Goal: Task Accomplishment & Management: Manage account settings

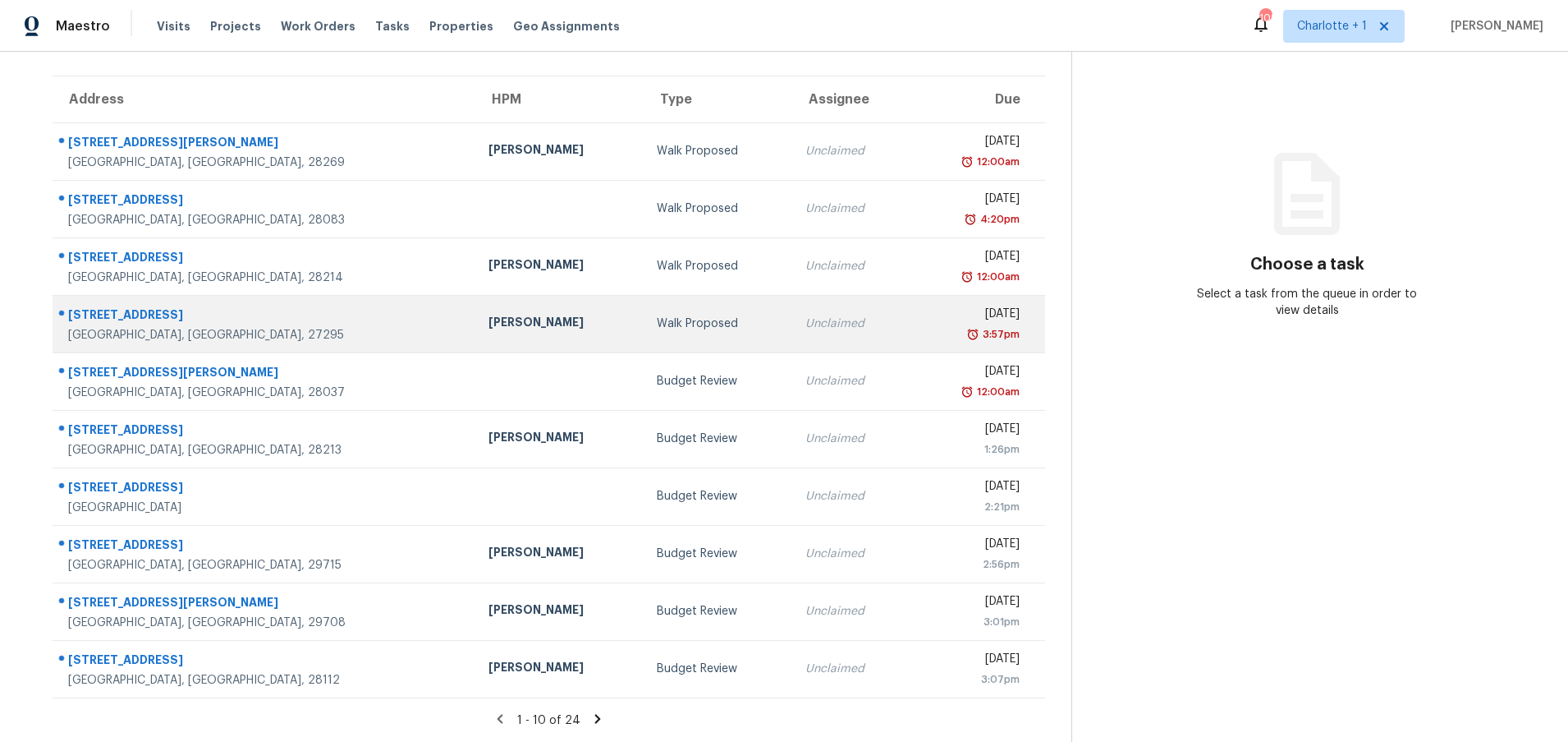
scroll to position [126, 0]
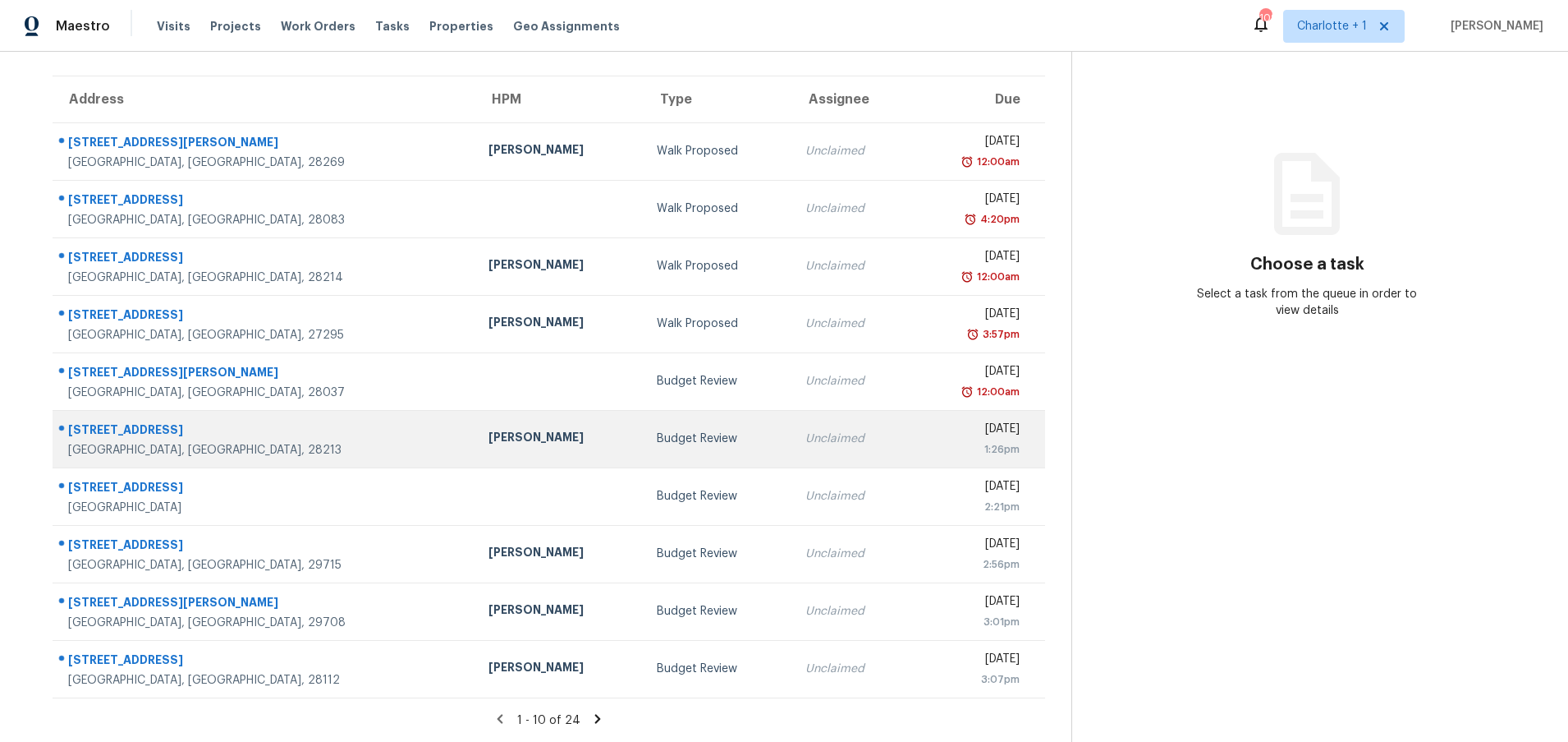
click at [489, 436] on div "Jason Bouque" at bounding box center [559, 439] width 141 height 21
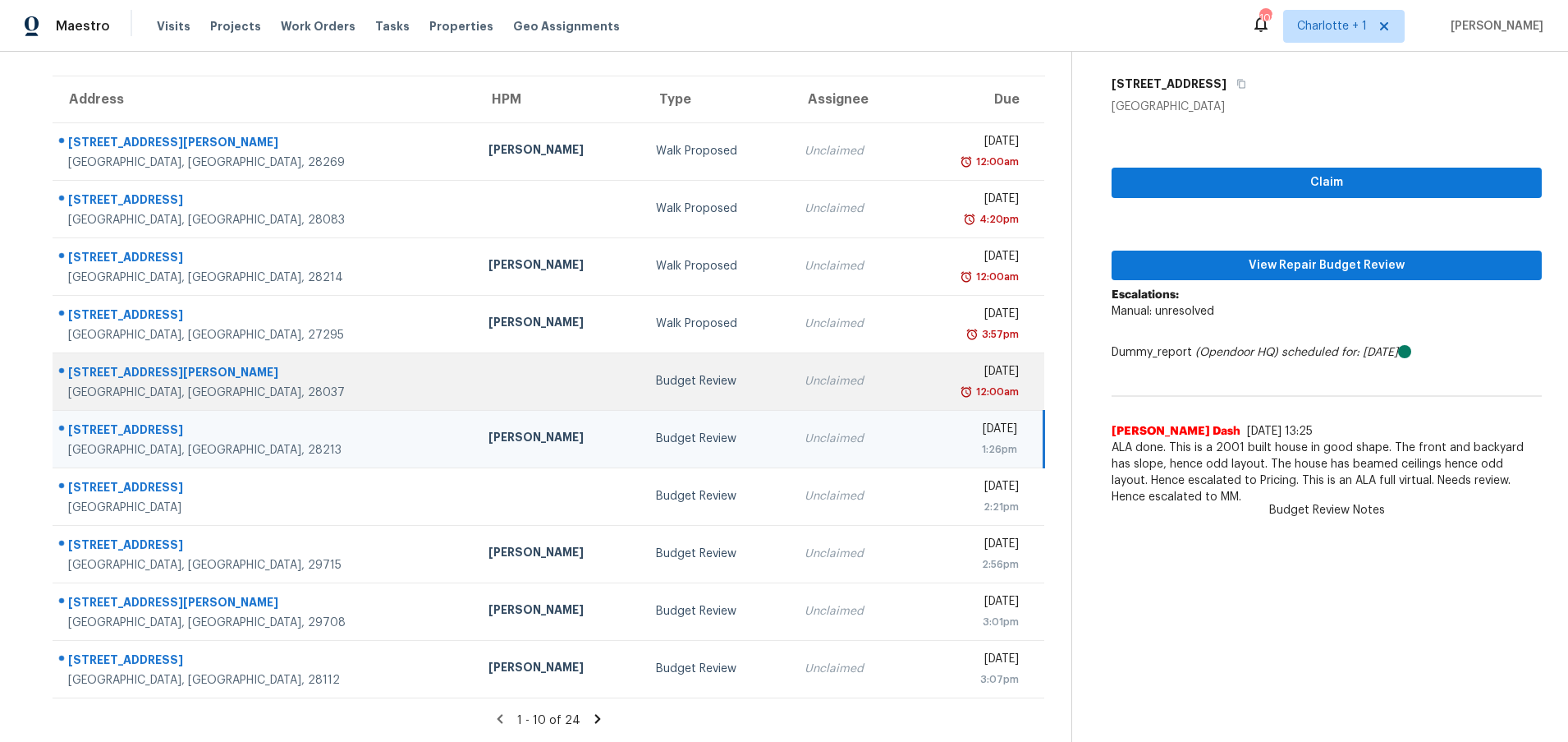
click at [475, 366] on td at bounding box center [558, 381] width 167 height 57
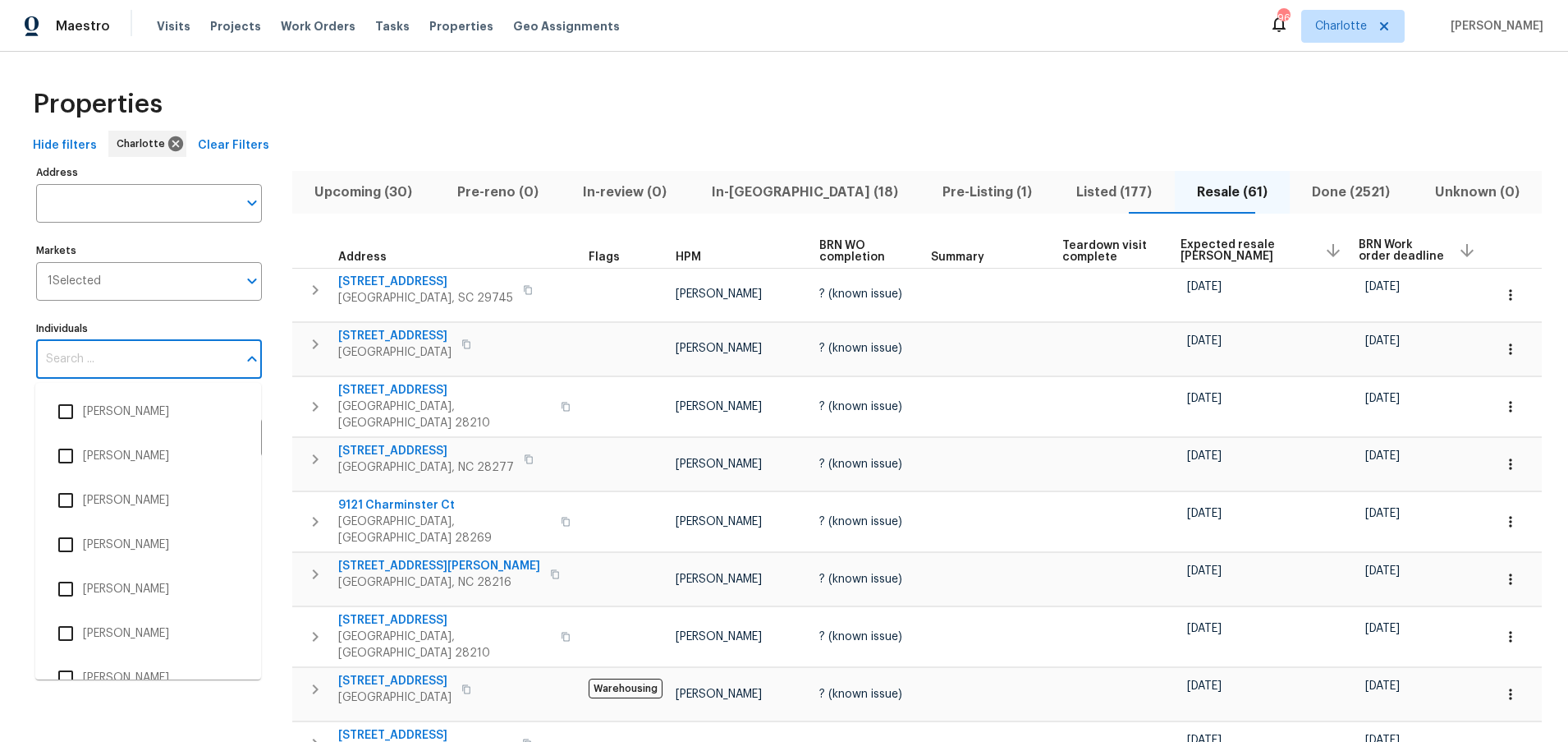
click at [99, 365] on input "Individuals" at bounding box center [136, 359] width 201 height 39
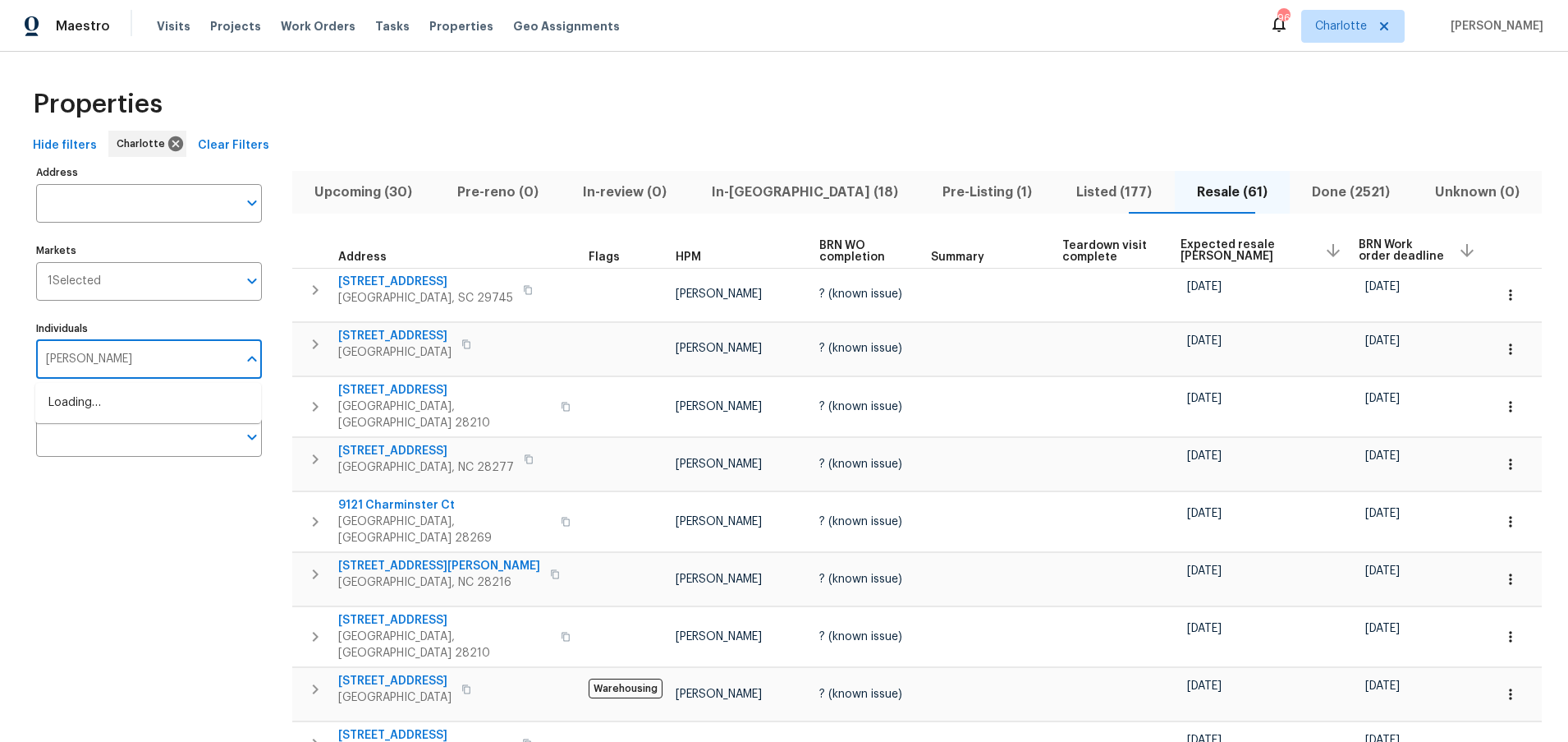
type input "chip hunter"
click at [104, 418] on li "Chip Hunter" at bounding box center [147, 412] width 200 height 34
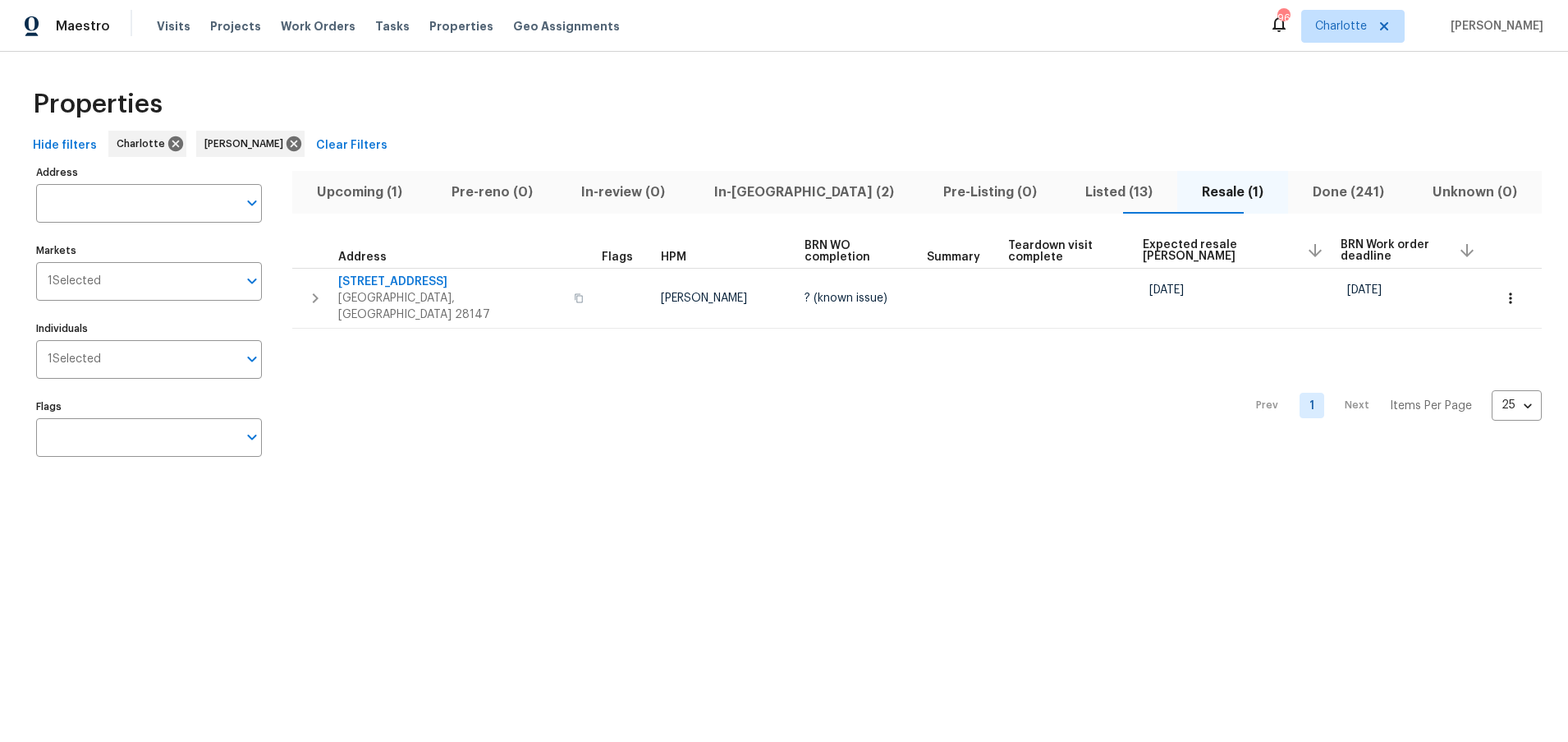
click at [798, 196] on span "In-reno (2)" at bounding box center [804, 192] width 209 height 23
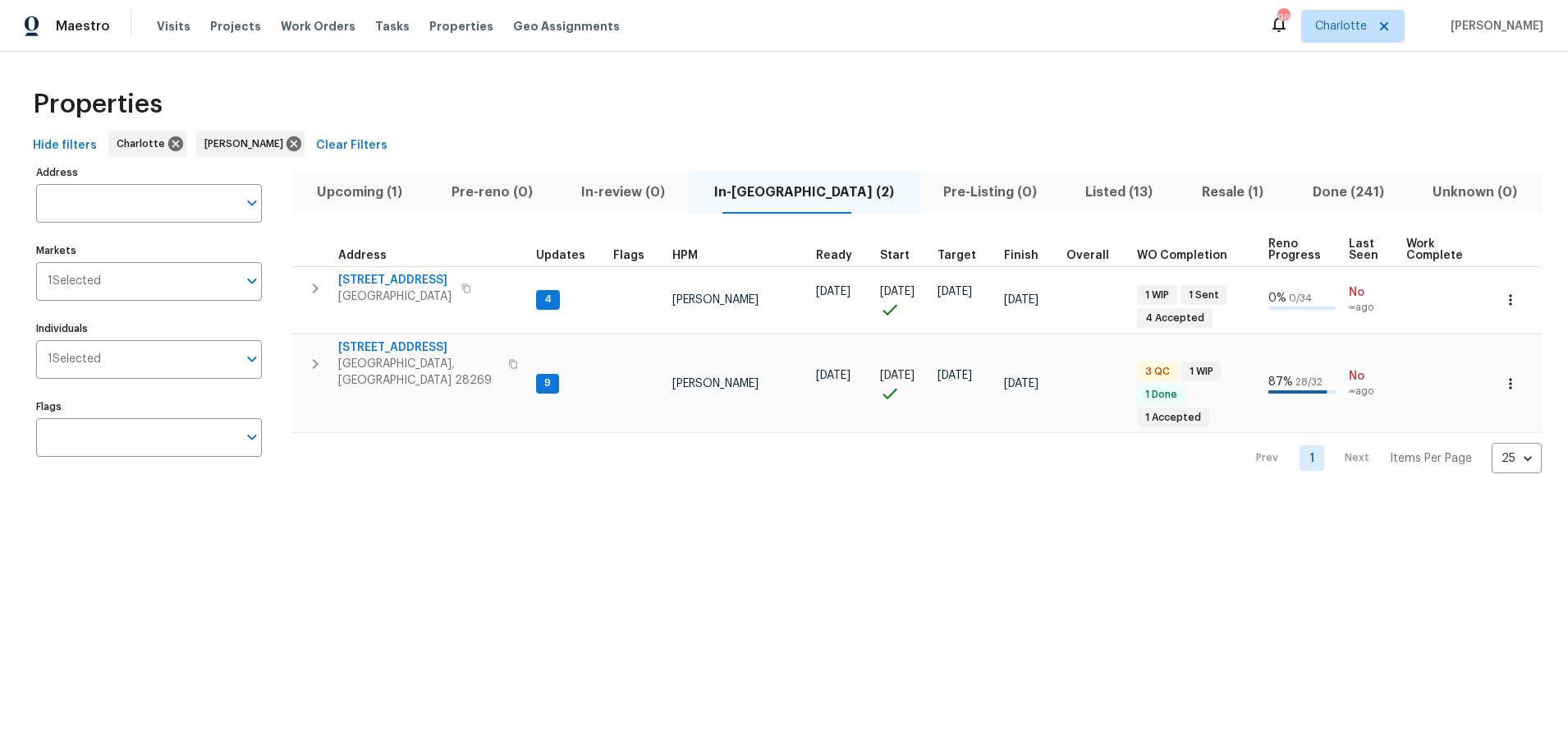
click at [725, 126] on div "Properties" at bounding box center [784, 104] width 1516 height 52
click at [285, 143] on icon at bounding box center [293, 143] width 18 height 18
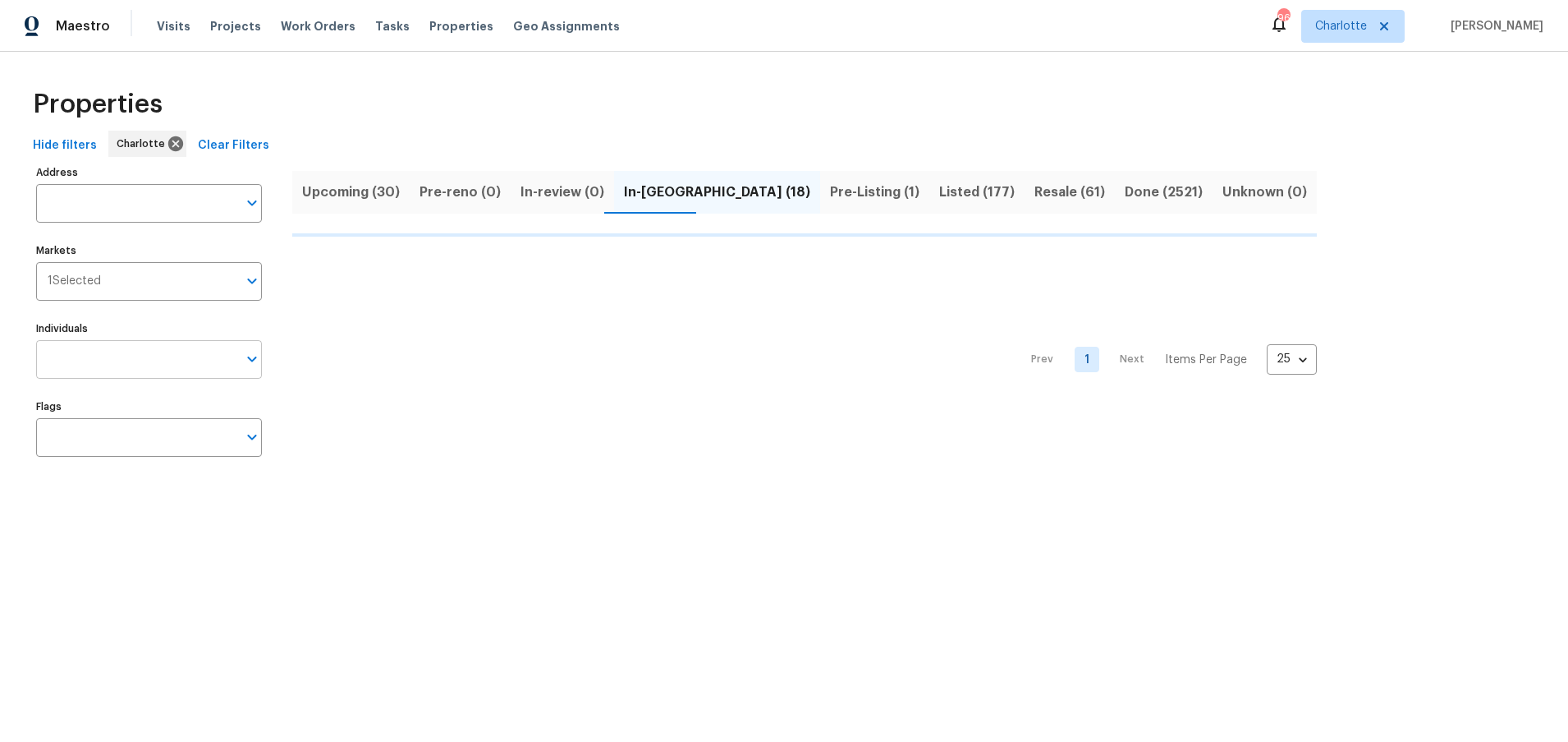
click at [117, 356] on input "Individuals" at bounding box center [136, 359] width 201 height 39
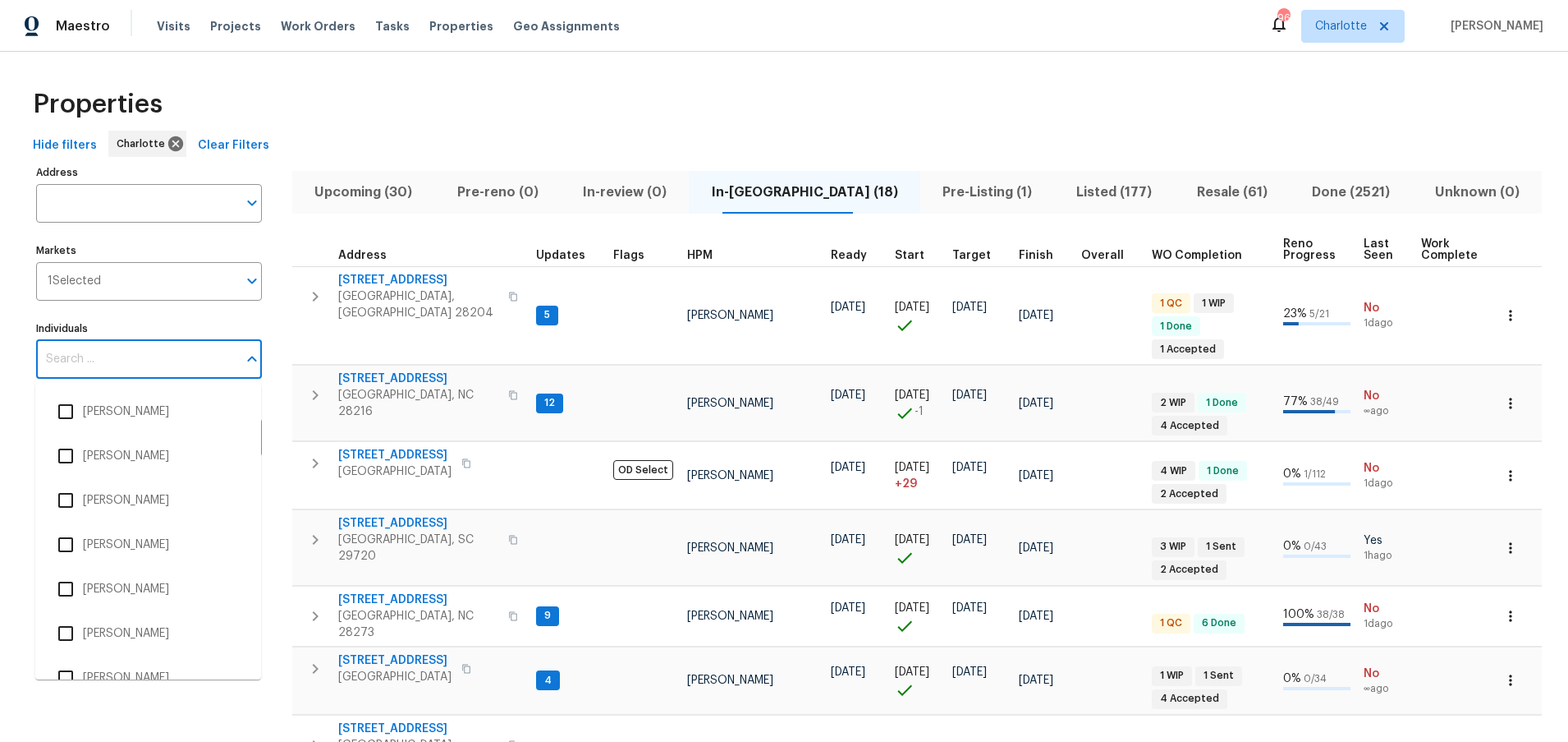
click at [116, 356] on input "Individuals" at bounding box center [136, 359] width 201 height 39
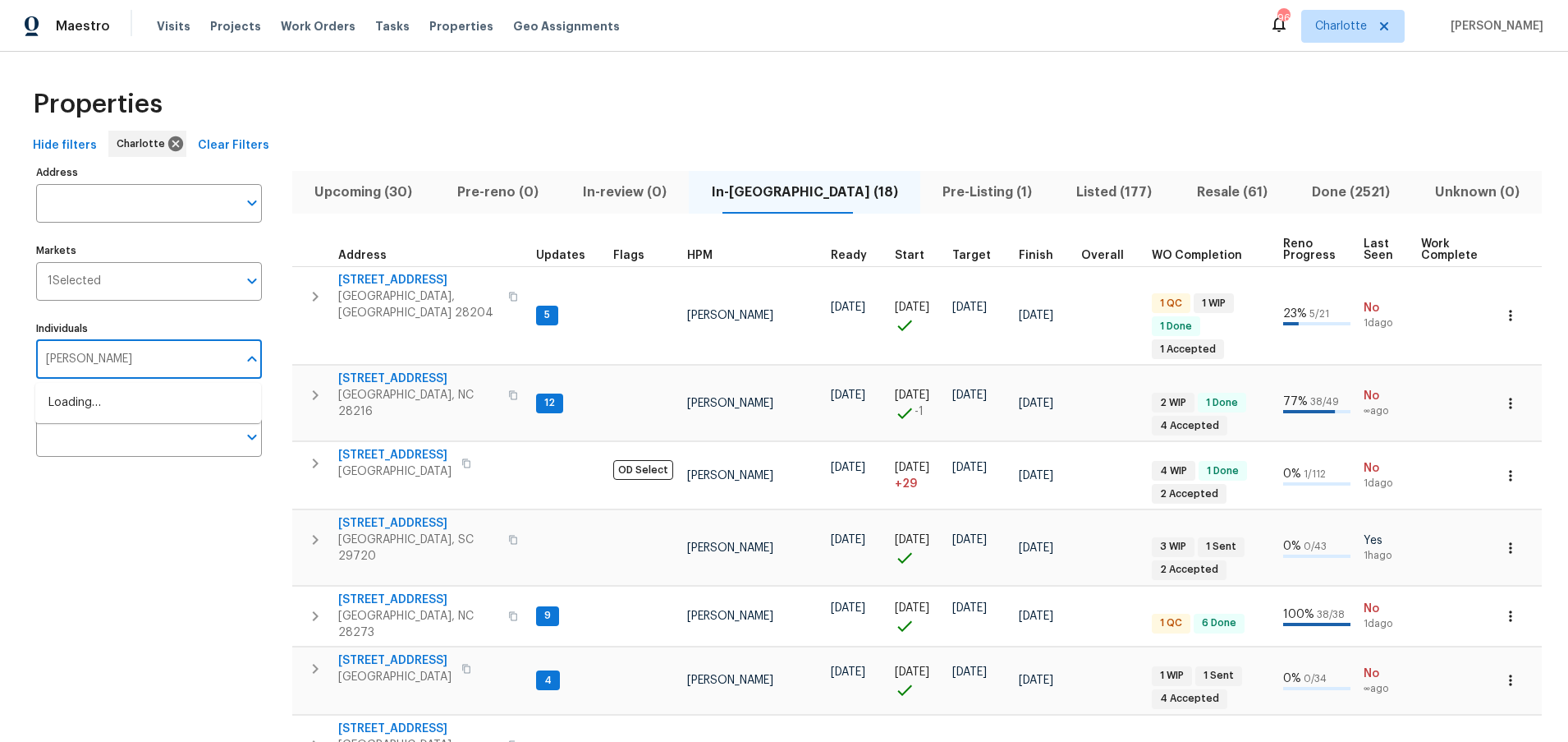
type input "dan baquero"
click at [84, 405] on li "[PERSON_NAME]" at bounding box center [147, 412] width 200 height 34
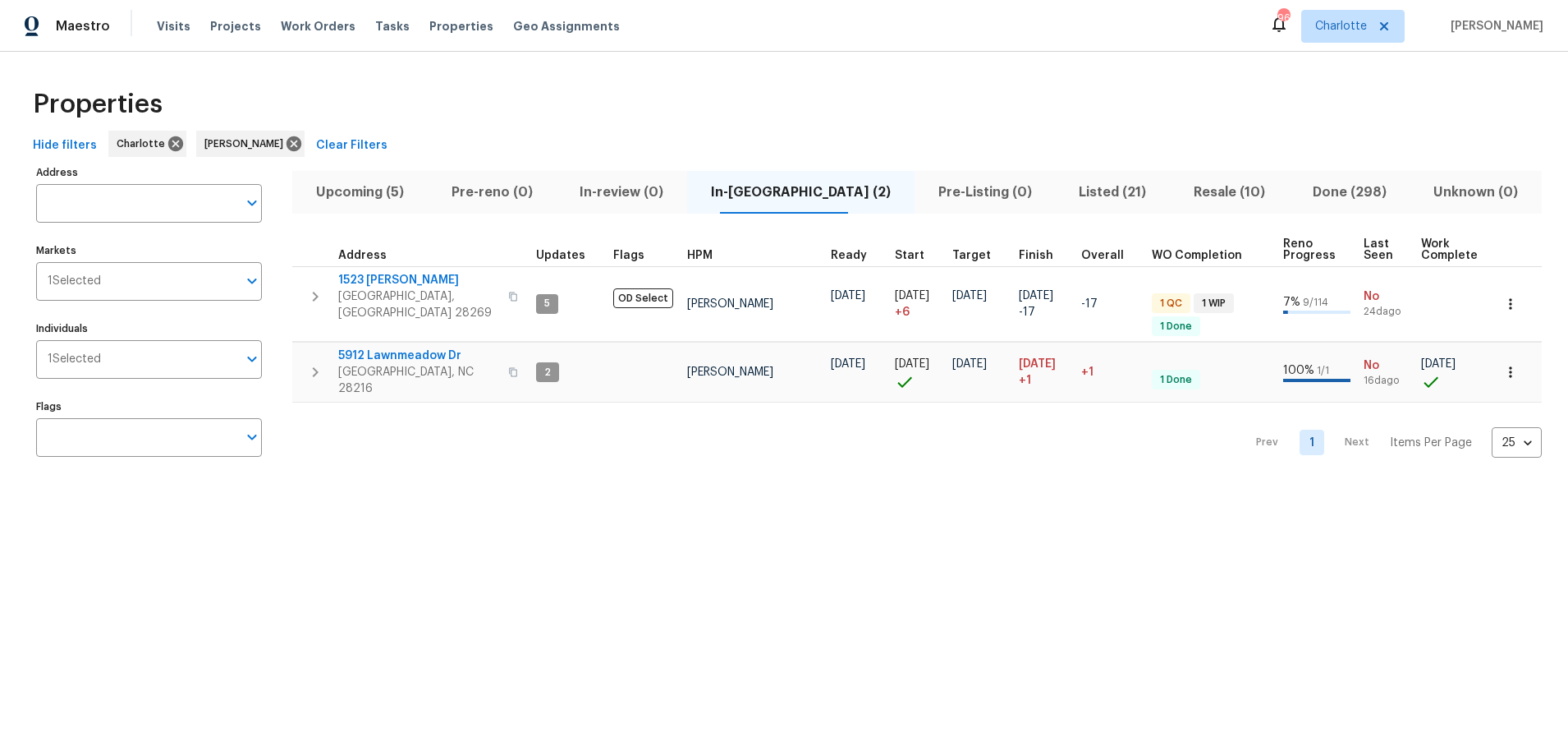
scroll to position [0, 6]
click at [1065, 192] on span "Listed (21)" at bounding box center [1112, 192] width 95 height 23
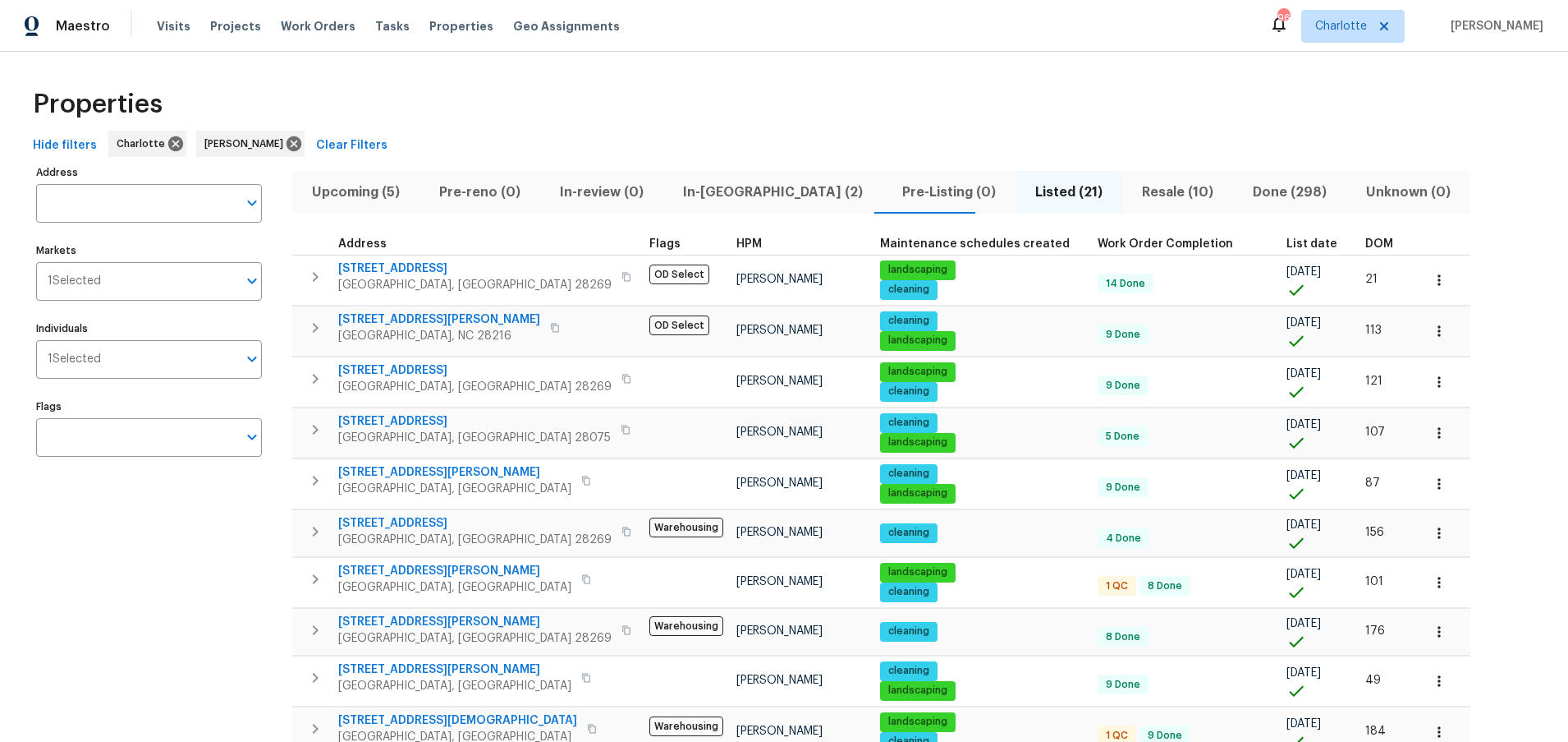
click at [1365, 245] on div "DOM" at bounding box center [1386, 244] width 43 height 11
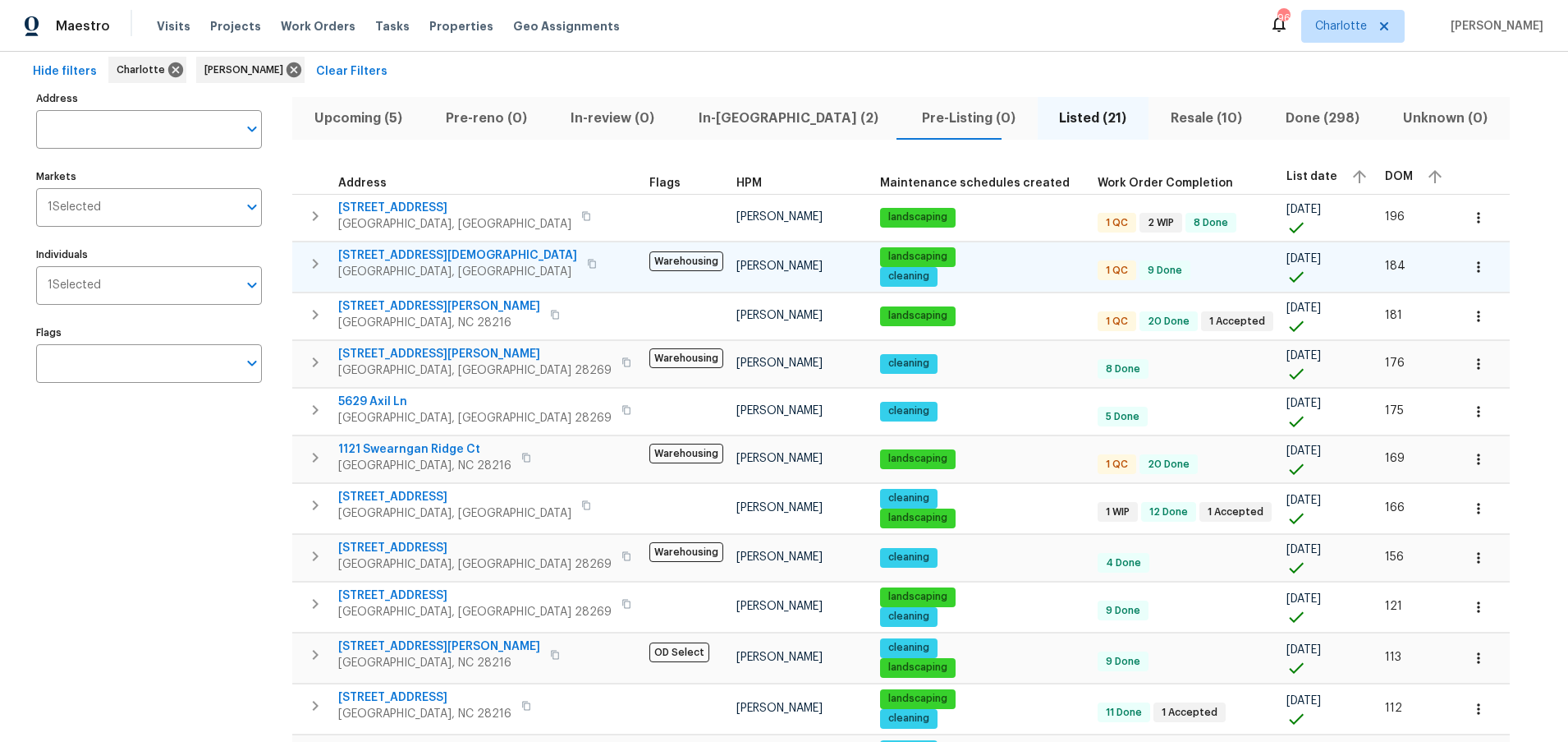
scroll to position [62, 0]
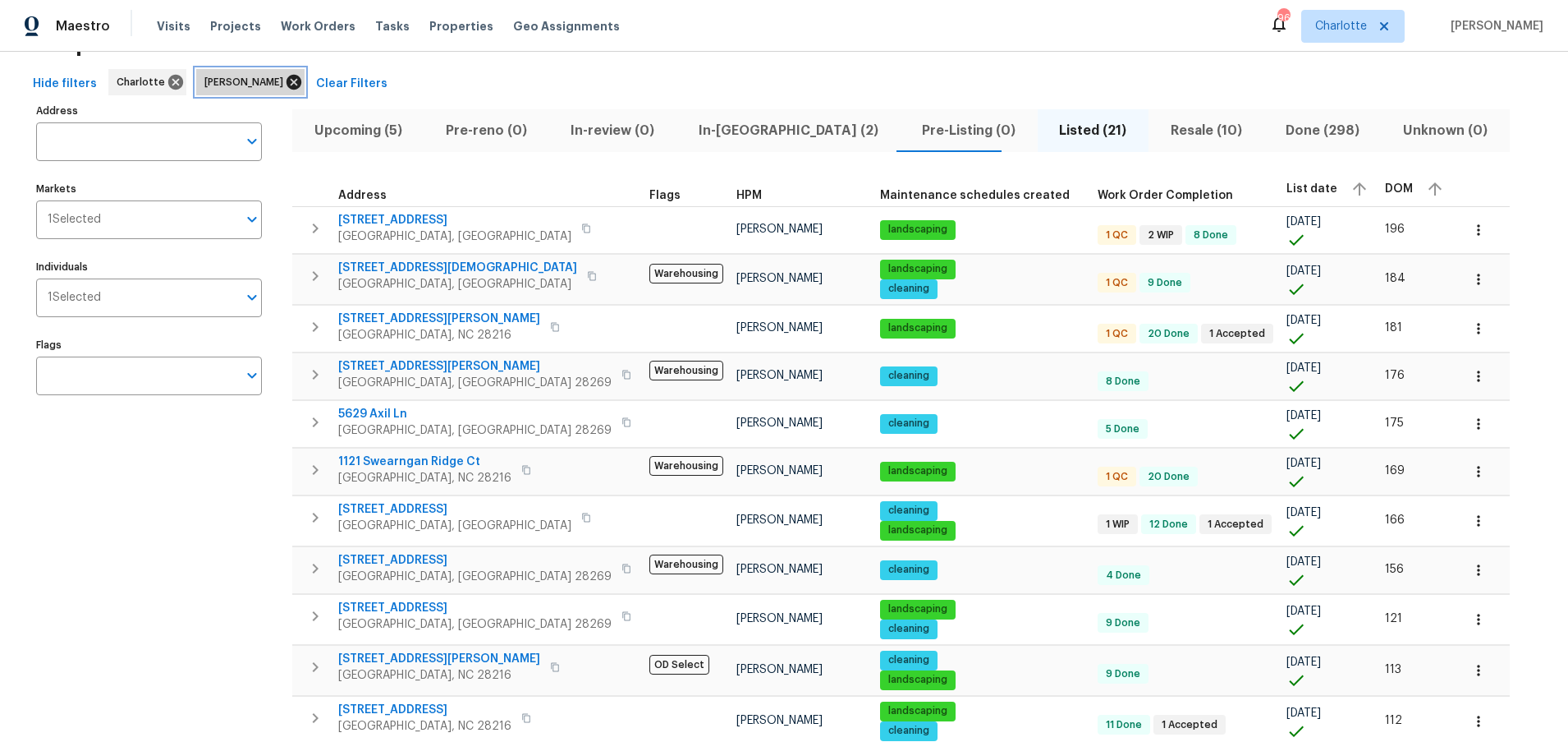
click at [285, 81] on icon at bounding box center [293, 81] width 18 height 18
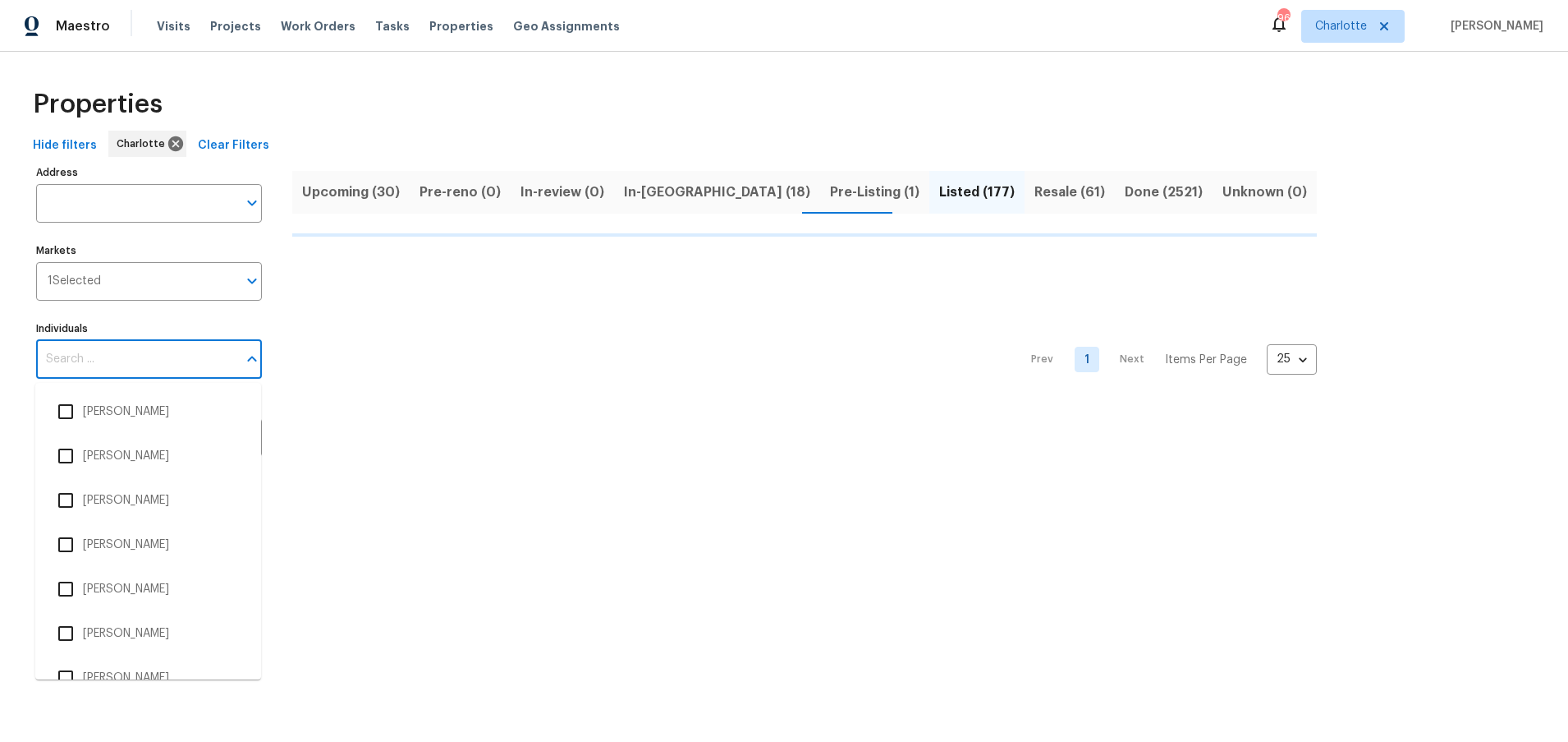
click at [86, 359] on input "Individuals" at bounding box center [136, 359] width 201 height 39
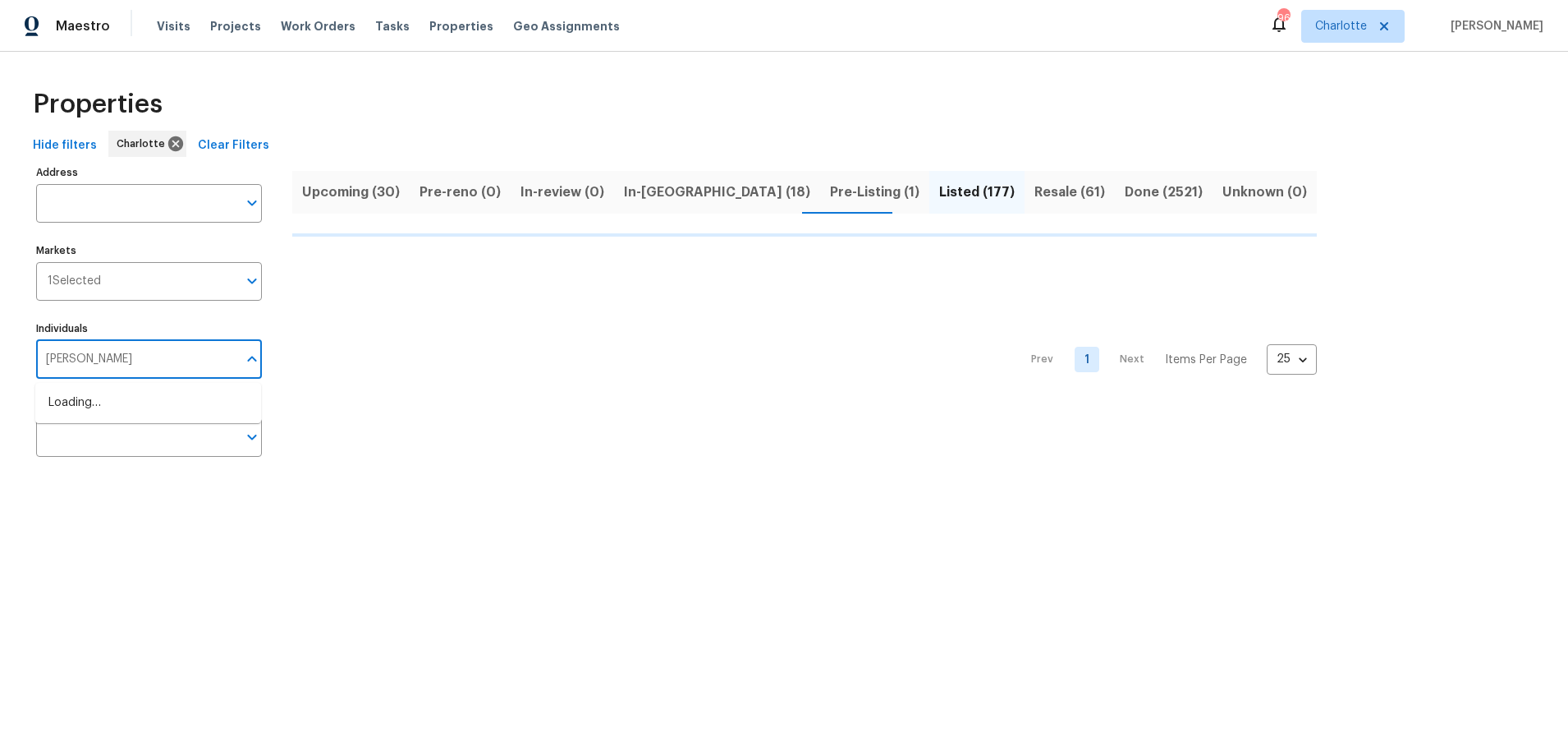
type input "greg"
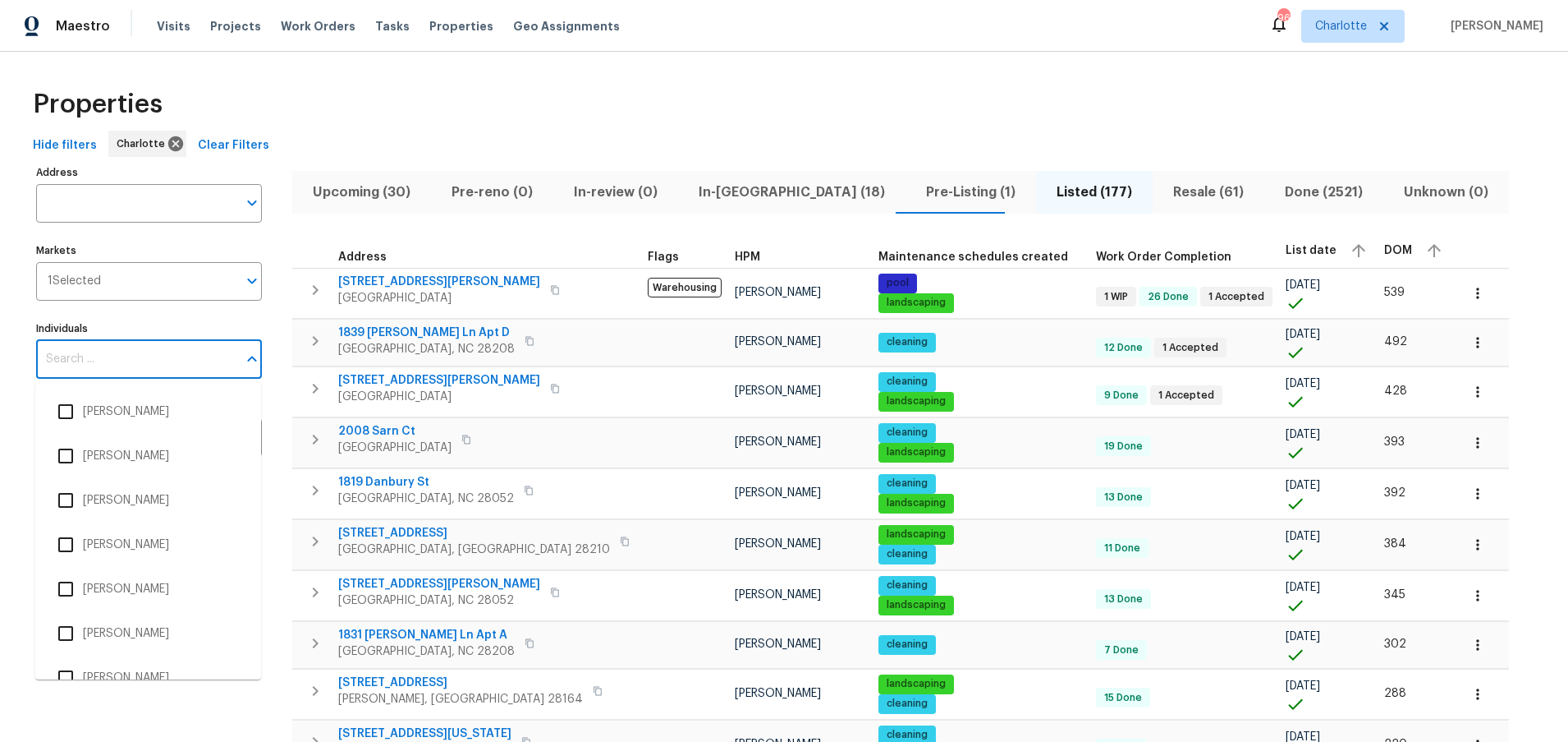
click at [93, 371] on input "Individuals" at bounding box center [136, 359] width 201 height 39
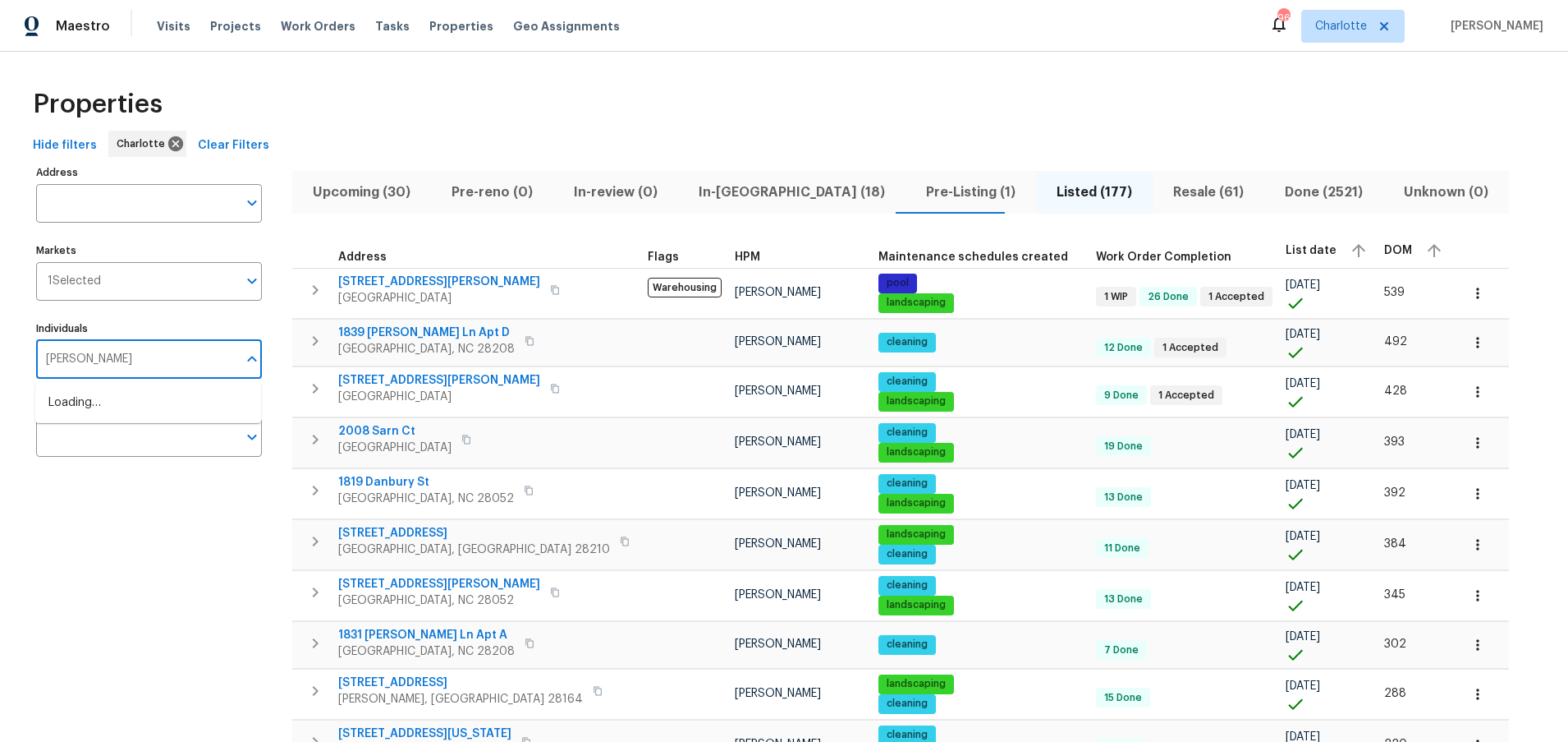
type input "greg janiak"
click at [86, 413] on li "Greg Janiak" at bounding box center [147, 412] width 200 height 34
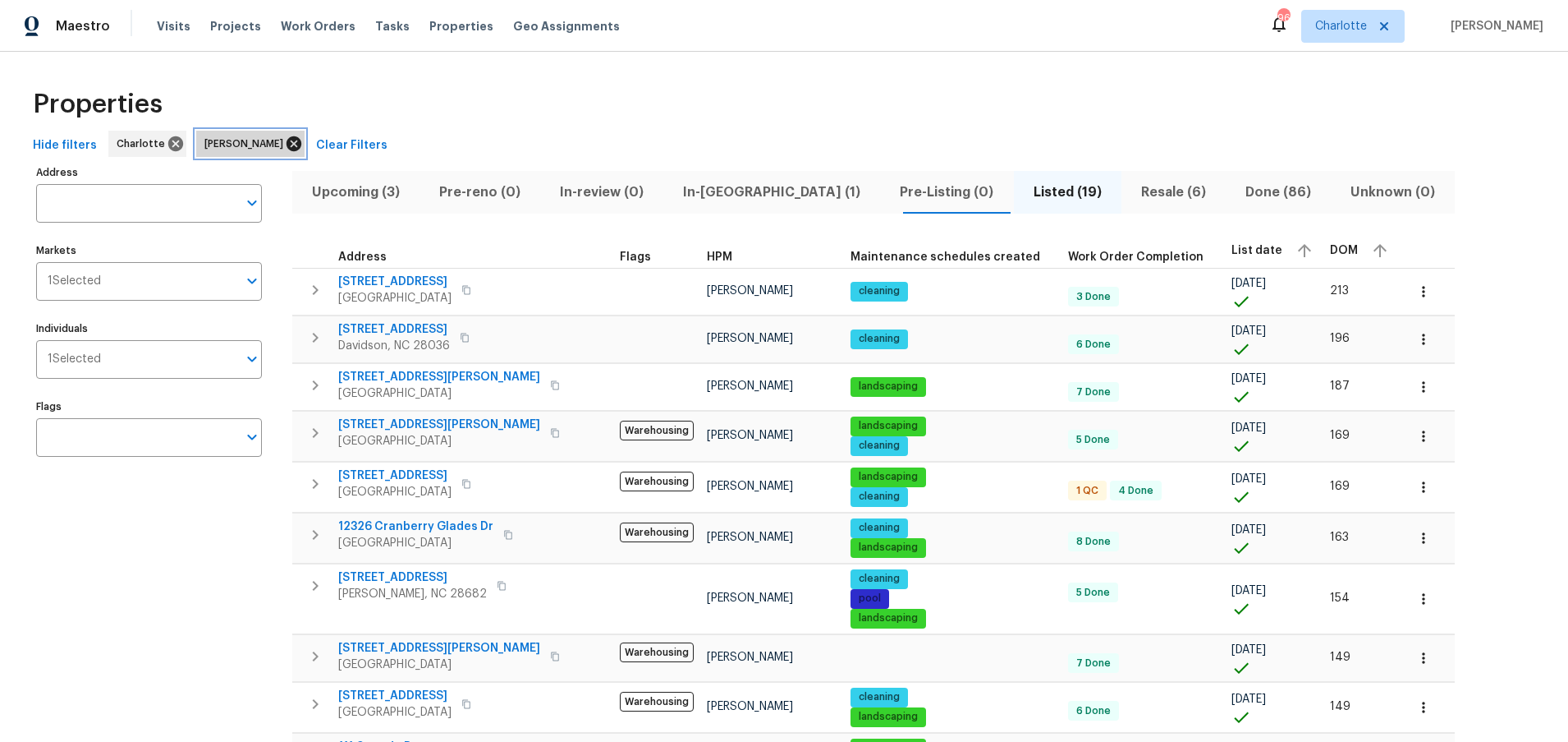
click at [285, 141] on icon at bounding box center [293, 143] width 18 height 18
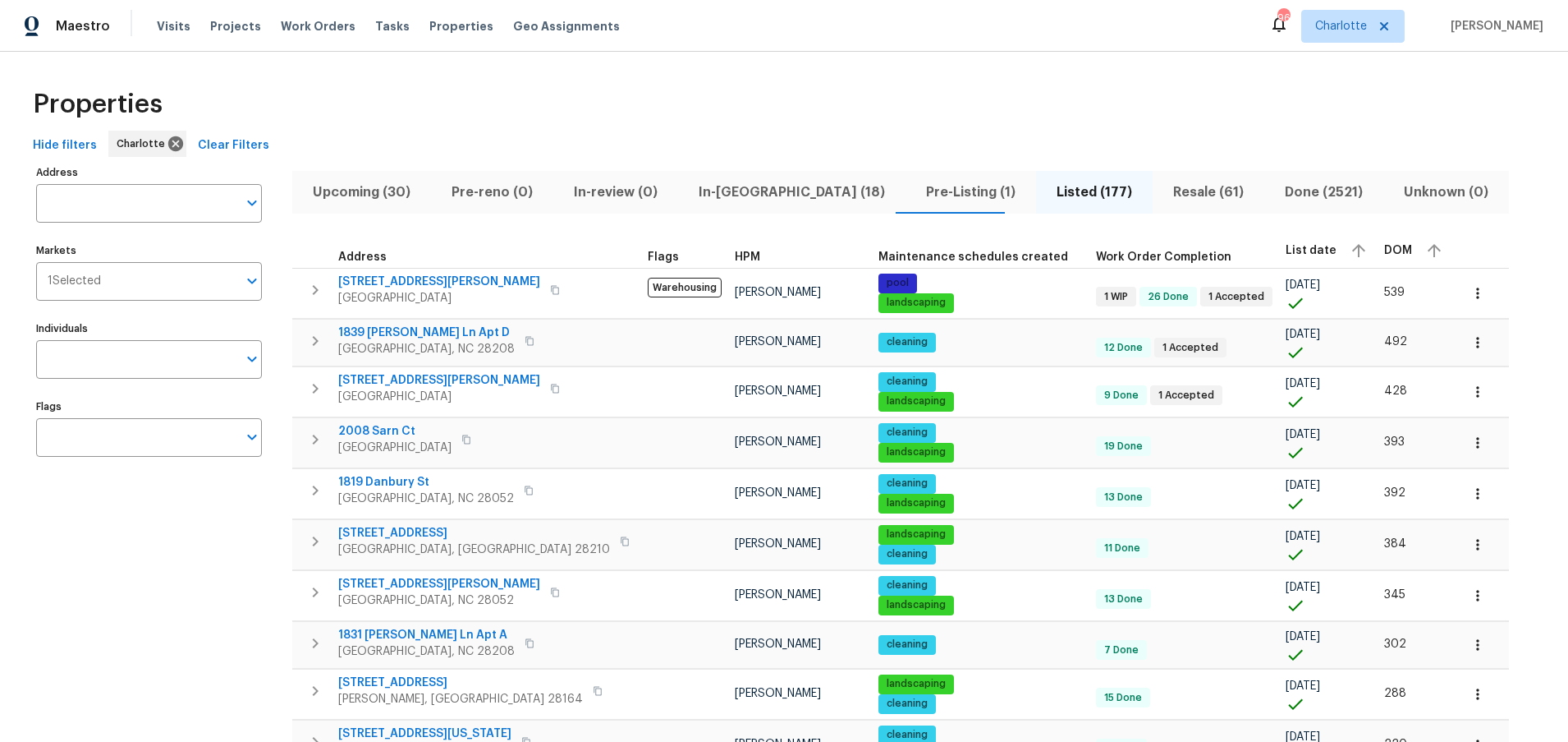
scroll to position [661, 0]
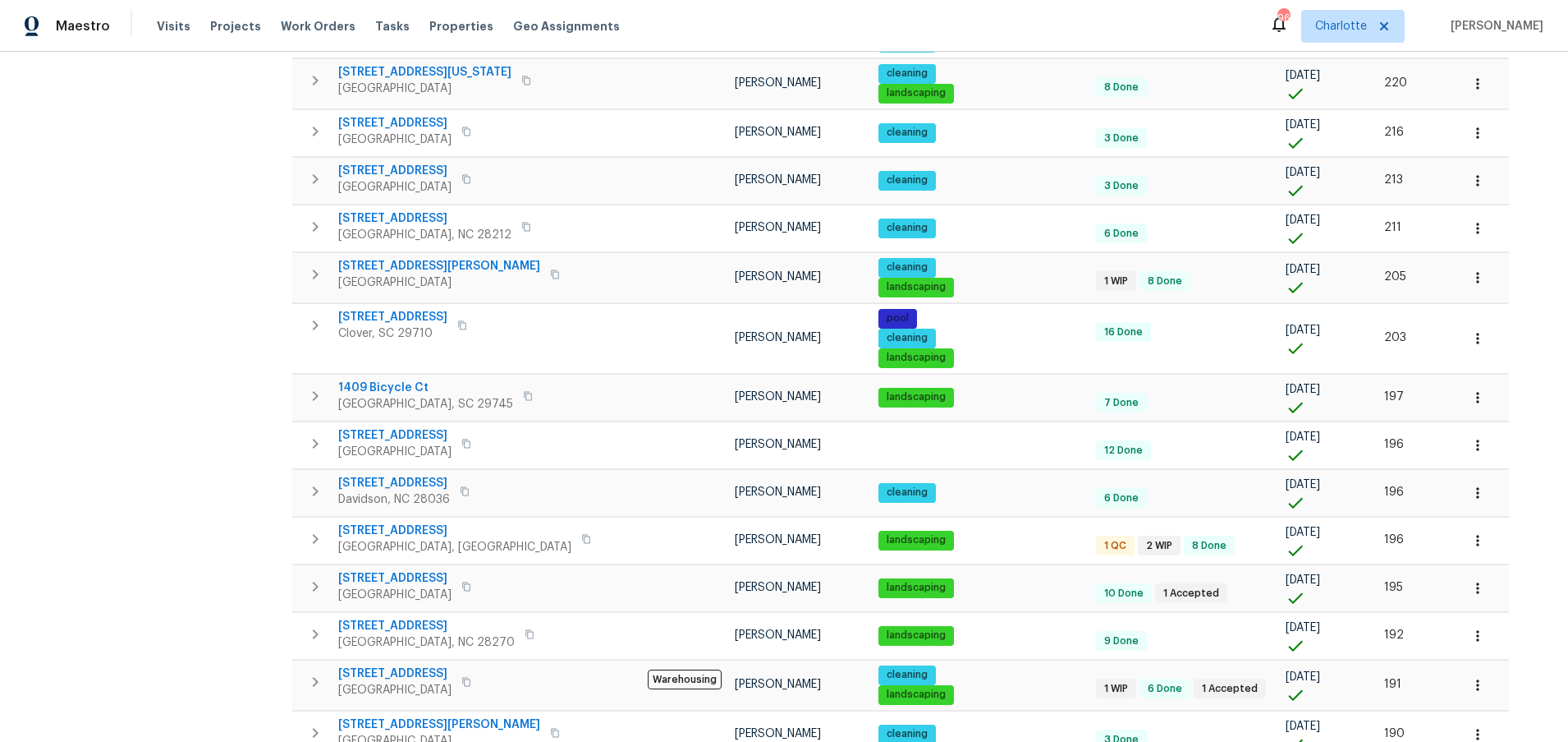
click at [267, 234] on div "Address Address Markets 1 Selected Markets Individuals Individuals Flags Flags" at bounding box center [159, 196] width 246 height 1394
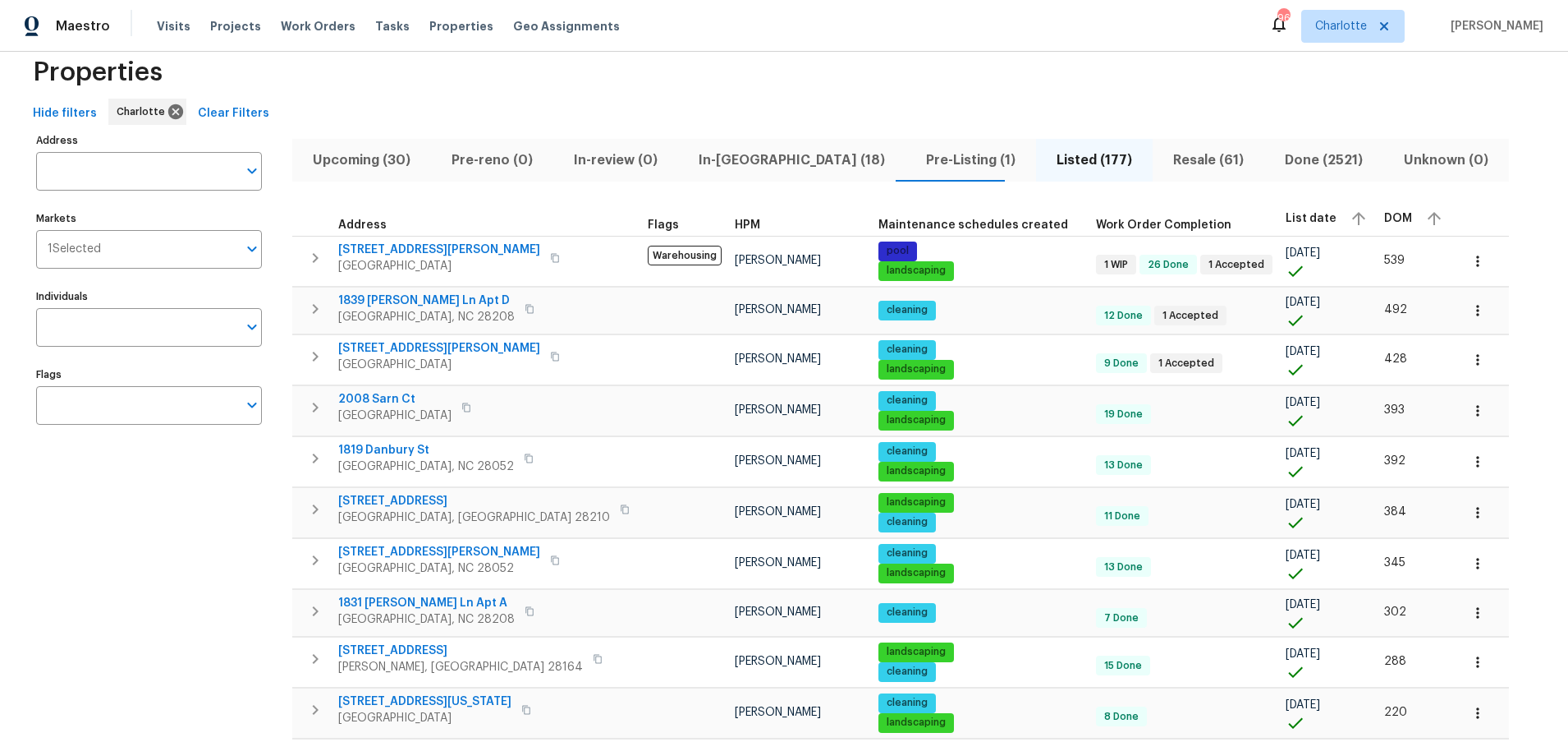
scroll to position [0, 0]
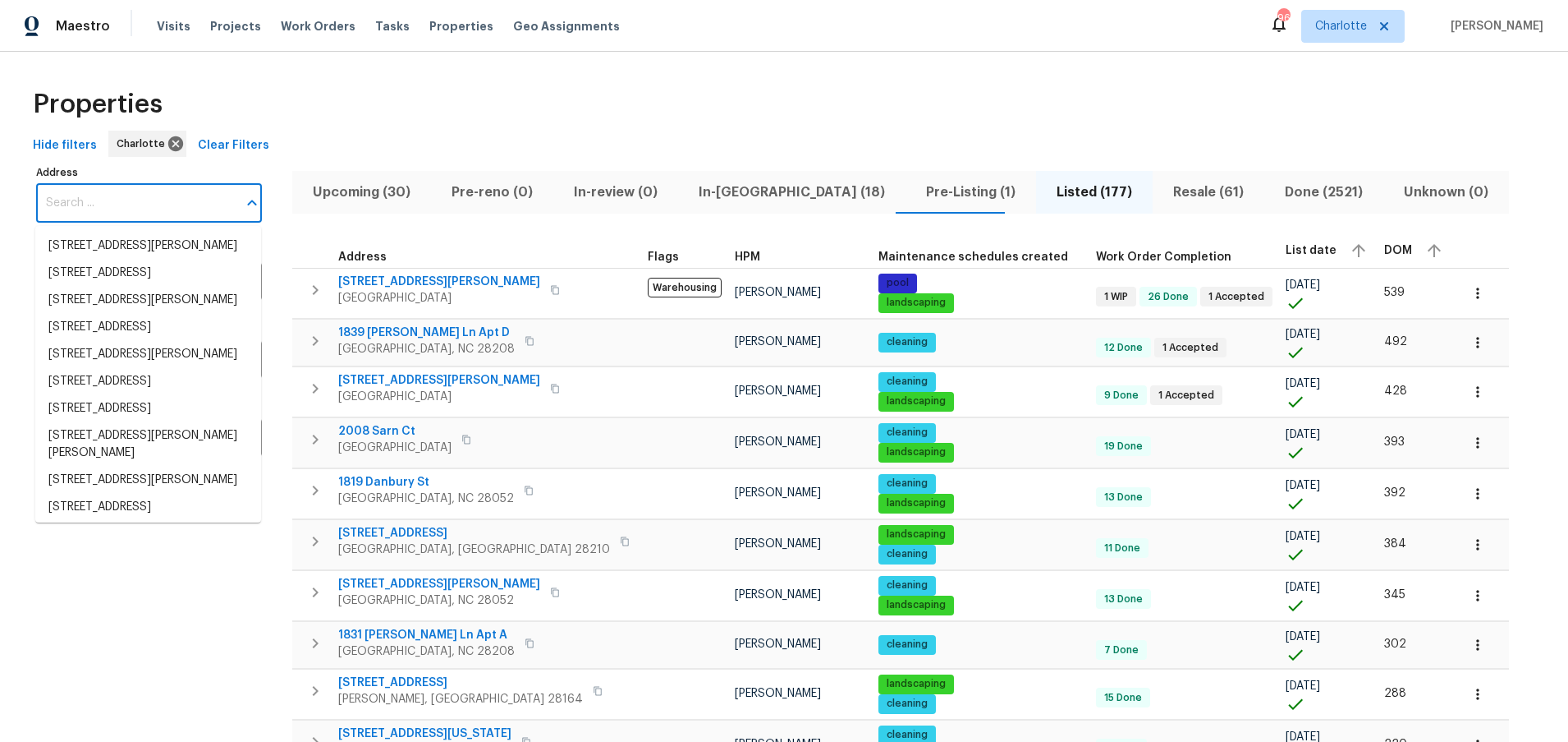
click at [107, 196] on input "Address" at bounding box center [136, 202] width 201 height 39
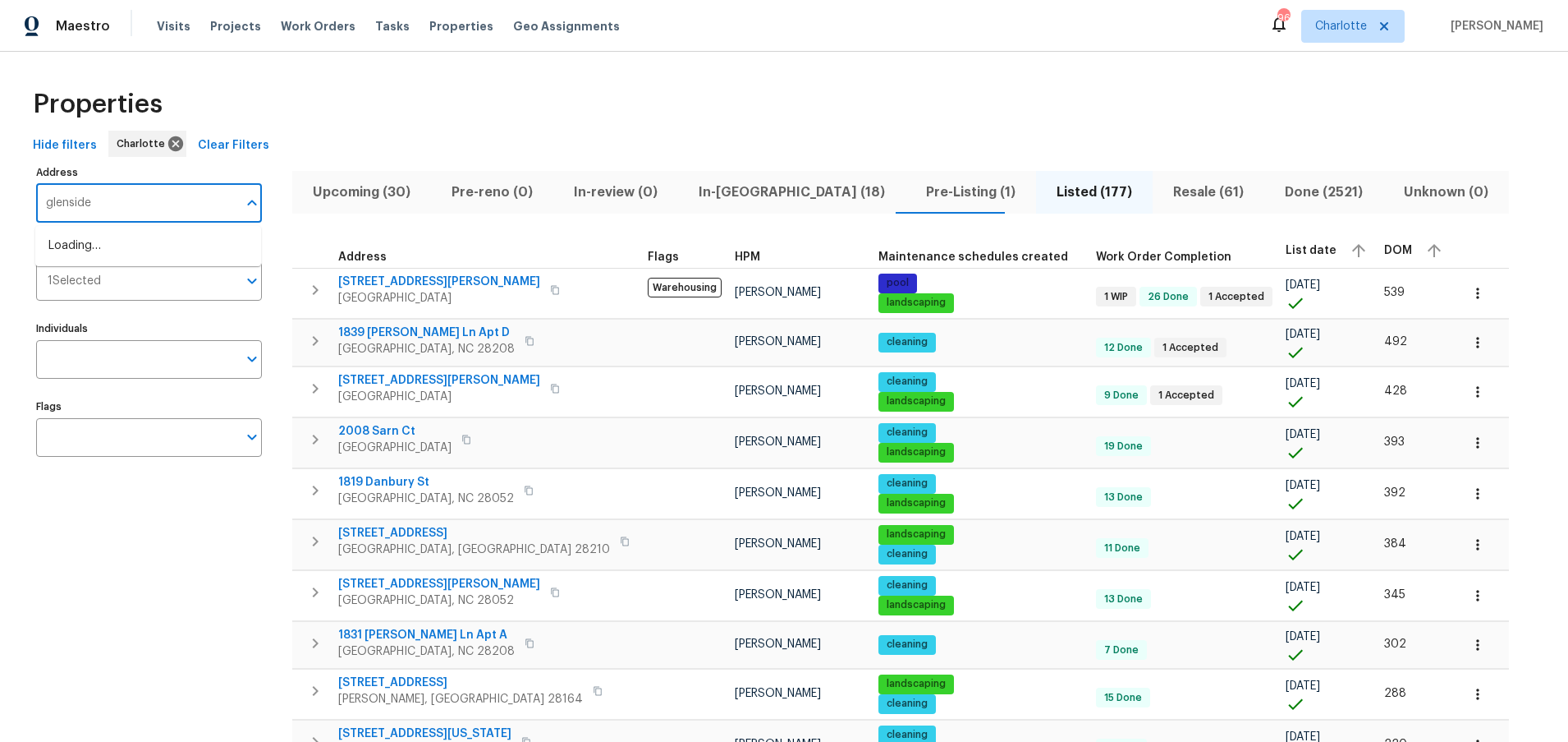
type input "glenside"
click at [99, 244] on li "8806 Glenside St Huntersville NC 28078" at bounding box center [147, 246] width 225 height 27
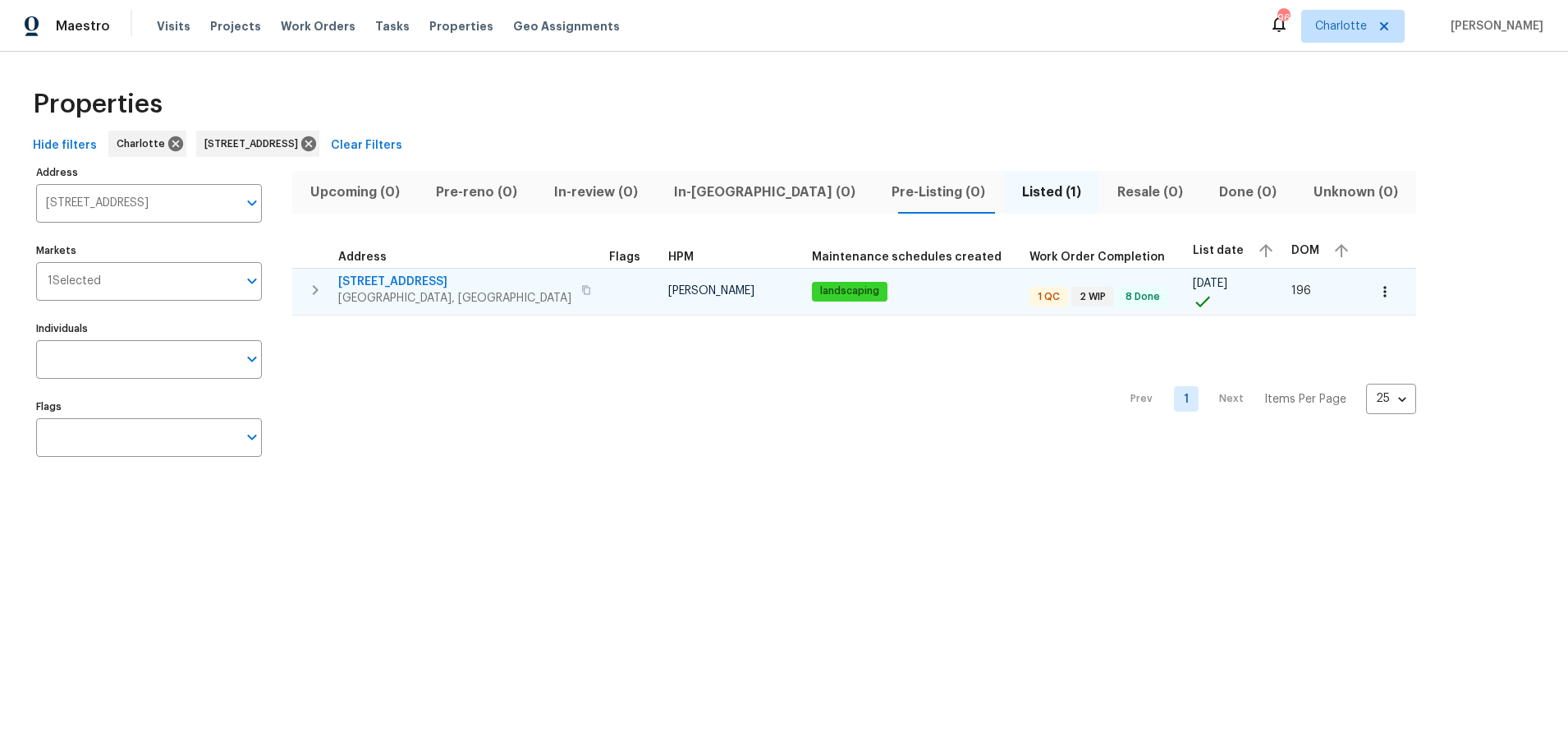
click at [603, 306] on td at bounding box center [632, 291] width 59 height 47
click at [603, 287] on td at bounding box center [632, 291] width 59 height 47
click at [412, 285] on span "8806 Glenside St" at bounding box center [455, 281] width 233 height 16
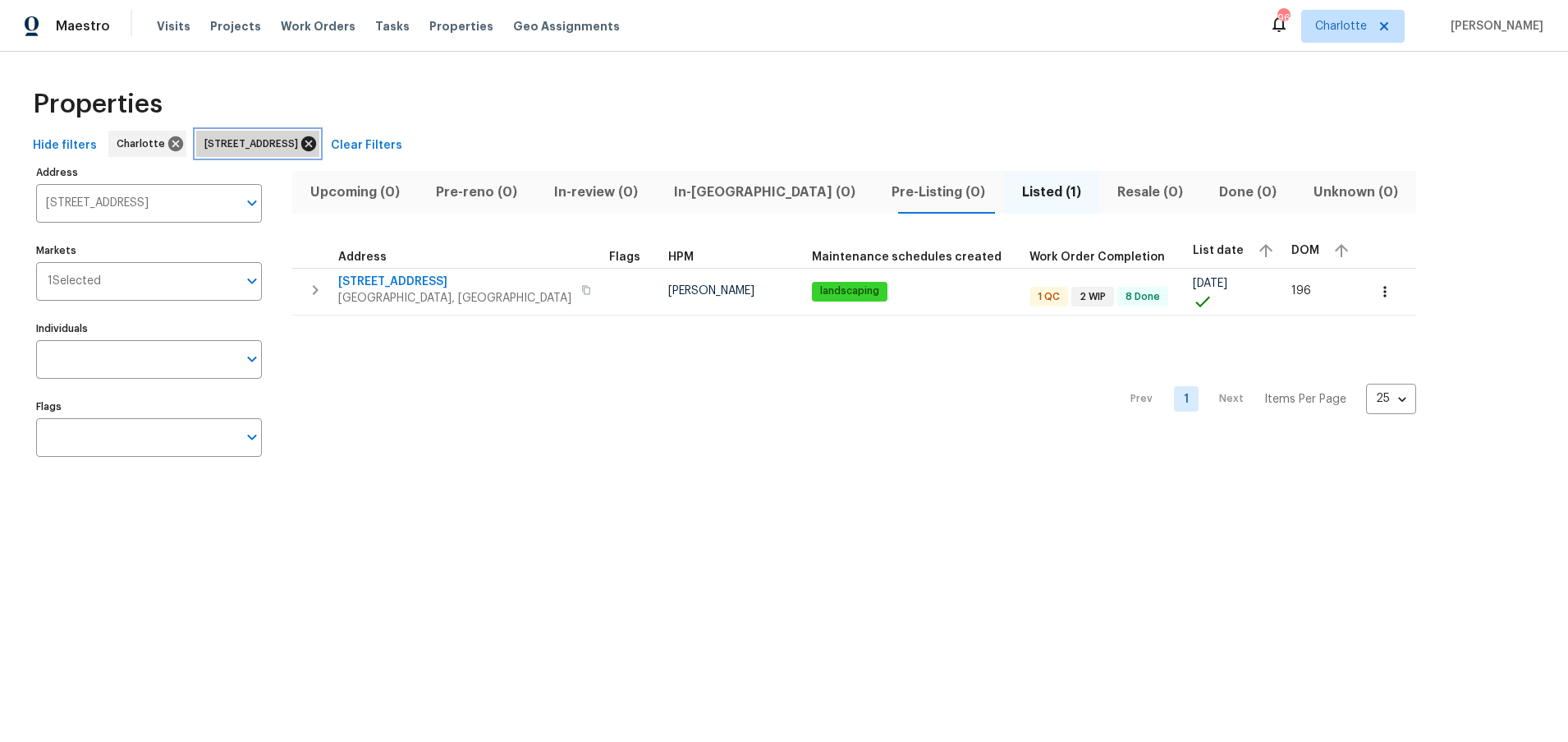
click at [316, 142] on icon at bounding box center [308, 143] width 15 height 15
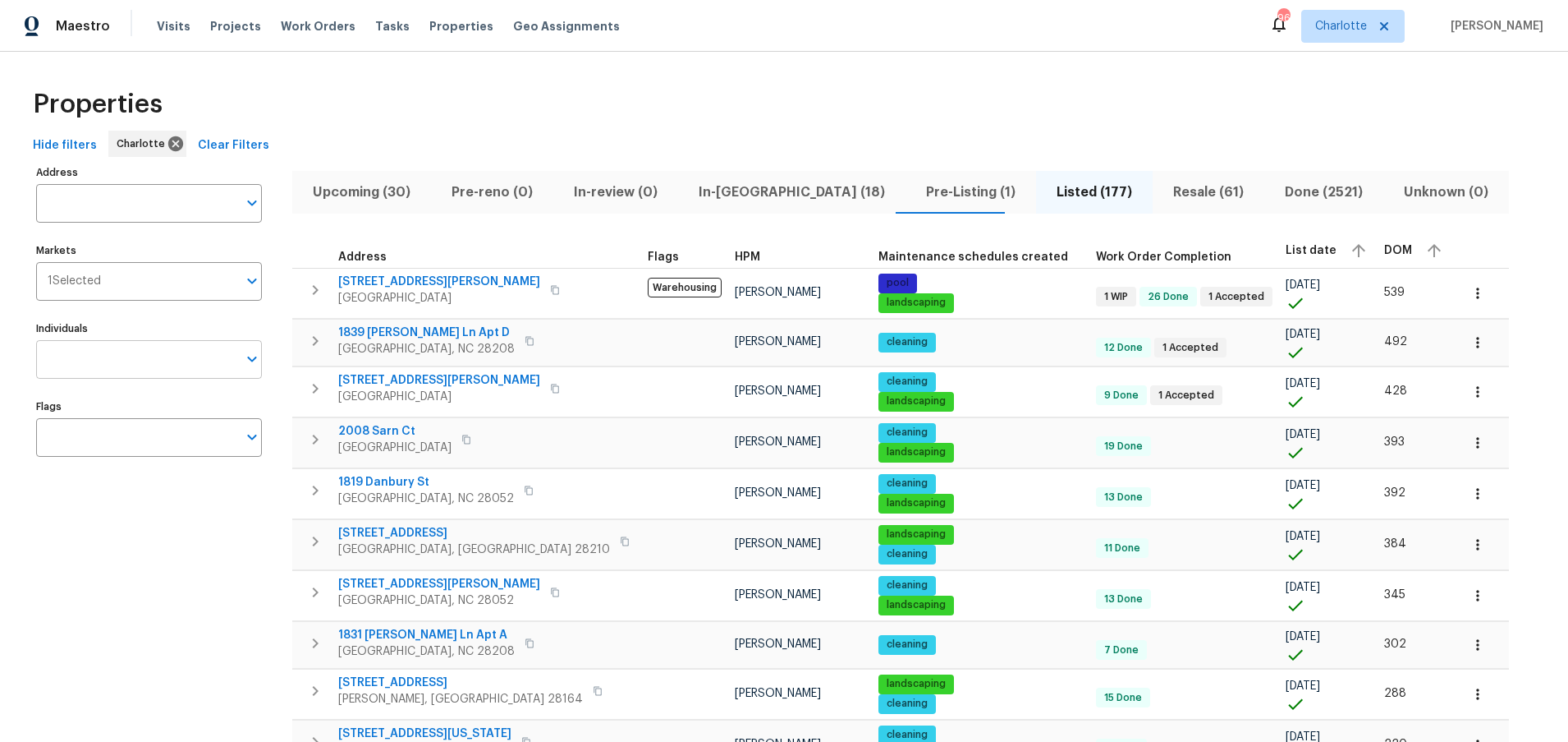
click at [172, 348] on input "Individuals" at bounding box center [136, 359] width 201 height 39
type input "chip hunter"
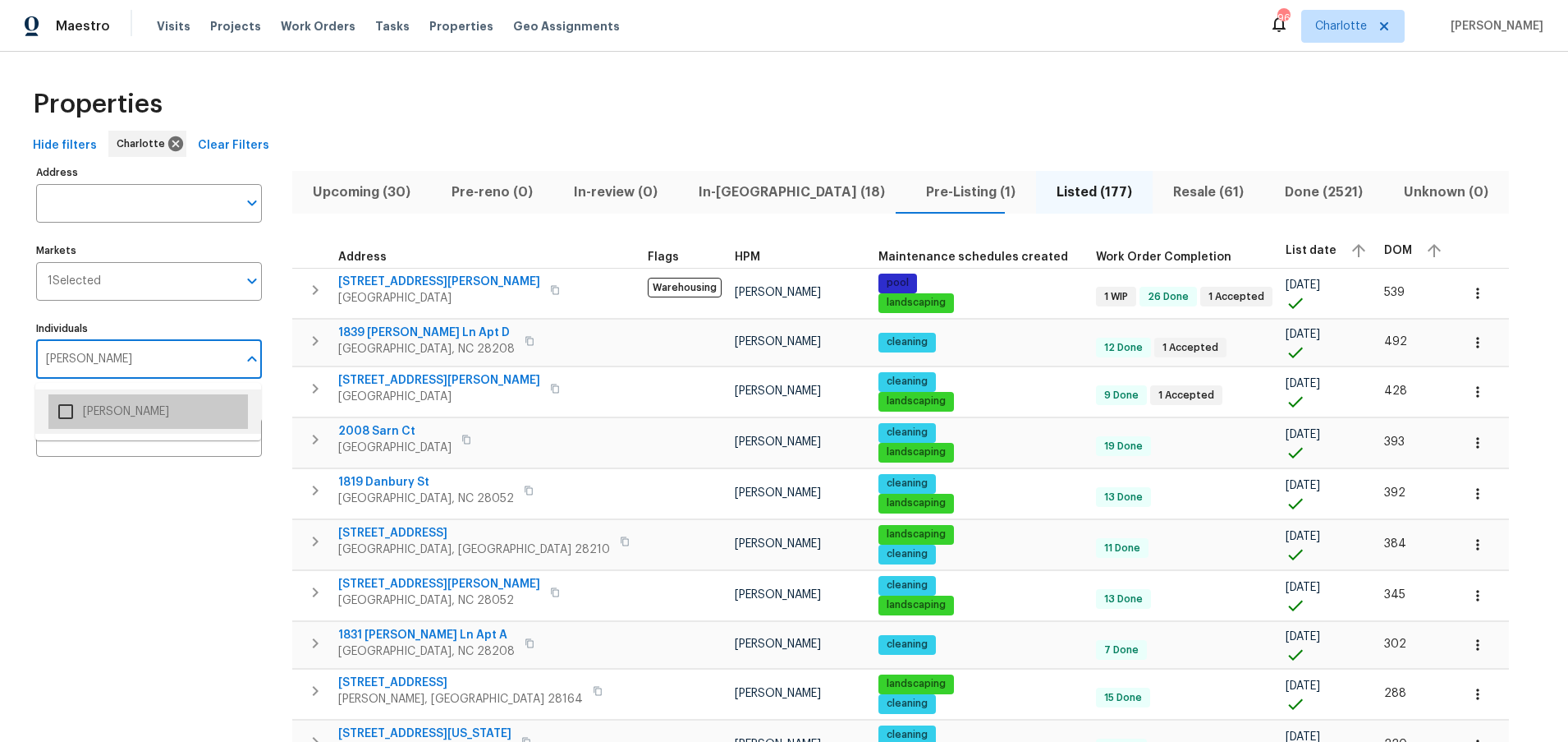
click at [99, 408] on li "Chip Hunter" at bounding box center [147, 412] width 200 height 34
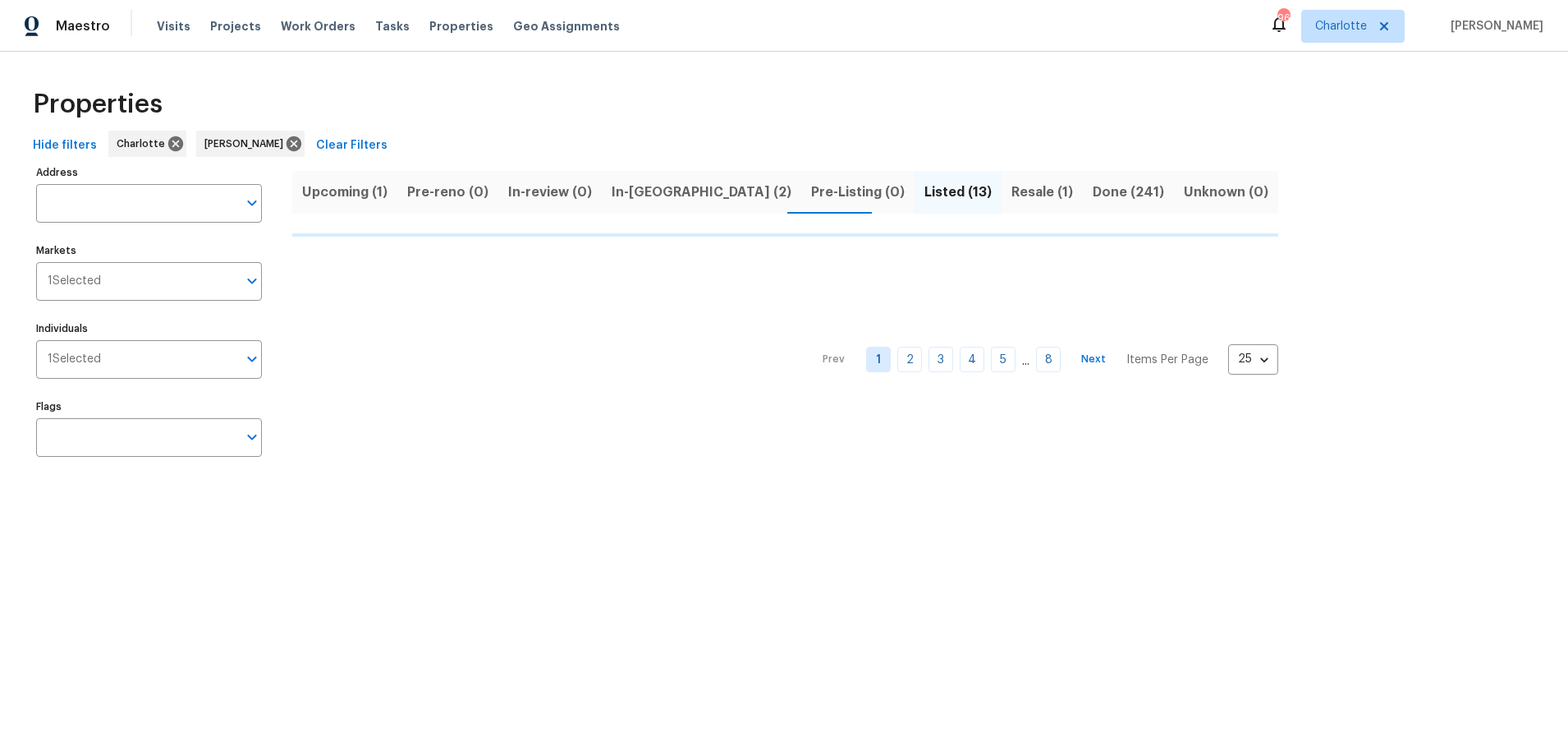
click at [381, 191] on span "Upcoming (1)" at bounding box center [345, 192] width 86 height 23
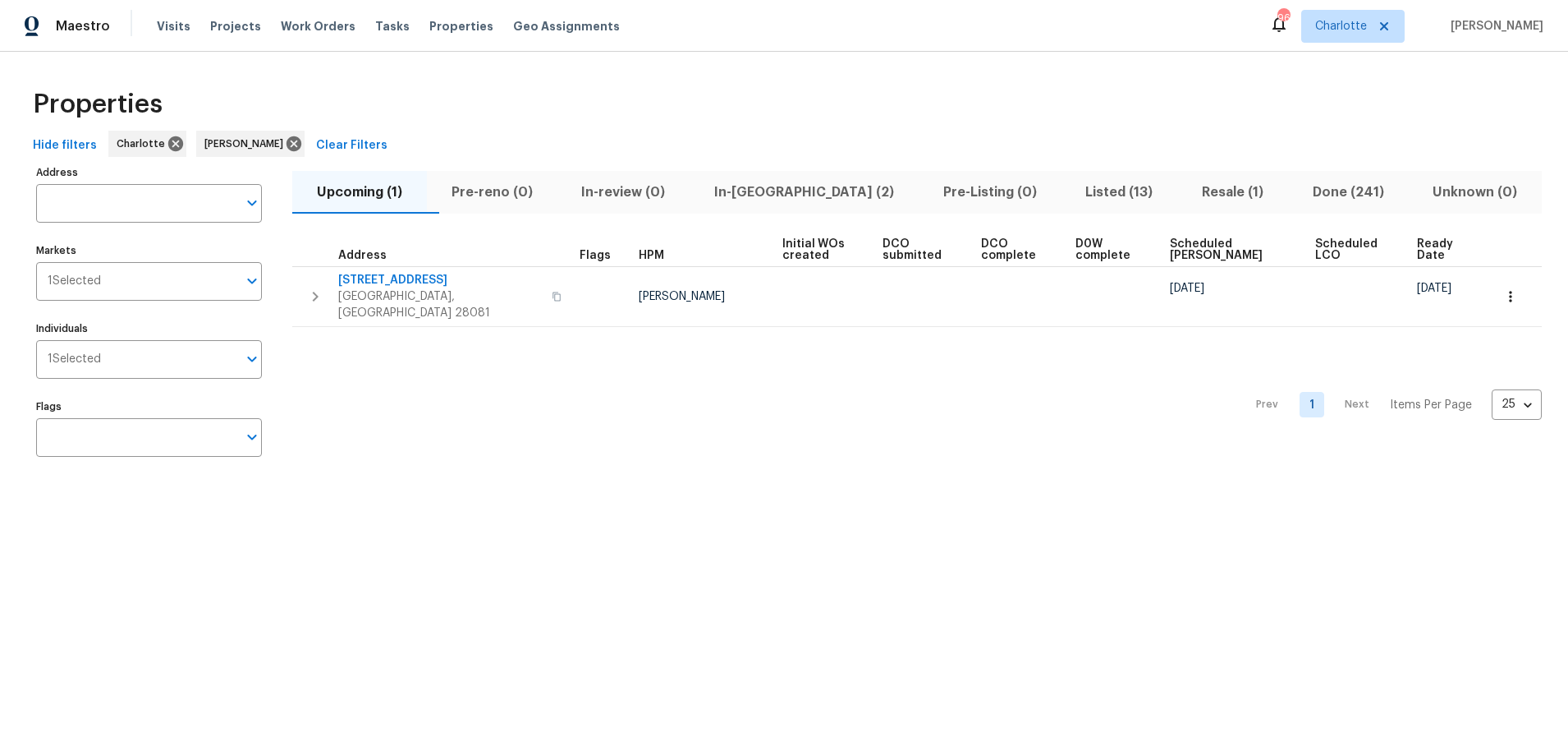
click at [773, 83] on div "Properties" at bounding box center [784, 104] width 1516 height 52
click at [781, 202] on span "In-reno (2)" at bounding box center [804, 192] width 209 height 23
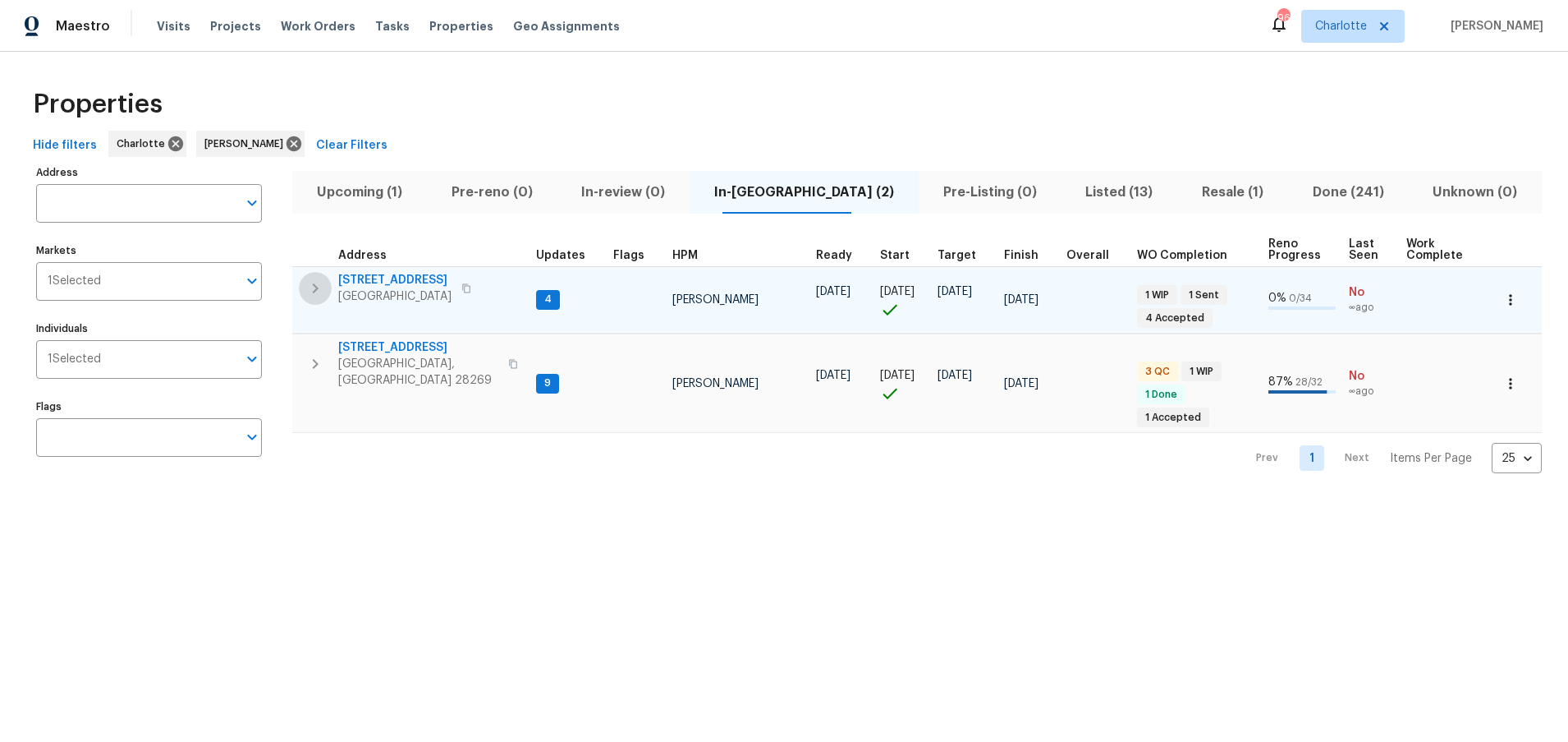
click at [312, 287] on icon "button" at bounding box center [315, 288] width 20 height 20
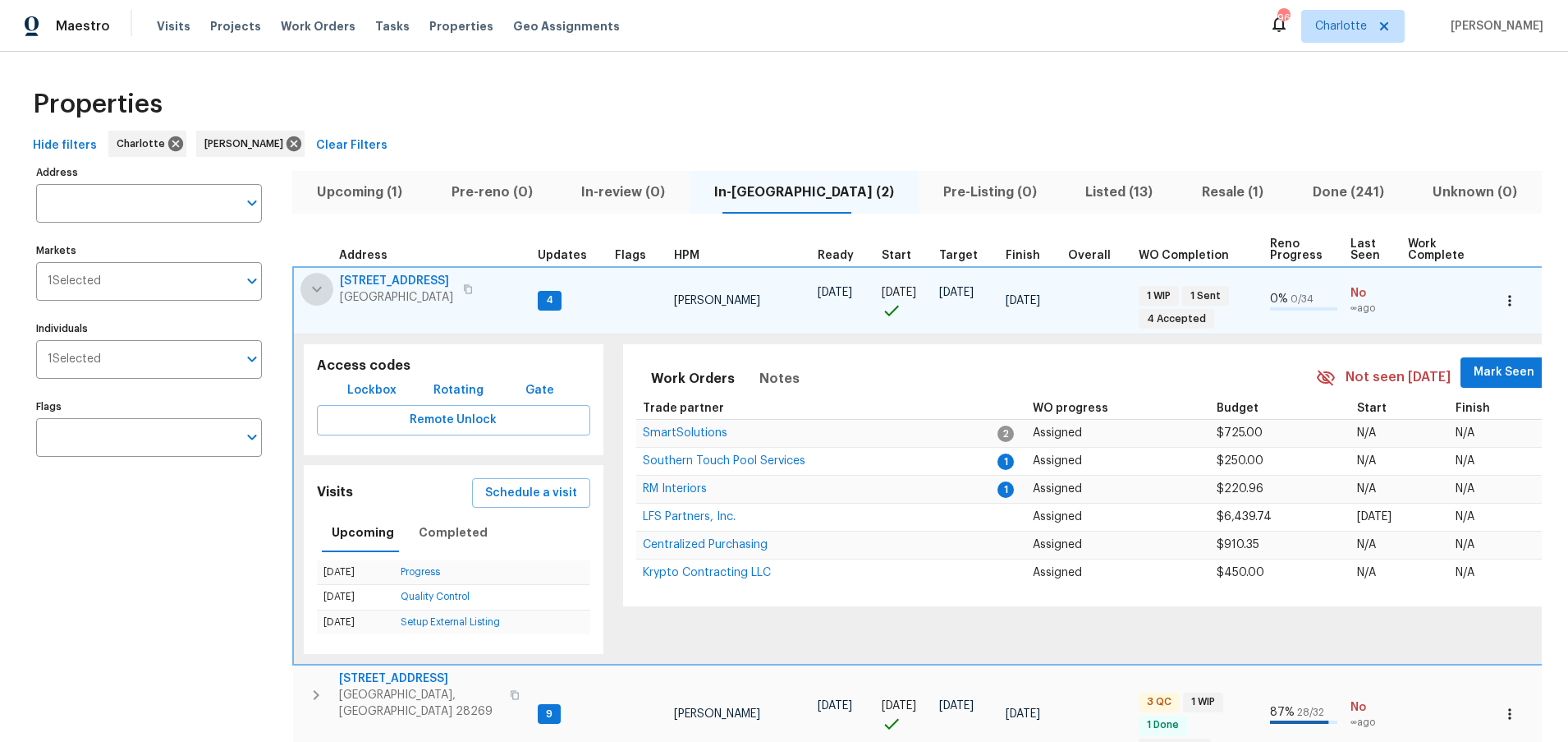
click at [309, 289] on icon "button" at bounding box center [316, 289] width 20 height 20
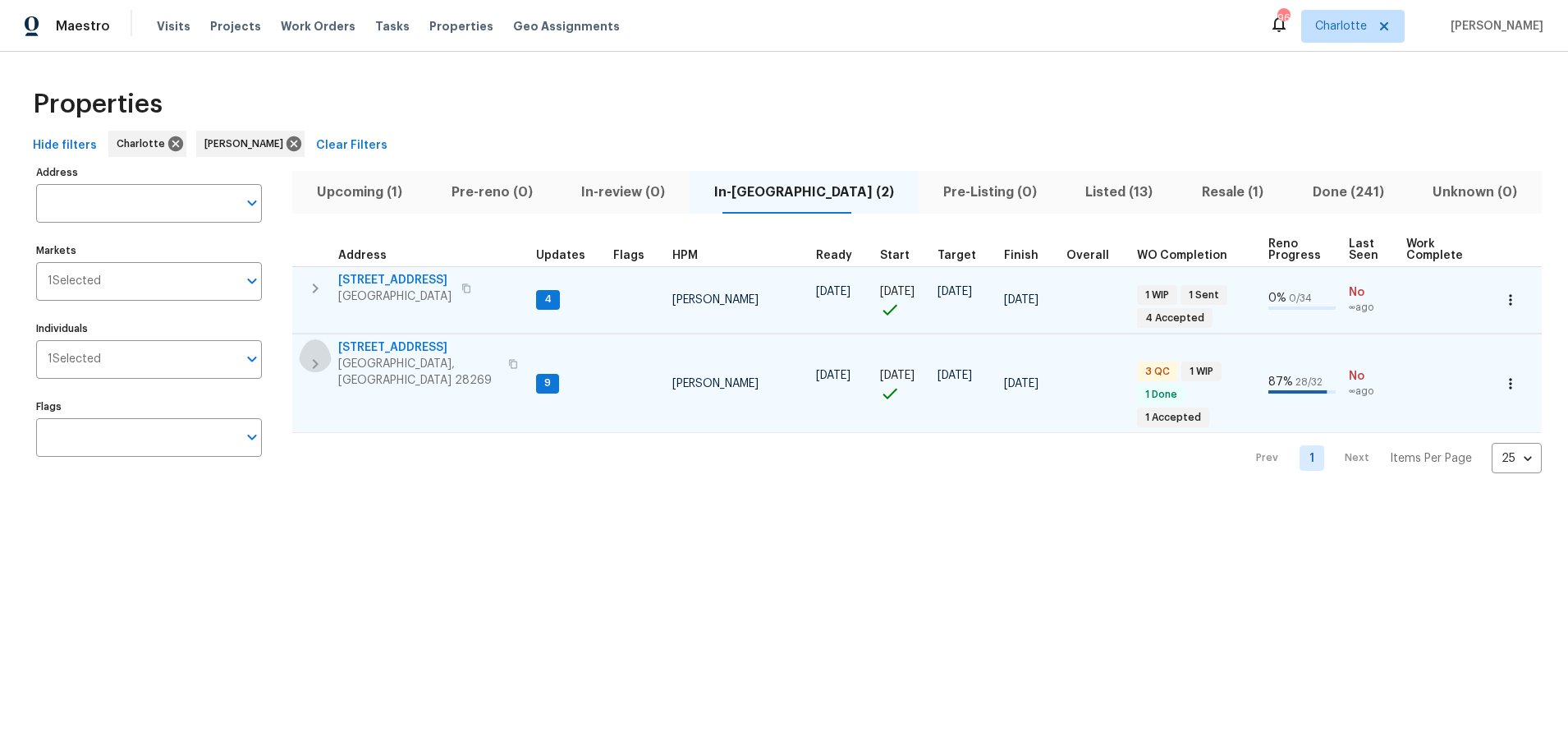
click at [321, 354] on icon "button" at bounding box center [315, 364] width 20 height 20
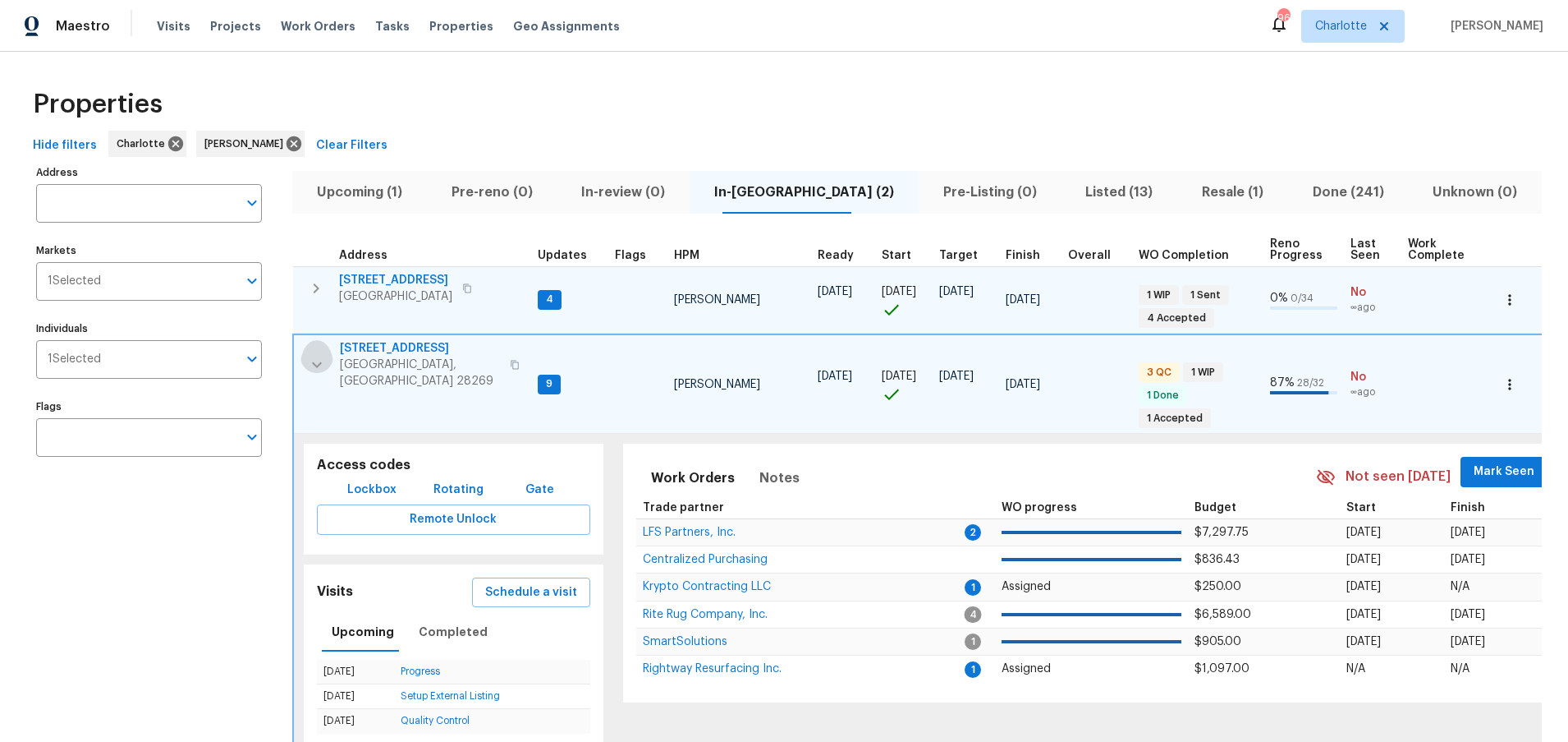
click at [323, 362] on icon "button" at bounding box center [316, 365] width 20 height 20
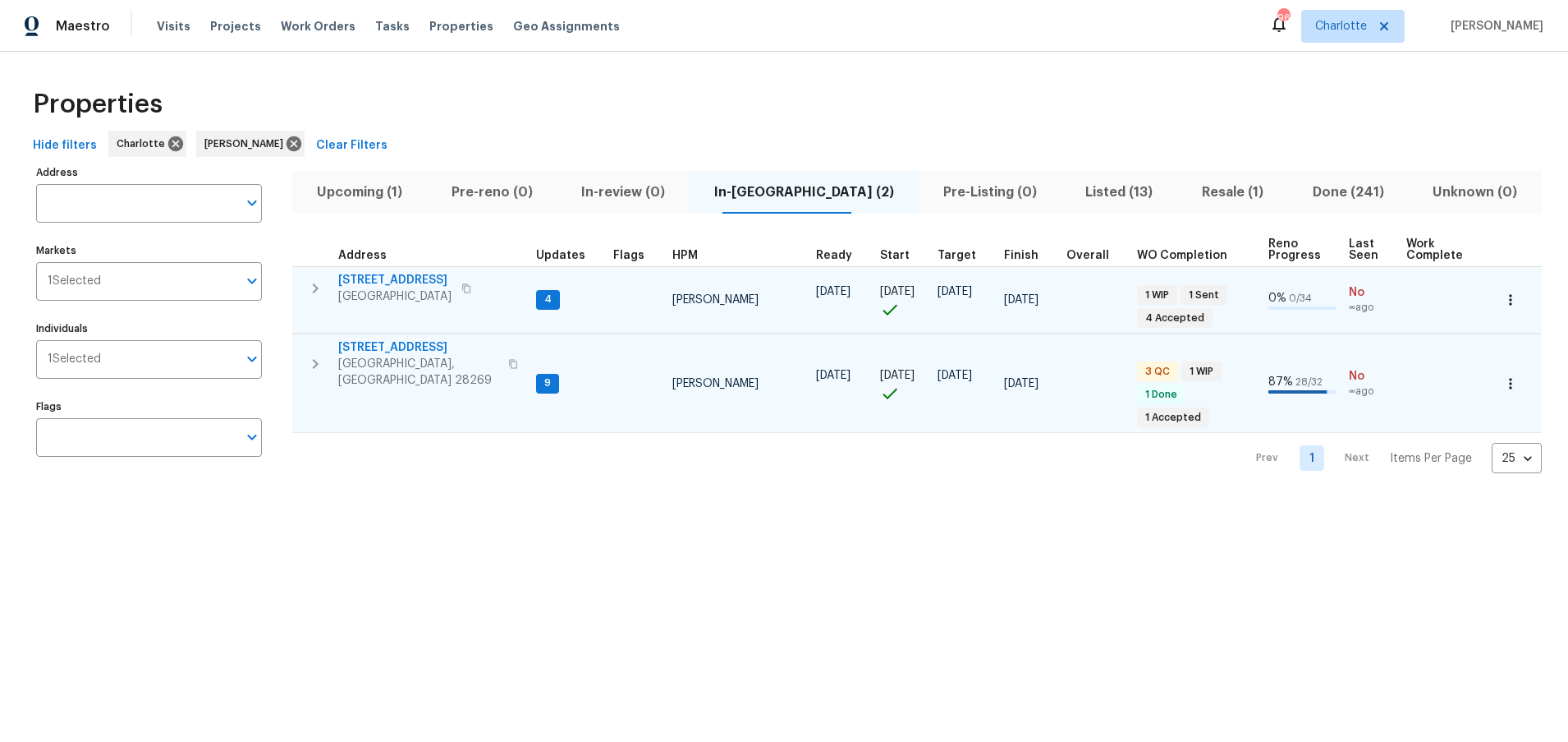
click at [309, 284] on icon "button" at bounding box center [315, 288] width 20 height 20
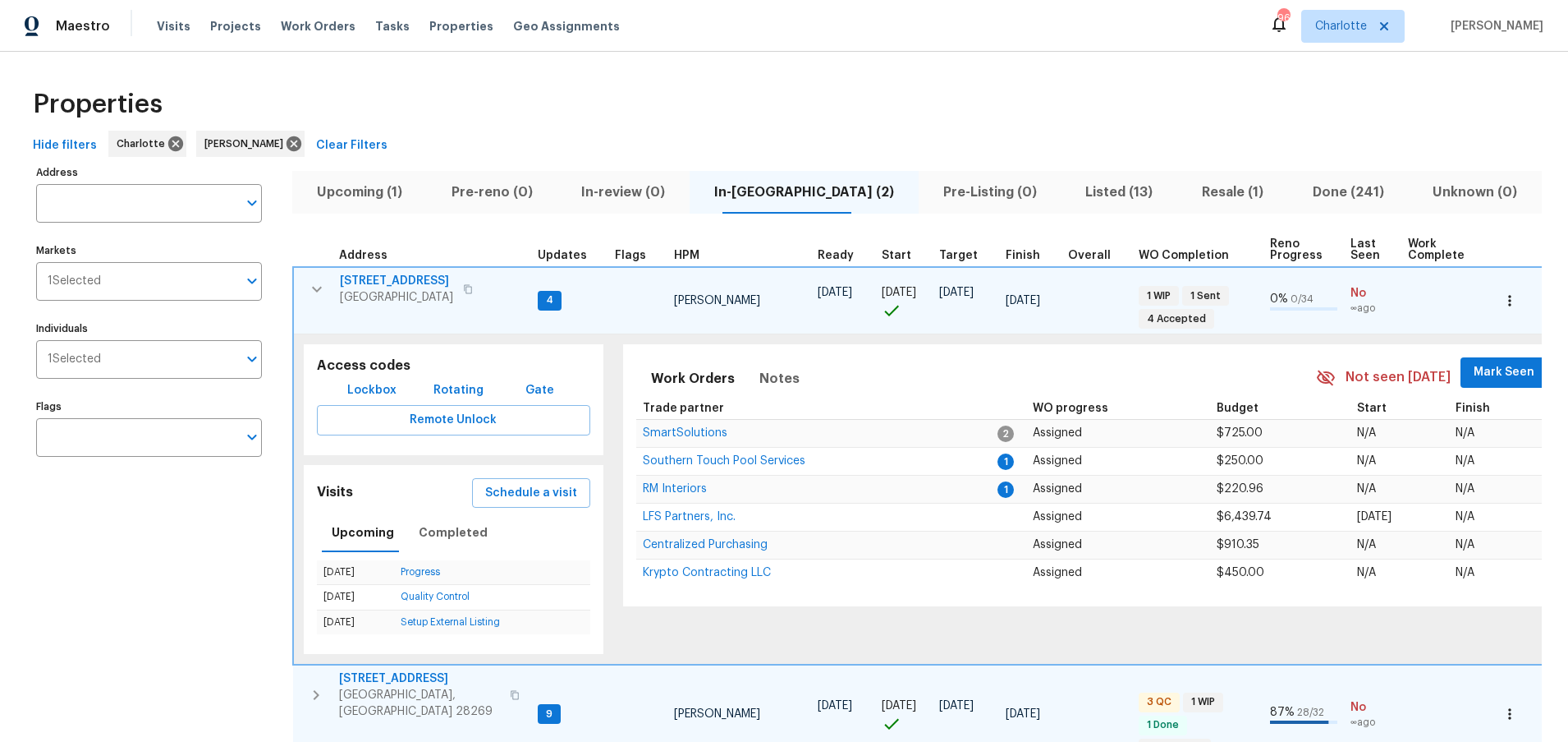
click at [308, 284] on icon "button" at bounding box center [316, 289] width 20 height 20
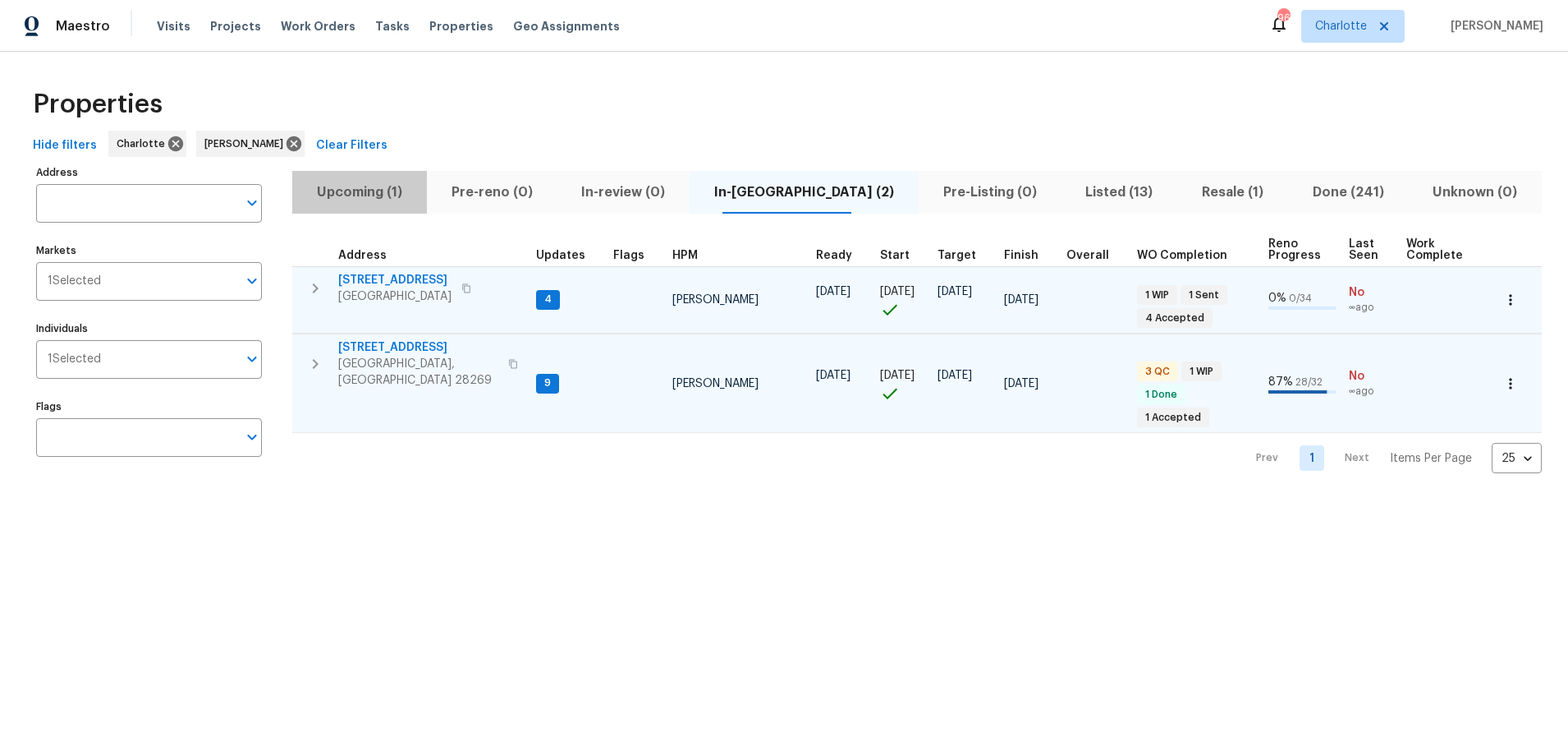
click at [370, 187] on span "Upcoming (1)" at bounding box center [359, 192] width 115 height 23
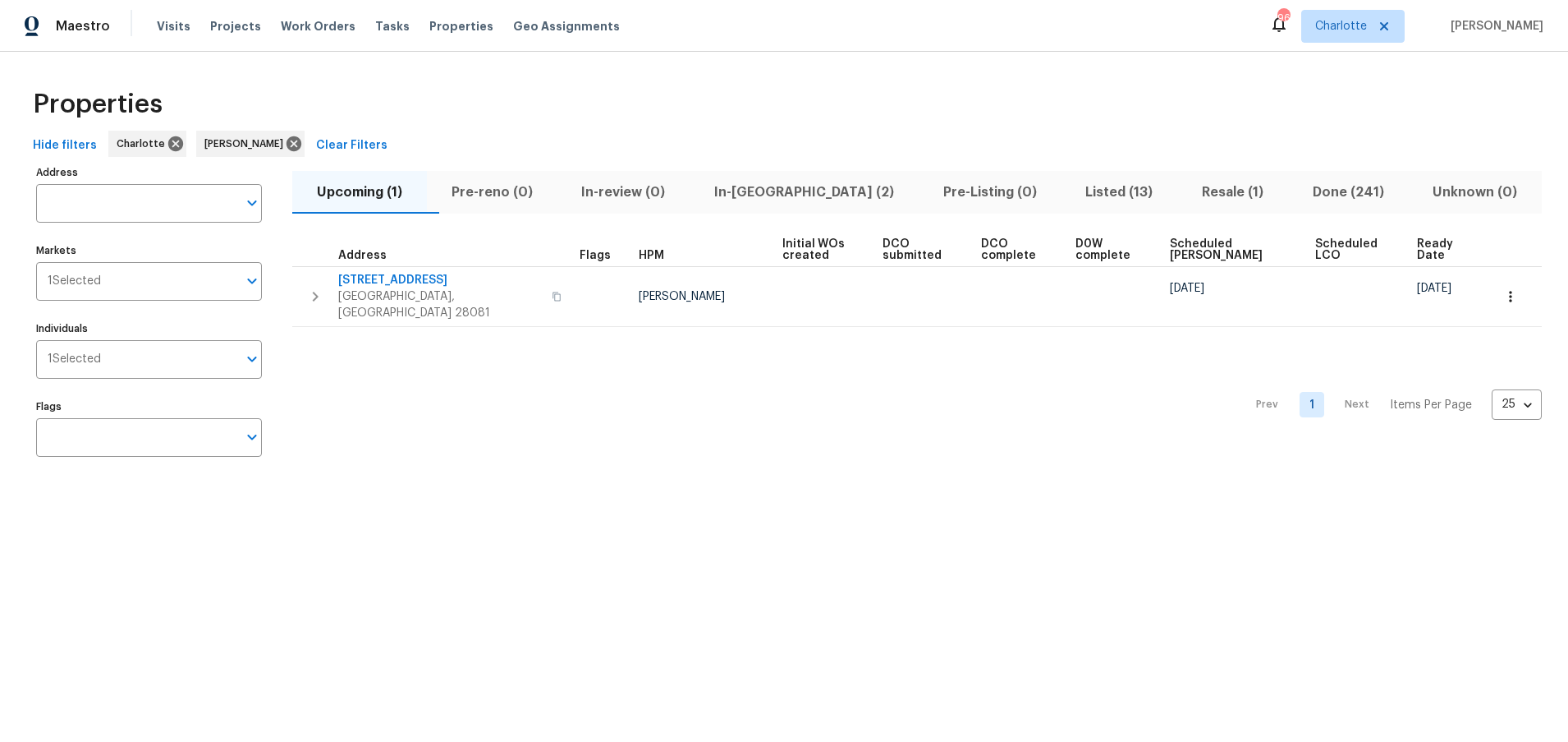
click at [922, 124] on div "Properties" at bounding box center [784, 104] width 1516 height 52
click at [891, 126] on div "Properties" at bounding box center [784, 104] width 1516 height 52
click at [285, 145] on icon at bounding box center [293, 143] width 18 height 18
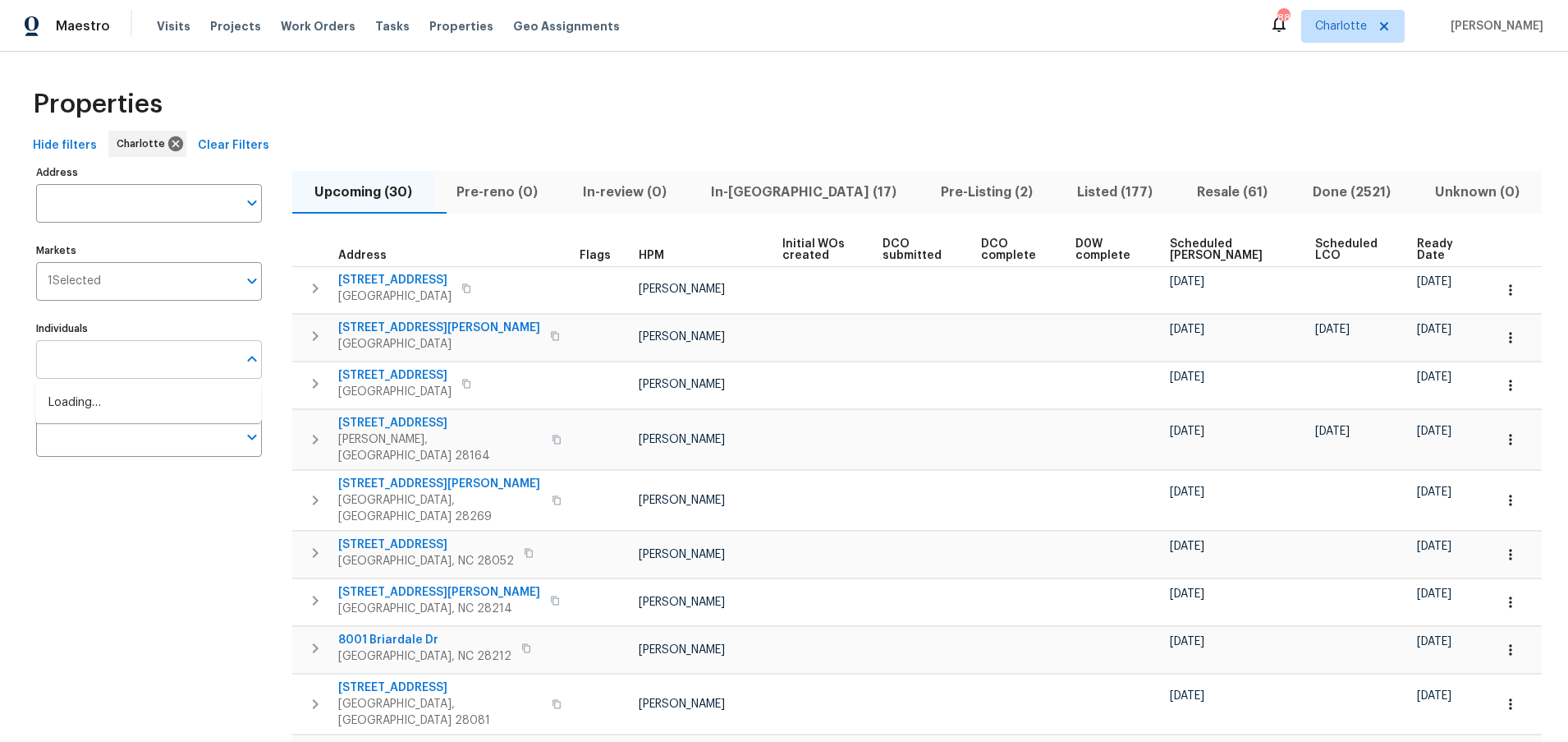
click at [105, 366] on input "Individuals" at bounding box center [136, 359] width 201 height 39
type input "ryan carder"
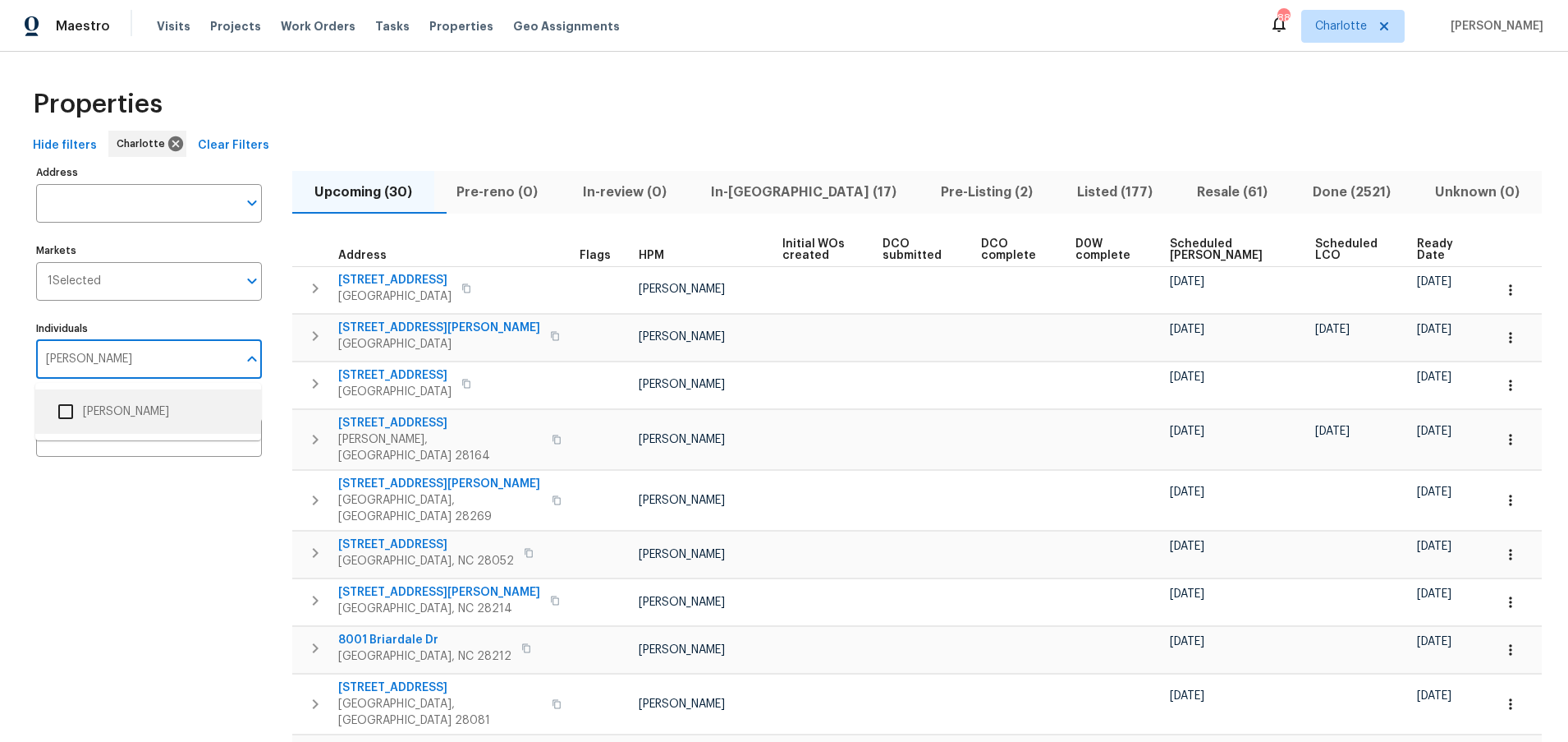
click at [66, 410] on input "checkbox" at bounding box center [65, 412] width 34 height 34
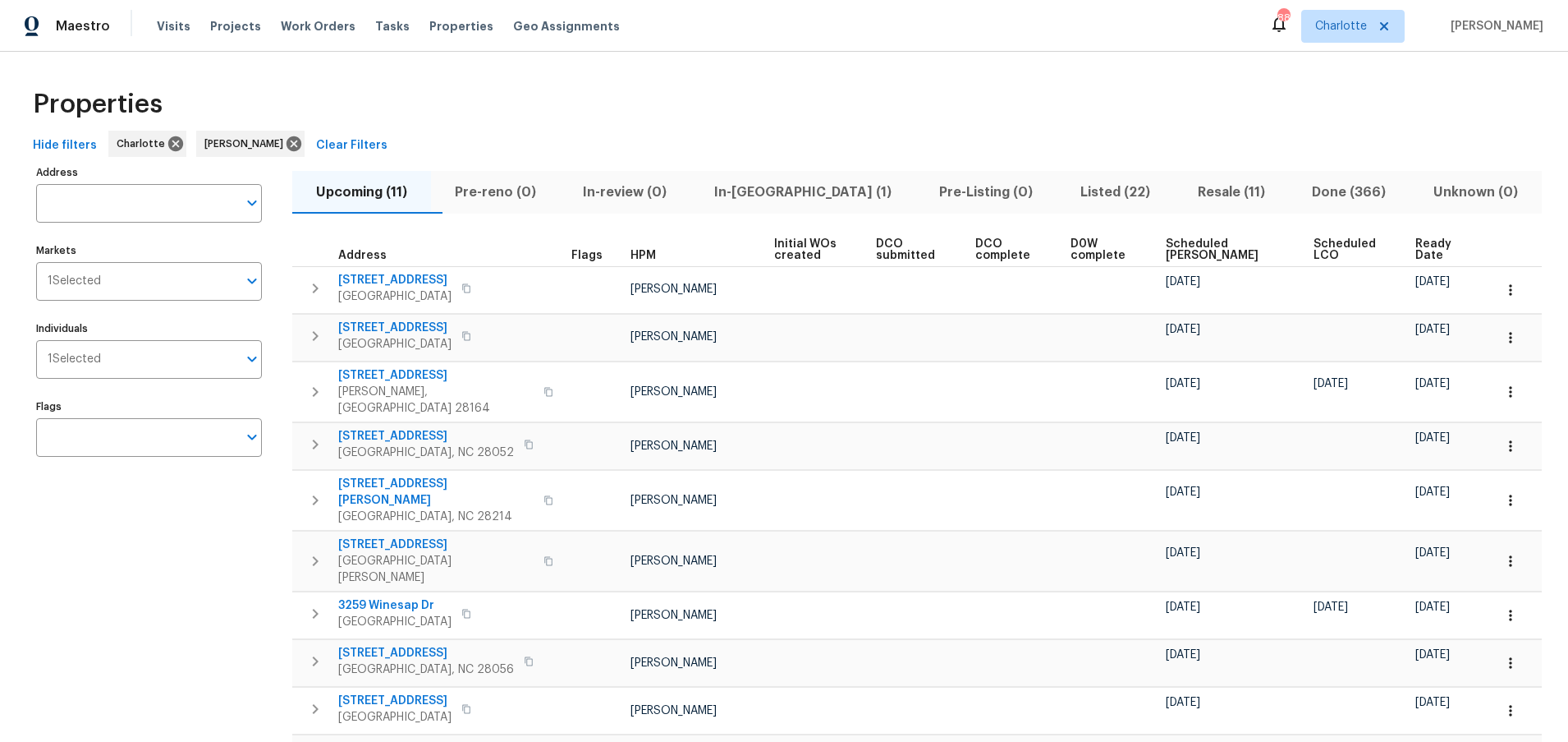
click at [510, 100] on div "Properties" at bounding box center [784, 104] width 1516 height 52
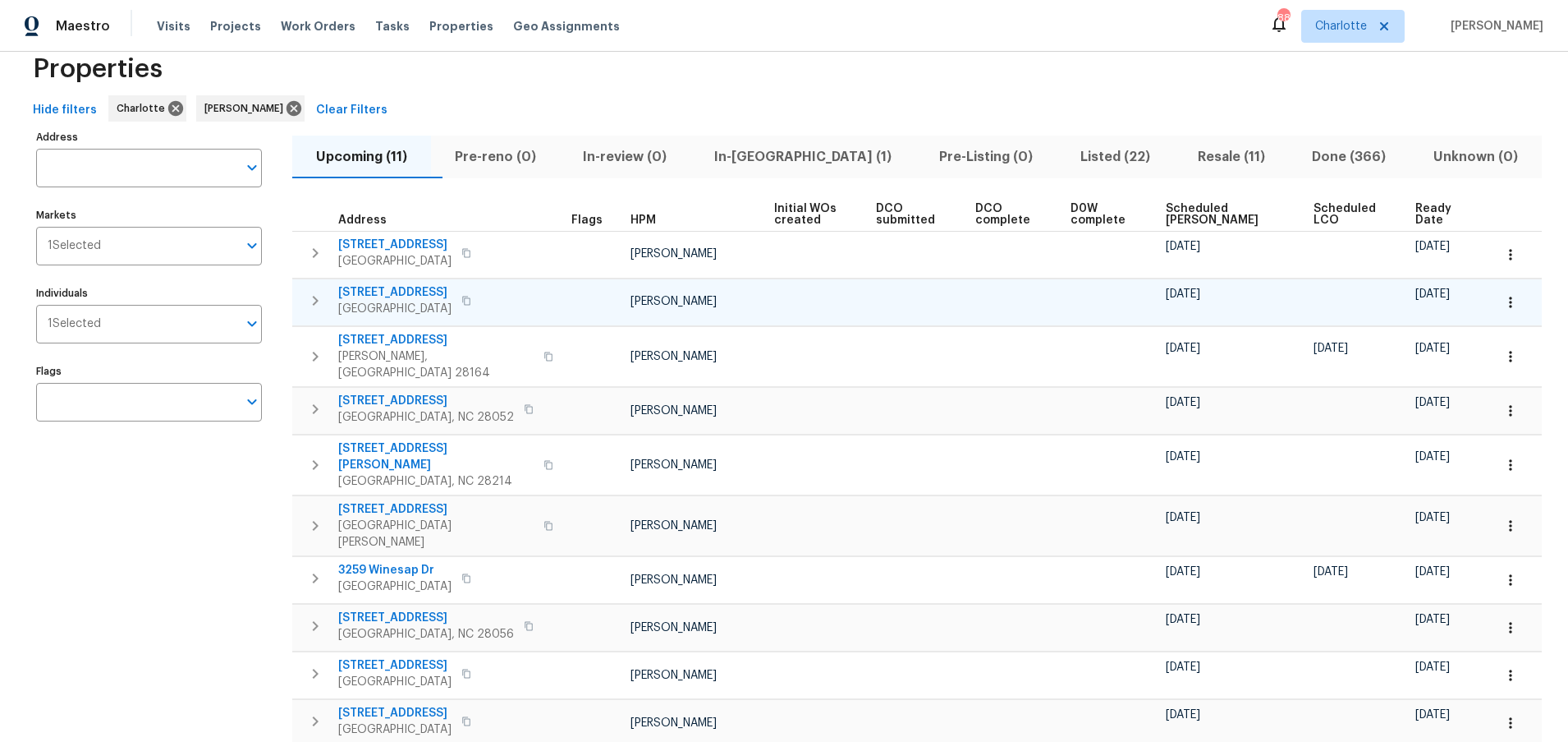
scroll to position [33, 0]
click at [798, 166] on span "In-reno (1)" at bounding box center [802, 158] width 205 height 23
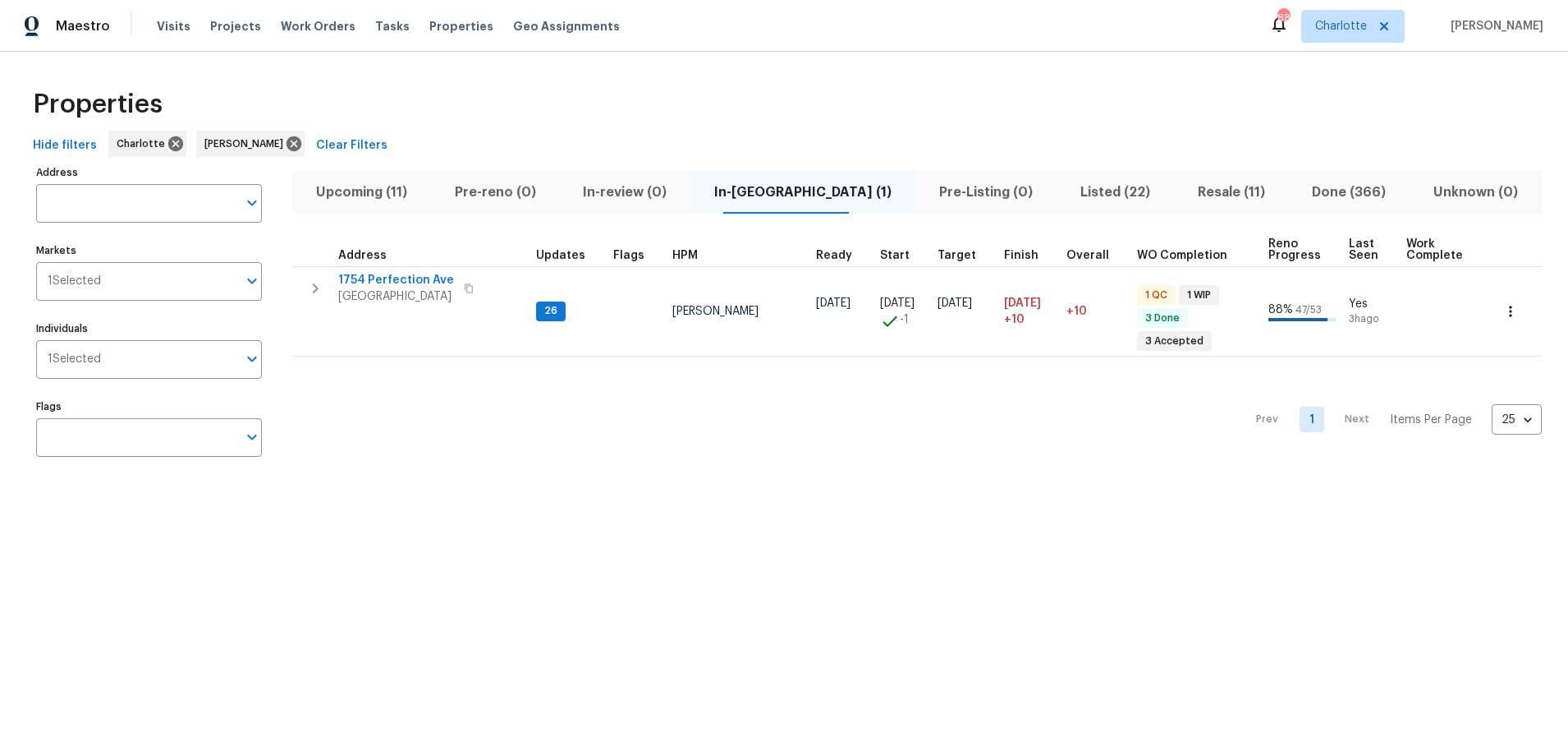
click at [732, 130] on div "Hide filters Charlotte Ryan Carder Clear Filters" at bounding box center [784, 145] width 1516 height 30
click at [607, 85] on div "Properties" at bounding box center [784, 104] width 1516 height 52
click at [1037, 142] on div "Hide filters Charlotte Ryan Carder Clear Filters" at bounding box center [784, 145] width 1516 height 30
click at [1196, 188] on span "Resale (11)" at bounding box center [1231, 192] width 95 height 23
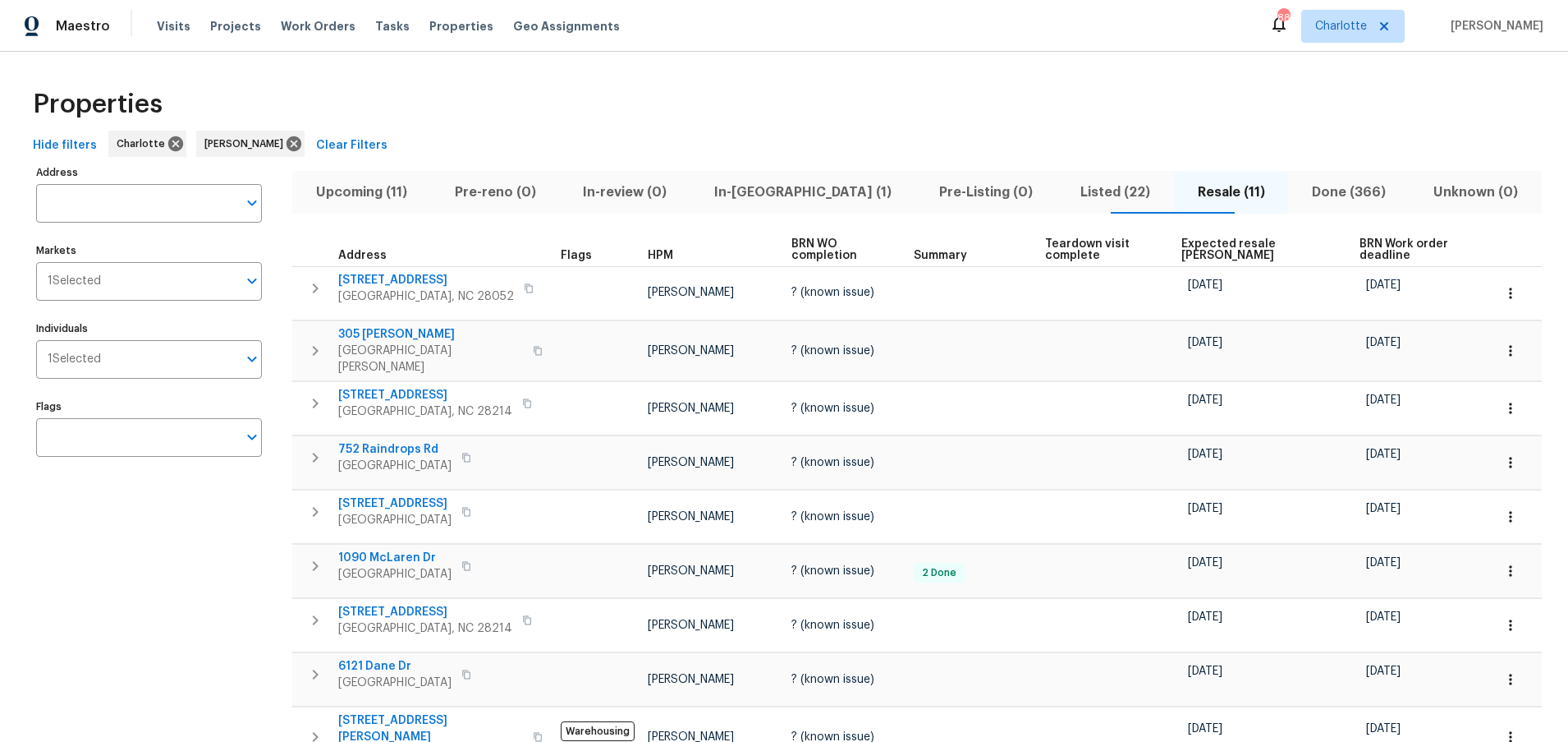
click at [1239, 126] on div "Properties" at bounding box center [784, 104] width 1516 height 52
click at [1226, 244] on span "Expected resale COE" at bounding box center [1256, 250] width 150 height 23
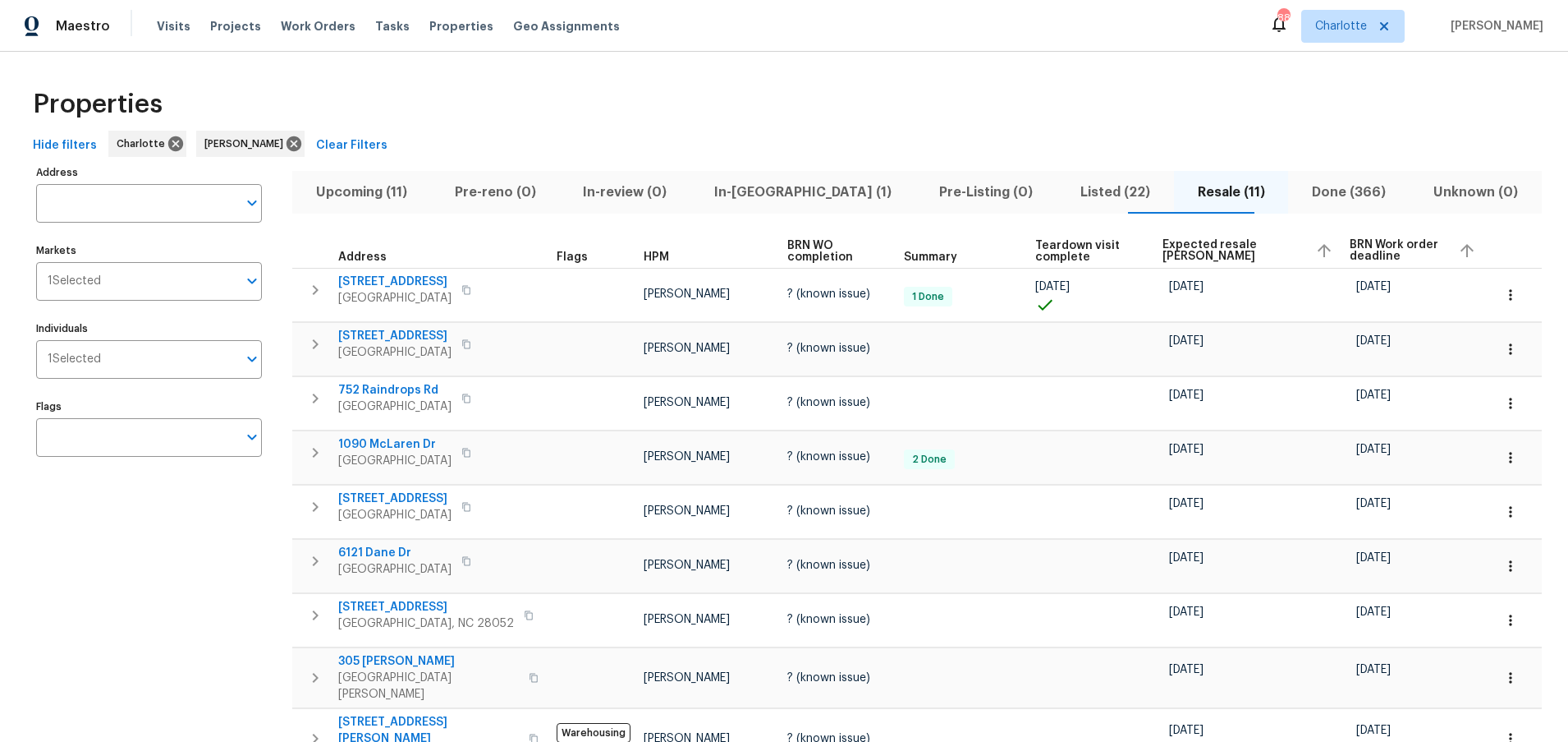
click at [789, 124] on div "Properties" at bounding box center [784, 104] width 1516 height 52
click at [790, 81] on div "Properties" at bounding box center [784, 104] width 1516 height 52
click at [851, 130] on div "Hide filters Charlotte Ryan Carder Clear Filters" at bounding box center [784, 145] width 1516 height 30
click at [915, 60] on div "Properties Hide filters Charlotte Ryan Carder Clear Filters Address Address Mar…" at bounding box center [784, 498] width 1568 height 892
click at [394, 202] on span "Upcoming (11)" at bounding box center [361, 192] width 119 height 23
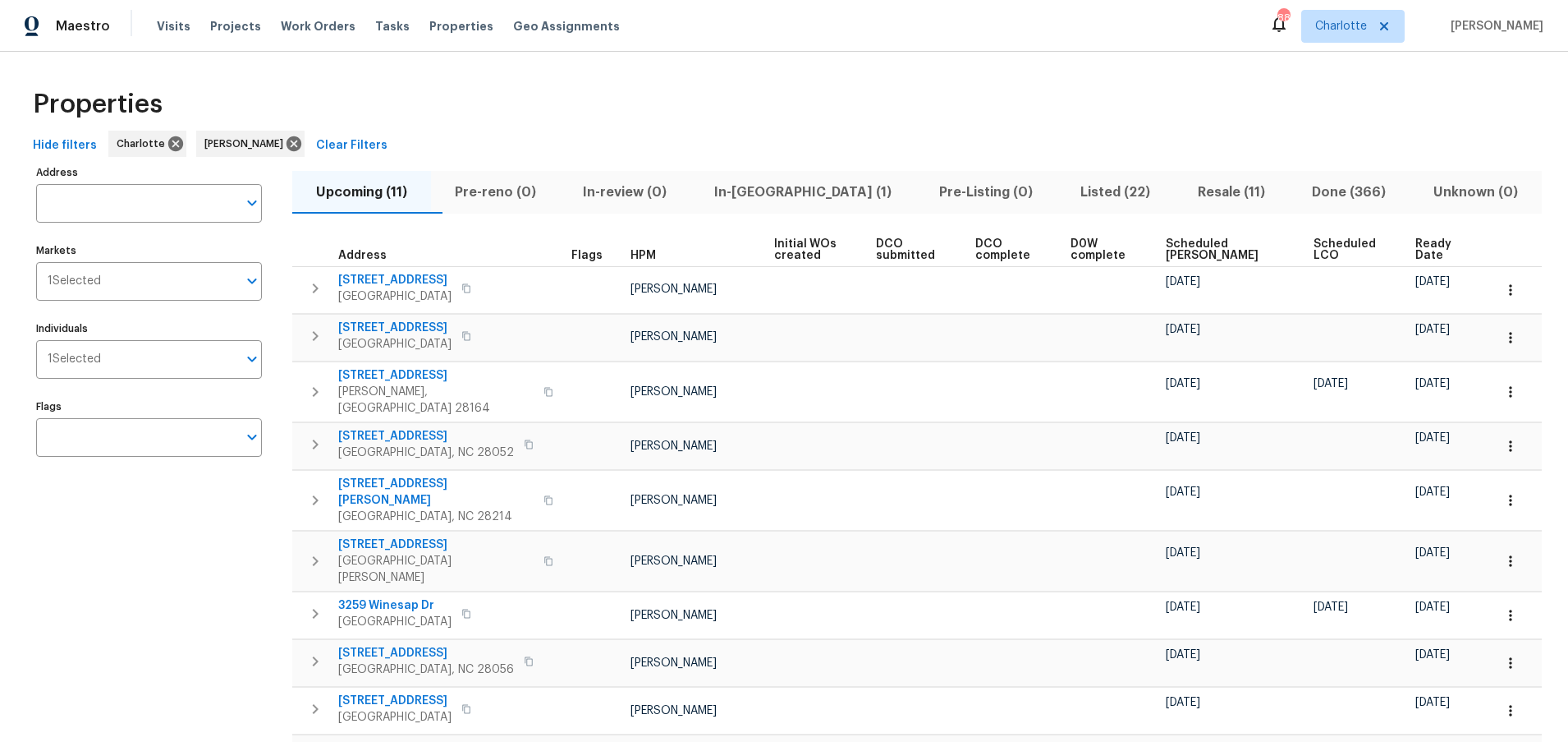
click at [1185, 244] on span "Scheduled COE" at bounding box center [1226, 250] width 120 height 23
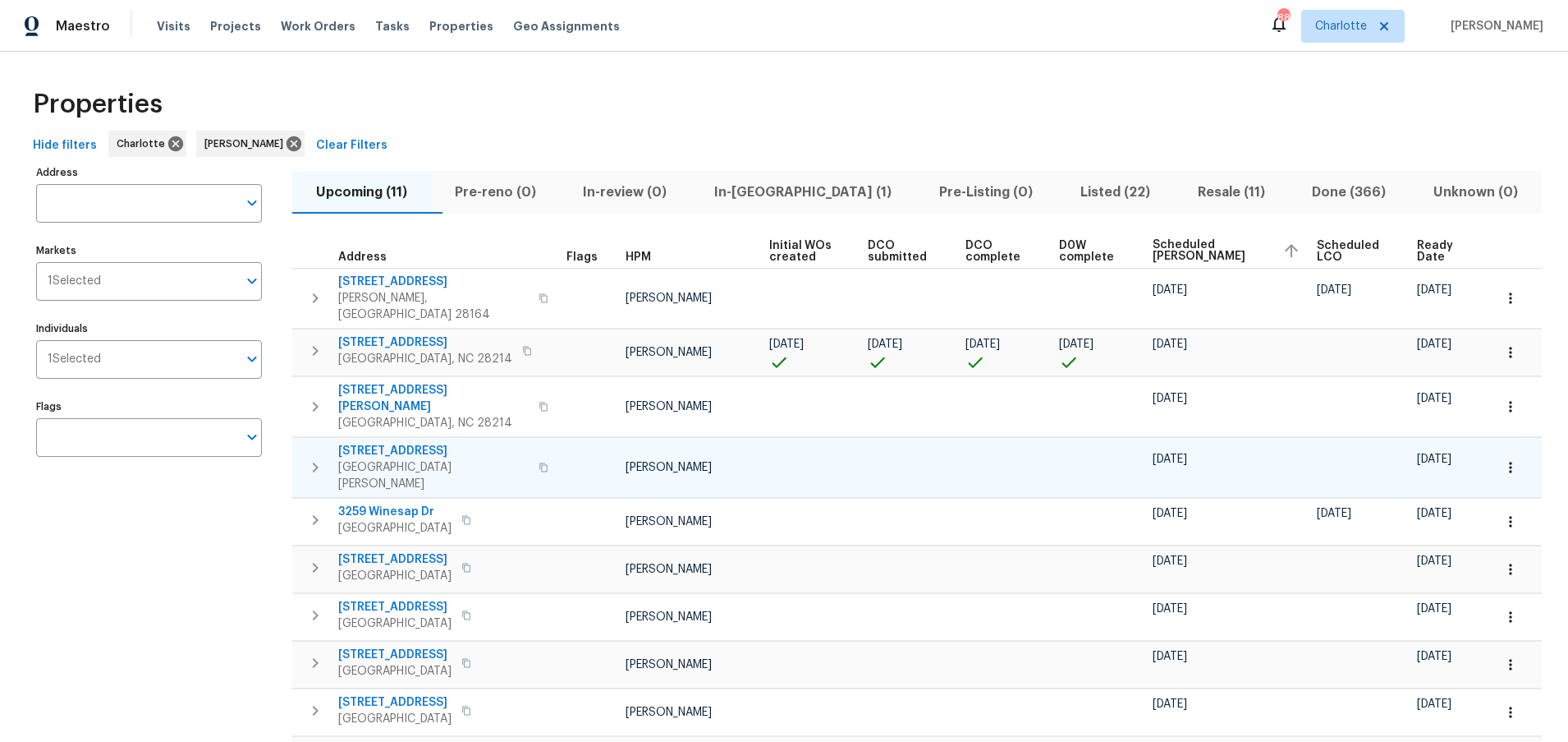
click at [763, 437] on td at bounding box center [812, 467] width 99 height 60
click at [733, 87] on div "Properties" at bounding box center [784, 104] width 1516 height 52
click at [844, 106] on div "Properties" at bounding box center [784, 104] width 1516 height 52
click at [1505, 344] on icon "button" at bounding box center [1510, 352] width 16 height 16
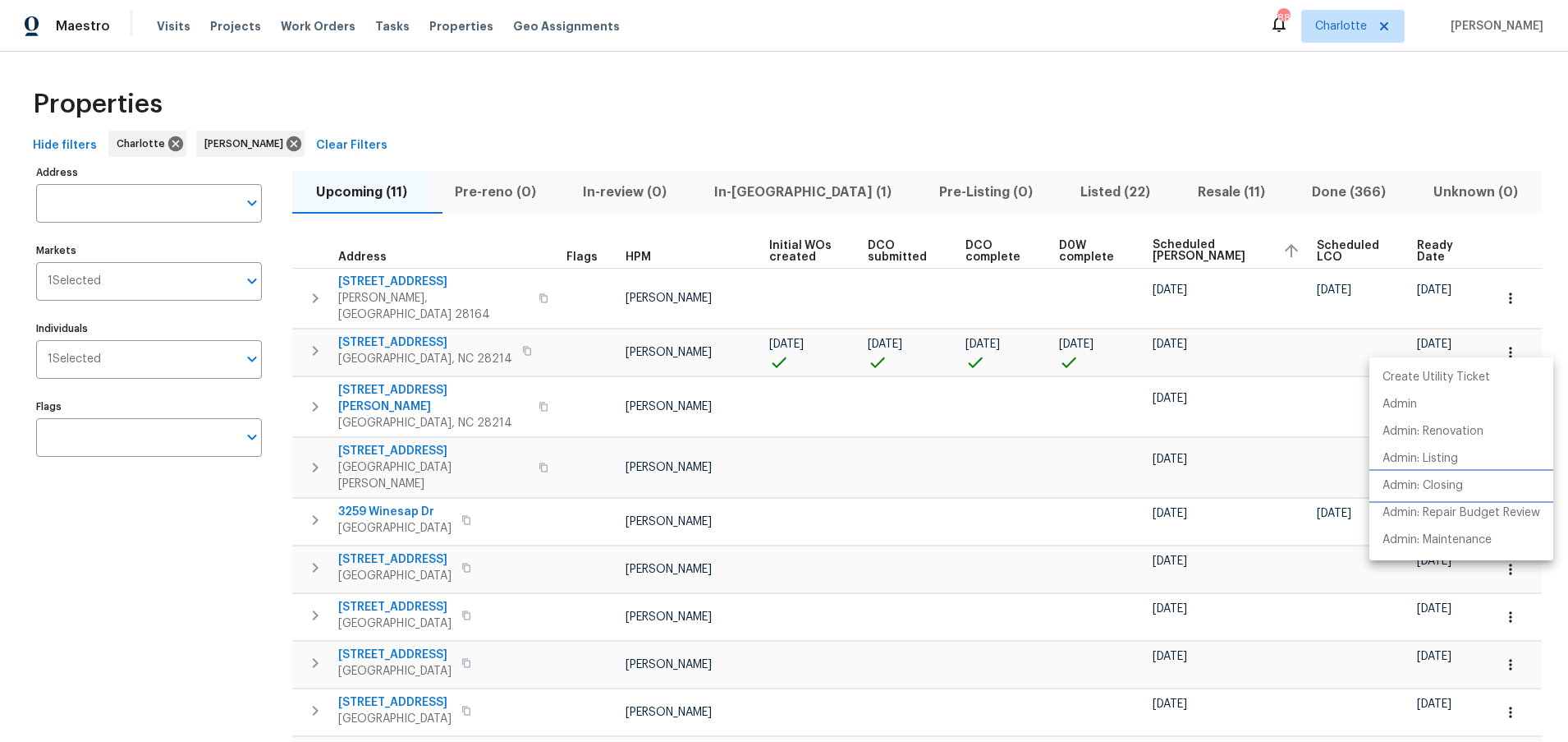
click at [1414, 492] on p "Admin: Closing" at bounding box center [1423, 486] width 81 height 17
click at [1127, 51] on div at bounding box center [784, 371] width 1568 height 742
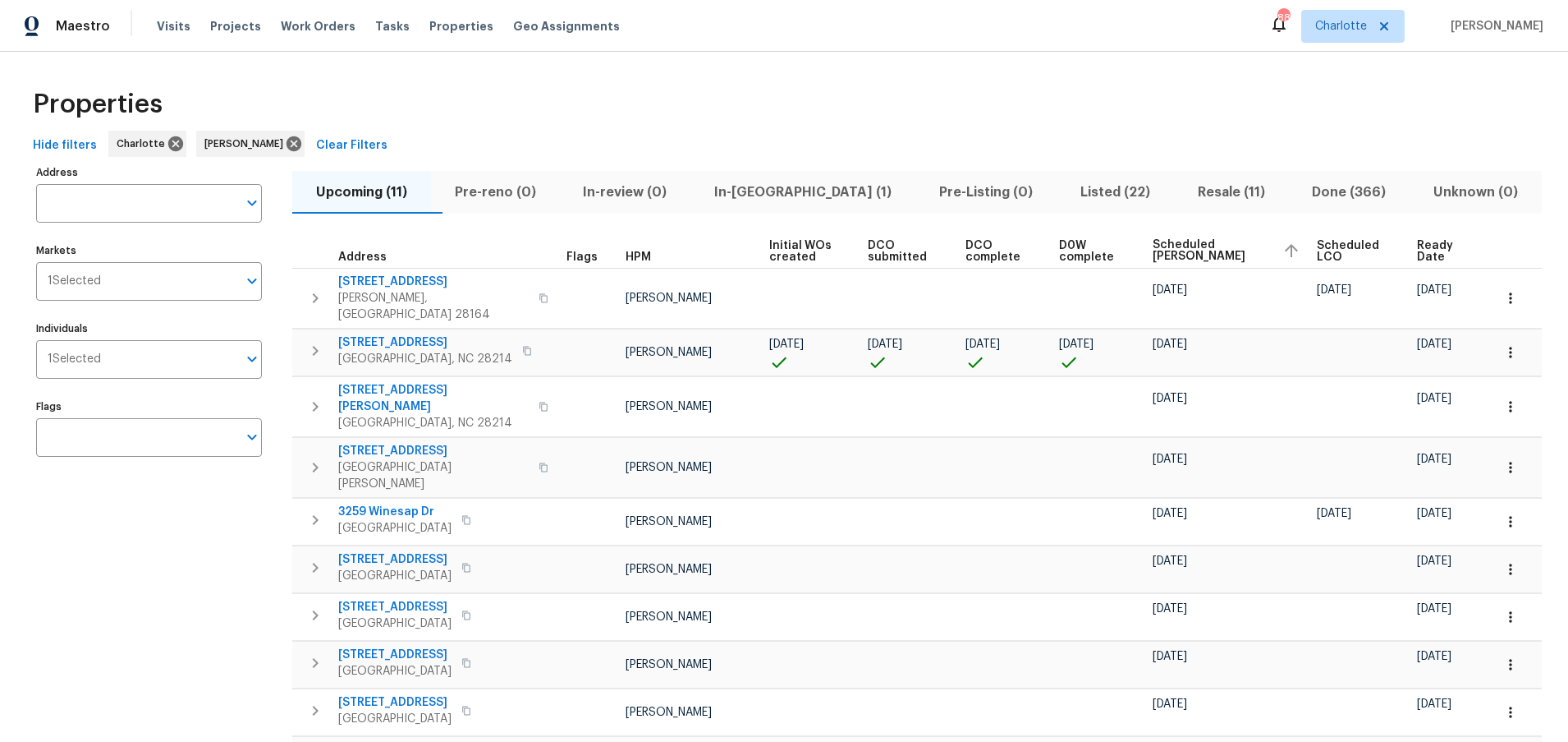
click at [208, 542] on div "Address Address Markets 1 Selected Markets Individuals 1 Selected Individuals F…" at bounding box center [159, 516] width 246 height 710
click at [665, 86] on div "Properties" at bounding box center [784, 104] width 1516 height 52
click at [632, 103] on div "Properties" at bounding box center [784, 104] width 1516 height 52
click at [897, 128] on div "Properties" at bounding box center [784, 104] width 1516 height 52
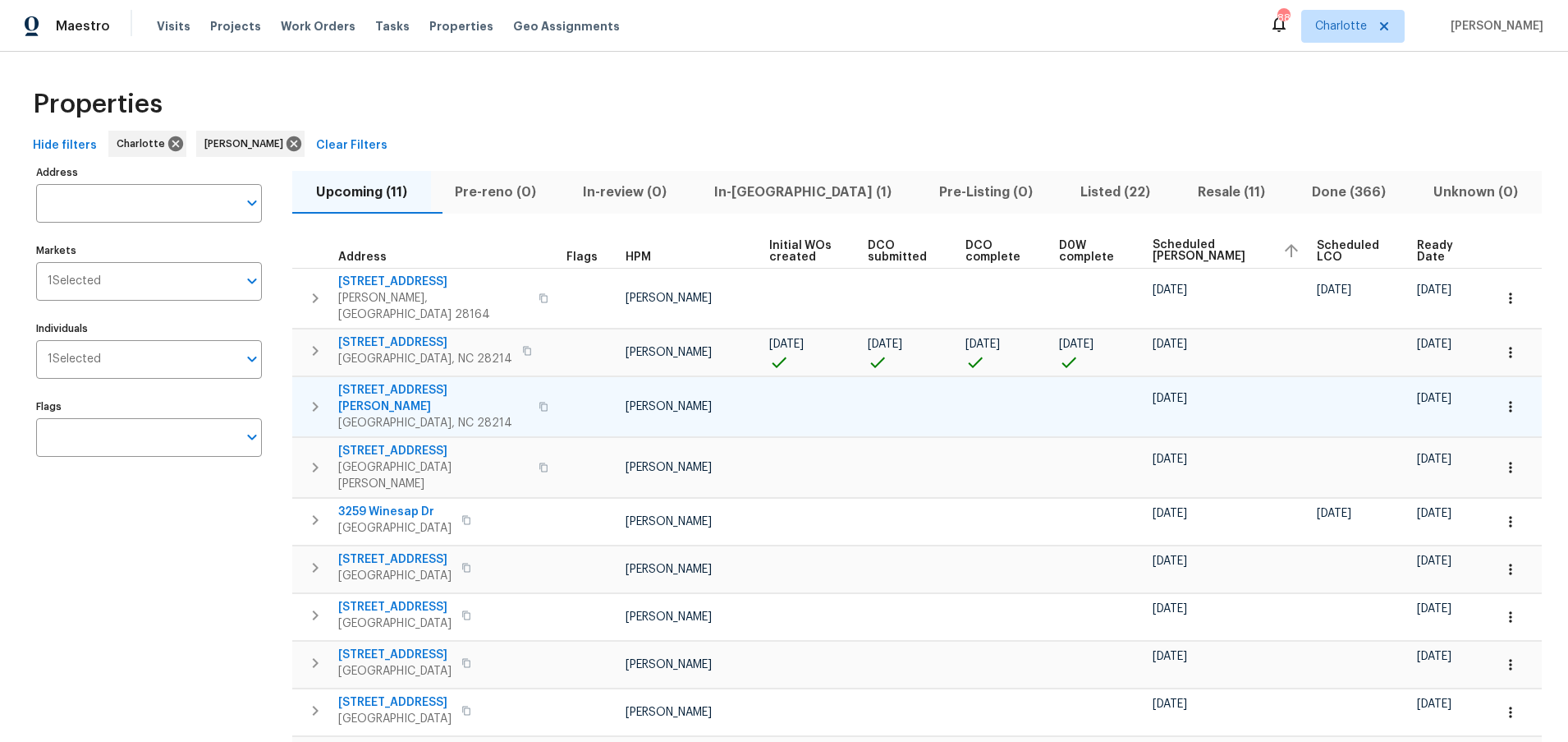
drag, startPoint x: 126, startPoint y: 570, endPoint x: 361, endPoint y: 403, distance: 288.3
click at [139, 565] on div "Address Address Markets 1 Selected Markets Individuals 1 Selected Individuals F…" at bounding box center [159, 516] width 246 height 710
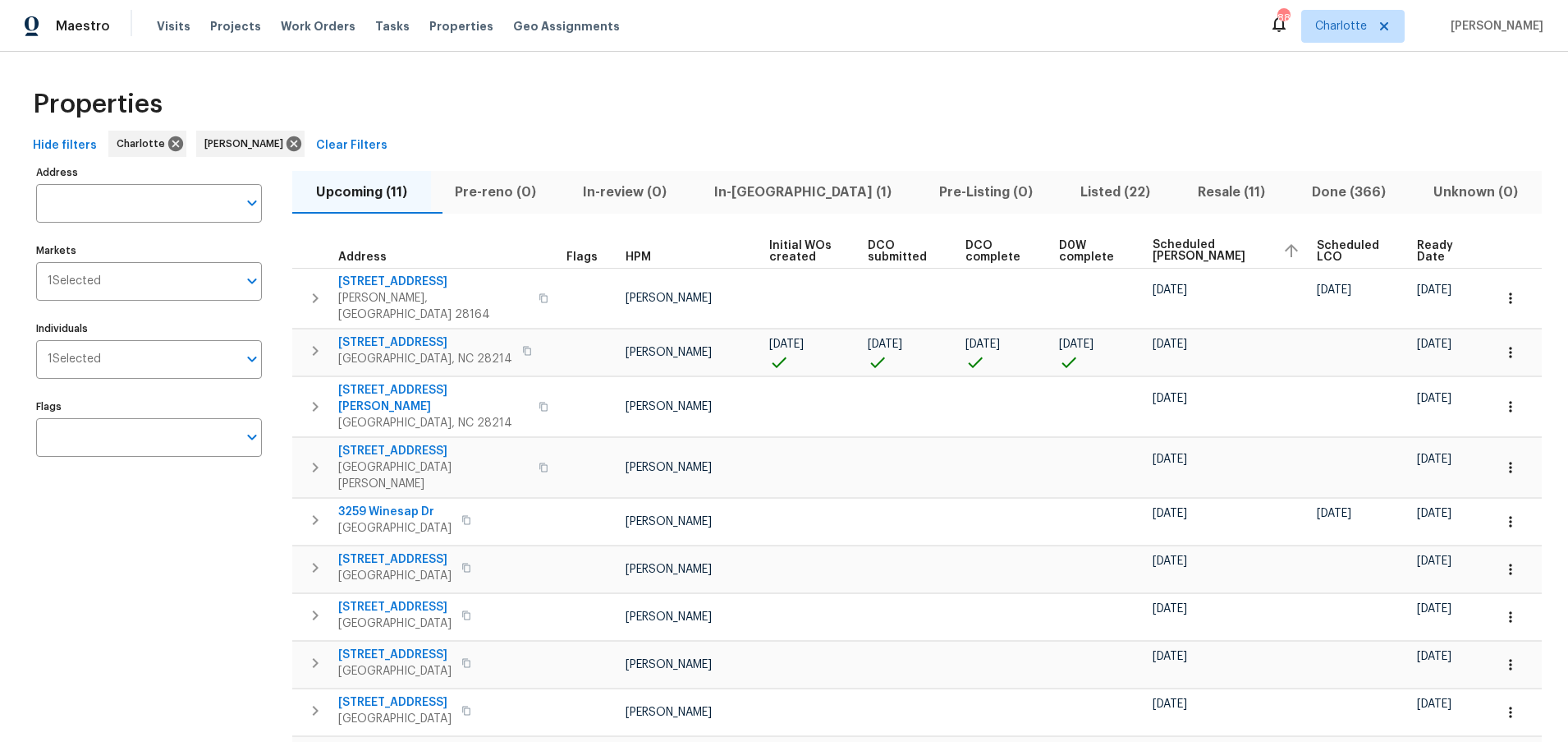
drag, startPoint x: 655, startPoint y: 120, endPoint x: 647, endPoint y: 123, distance: 8.5
click at [655, 120] on div "Properties" at bounding box center [784, 104] width 1516 height 52
drag, startPoint x: 125, startPoint y: 563, endPoint x: 557, endPoint y: 163, distance: 588.7
click at [138, 555] on div "Address Address Markets 1 Selected Markets Individuals 1 Selected Individuals F…" at bounding box center [159, 516] width 246 height 710
click at [648, 55] on div "Properties Hide filters Charlotte Ryan Carder Clear Filters Address Address Mar…" at bounding box center [784, 474] width 1568 height 846
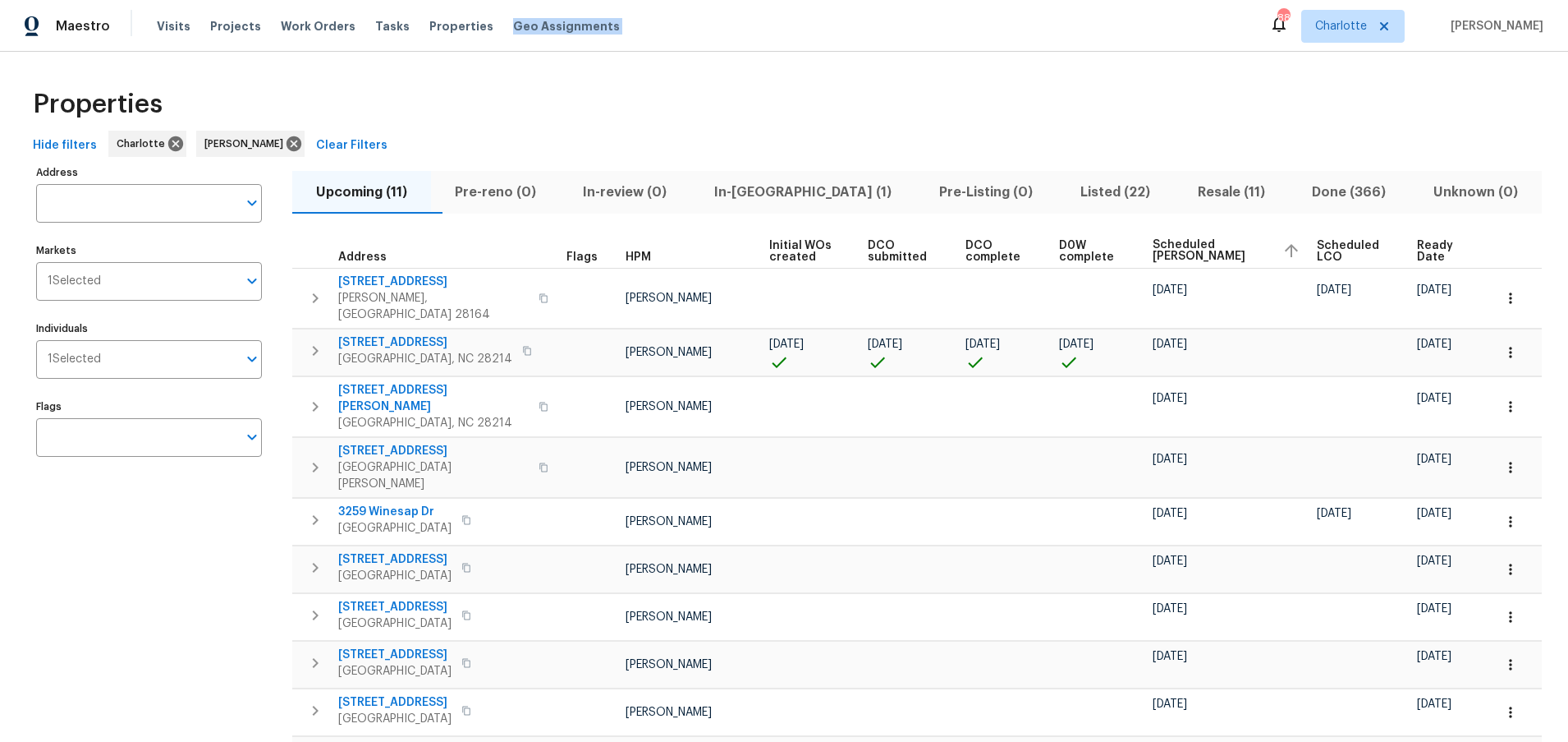
drag, startPoint x: 826, startPoint y: -23, endPoint x: 768, endPoint y: -24, distance: 58.0
click at [768, 0] on html "Maestro Visits Projects Work Orders Tasks Properties Geo Assignments 88 Charlot…" at bounding box center [784, 371] width 1568 height 742
click at [663, 92] on div "Properties" at bounding box center [784, 104] width 1516 height 52
click at [821, 215] on div "Upcoming (11) Pre-reno (0) In-review (0) In-reno (1) Pre-Listing (0) Listed (22…" at bounding box center [916, 516] width 1249 height 710
click at [793, 199] on span "In-reno (1)" at bounding box center [802, 192] width 205 height 23
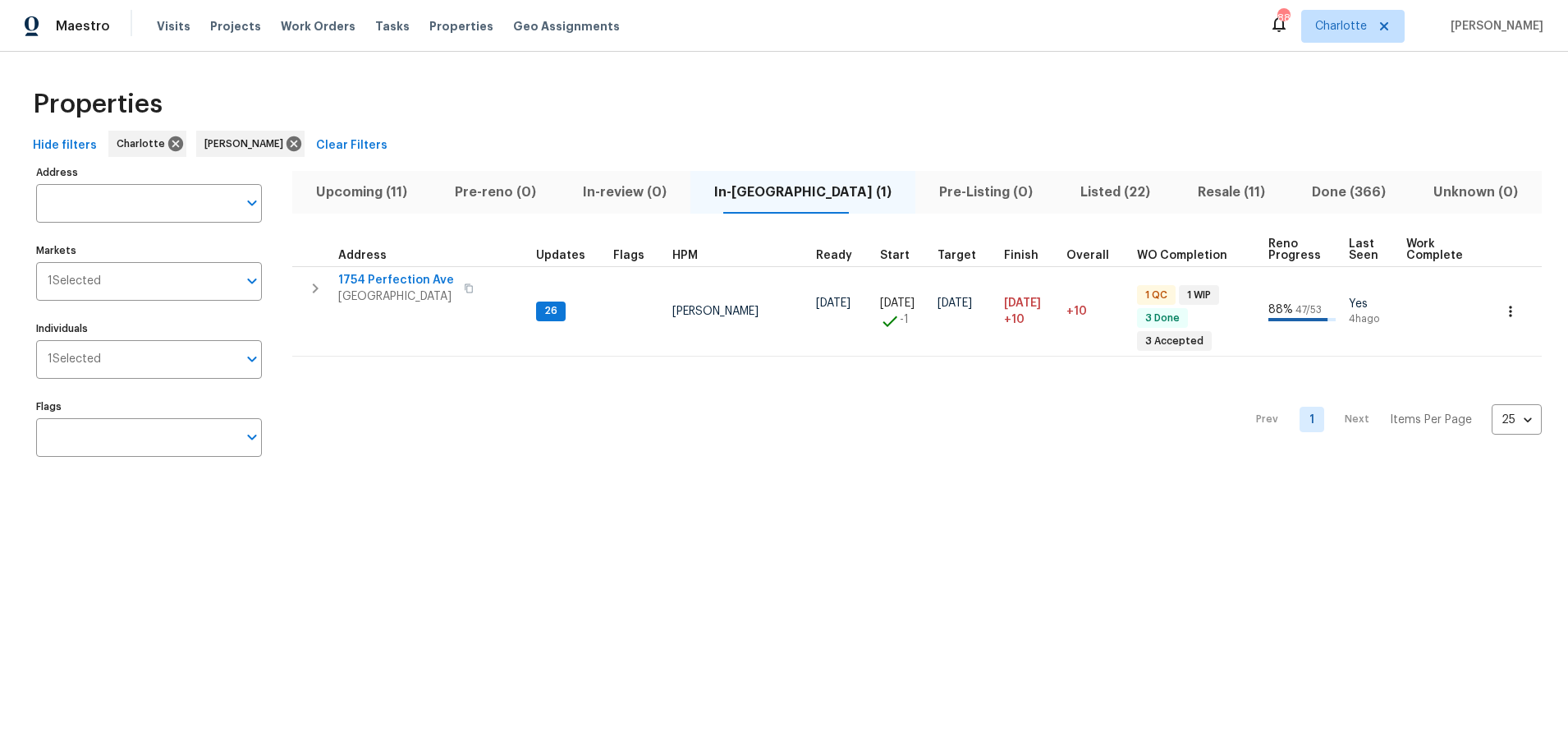
click at [437, 409] on div "Prev 1 Next Items Per Page 25 25 ​" at bounding box center [916, 414] width 1249 height 116
click at [588, 102] on div "Properties" at bounding box center [784, 104] width 1516 height 52
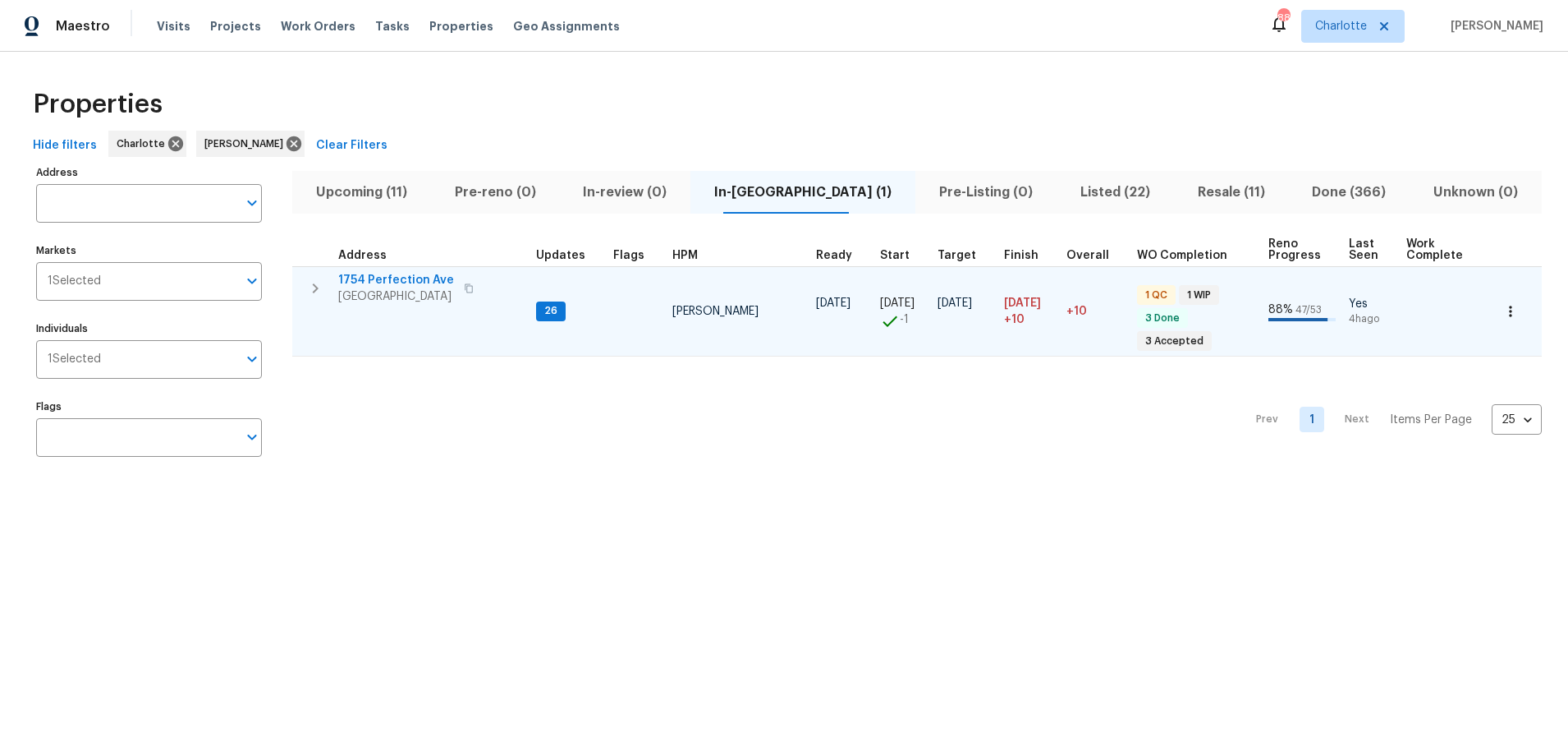
click at [365, 280] on span "1754 Perfection Ave" at bounding box center [396, 280] width 116 height 16
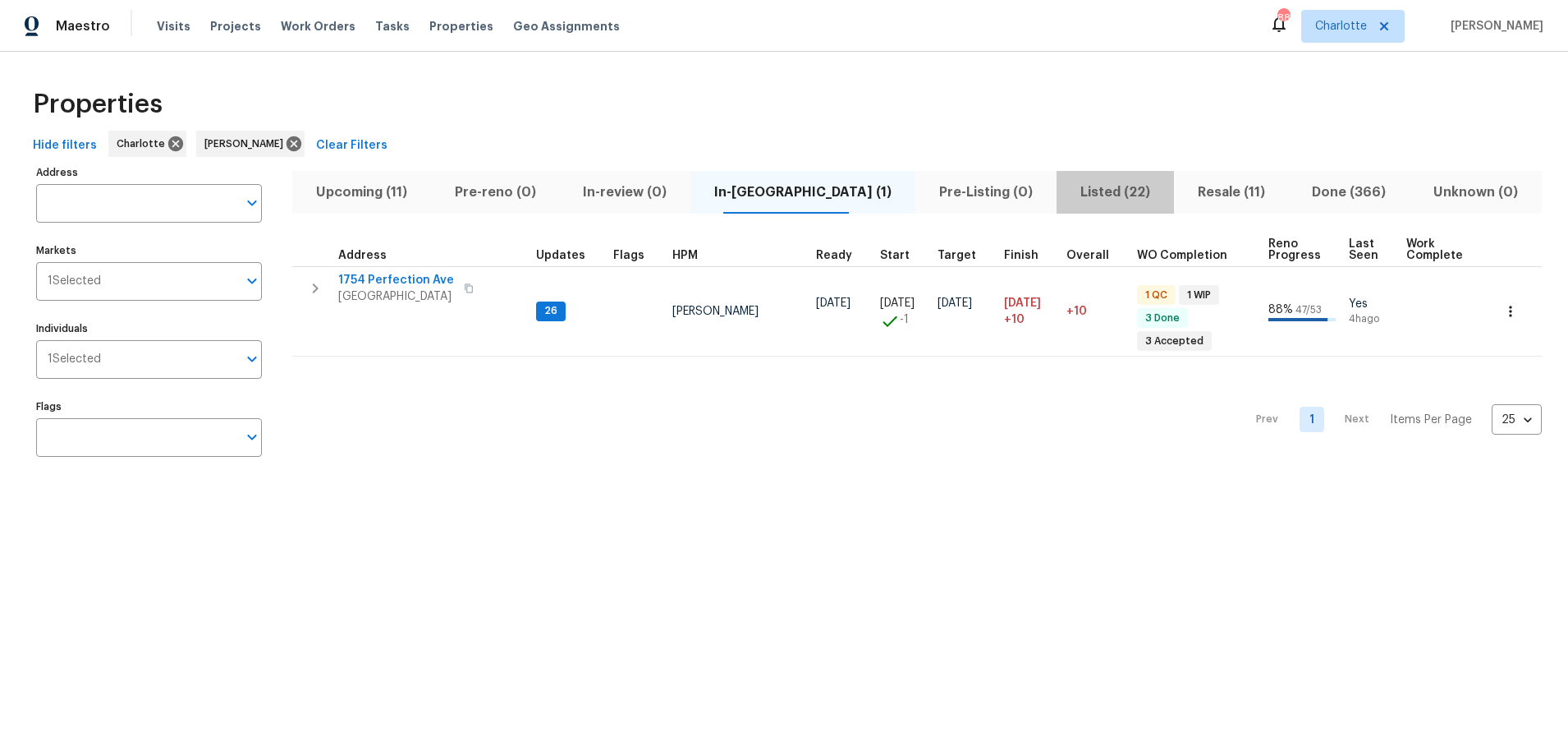
drag, startPoint x: 1088, startPoint y: 178, endPoint x: 1096, endPoint y: 177, distance: 8.1
click at [1088, 178] on button "Listed (22)" at bounding box center [1114, 192] width 117 height 43
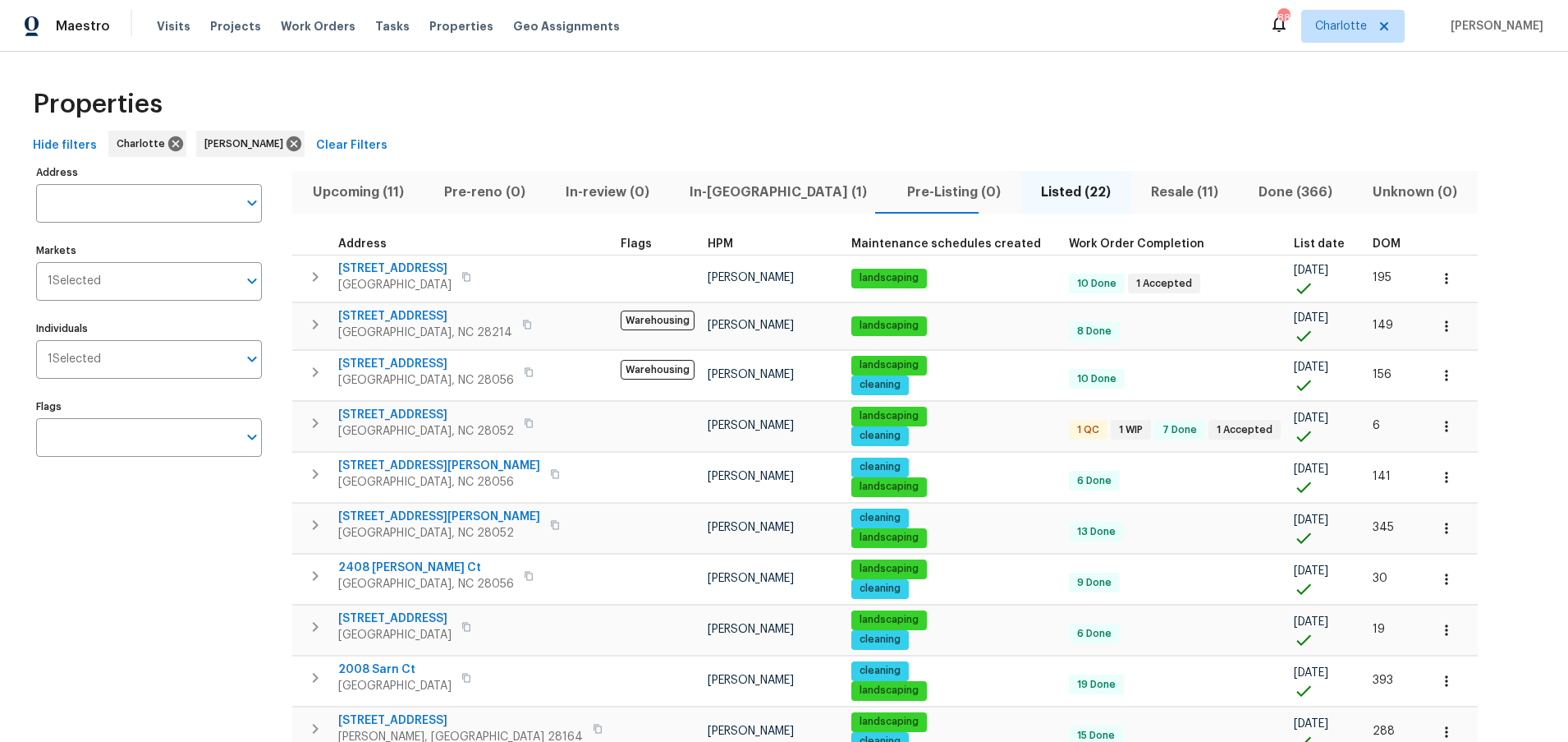
click at [1373, 245] on span "DOM" at bounding box center [1386, 244] width 28 height 11
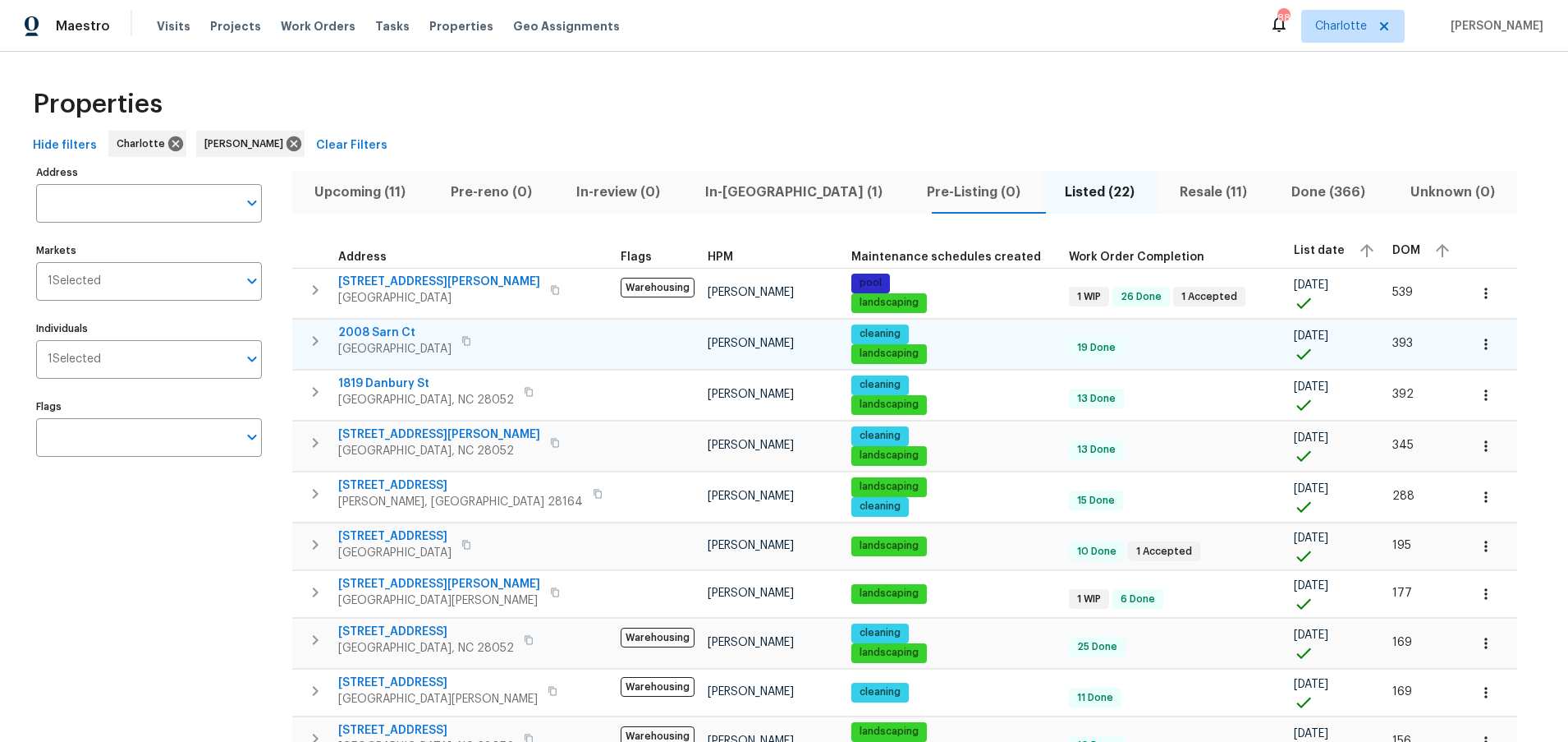
click at [393, 333] on span "2008 Sarn Ct" at bounding box center [395, 332] width 113 height 16
click at [1089, 94] on div "Properties" at bounding box center [784, 104] width 1516 height 52
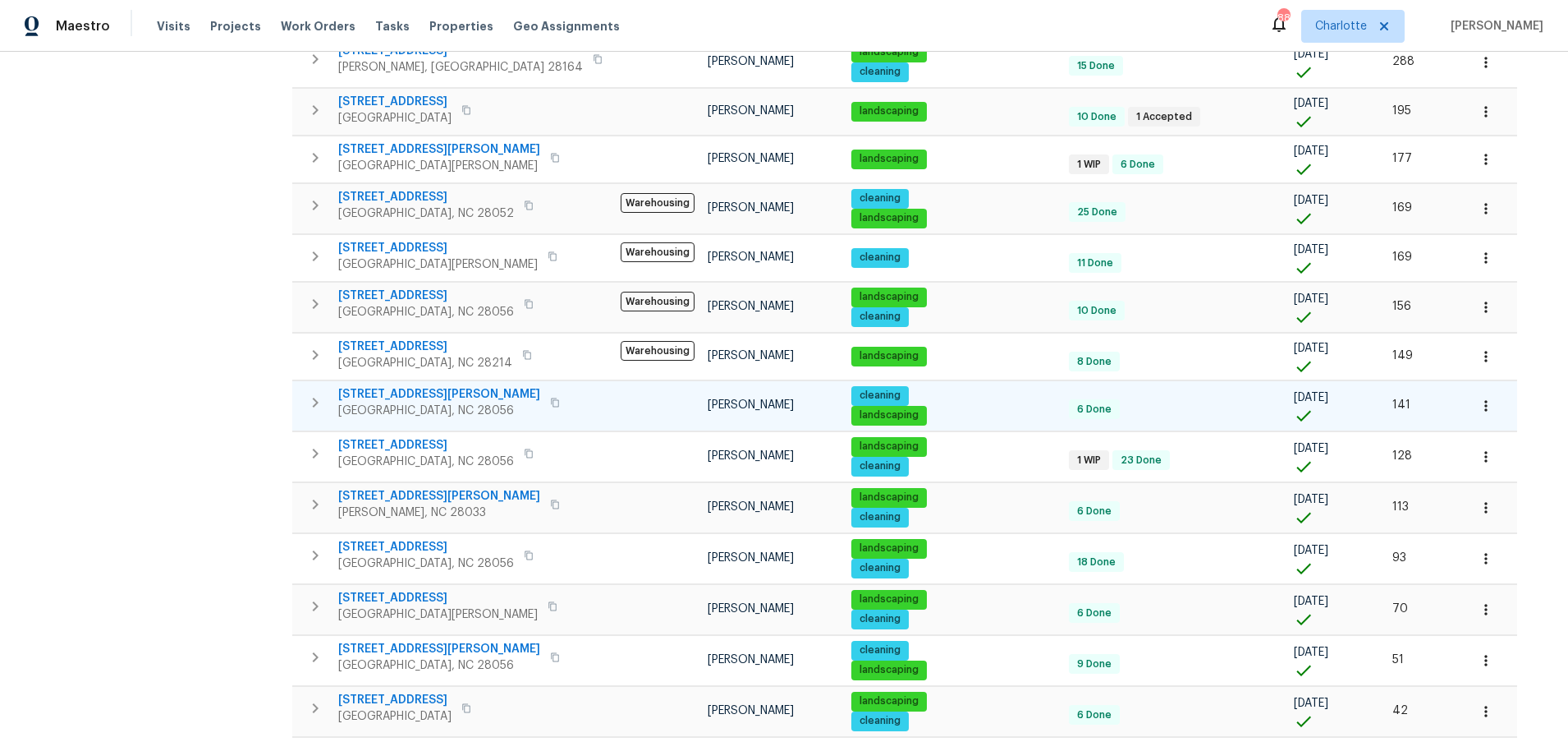
scroll to position [383, 0]
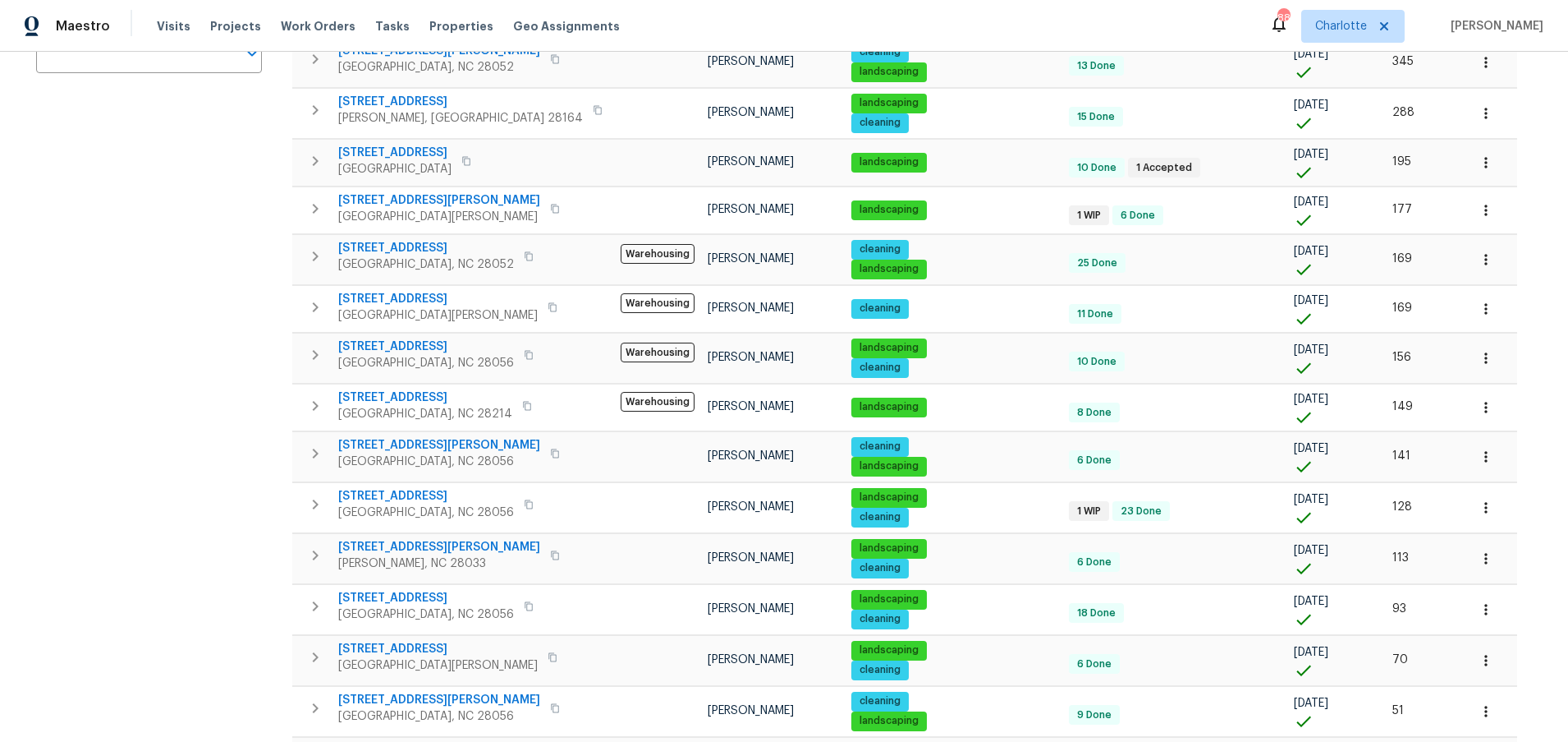
click at [1455, 196] on div "Address Address Markets 1 Selected Markets Individuals 1 Selected Individuals F…" at bounding box center [784, 404] width 1516 height 1254
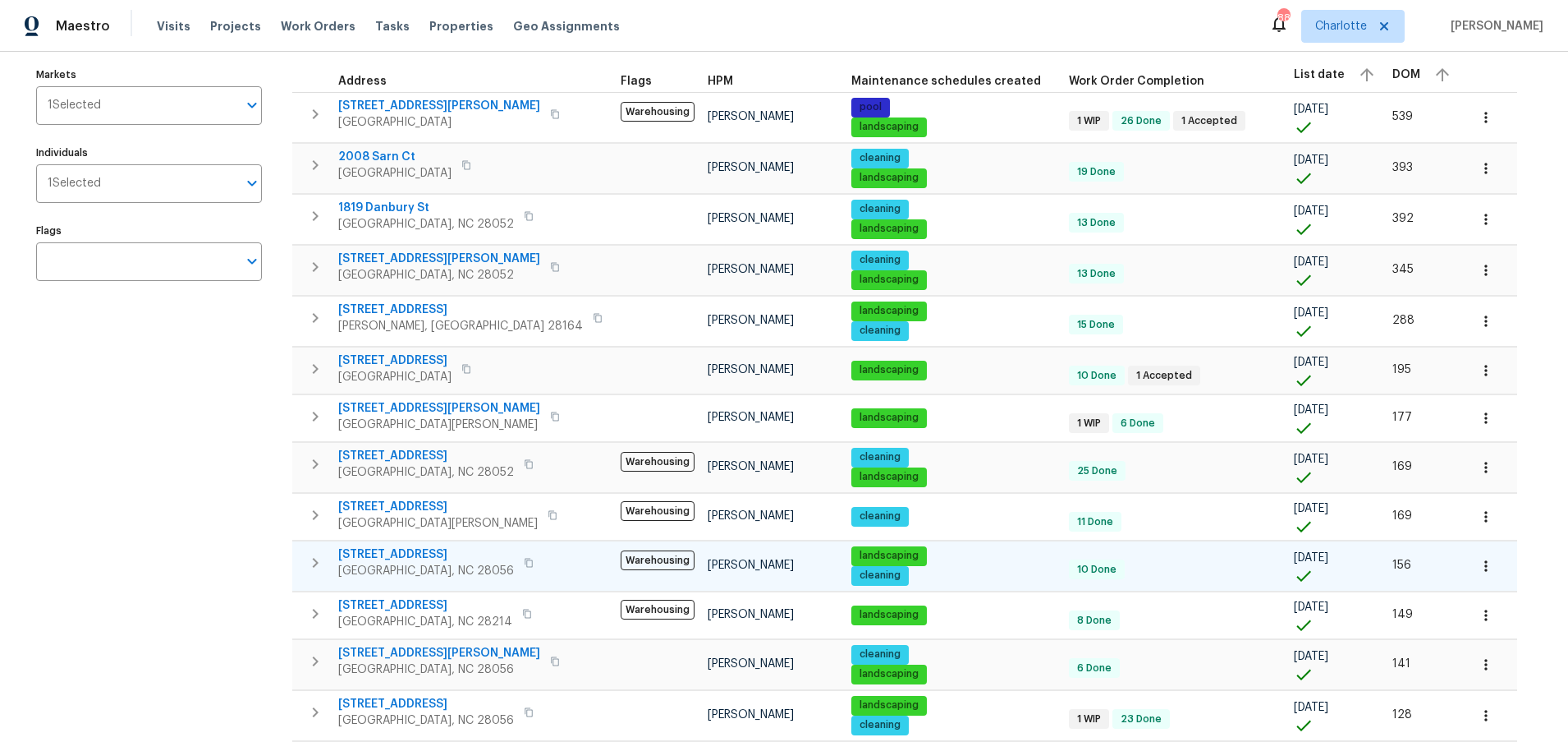
scroll to position [0, 0]
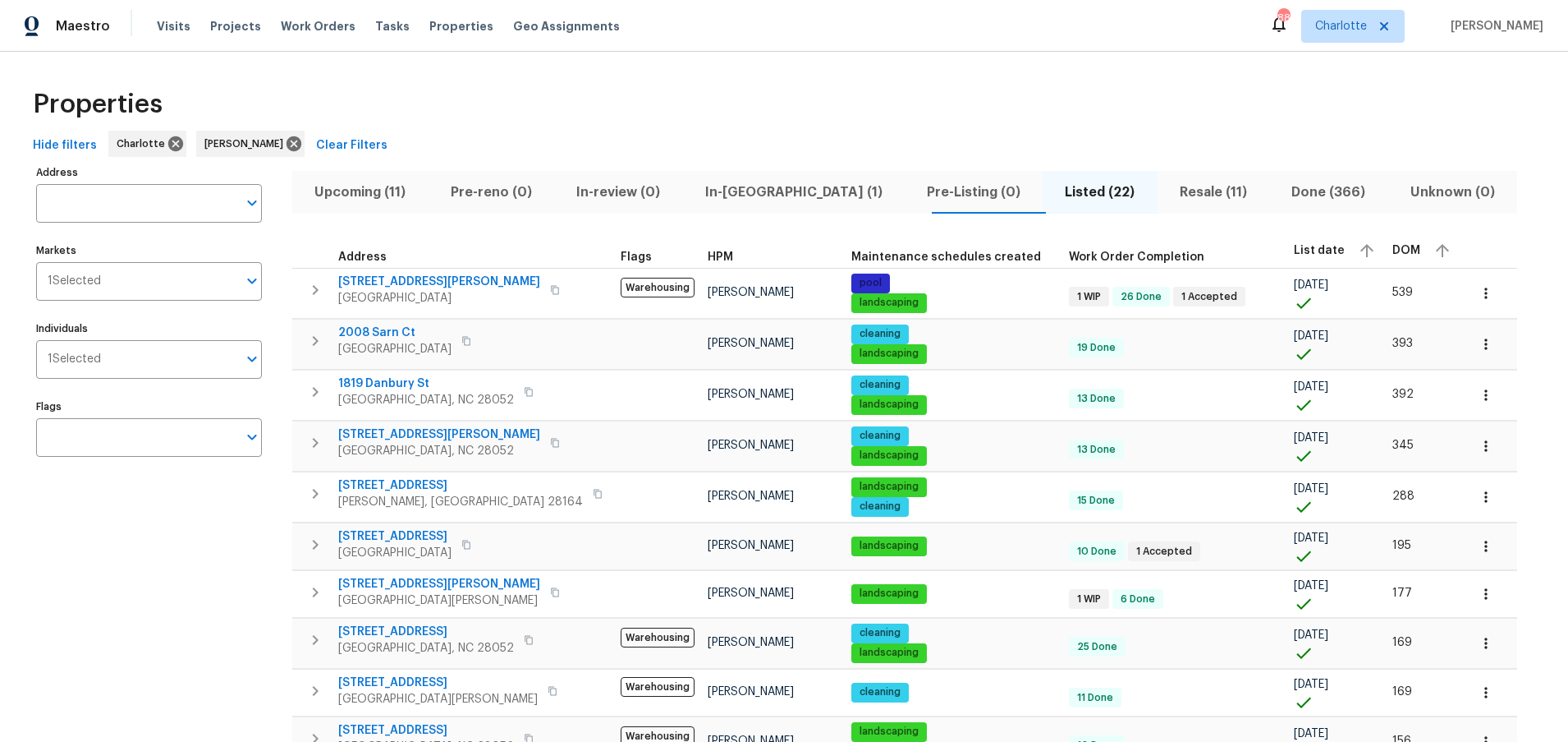
click at [959, 54] on div "Properties Hide filters Charlotte Ryan Carder Clear Filters Address Address Mar…" at bounding box center [784, 746] width 1568 height 1390
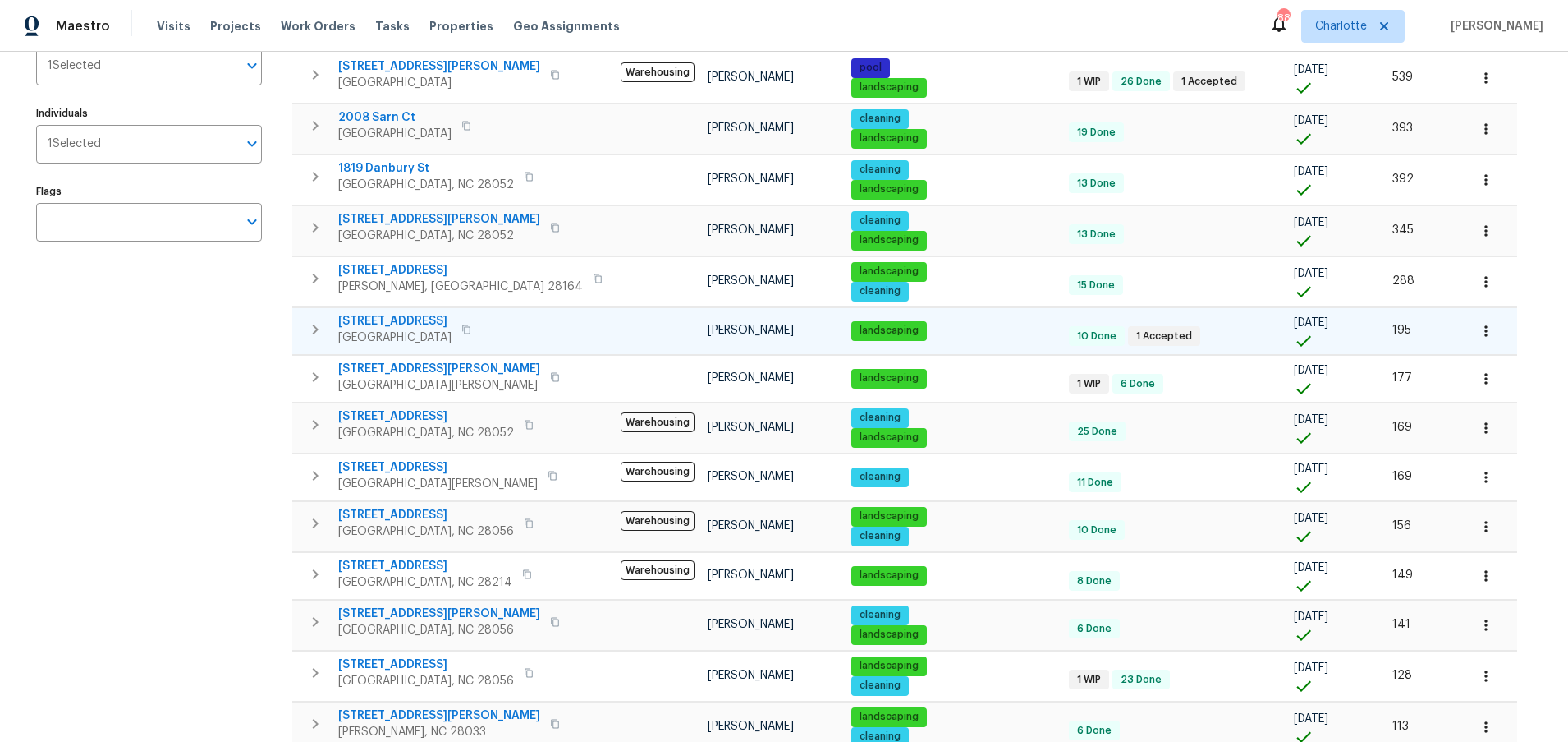
scroll to position [220, 0]
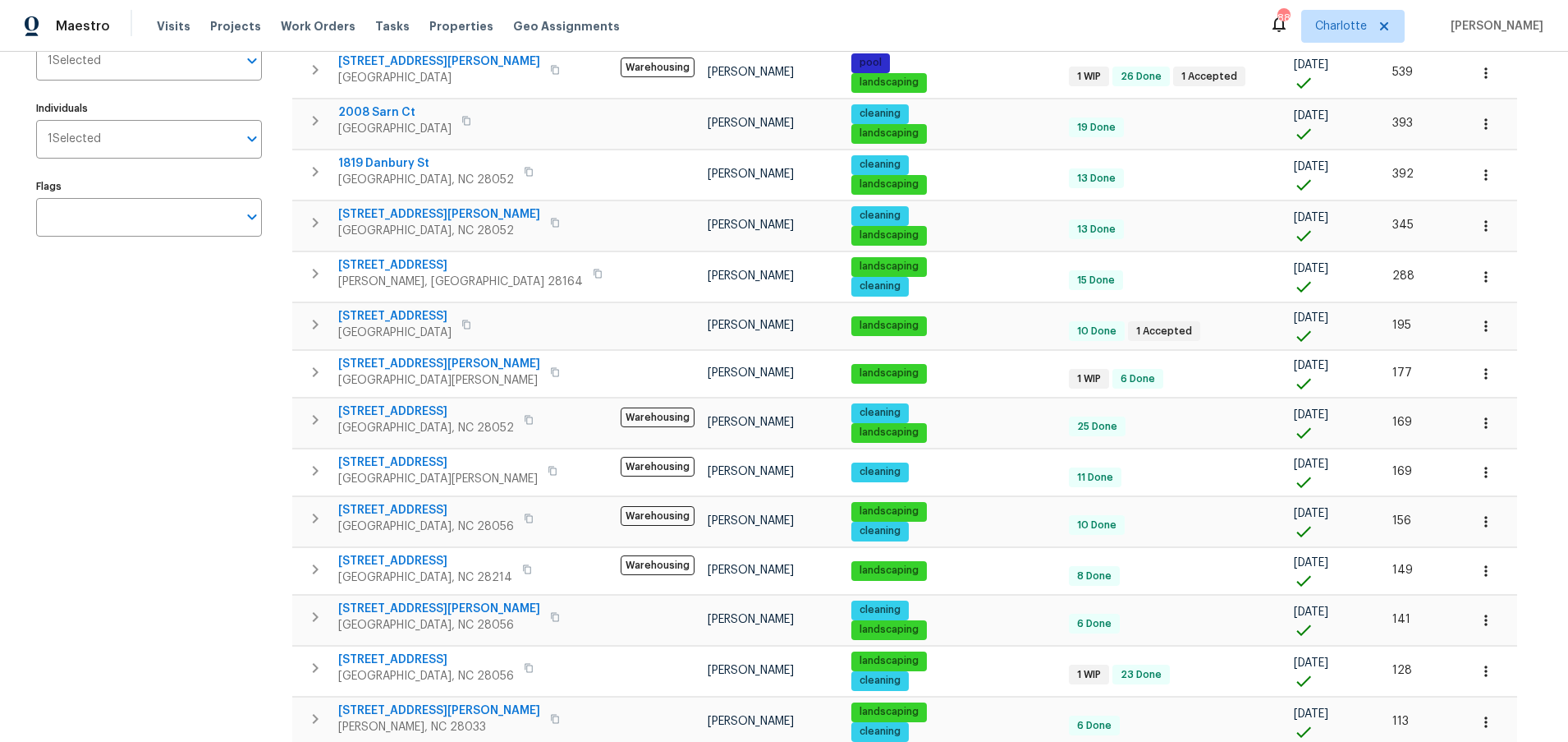
click at [222, 438] on div "Address Address Markets 1 Selected Markets Individuals 1 Selected Individuals F…" at bounding box center [159, 568] width 246 height 1254
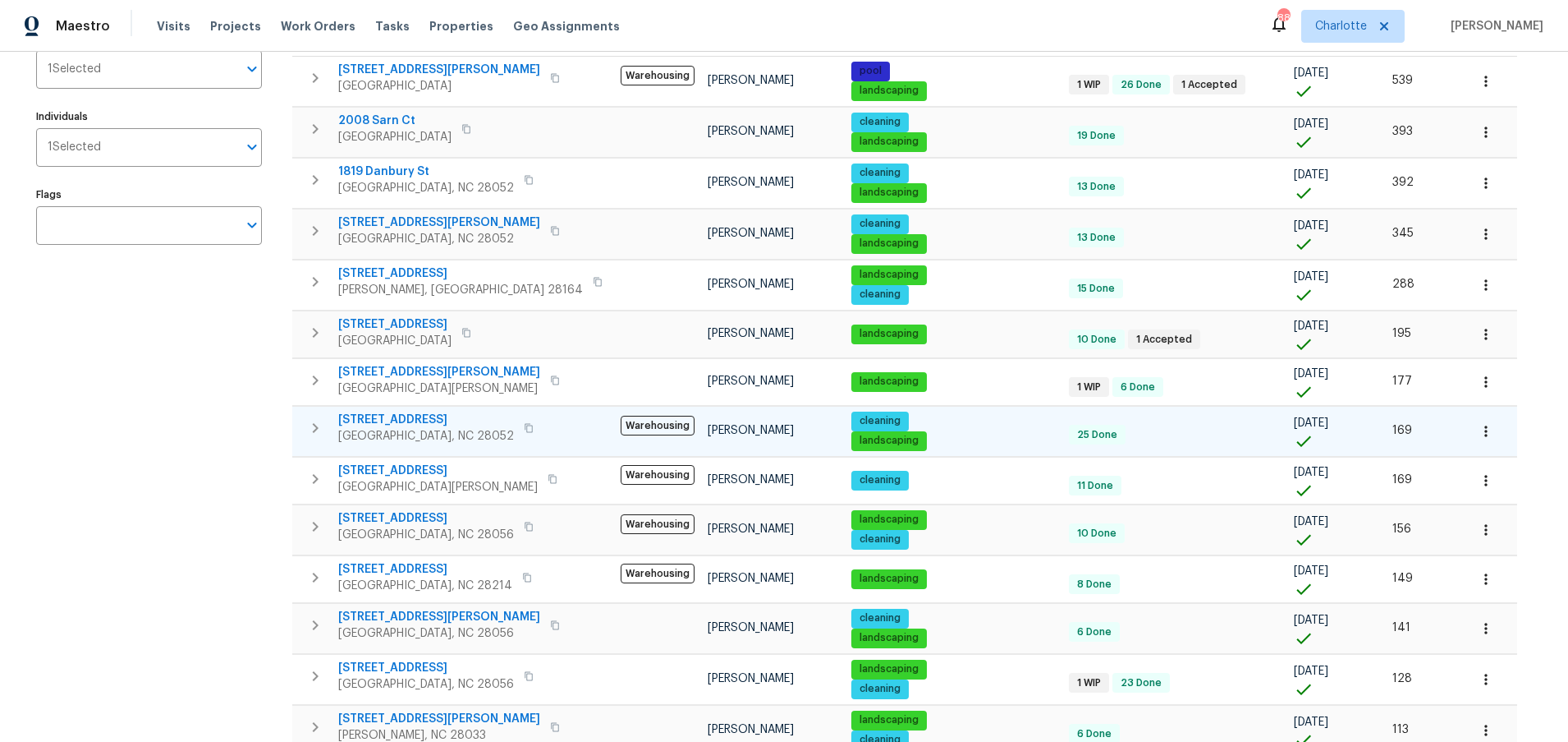
scroll to position [216, 0]
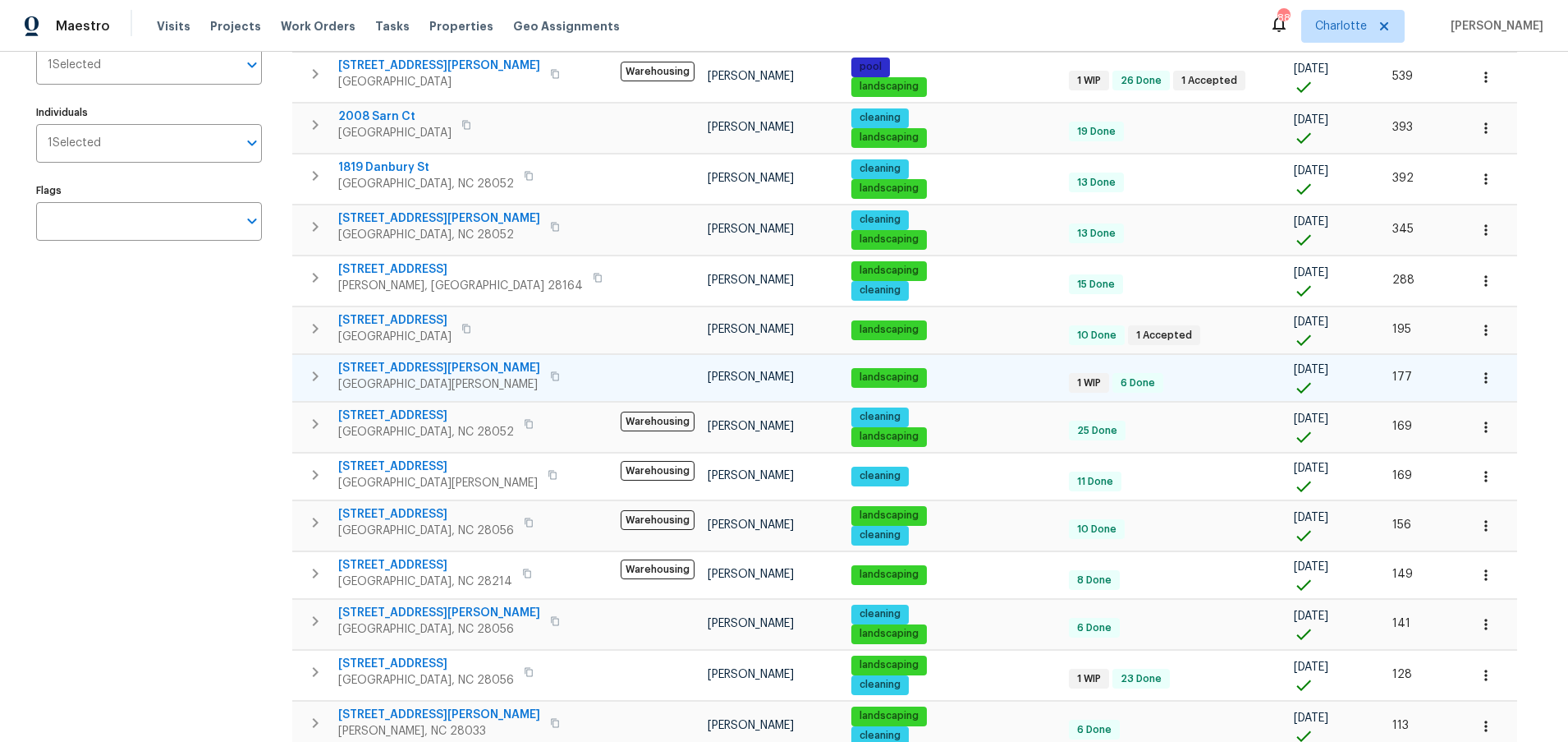
click at [358, 367] on span "205 Mauney St" at bounding box center [440, 367] width 202 height 16
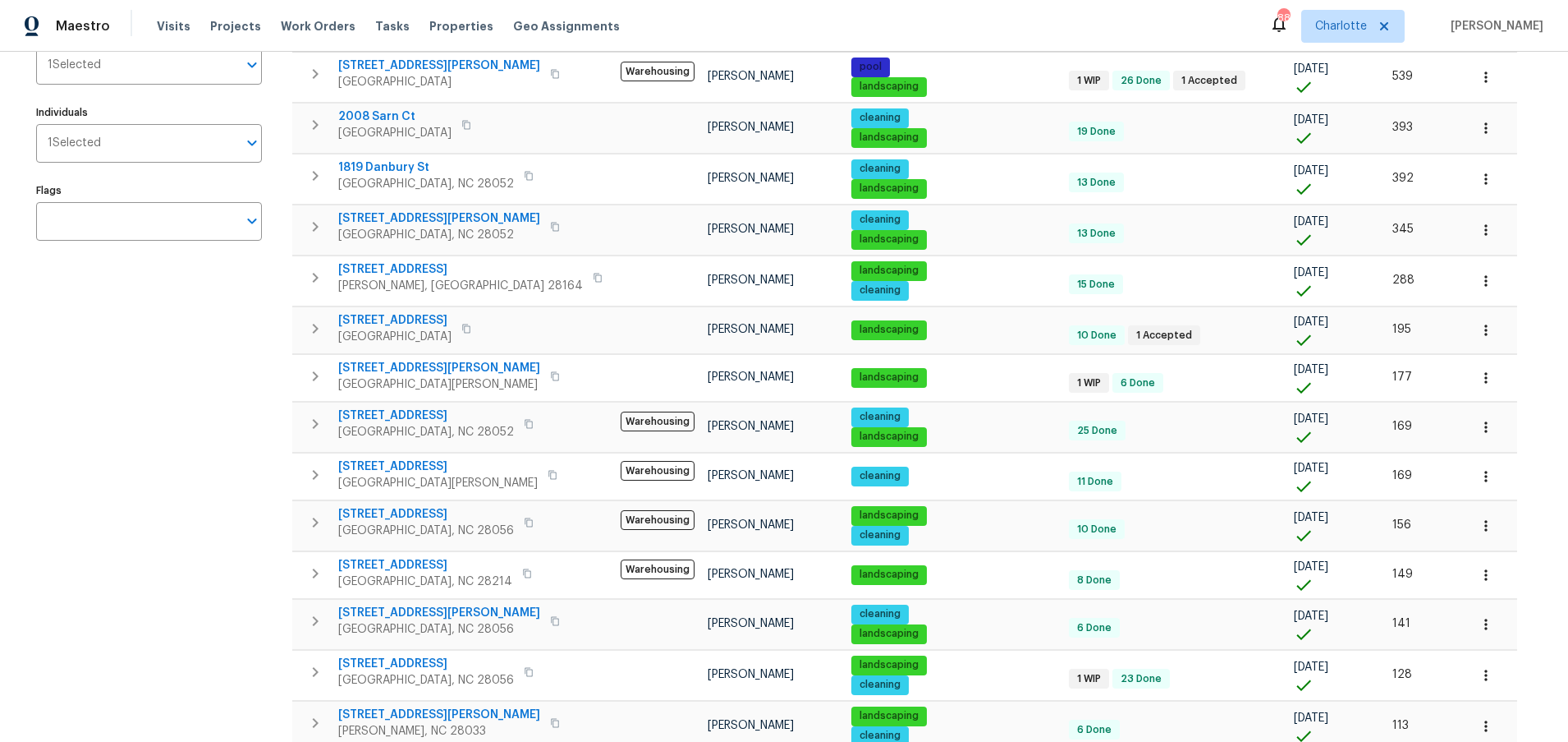
click at [184, 359] on div "Address Address Markets 1 Selected Markets Individuals 1 Selected Individuals F…" at bounding box center [159, 572] width 246 height 1254
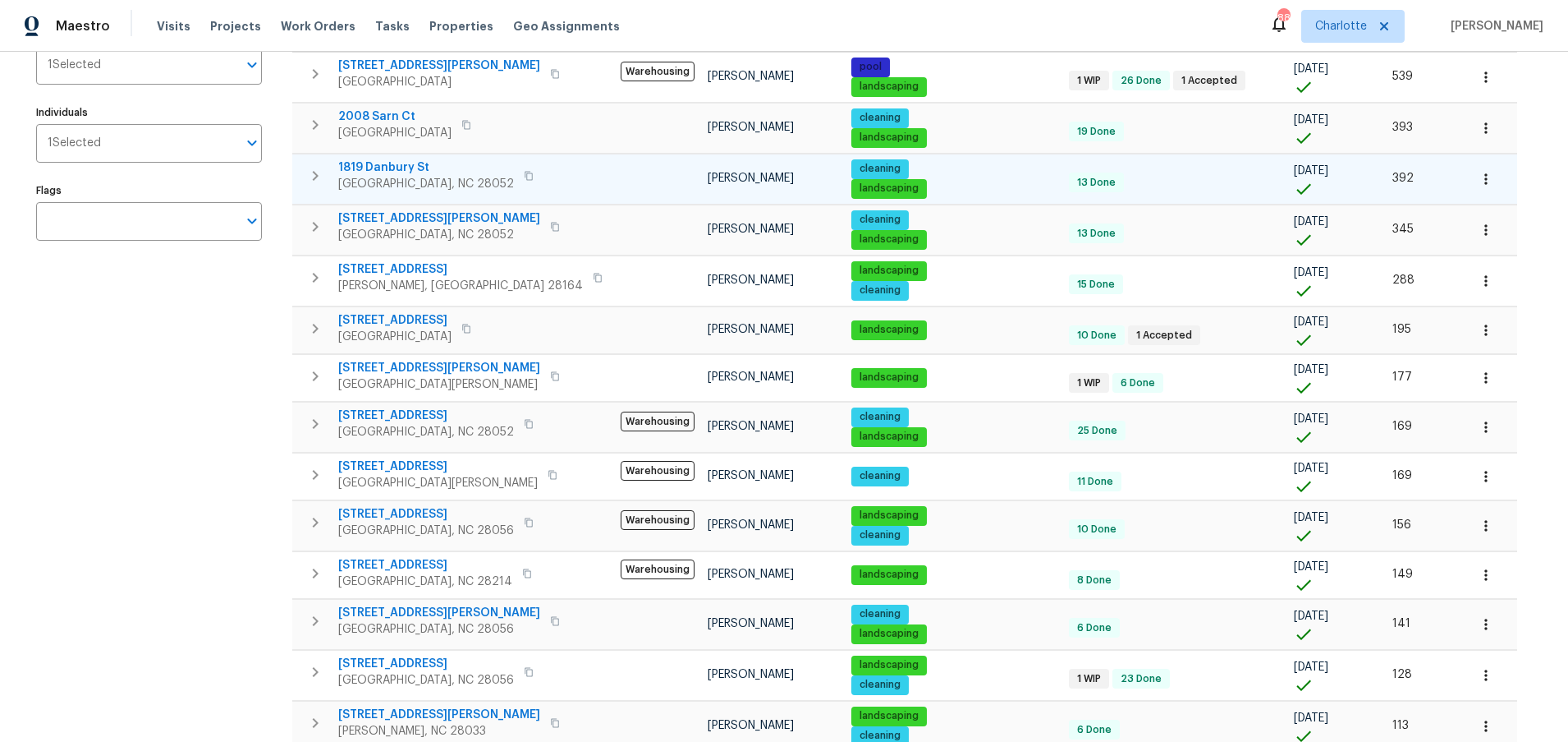
click at [380, 165] on span "1819 Danbury St" at bounding box center [426, 167] width 176 height 16
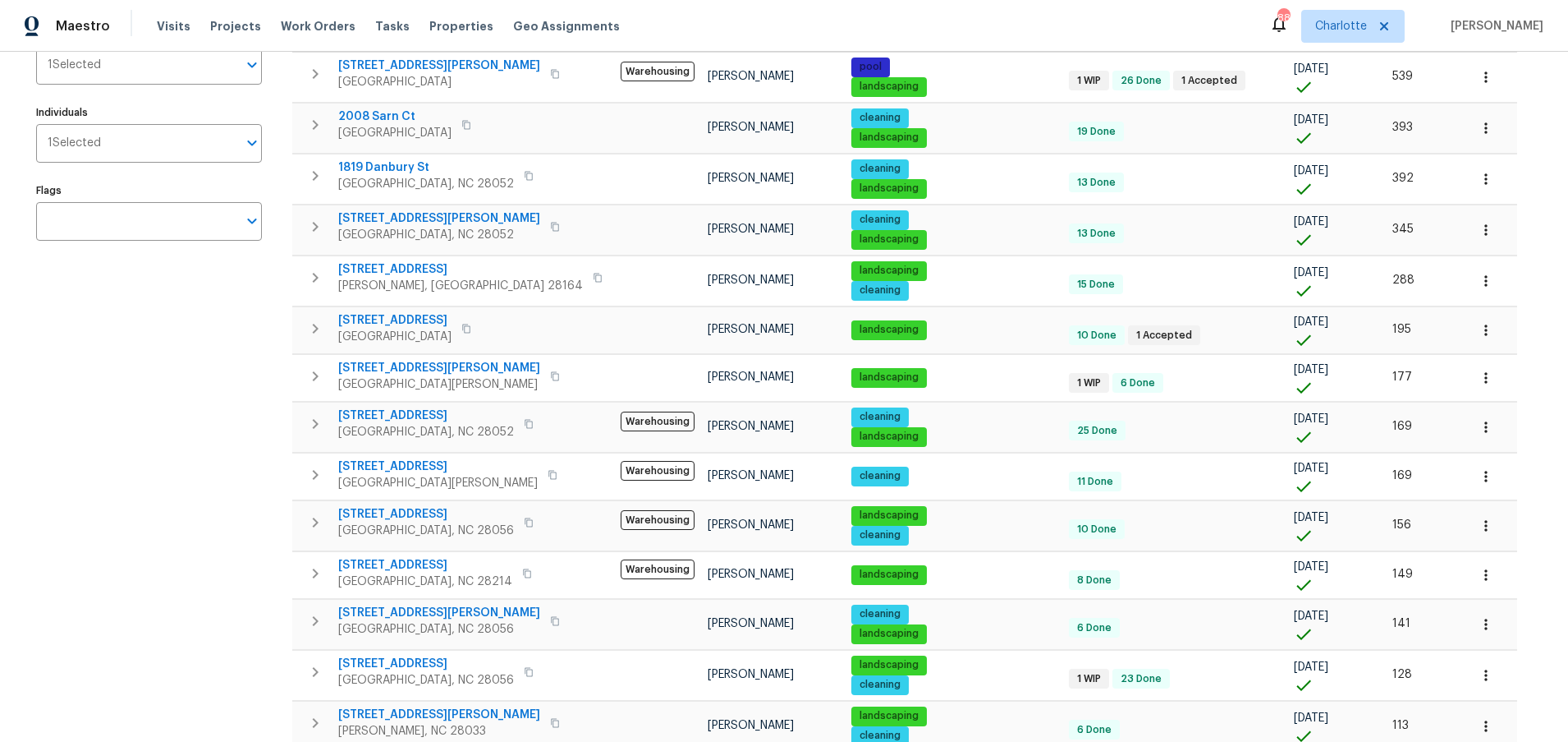
click at [195, 293] on div "Address Address Markets 1 Selected Markets Individuals 1 Selected Individuals F…" at bounding box center [159, 572] width 246 height 1254
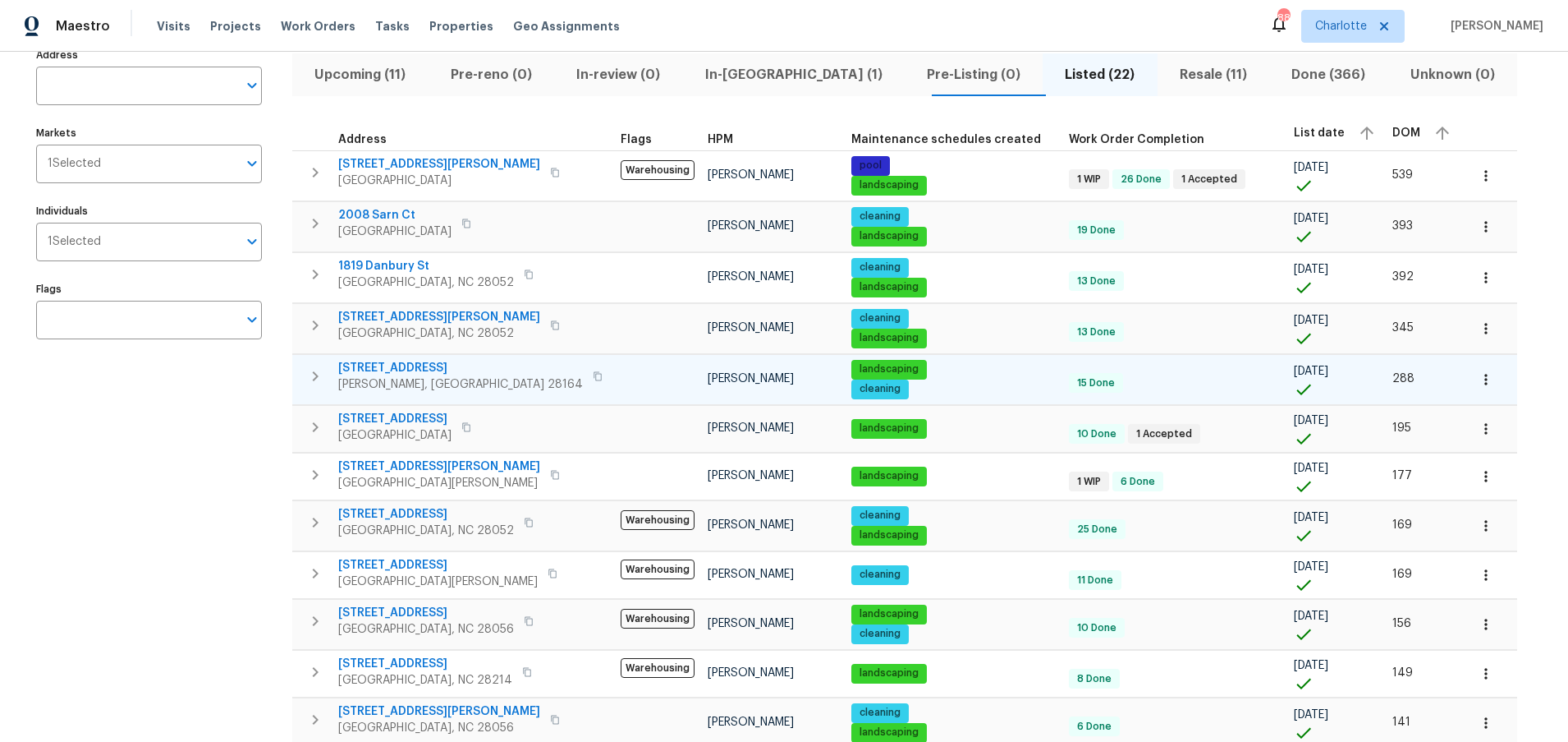
scroll to position [119, 0]
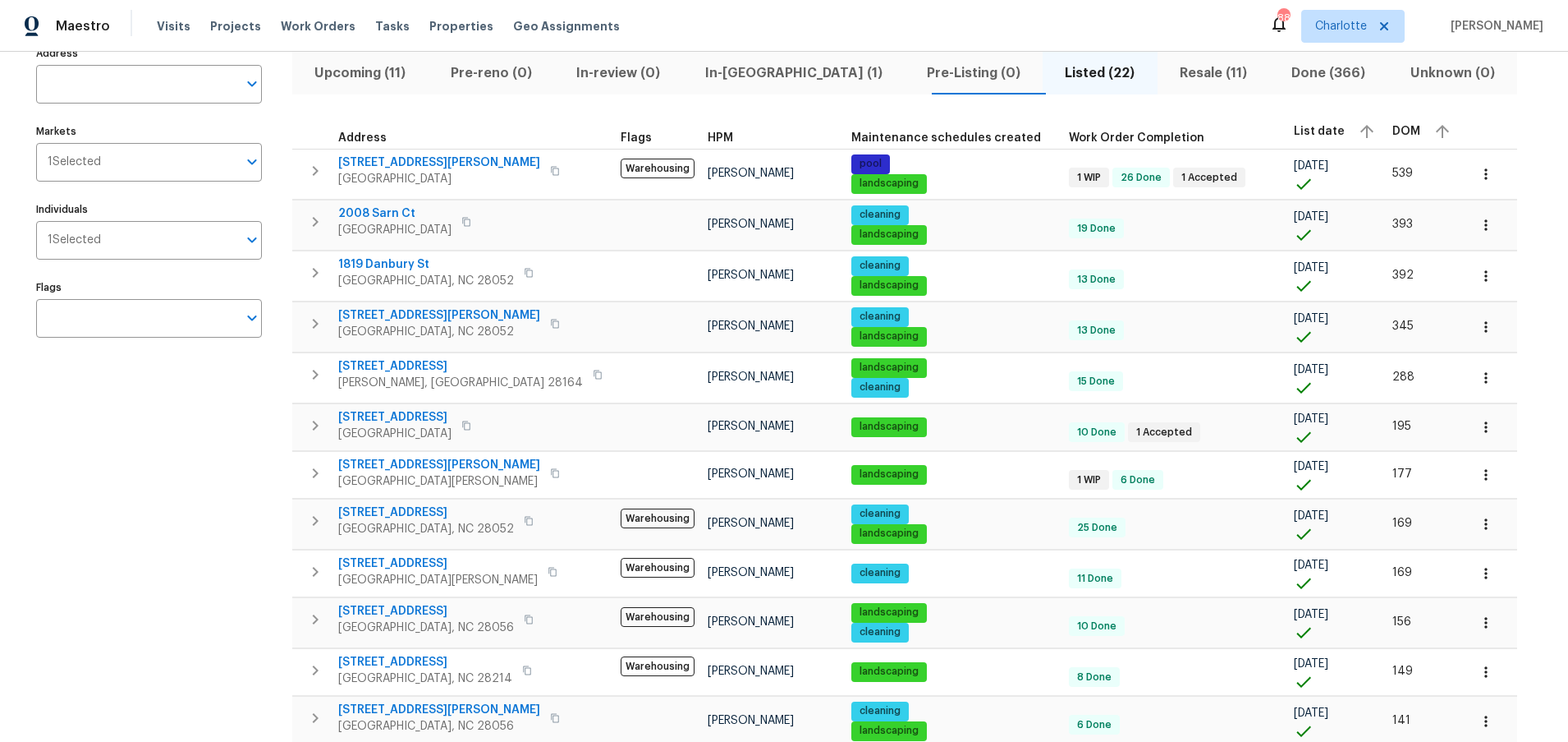
click at [1423, 224] on div "Address Address Markets 1 Selected Markets Individuals 1 Selected Individuals F…" at bounding box center [784, 669] width 1516 height 1254
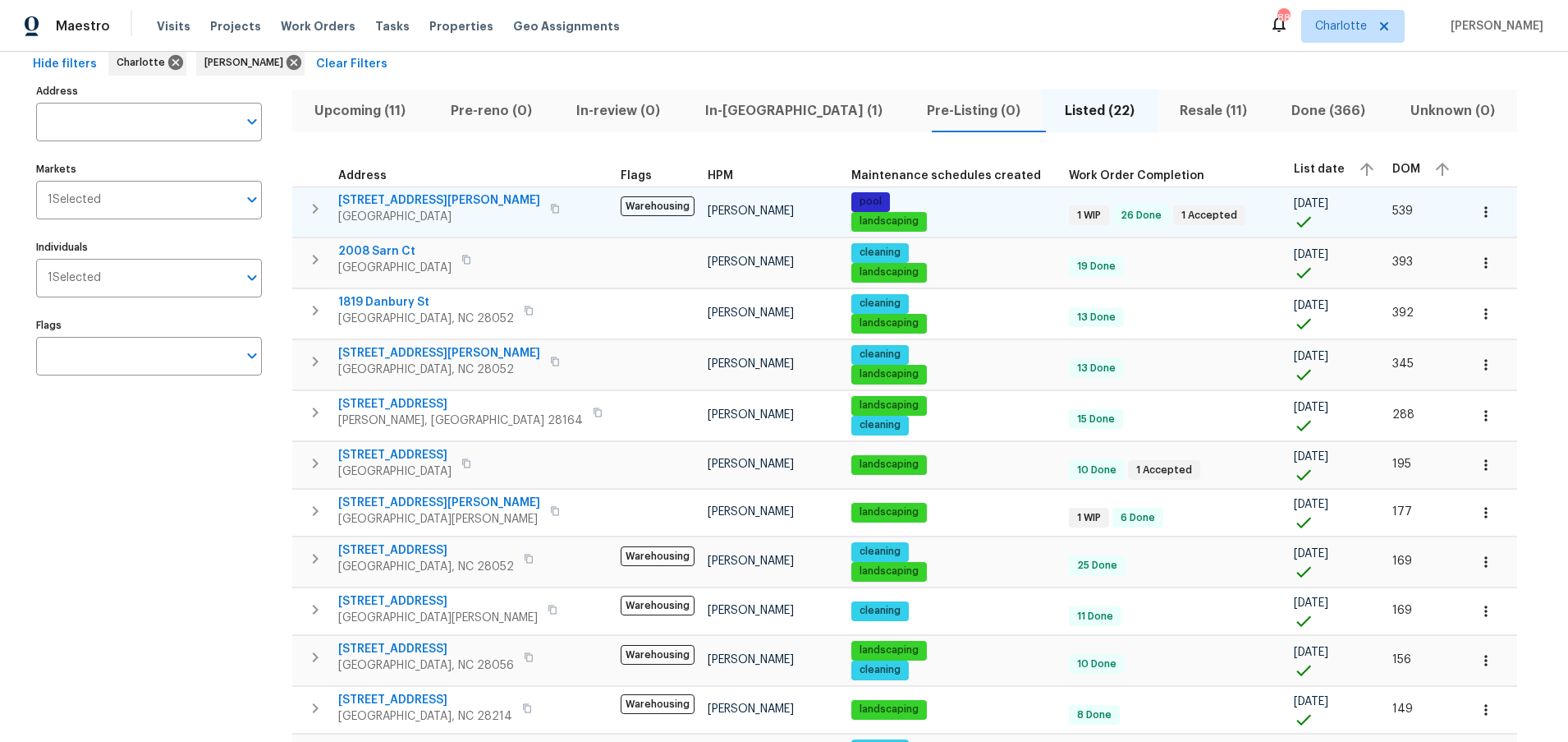
scroll to position [0, 0]
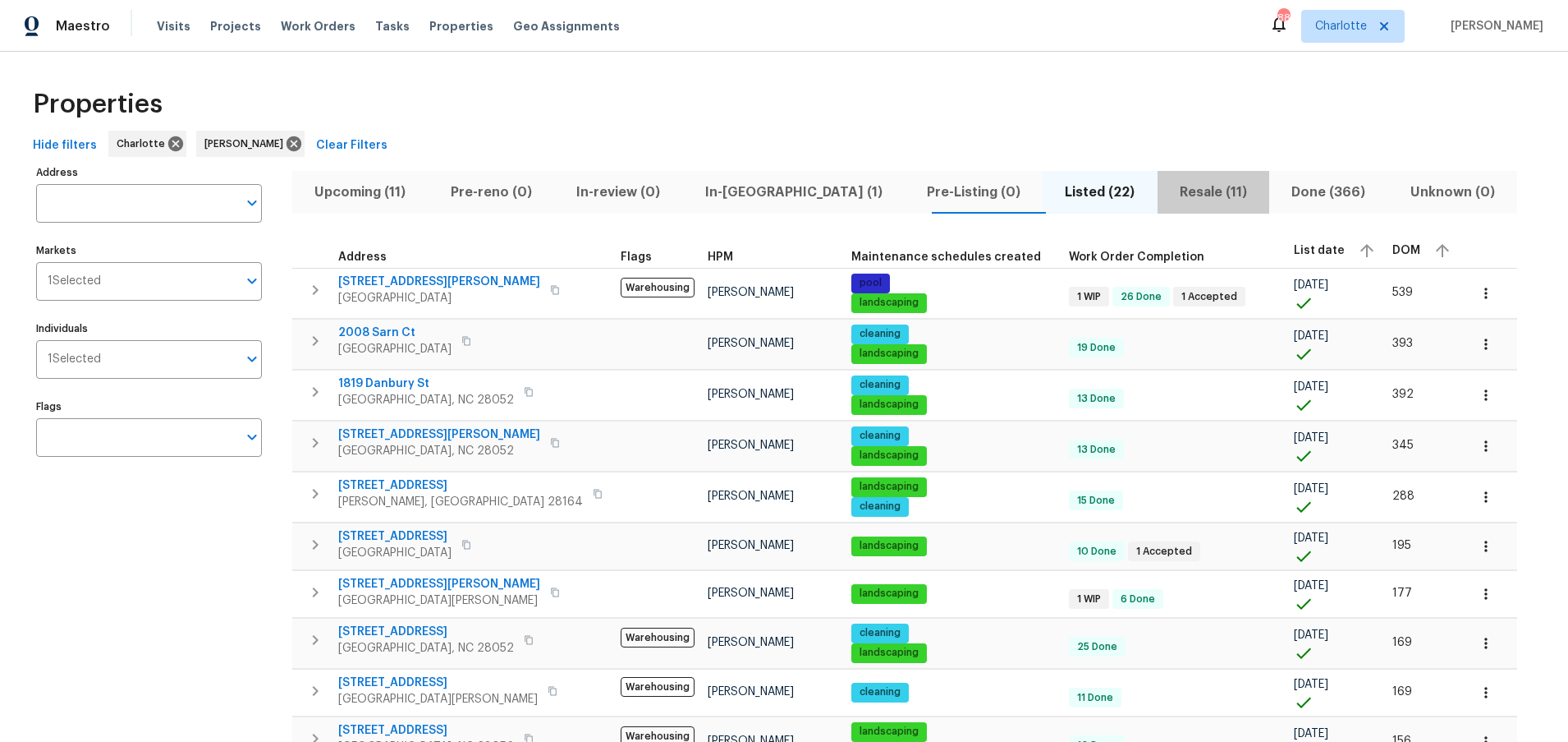
click at [1168, 196] on span "Resale (11)" at bounding box center [1213, 192] width 92 height 23
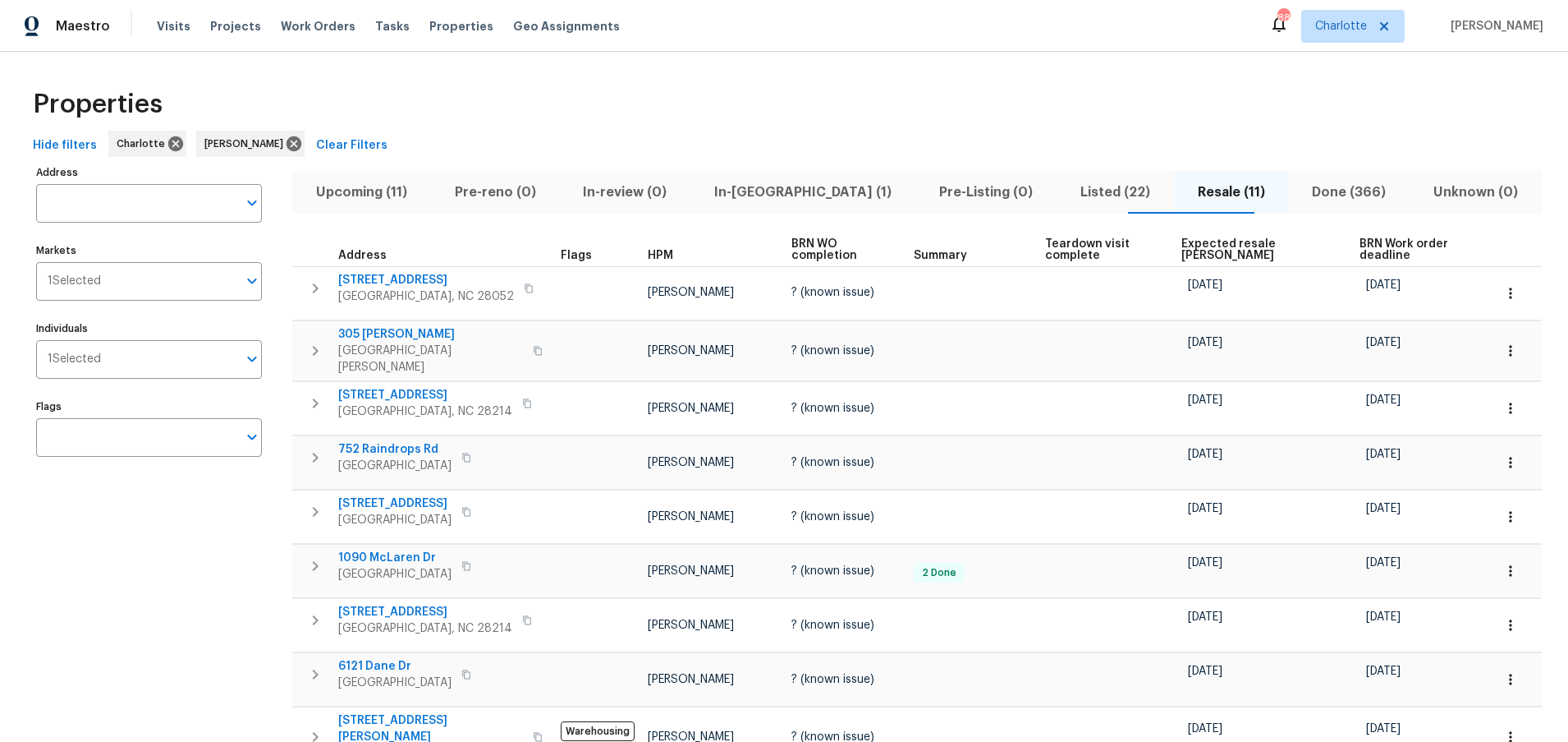
click at [1219, 250] on span "Expected resale COE" at bounding box center [1256, 250] width 150 height 23
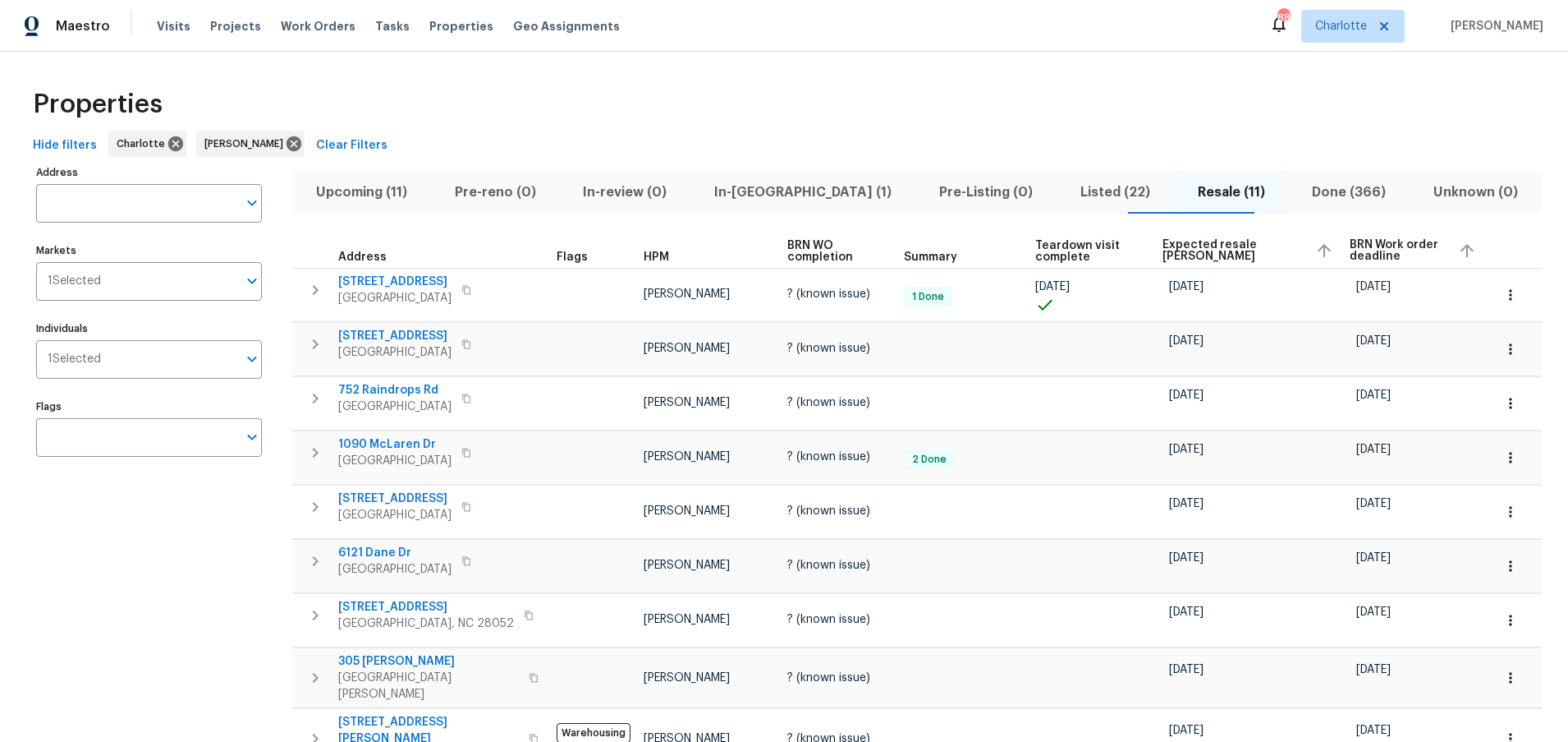
click at [1218, 250] on span "Expected resale COE" at bounding box center [1232, 250] width 140 height 23
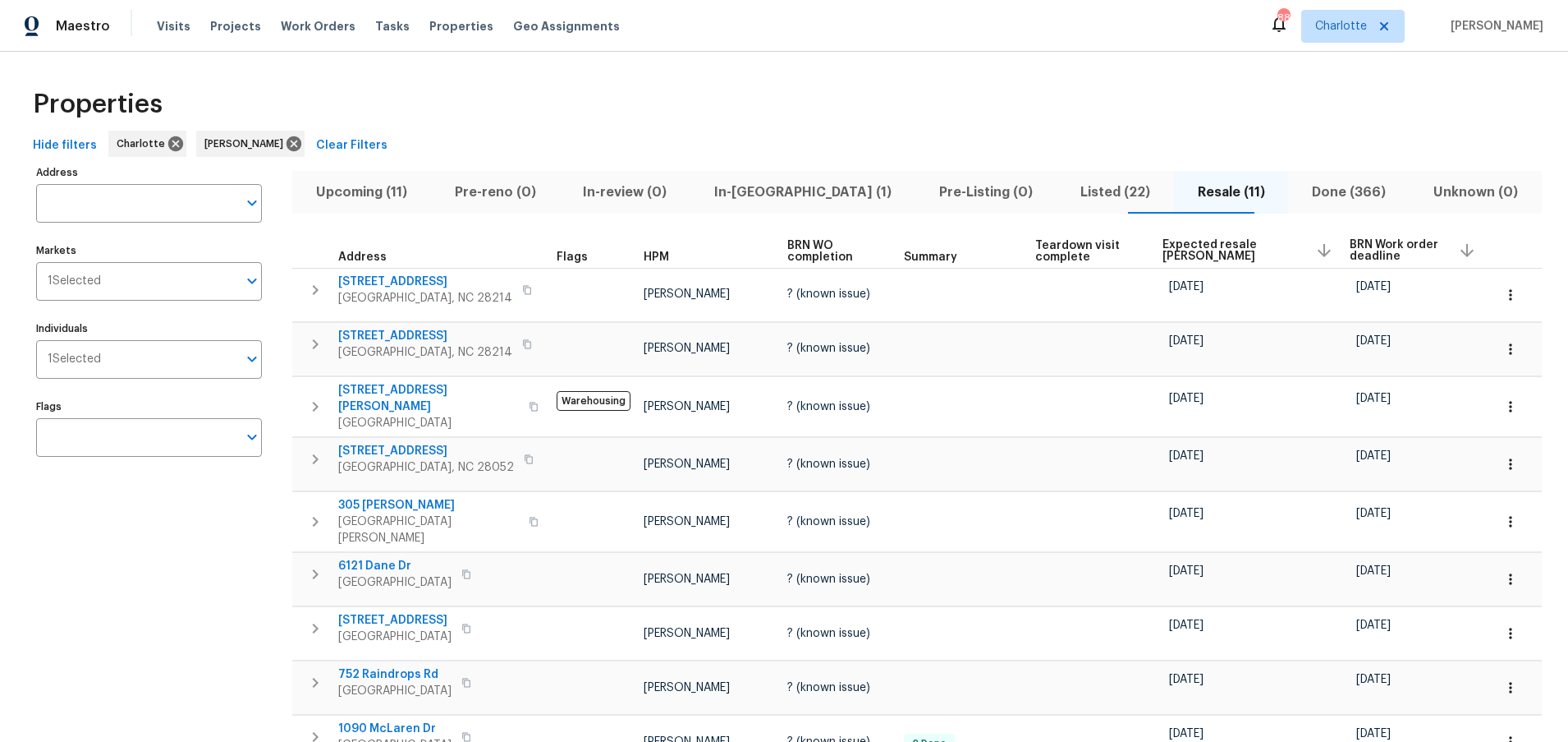
click at [566, 128] on div "Properties" at bounding box center [784, 104] width 1516 height 52
drag, startPoint x: 210, startPoint y: 611, endPoint x: 223, endPoint y: 590, distance: 24.7
click at [210, 611] on div "Address Address Markets 1 Selected Markets Individuals 1 Selected Individuals F…" at bounding box center [159, 540] width 246 height 757
click at [762, 131] on div "Hide filters Charlotte Ryan Carder Clear Filters" at bounding box center [784, 145] width 1516 height 30
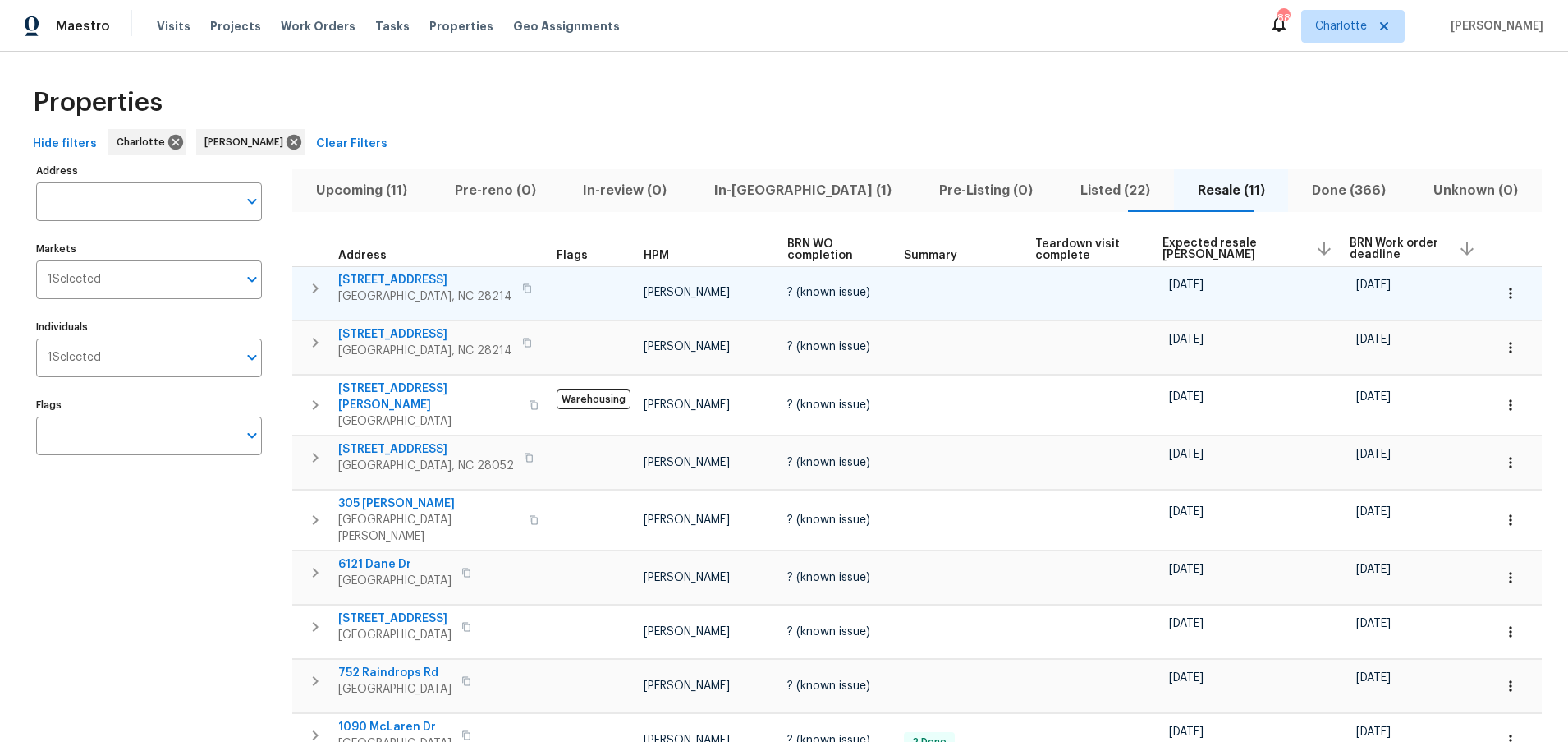
click at [381, 272] on span "5912 Black Bear Ct" at bounding box center [425, 280] width 174 height 16
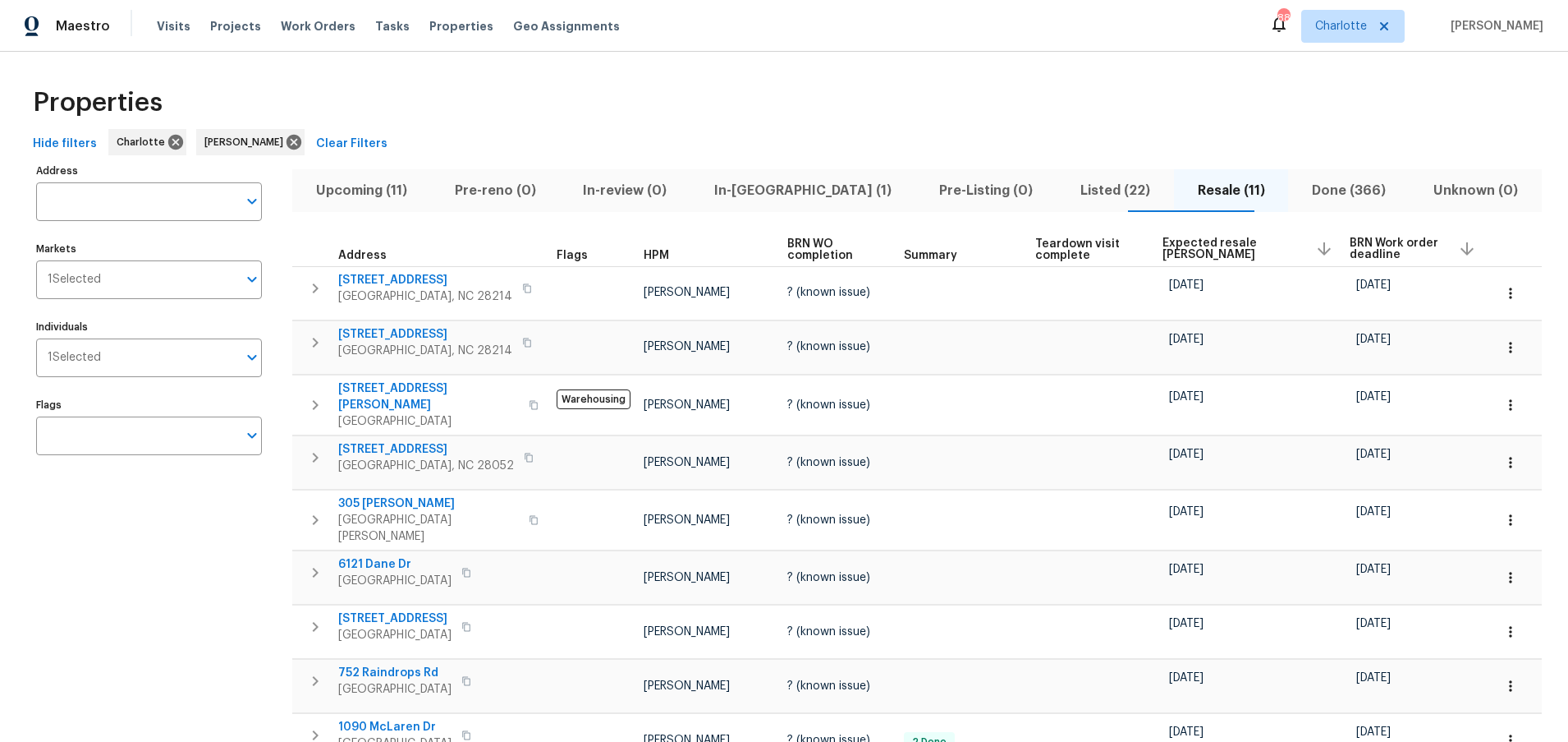
click at [671, 61] on div "Properties Hide filters Charlotte Ryan Carder Clear Filters Address Address Mar…" at bounding box center [784, 496] width 1568 height 892
click at [286, 139] on icon at bounding box center [293, 143] width 15 height 15
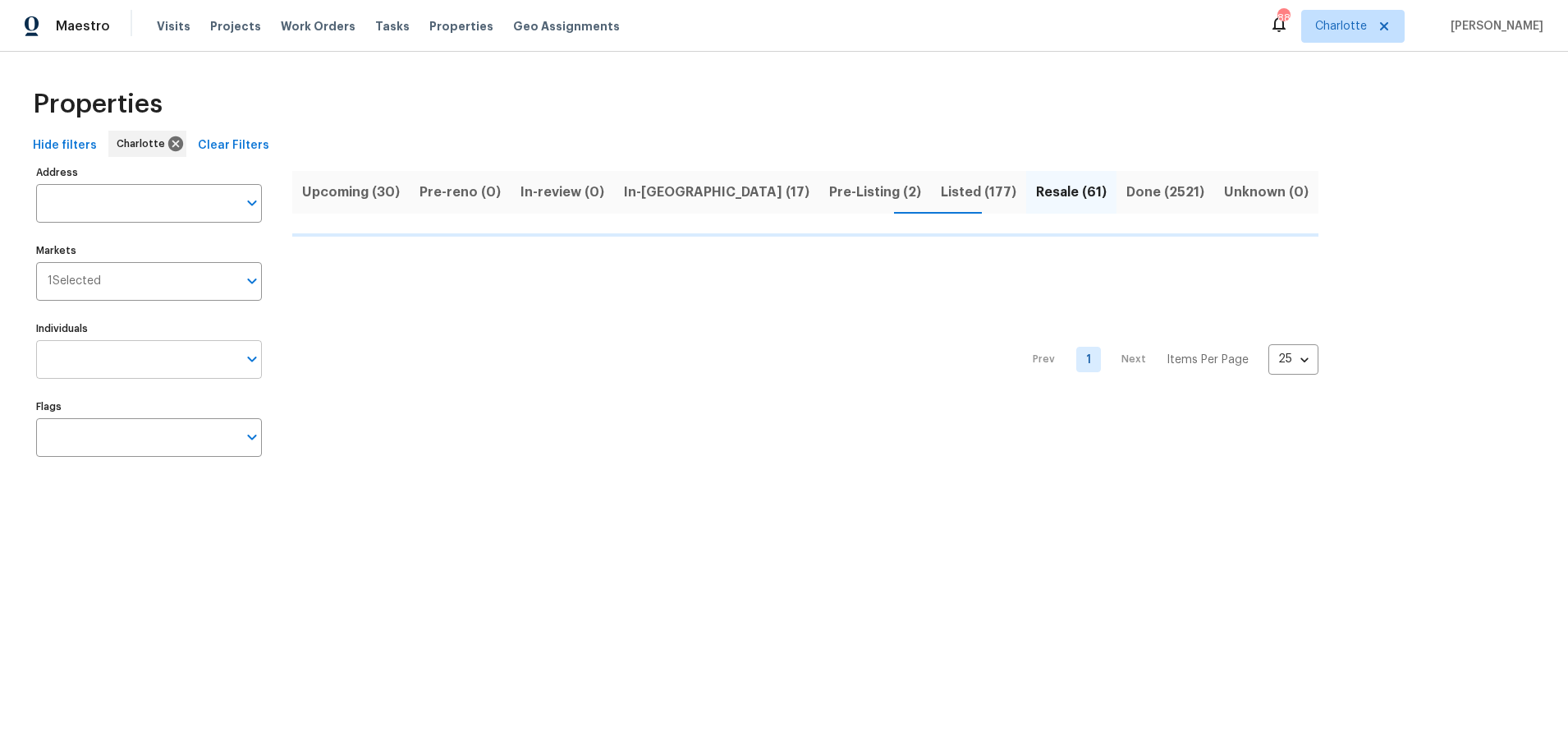
click at [145, 360] on input "Individuals" at bounding box center [136, 359] width 201 height 39
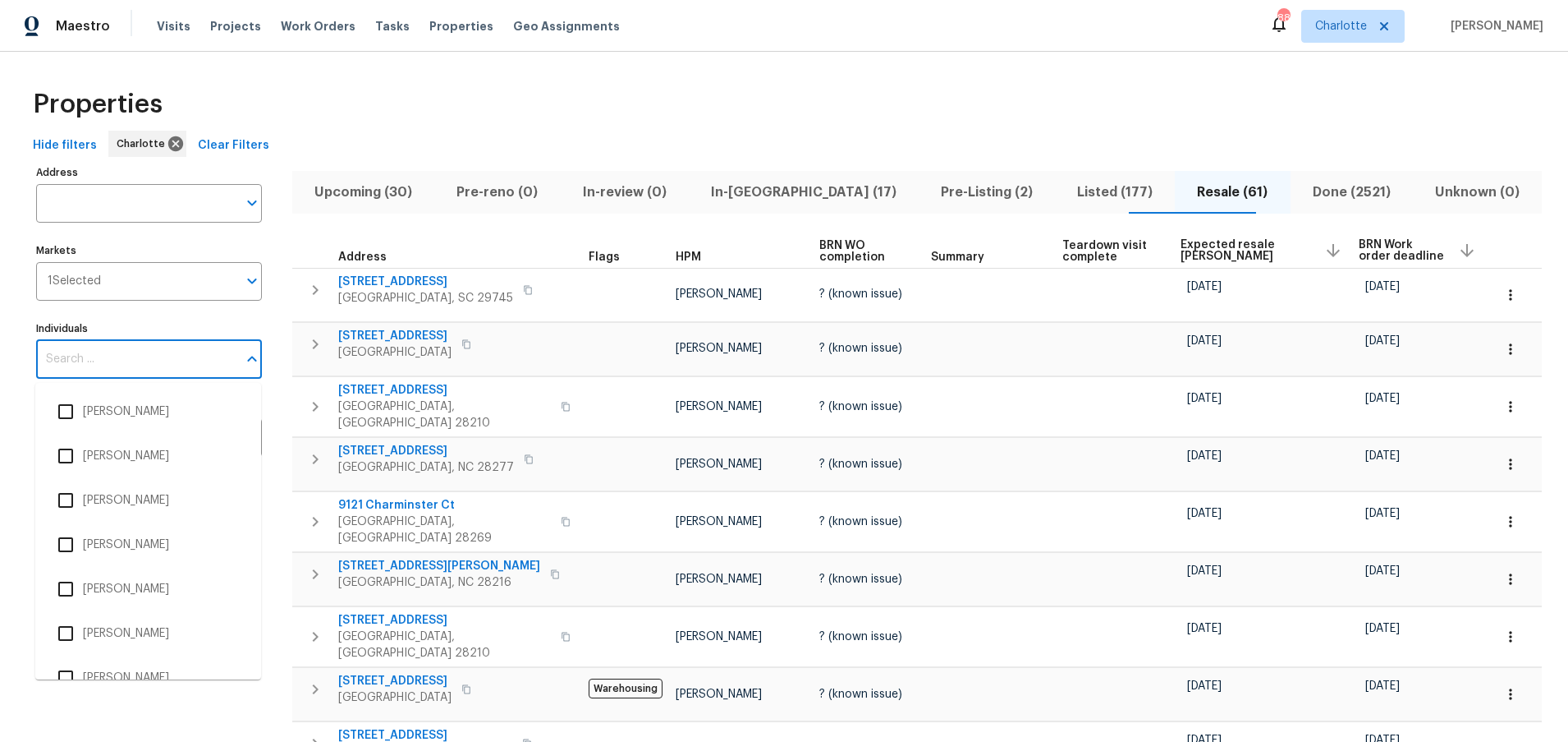
click at [135, 366] on input "Individuals" at bounding box center [136, 359] width 201 height 39
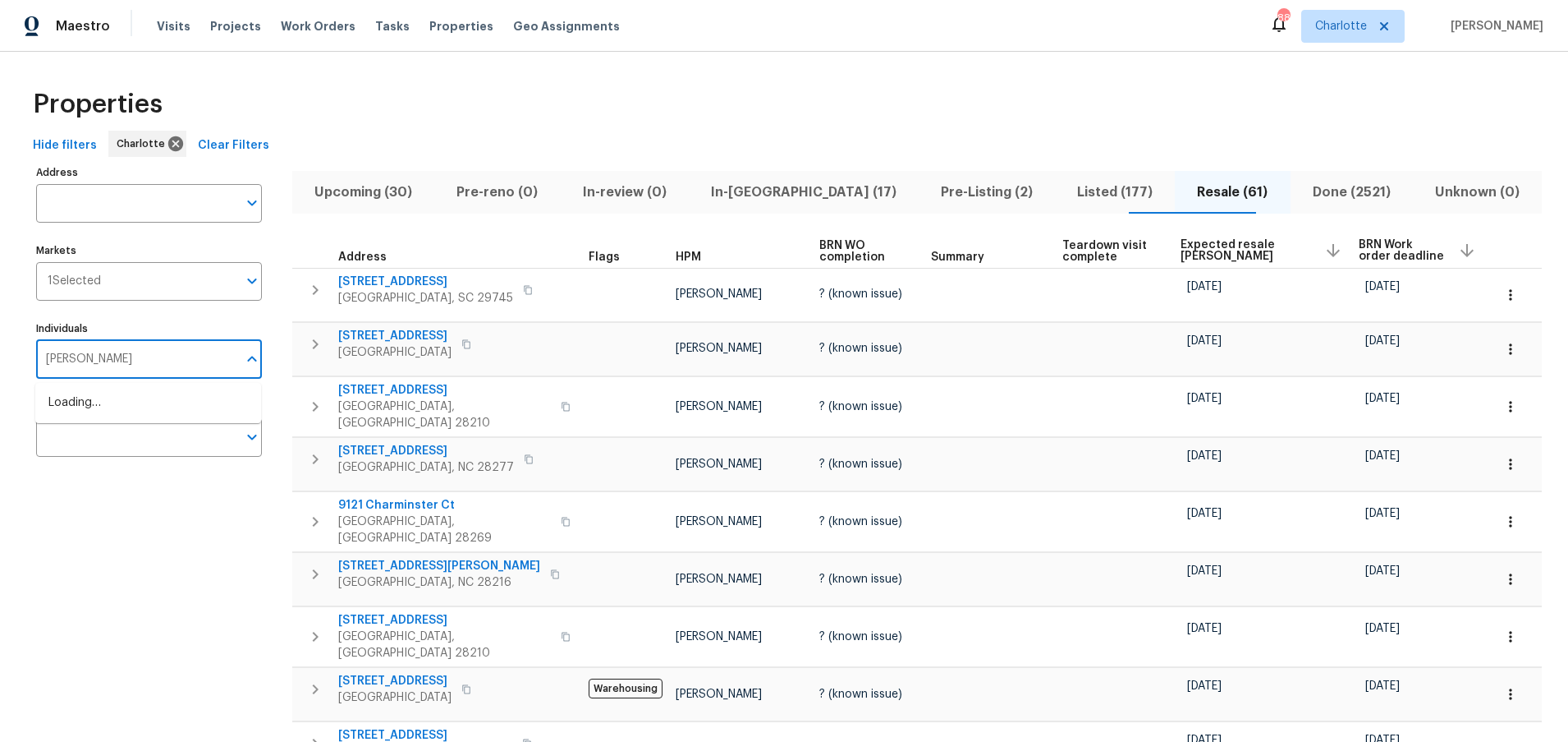
type input "dan baquero"
click at [147, 417] on li "[PERSON_NAME]" at bounding box center [147, 412] width 200 height 34
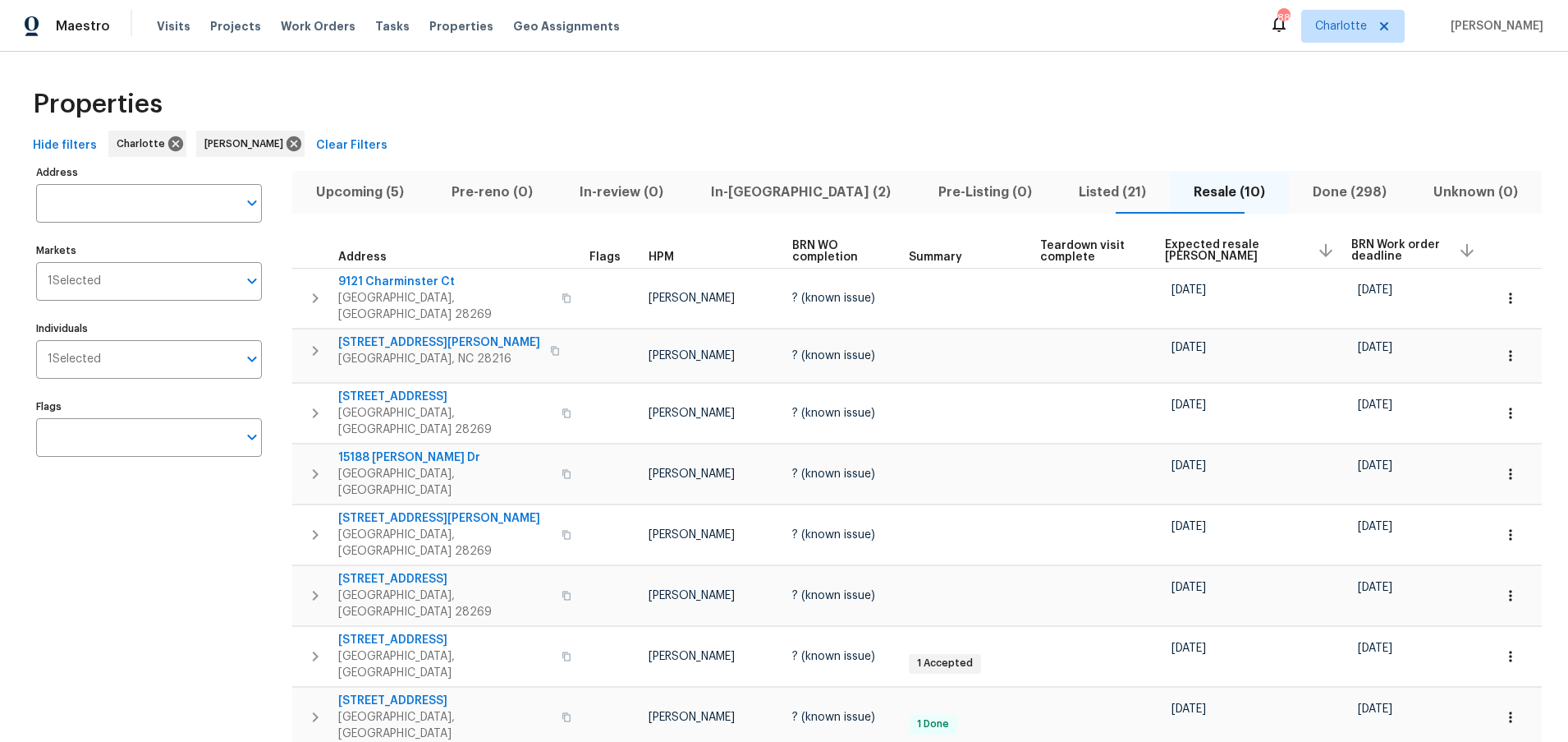
click at [514, 113] on div "Properties" at bounding box center [784, 104] width 1516 height 52
click at [697, 108] on div "Properties" at bounding box center [784, 104] width 1516 height 52
click at [377, 187] on span "Upcoming (5)" at bounding box center [359, 192] width 116 height 23
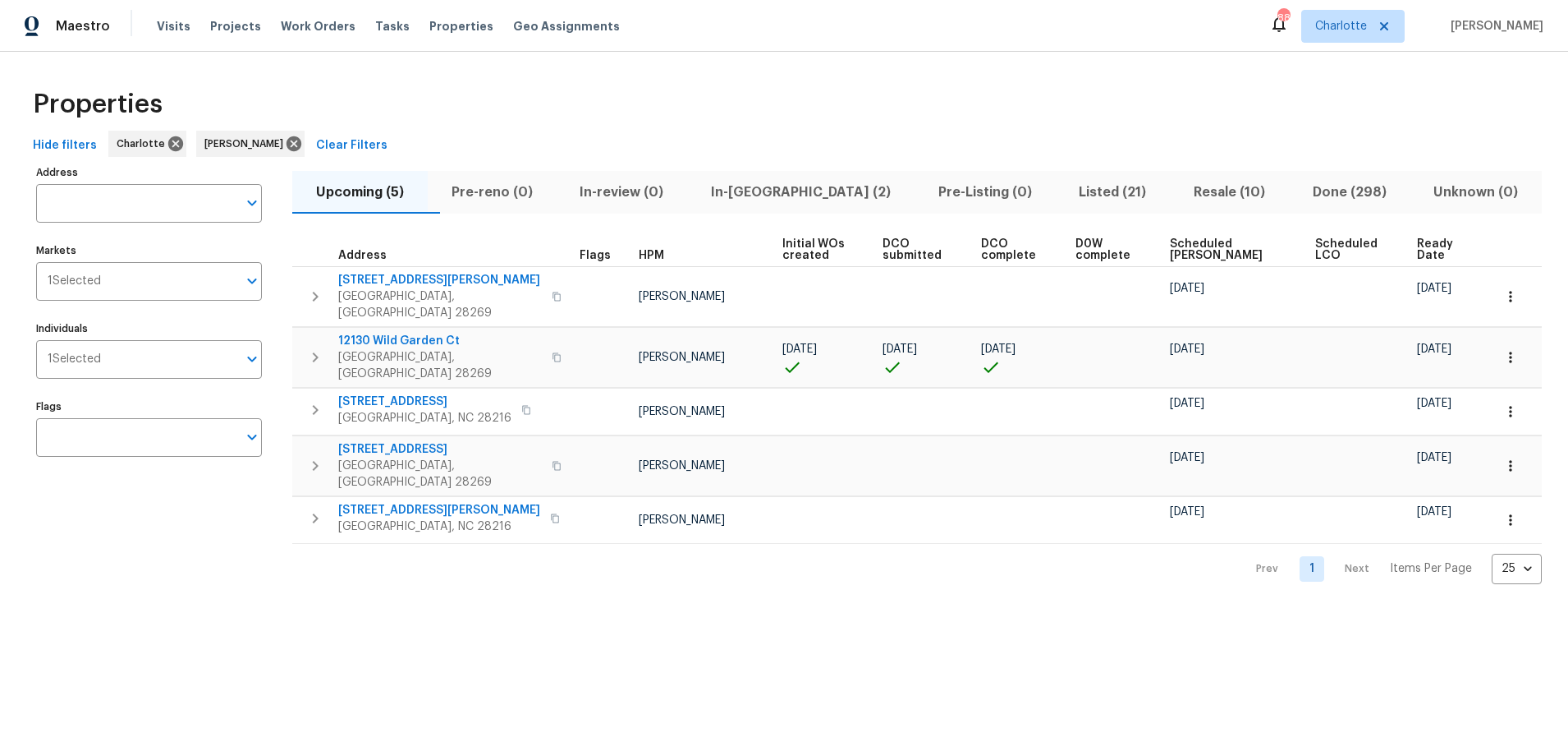
click at [1188, 248] on span "Scheduled COE" at bounding box center [1229, 250] width 118 height 23
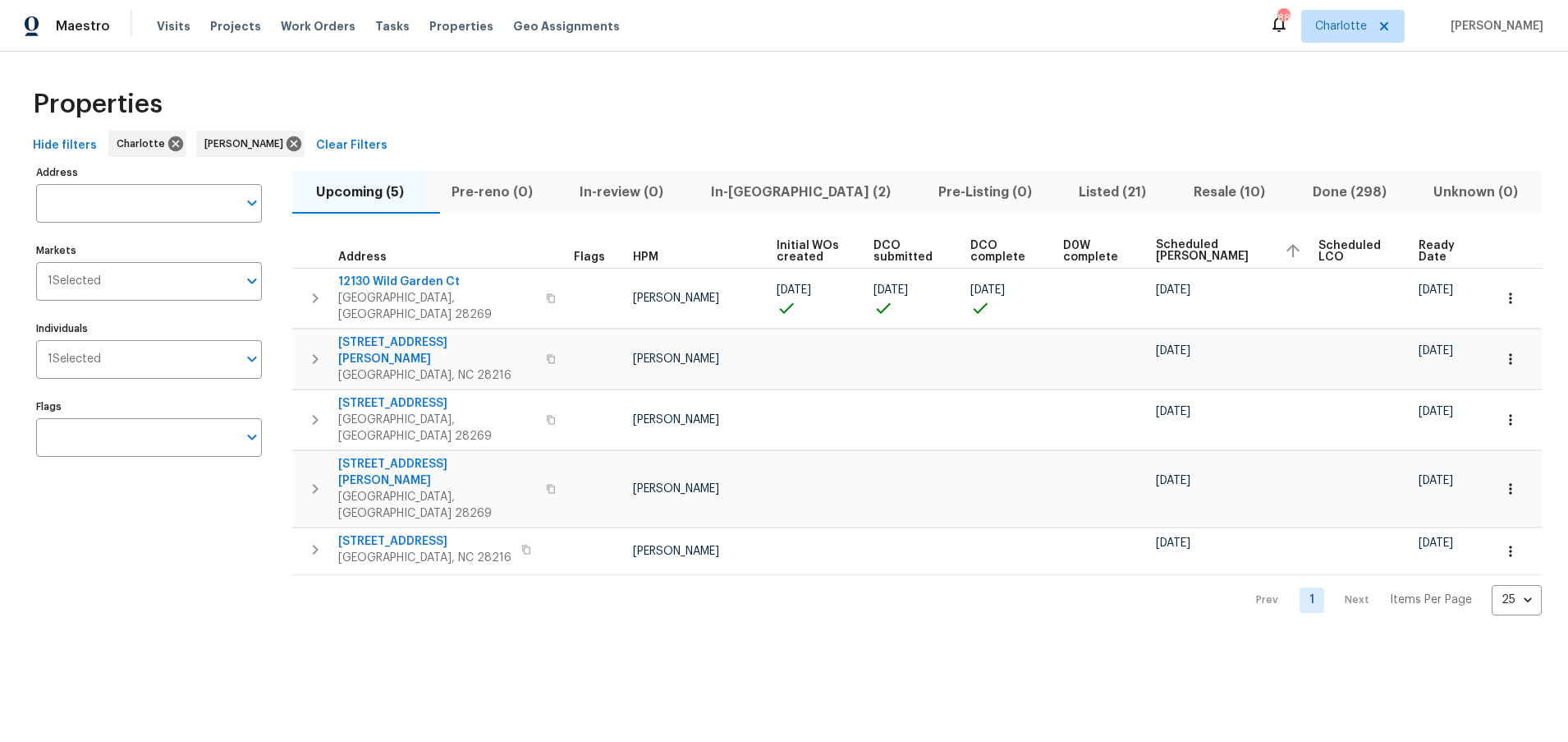
drag, startPoint x: 844, startPoint y: 92, endPoint x: 761, endPoint y: 116, distance: 86.4
click at [844, 92] on div "Properties" at bounding box center [784, 104] width 1516 height 52
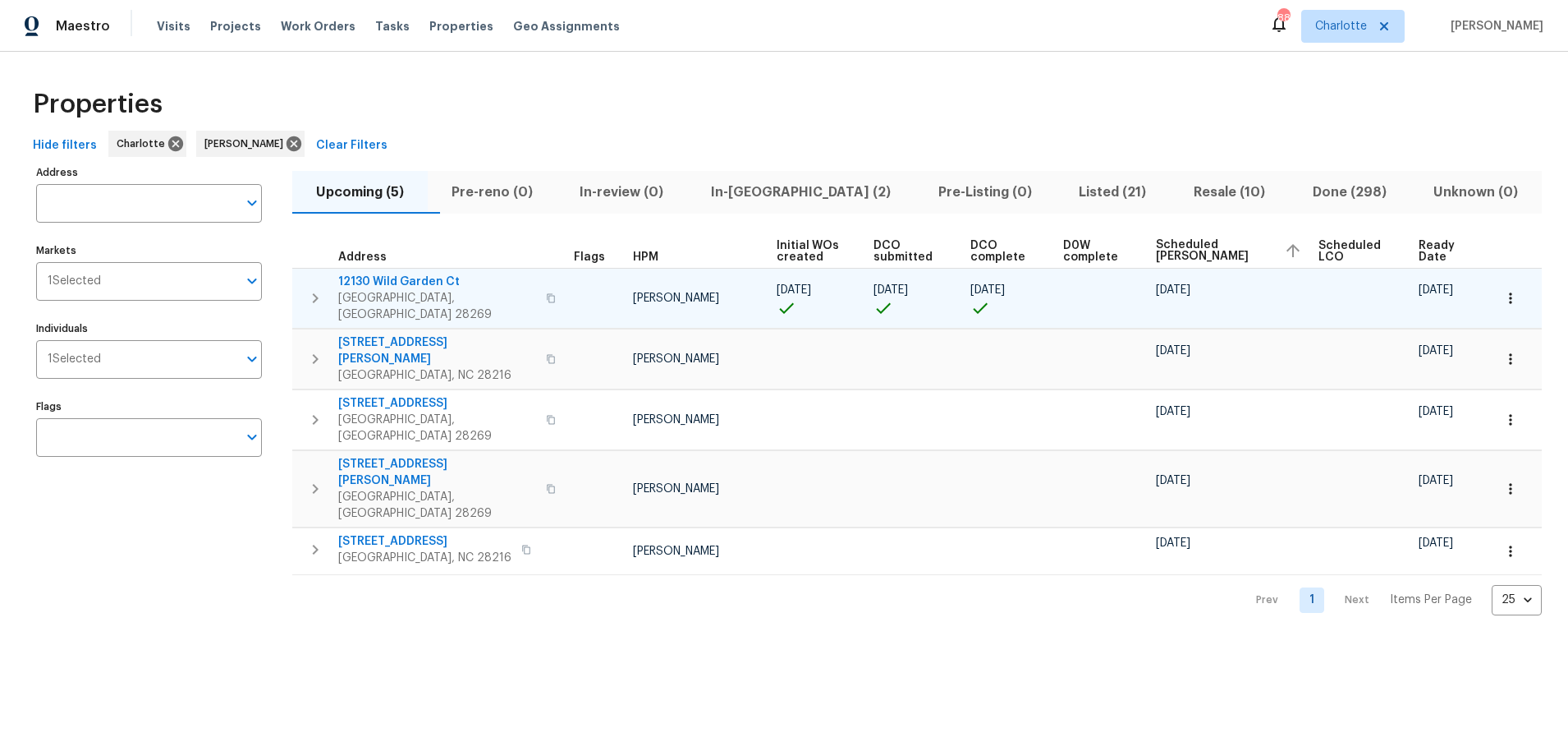
click at [1502, 293] on icon "button" at bounding box center [1510, 298] width 16 height 16
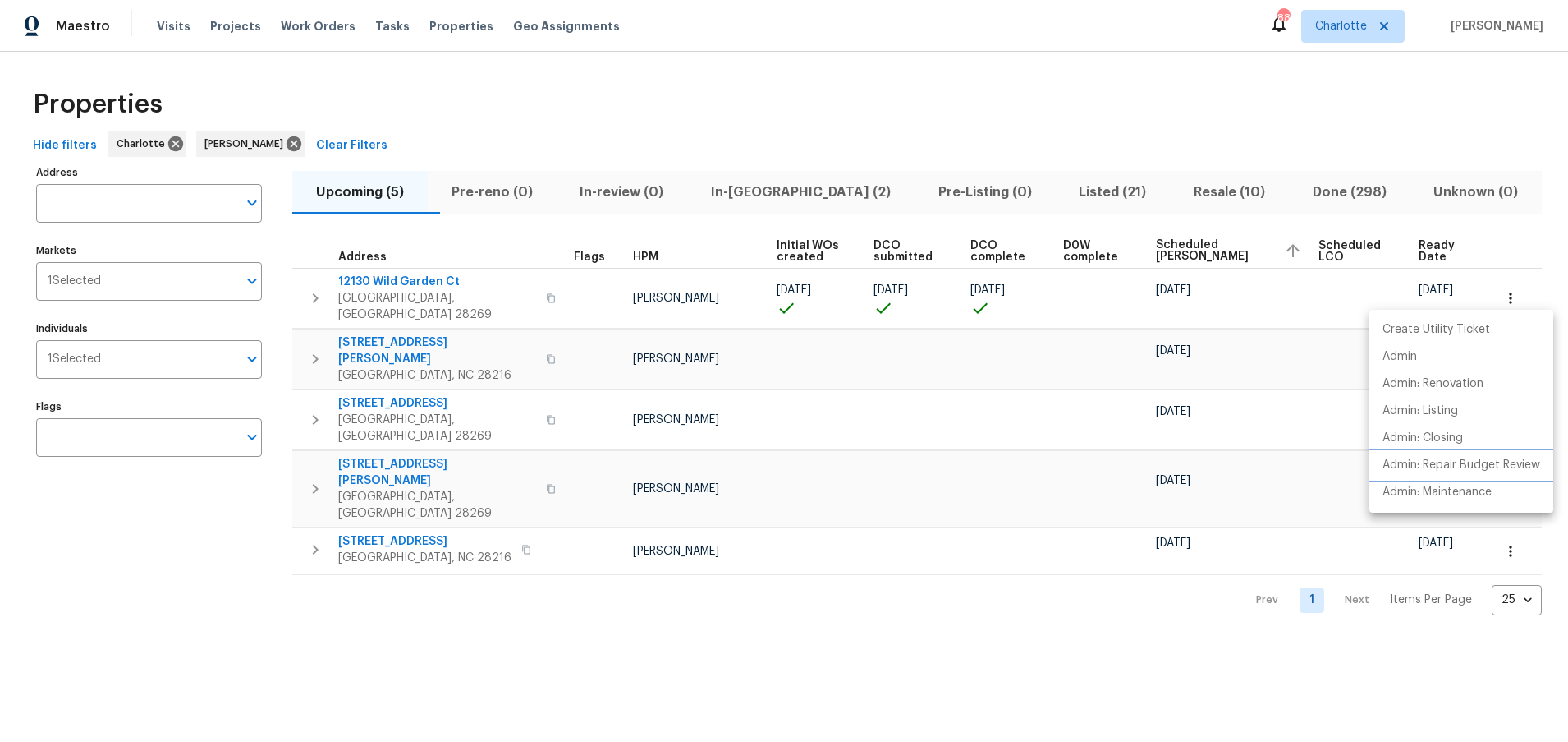
click at [1441, 471] on p "Admin: Repair Budget Review" at bounding box center [1462, 465] width 158 height 17
drag, startPoint x: 712, startPoint y: 65, endPoint x: 702, endPoint y: 106, distance: 42.2
click at [712, 65] on div at bounding box center [784, 371] width 1568 height 742
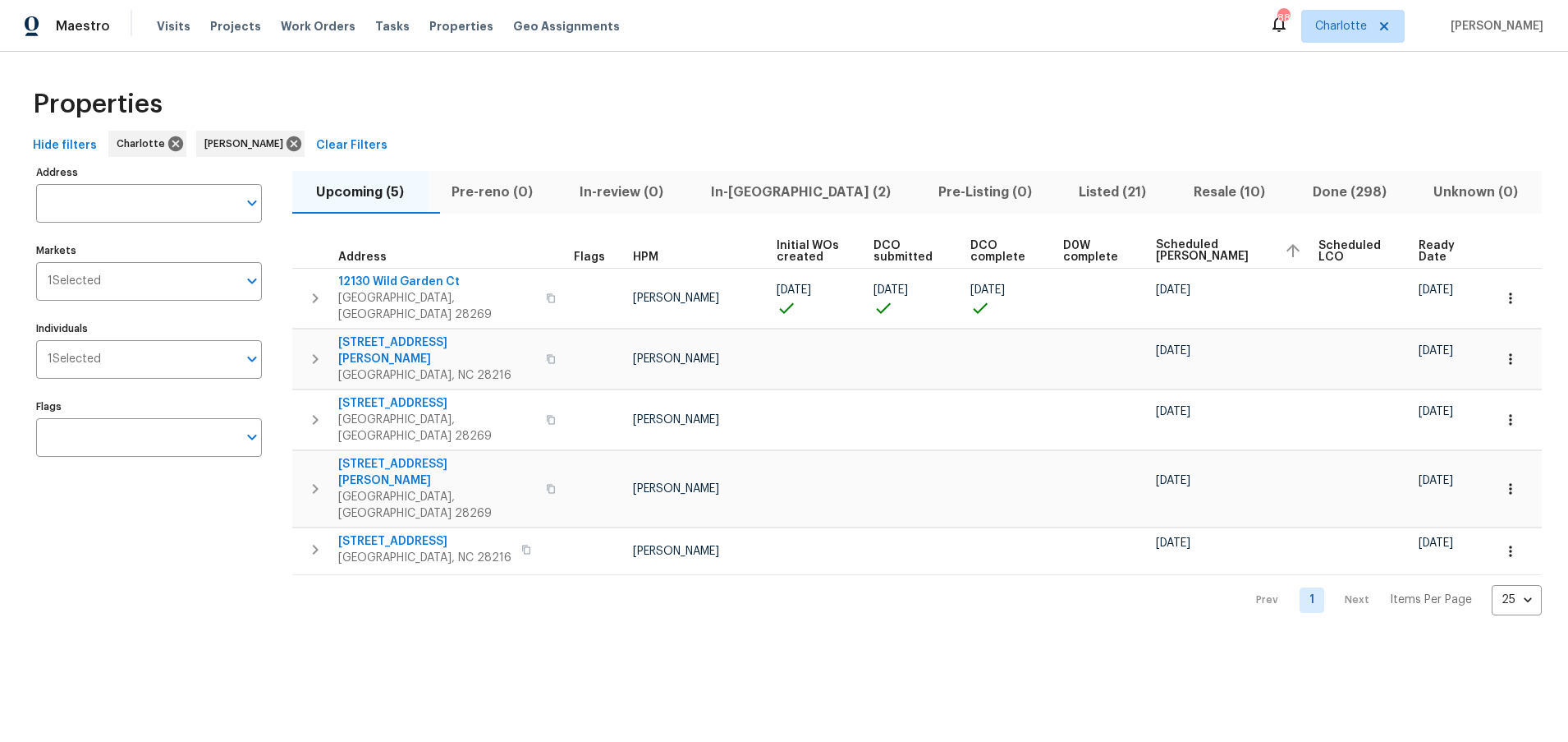
click at [545, 557] on div "Properties Hide filters Charlotte Dan Baquero Clear Filters Address Address Mar…" at bounding box center [784, 347] width 1568 height 590
click at [1502, 480] on icon "button" at bounding box center [1510, 488] width 16 height 16
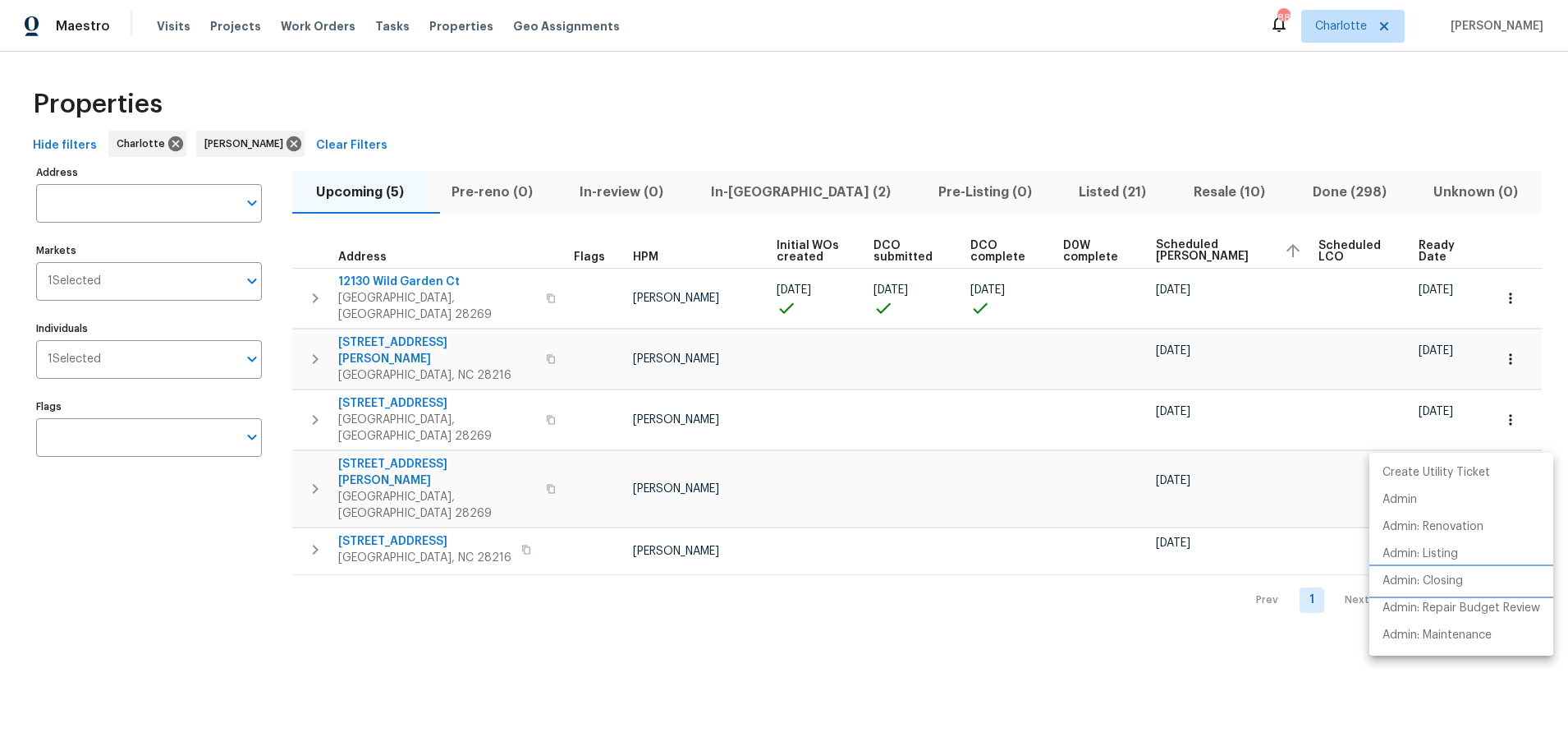
click at [1441, 588] on p "Admin: Closing" at bounding box center [1423, 581] width 81 height 17
click at [753, 203] on div at bounding box center [784, 371] width 1568 height 742
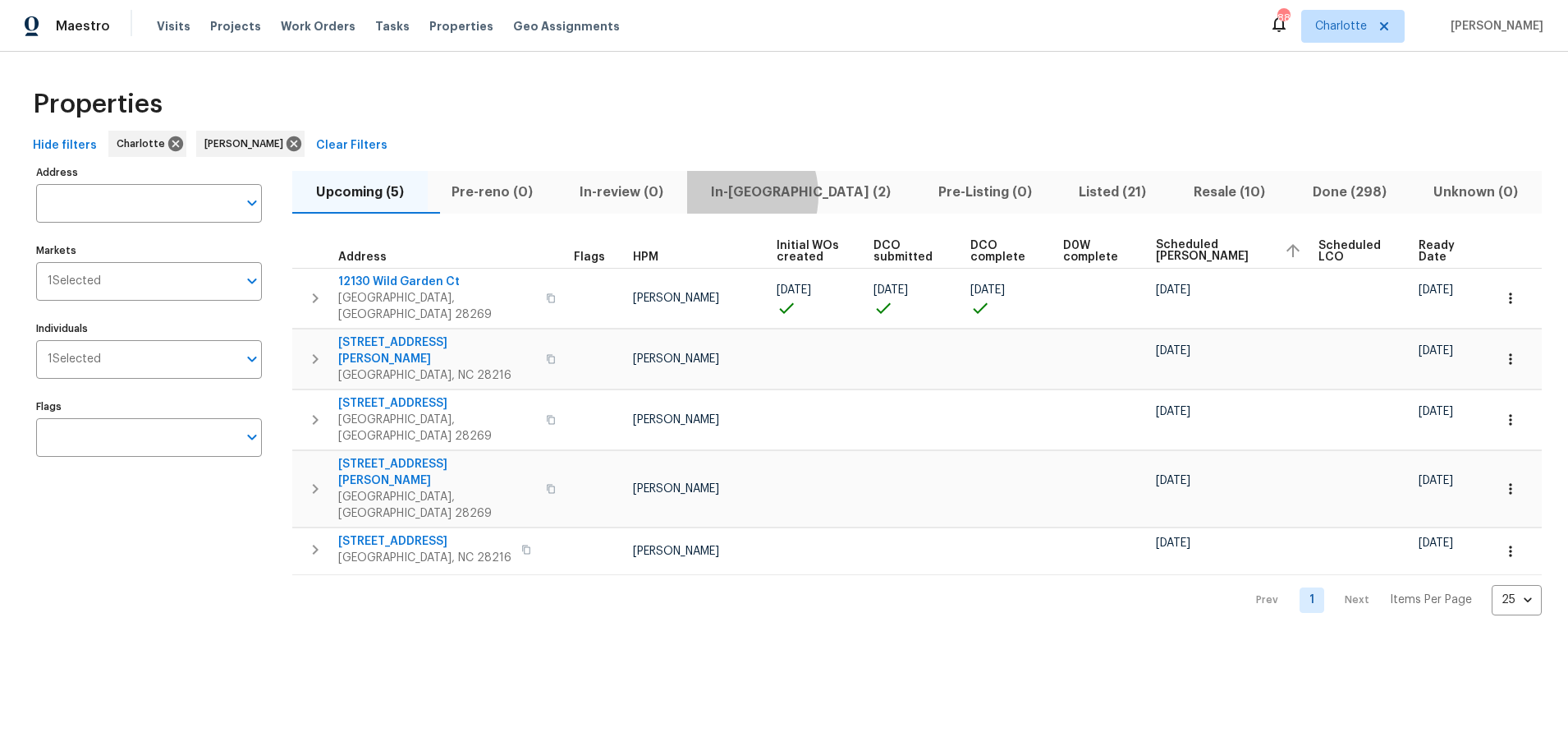
click at [761, 195] on span "In-reno (2)" at bounding box center [801, 192] width 207 height 23
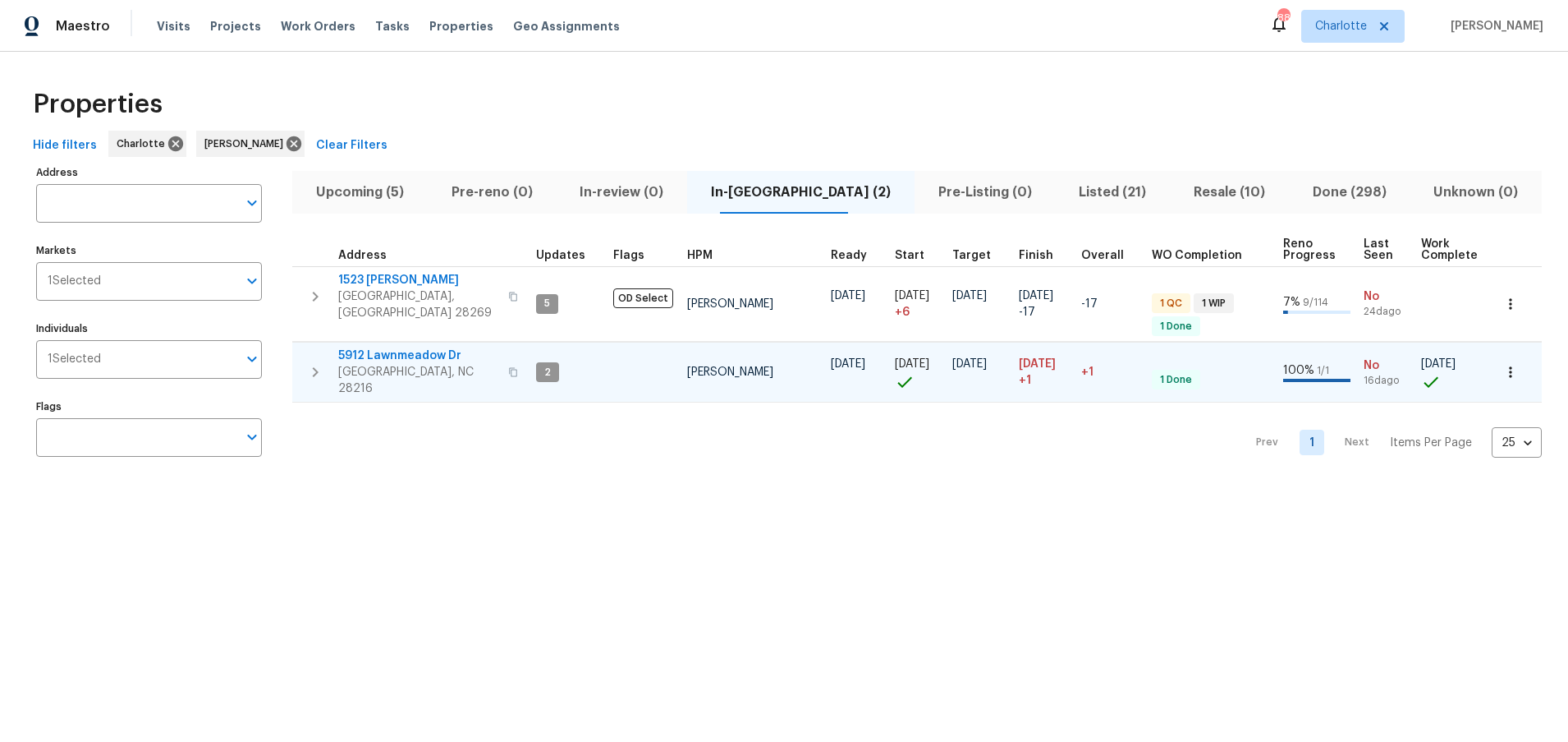
click at [377, 347] on span "5912 Lawnmeadow Dr" at bounding box center [418, 355] width 160 height 16
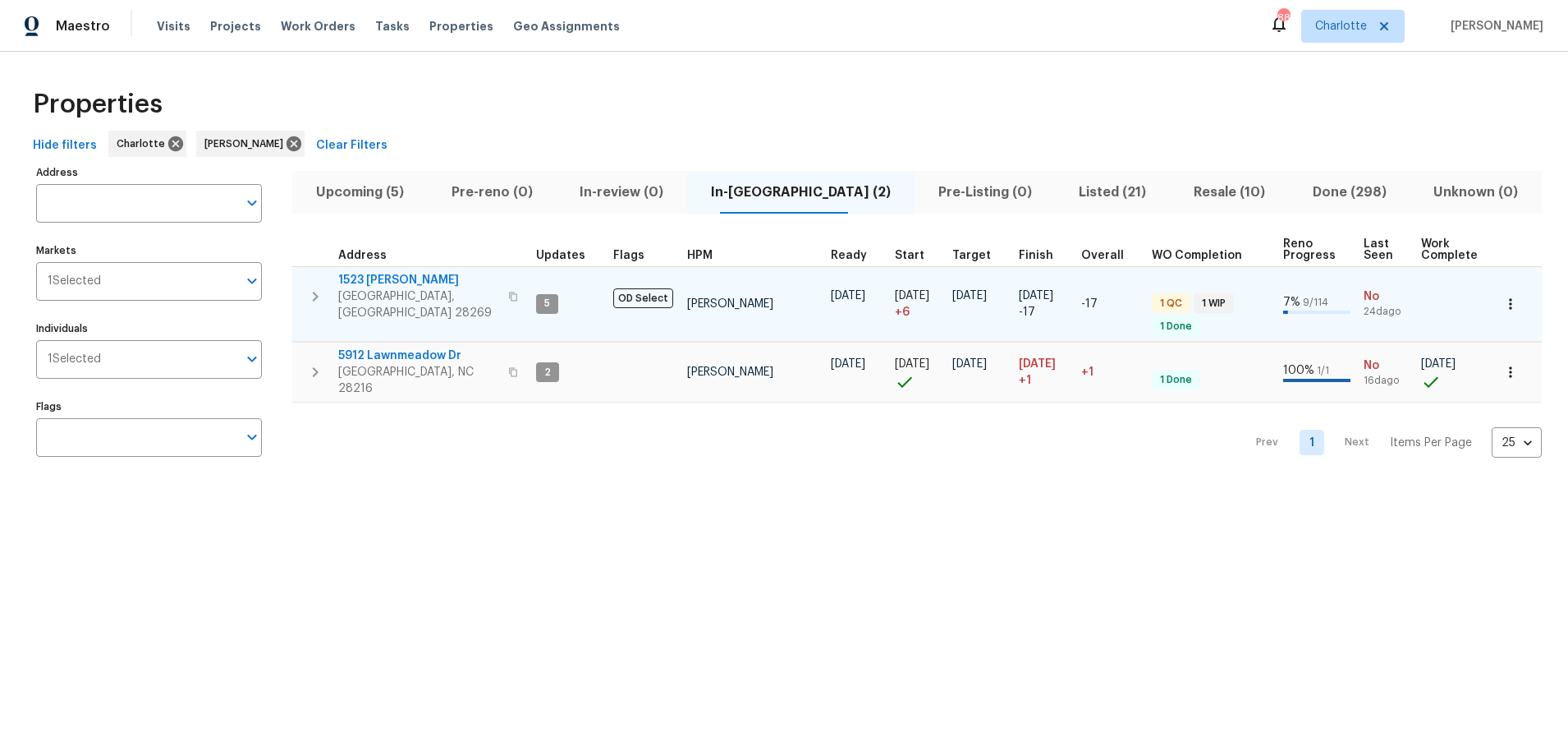
click at [411, 283] on span "1523 Callender Ln" at bounding box center [418, 280] width 160 height 16
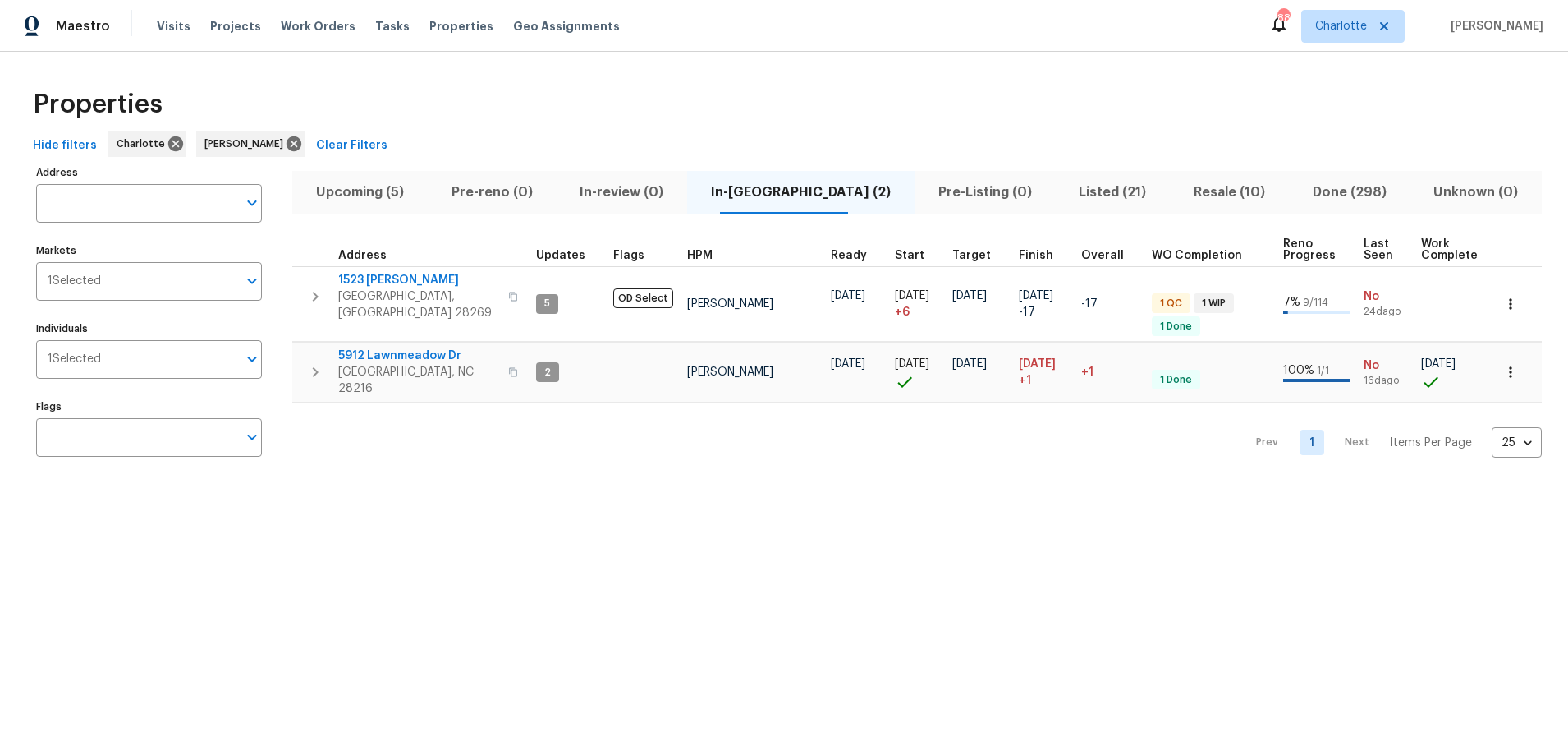
click at [827, 95] on div "Properties" at bounding box center [784, 104] width 1516 height 52
click at [1204, 200] on span "Resale (10)" at bounding box center [1229, 192] width 99 height 23
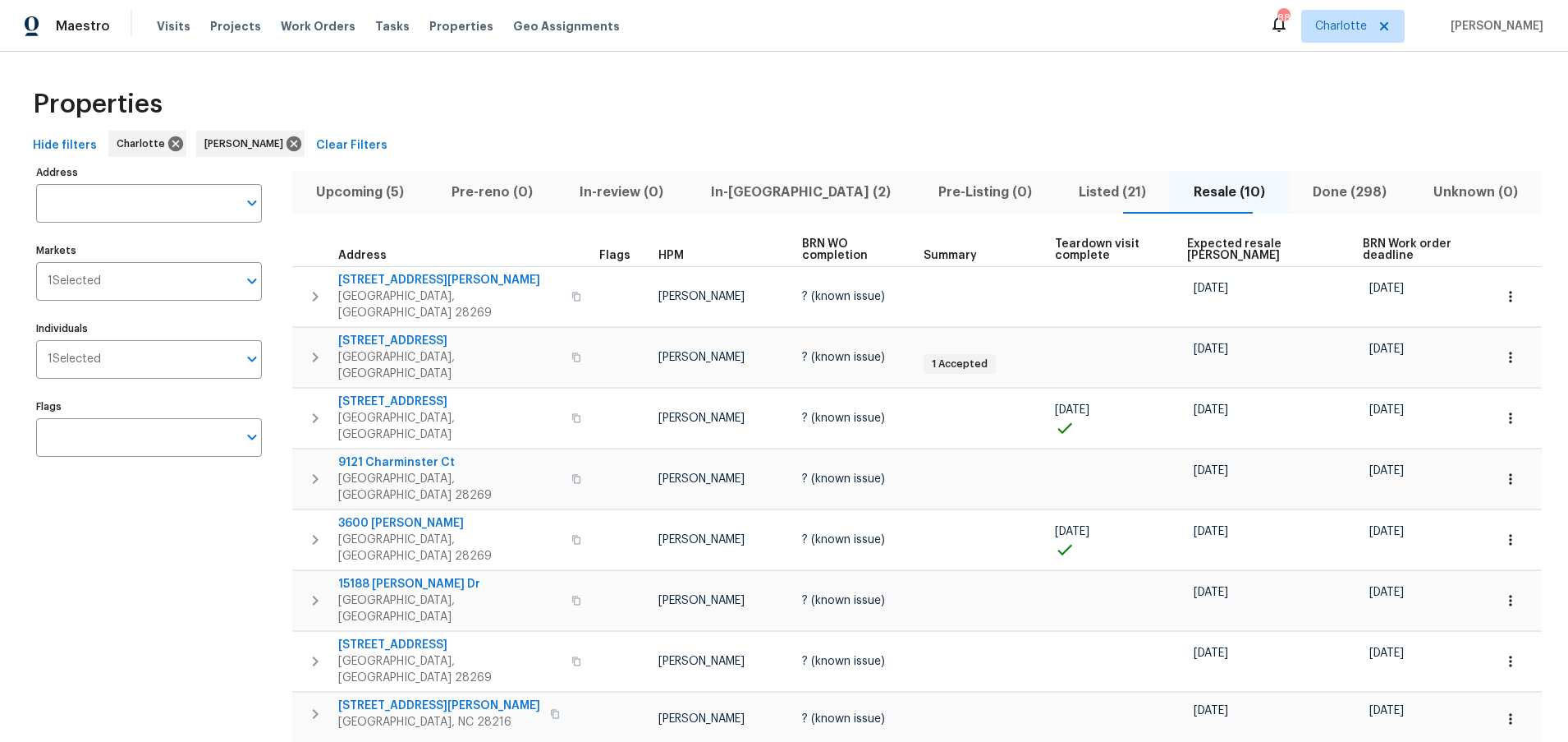
click at [1209, 244] on span "Expected resale COE" at bounding box center [1260, 250] width 147 height 23
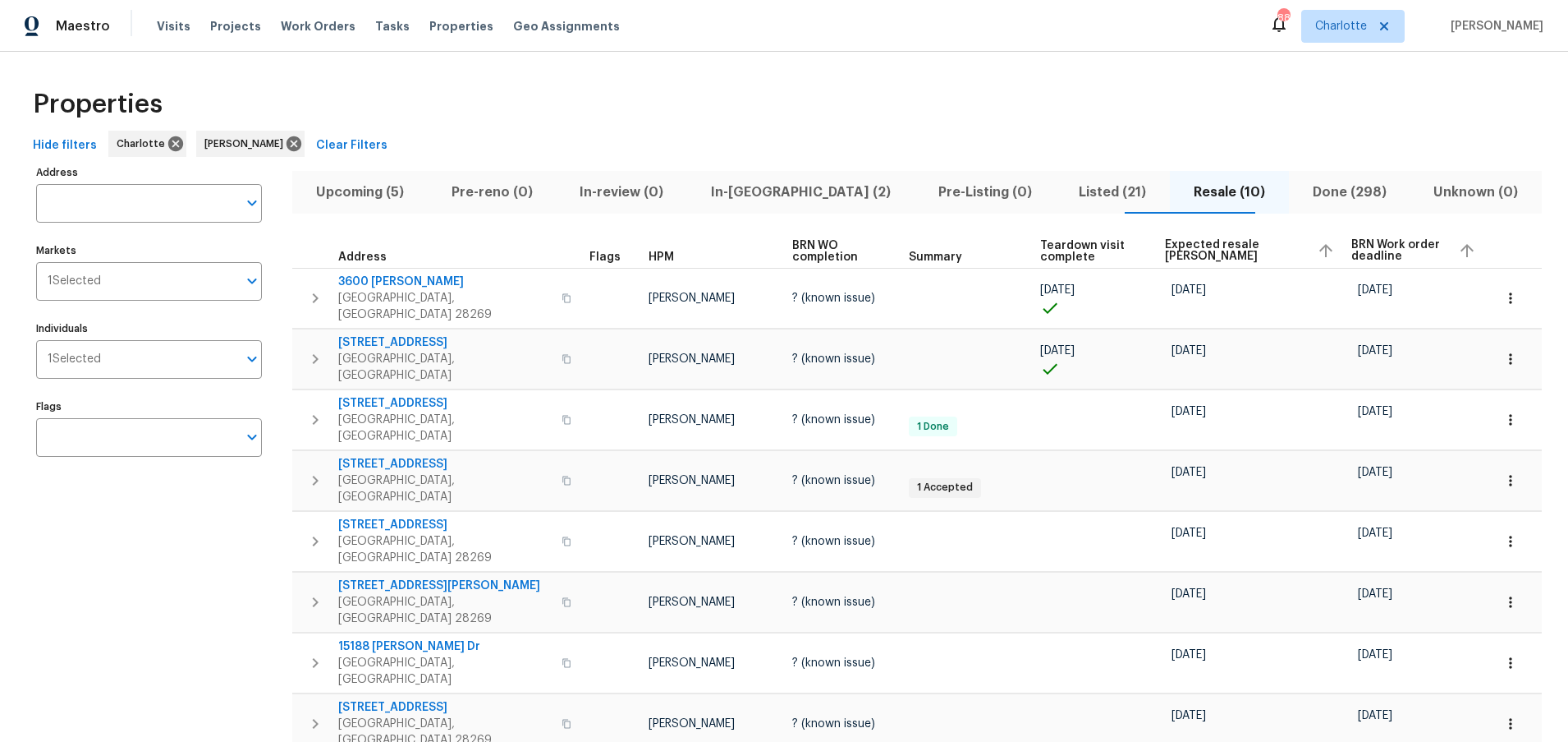
click at [1205, 244] on span "Expected resale COE" at bounding box center [1235, 250] width 139 height 23
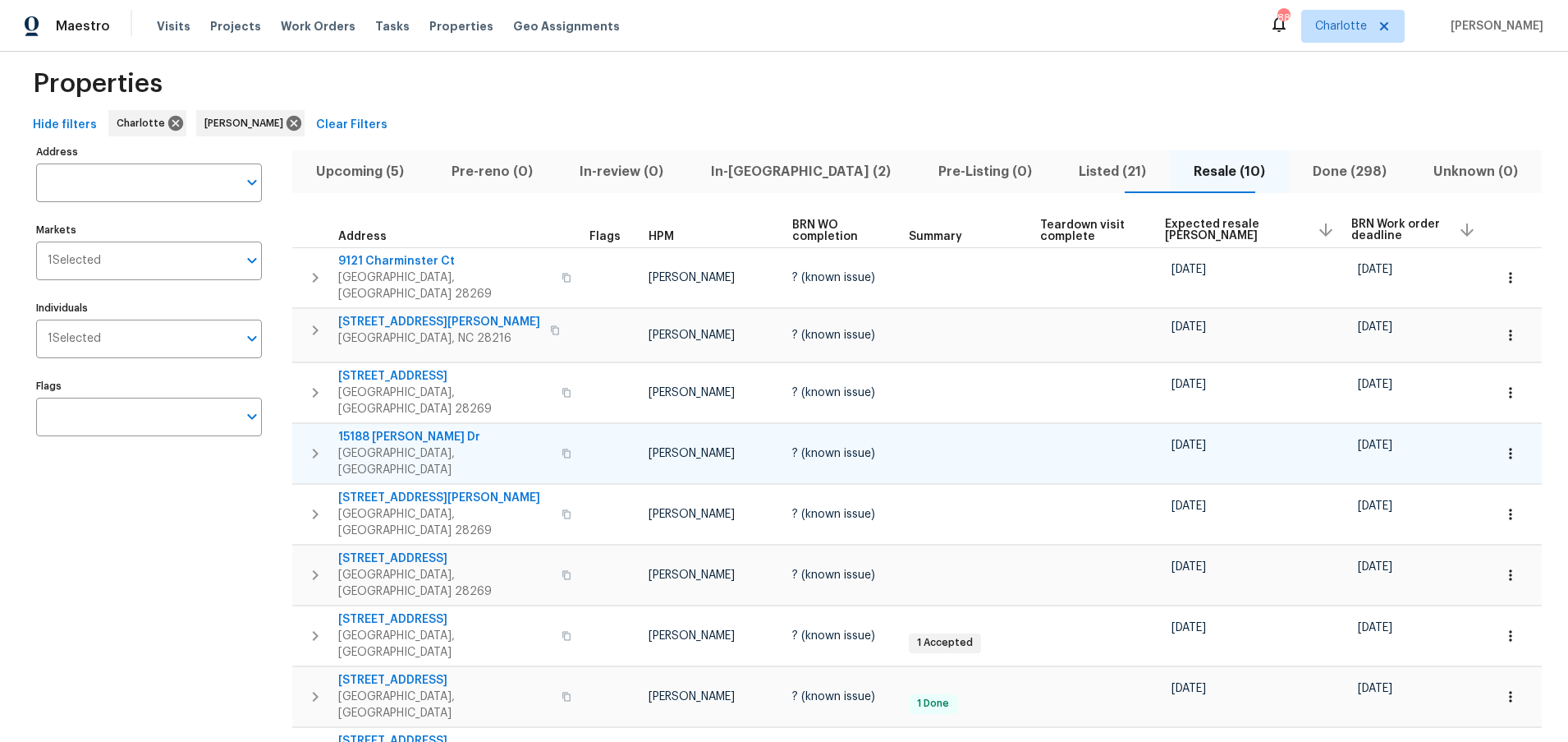
scroll to position [45, 0]
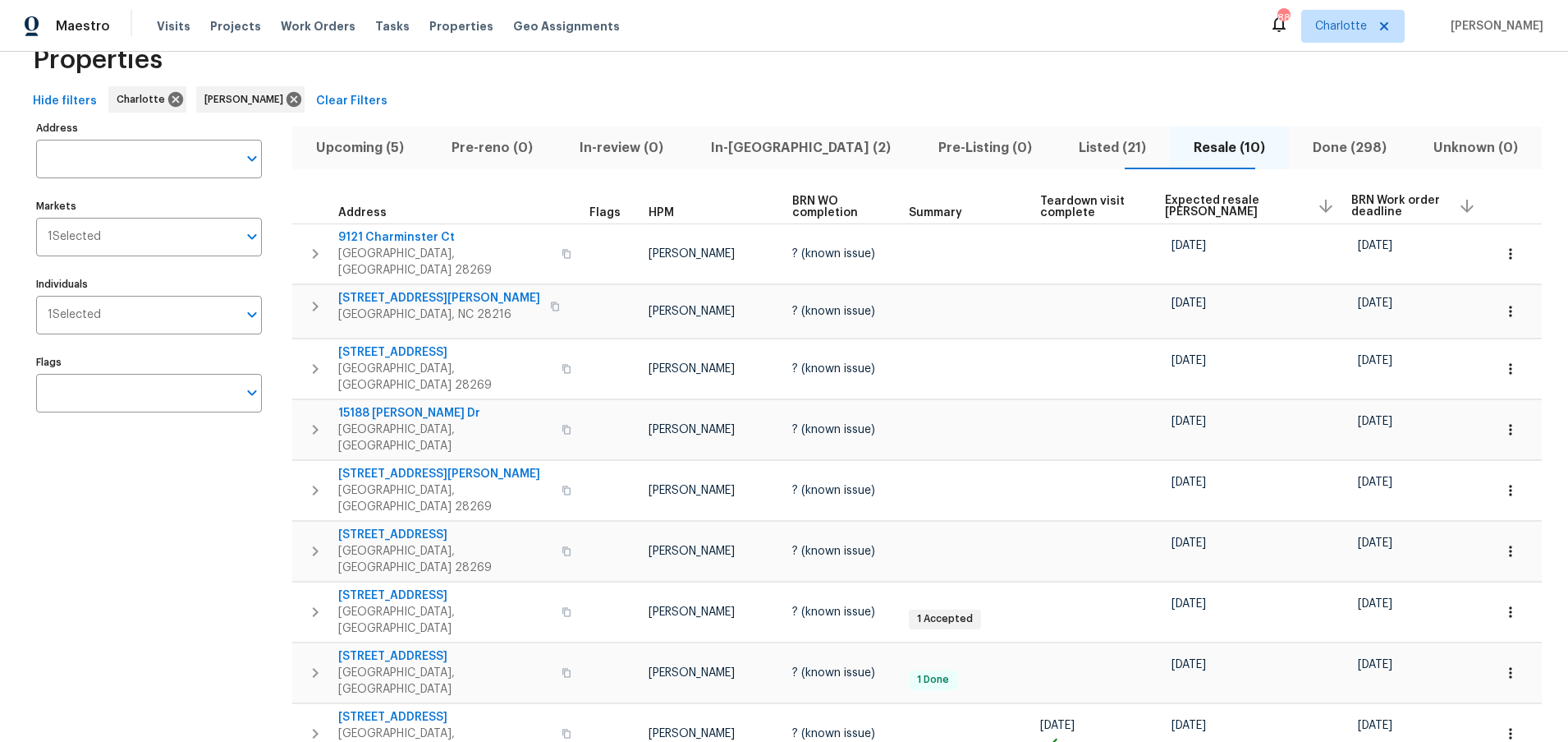
click at [1172, 75] on div "Properties" at bounding box center [784, 59] width 1516 height 52
click at [1038, 71] on div "Properties" at bounding box center [784, 59] width 1516 height 52
click at [186, 618] on div "Address Address Markets 1 Selected Markets Individuals 1 Selected Individuals F…" at bounding box center [159, 491] width 246 height 748
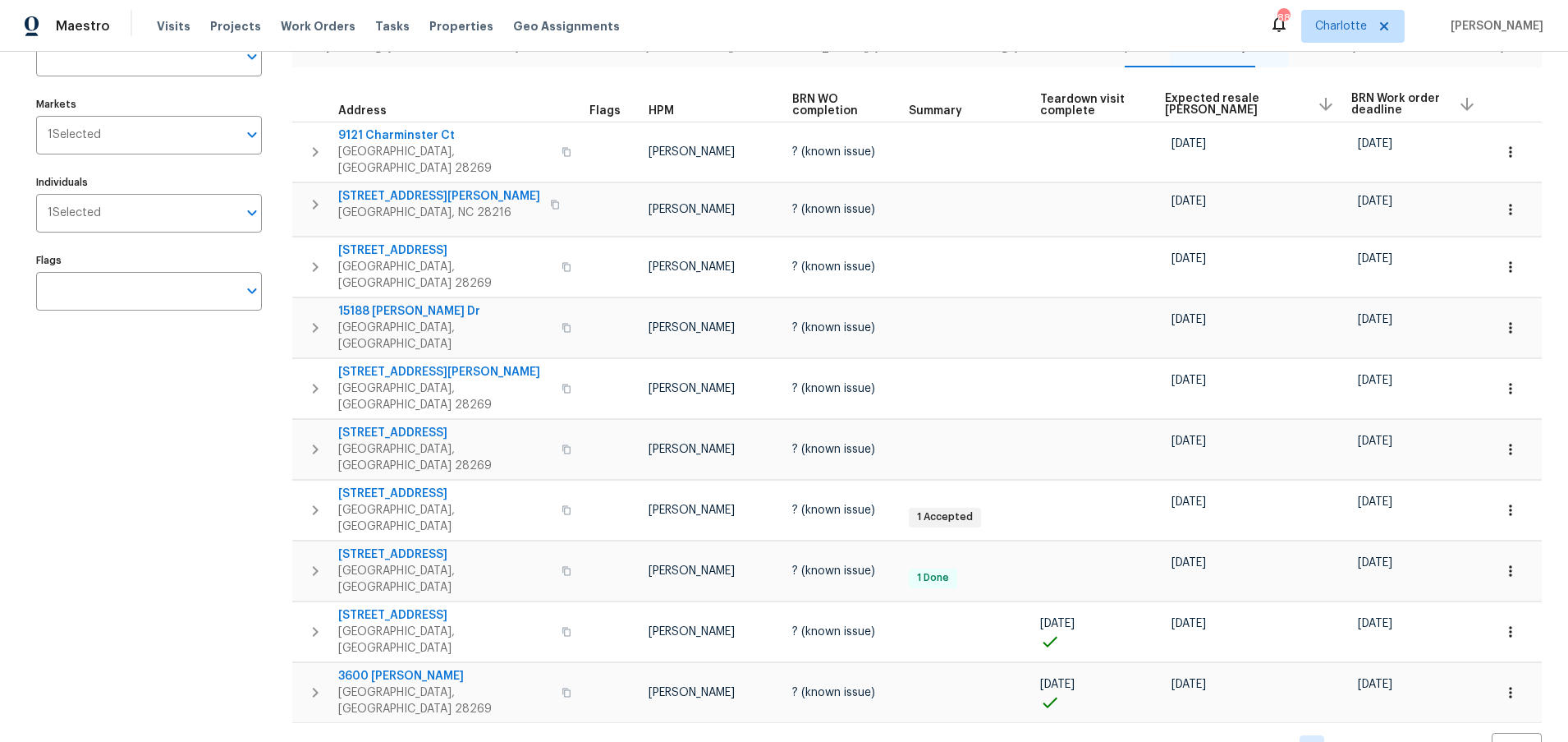
click at [246, 473] on div "Address Address Markets 1 Selected Markets Individuals 1 Selected Individuals F…" at bounding box center [159, 389] width 246 height 748
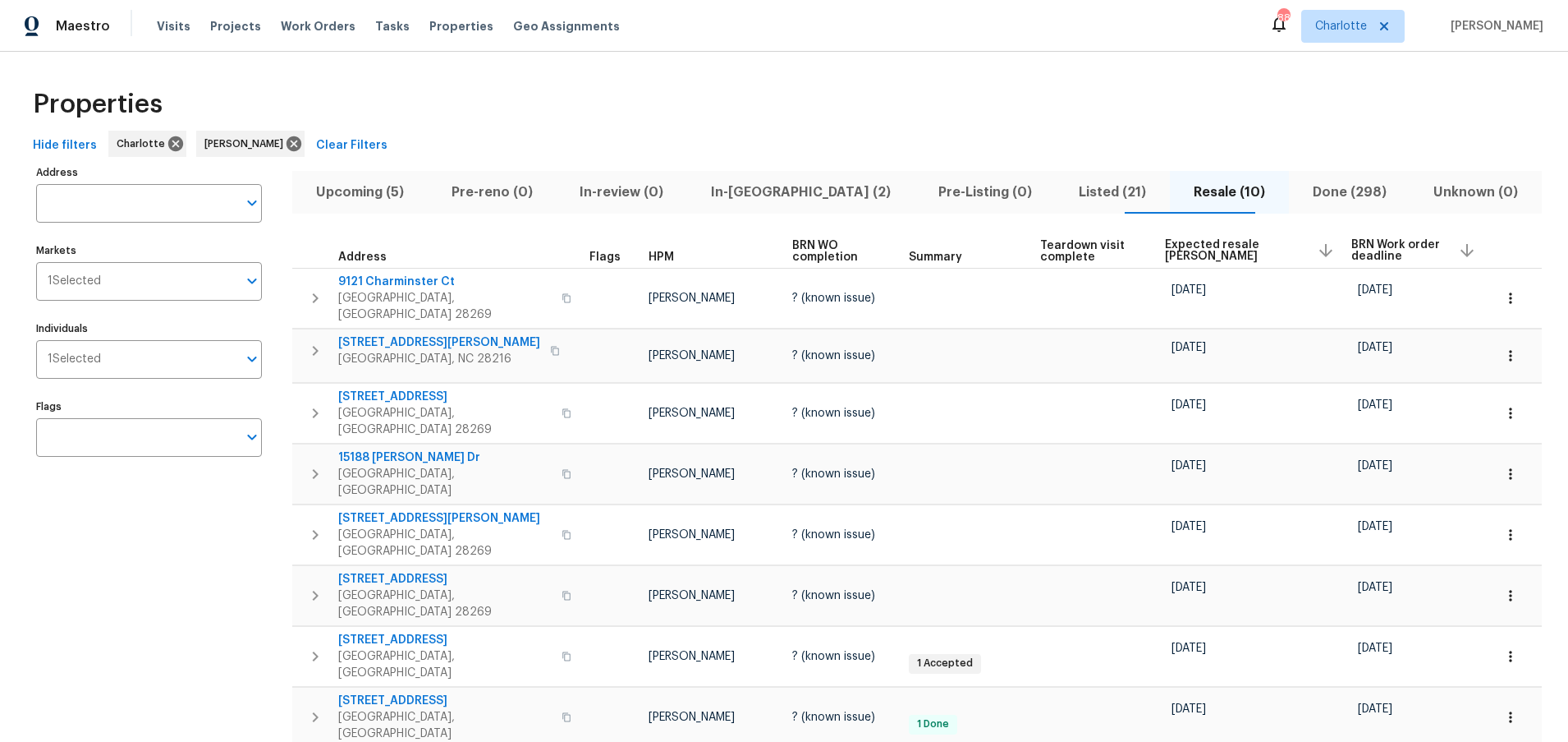
click at [911, 115] on div "Properties" at bounding box center [784, 104] width 1516 height 52
click at [918, 87] on div "Properties" at bounding box center [784, 104] width 1516 height 52
click at [94, 371] on div "1 Selected Individuals" at bounding box center [148, 359] width 225 height 39
type input "greg janiak"
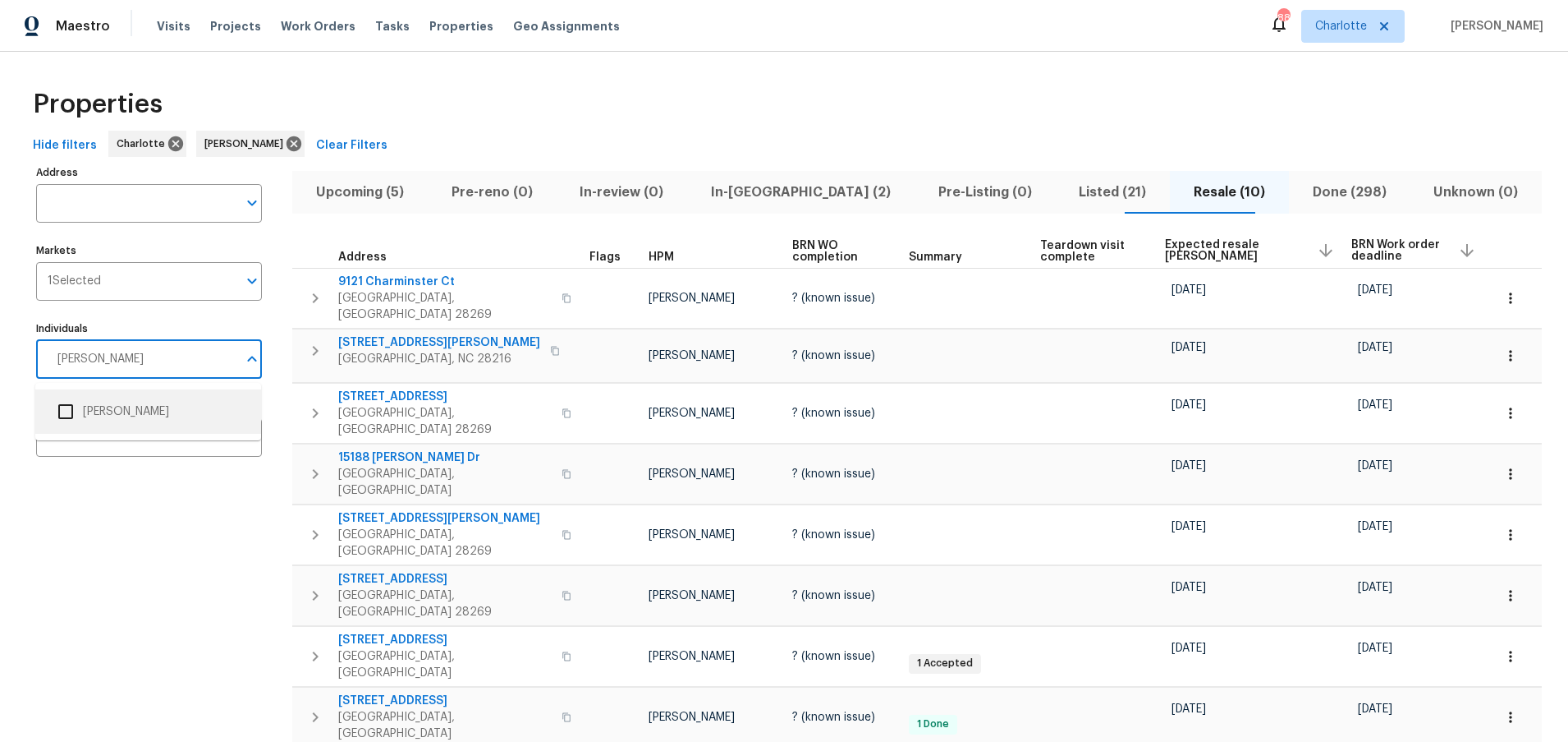
click at [106, 404] on li "Greg Janiak" at bounding box center [147, 412] width 200 height 34
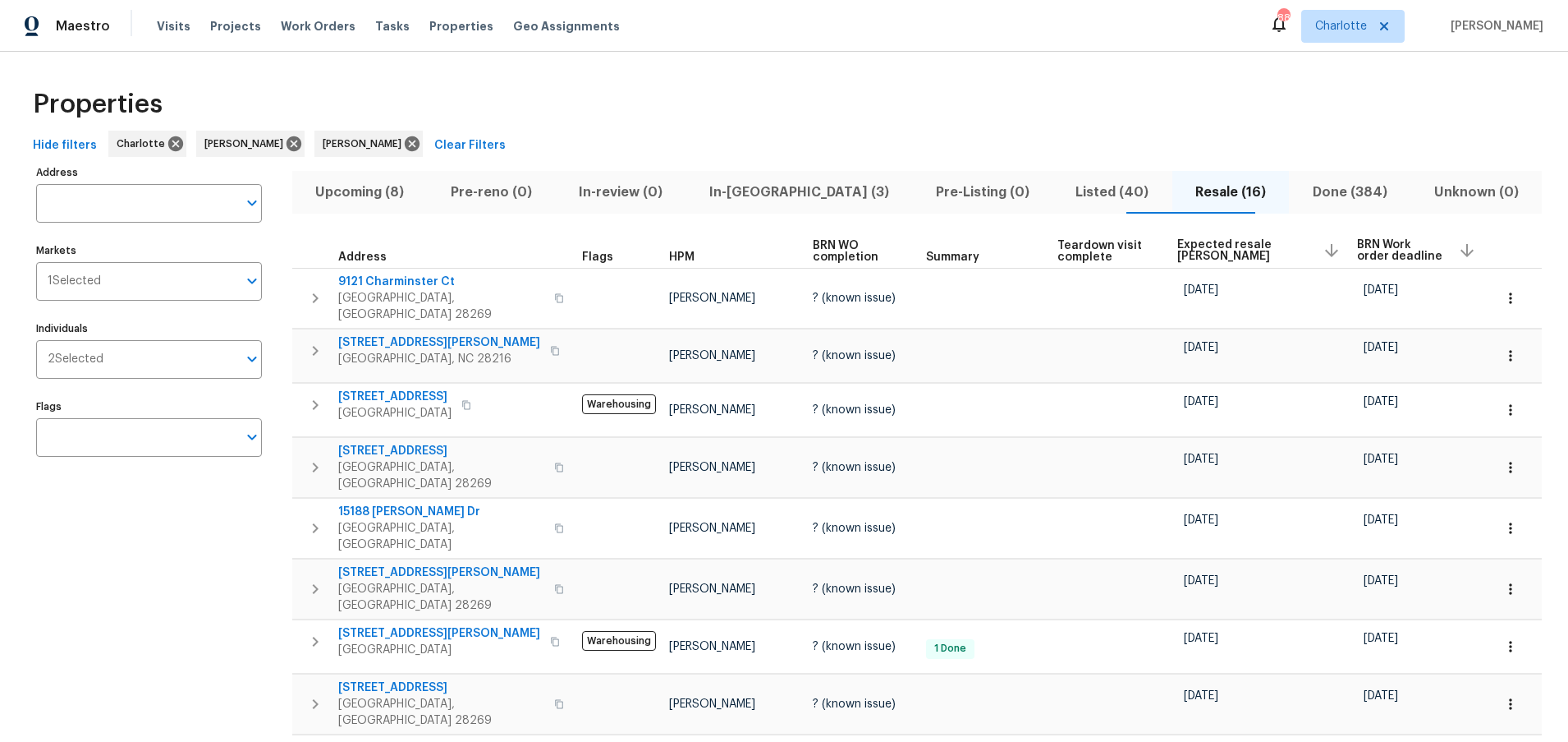
click at [898, 124] on div "Properties" at bounding box center [784, 104] width 1516 height 52
click at [1271, 71] on div "Properties Hide filters Charlotte Dan Baquero Greg Janiak Clear Filters Address…" at bounding box center [784, 659] width 1568 height 1216
click at [769, 102] on div "Properties" at bounding box center [784, 104] width 1516 height 52
drag, startPoint x: 361, startPoint y: 148, endPoint x: 427, endPoint y: 105, distance: 78.8
click at [405, 148] on icon at bounding box center [412, 143] width 15 height 15
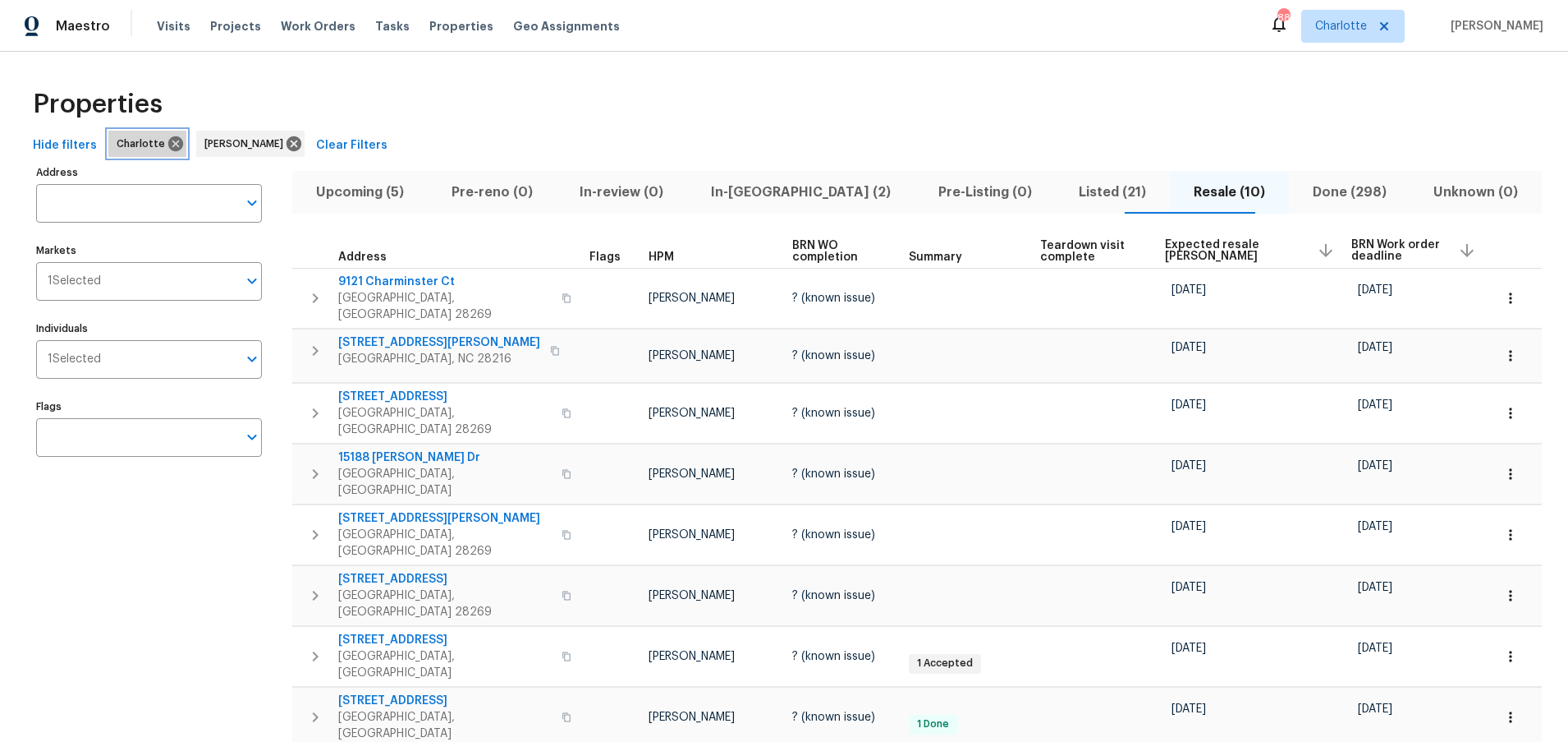
click at [168, 142] on icon at bounding box center [175, 143] width 15 height 15
click at [732, 187] on span "In-reno (2)" at bounding box center [801, 192] width 207 height 23
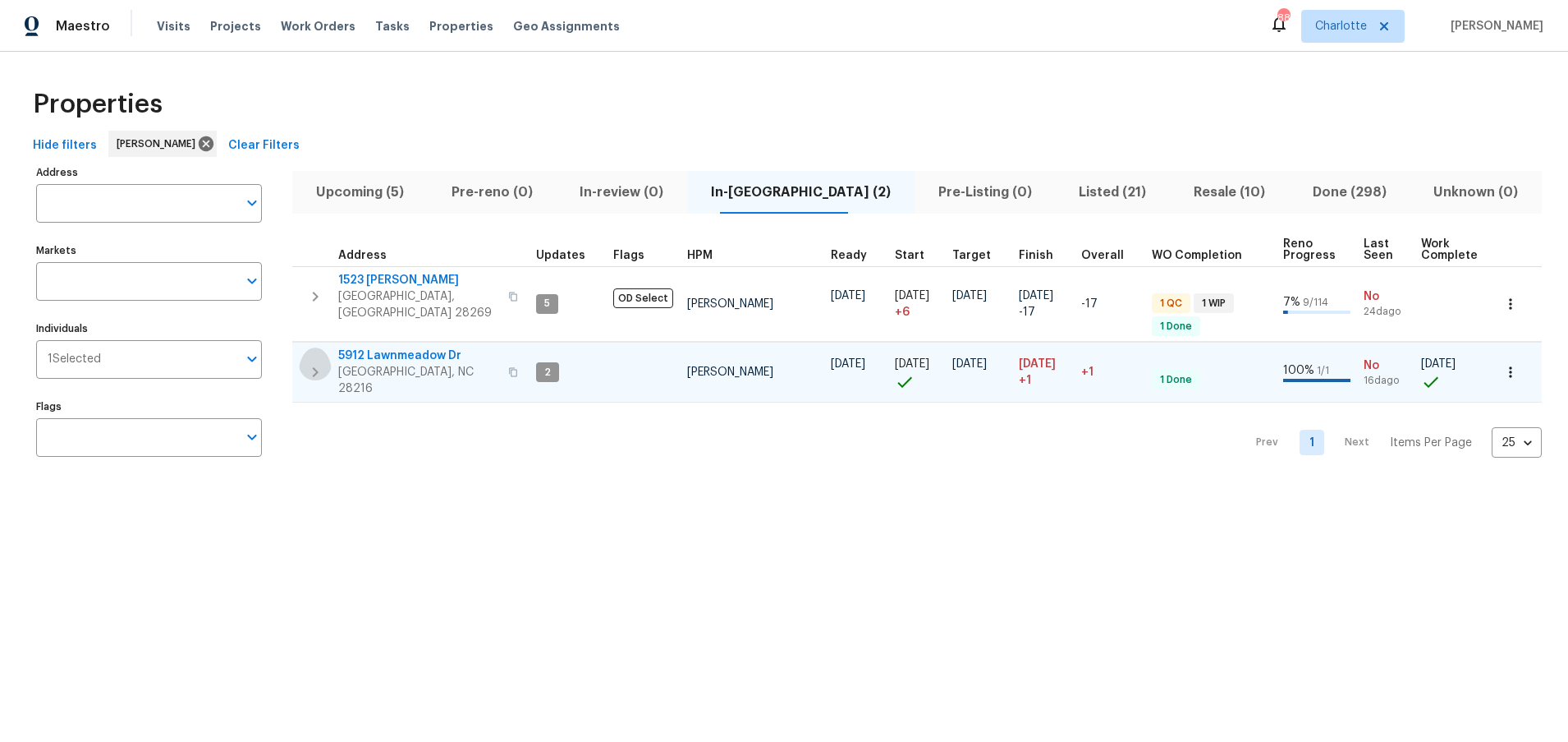
click at [315, 367] on icon "button" at bounding box center [315, 371] width 6 height 9
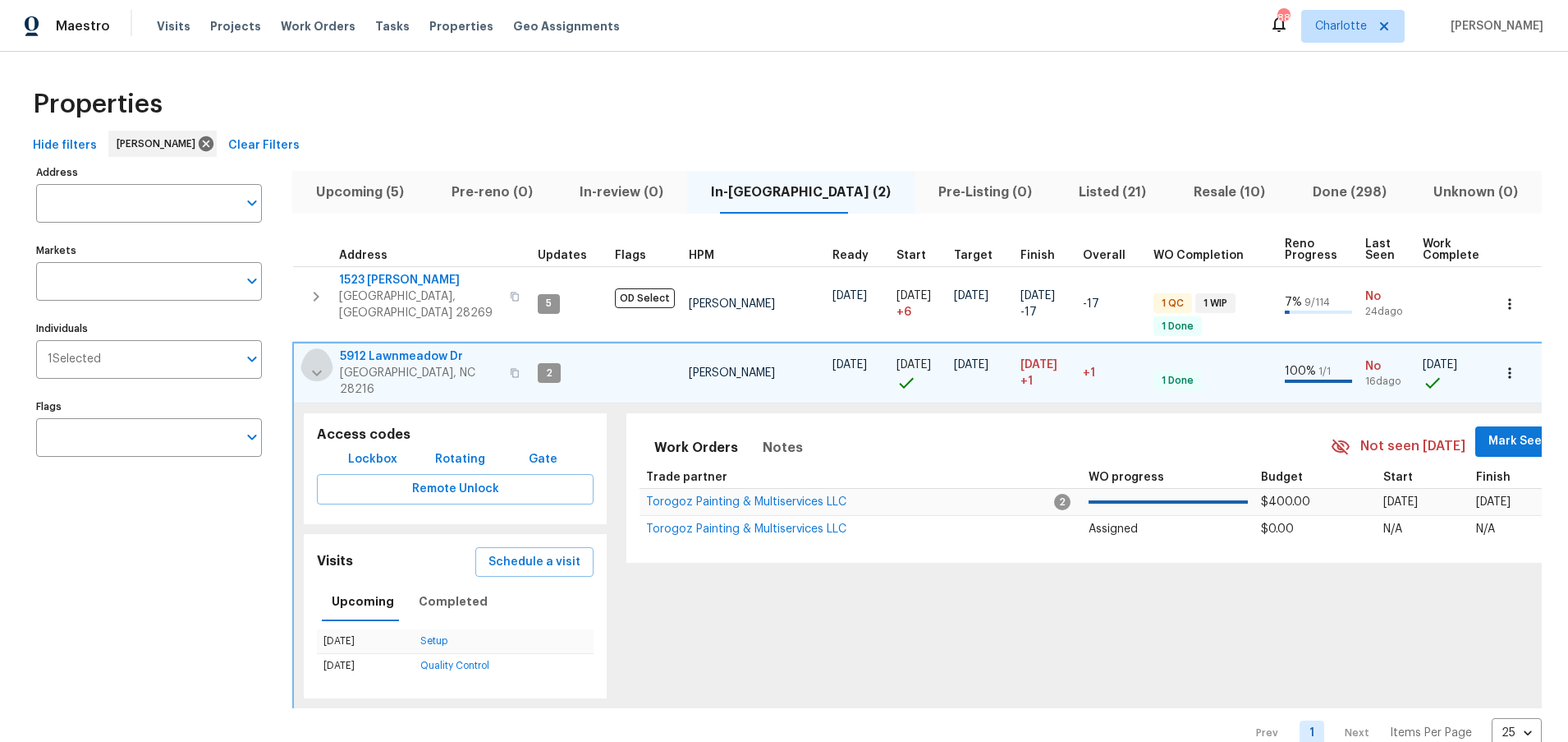
click at [325, 363] on icon "button" at bounding box center [316, 372] width 20 height 20
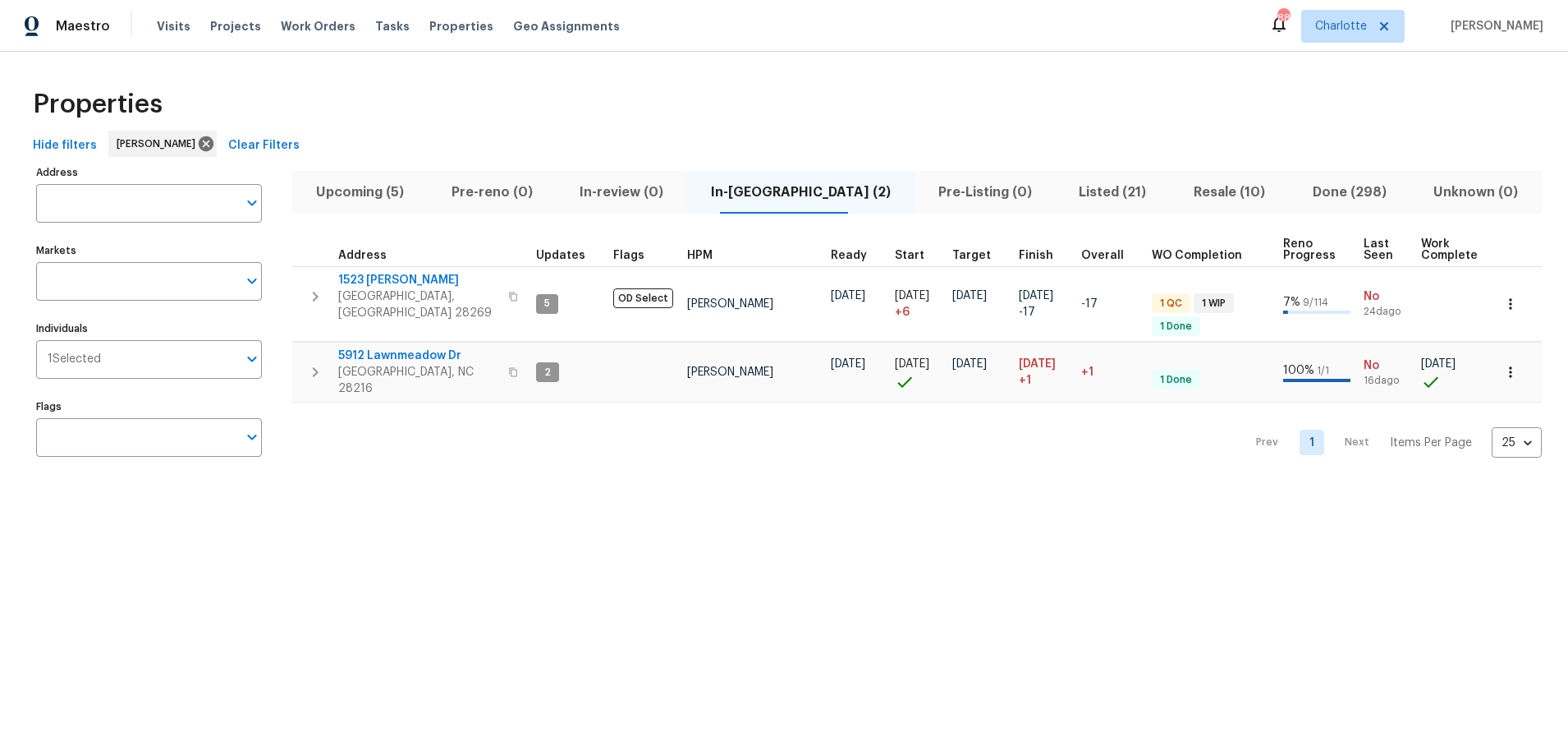
click at [387, 194] on span "Upcoming (5)" at bounding box center [359, 192] width 116 height 23
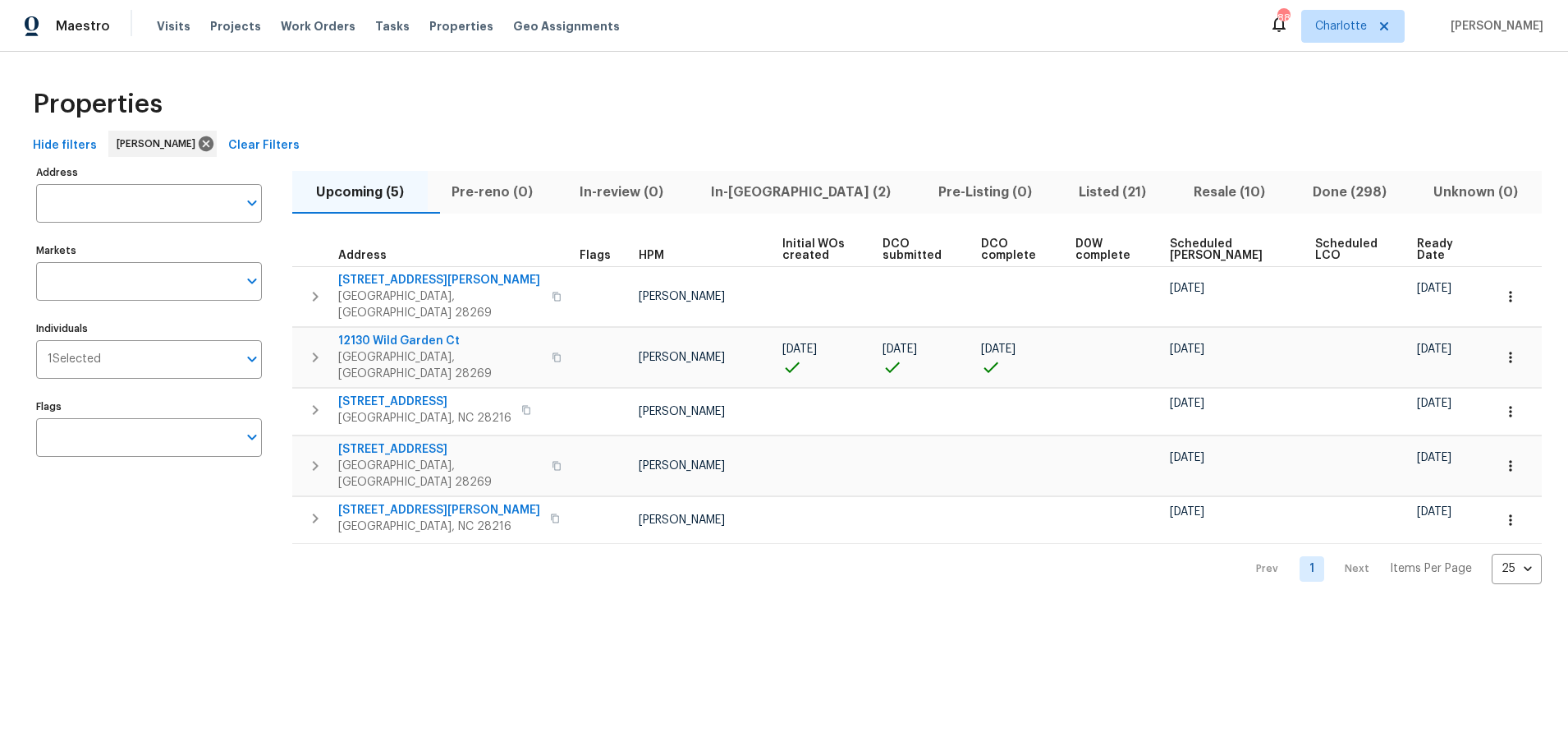
click at [1186, 262] on th "Scheduled COE" at bounding box center [1236, 250] width 146 height 33
click at [1187, 253] on span "Scheduled COE" at bounding box center [1229, 250] width 118 height 23
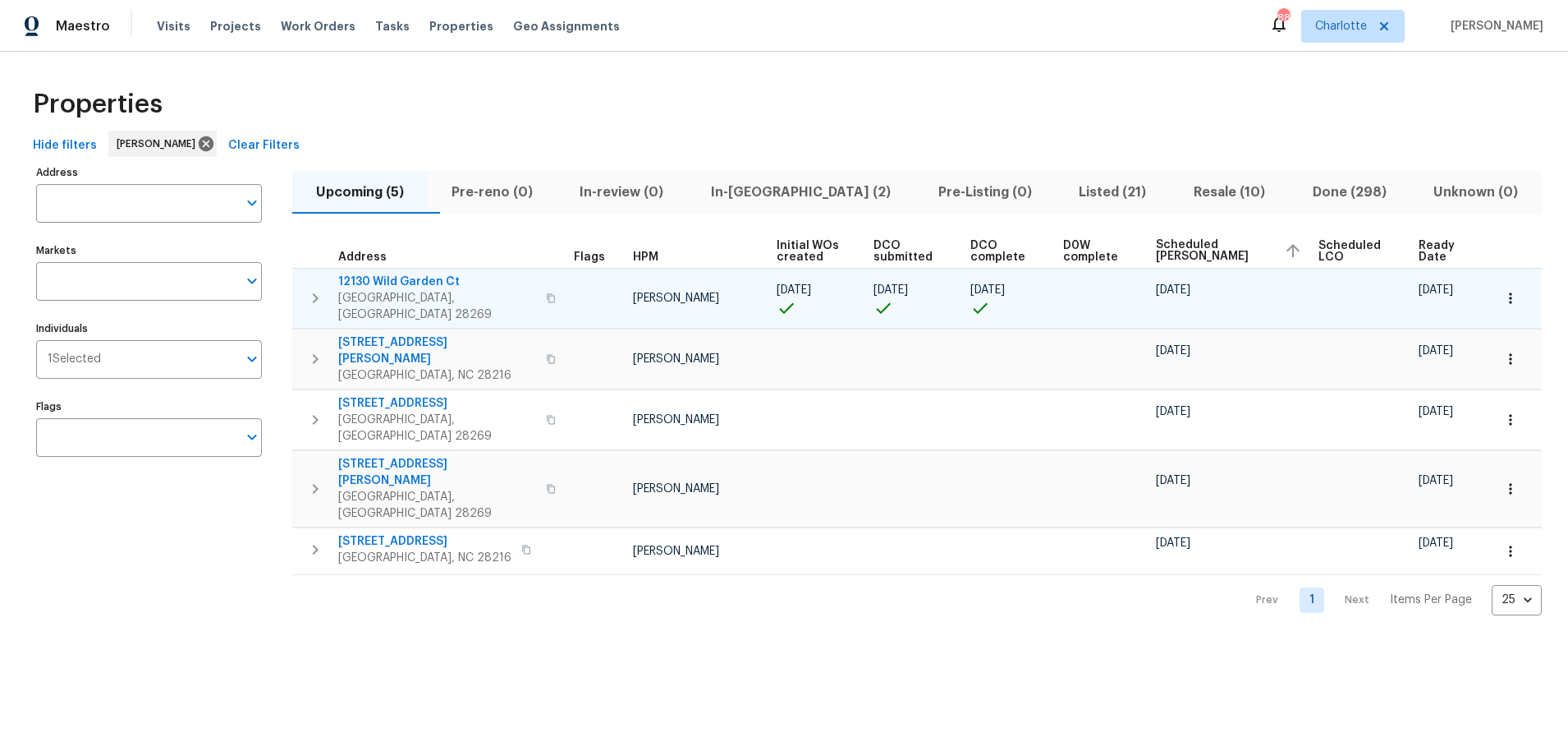
drag, startPoint x: 1230, startPoint y: 142, endPoint x: 1042, endPoint y: 276, distance: 230.9
click at [1230, 142] on div "Hide filters Dan Baquero Clear Filters" at bounding box center [784, 145] width 1516 height 30
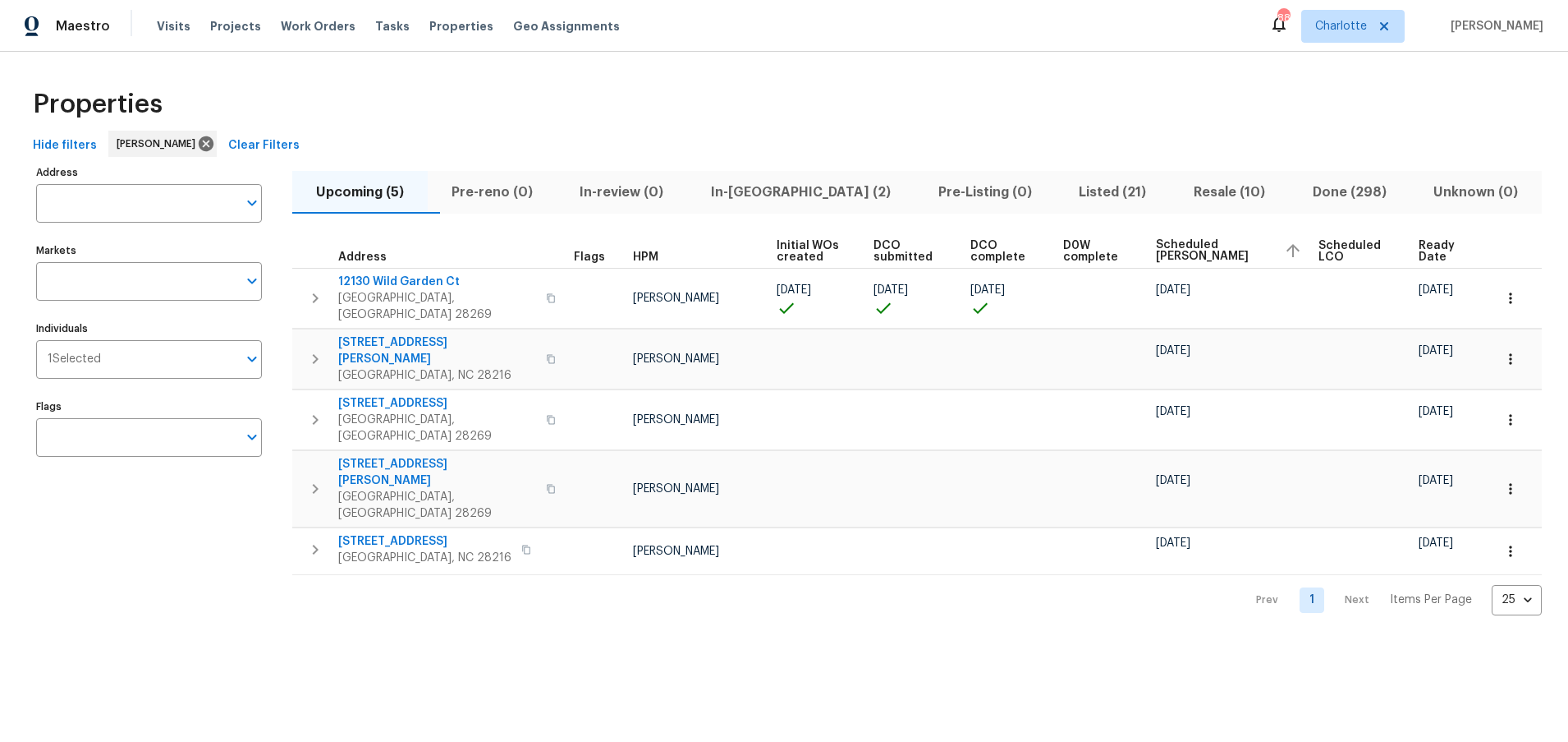
click at [763, 106] on div "Properties" at bounding box center [784, 104] width 1516 height 52
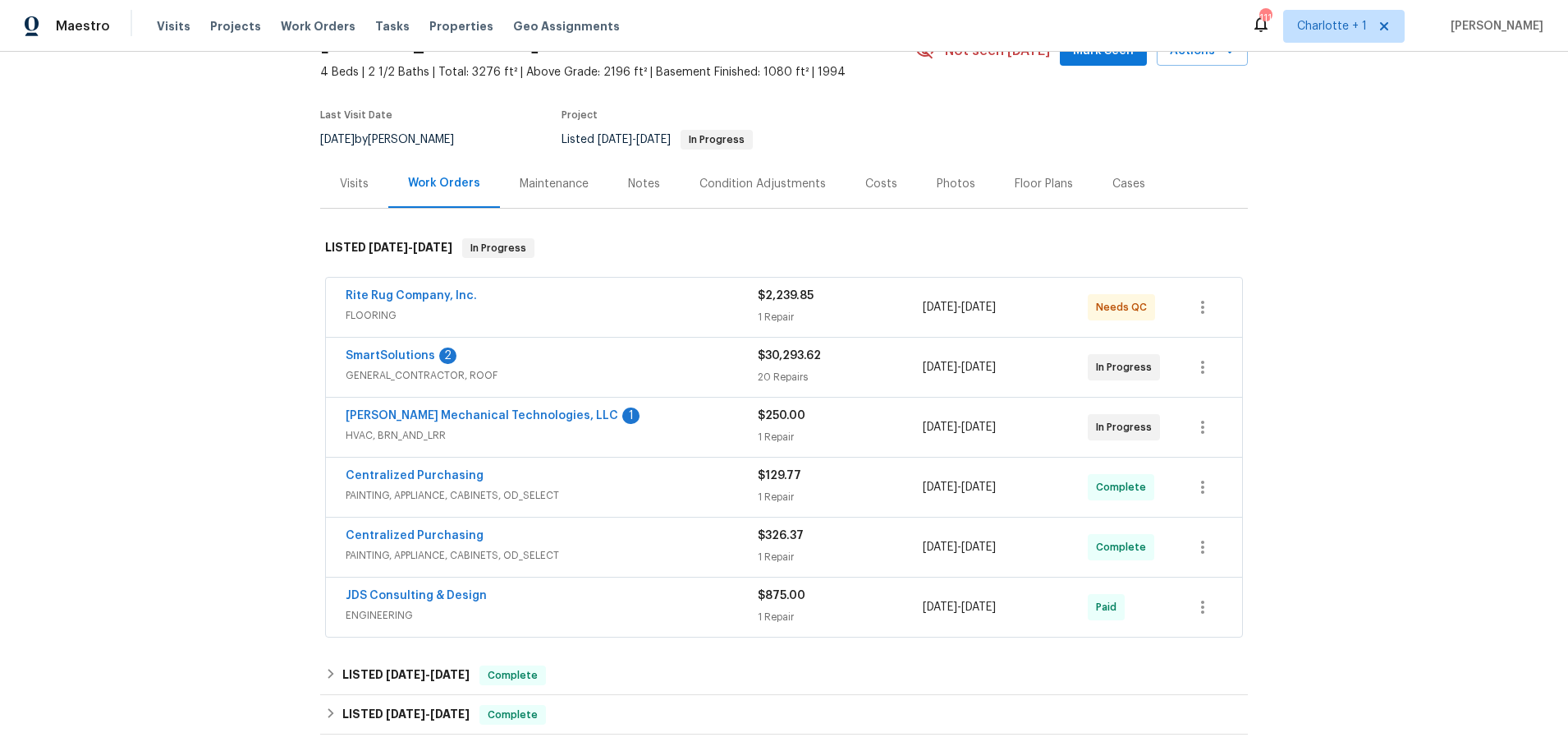
scroll to position [94, 0]
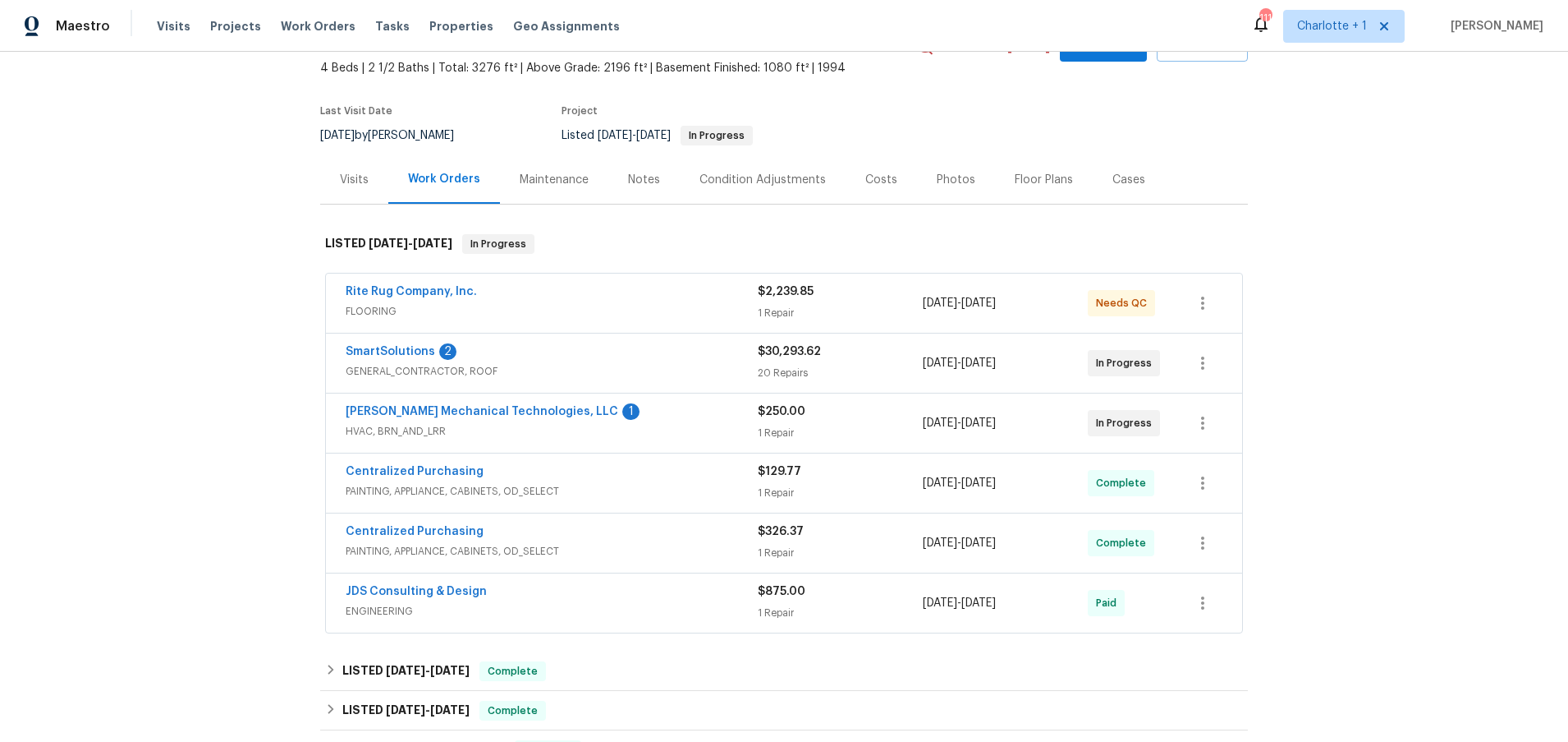
click at [874, 185] on div "Costs" at bounding box center [880, 179] width 32 height 16
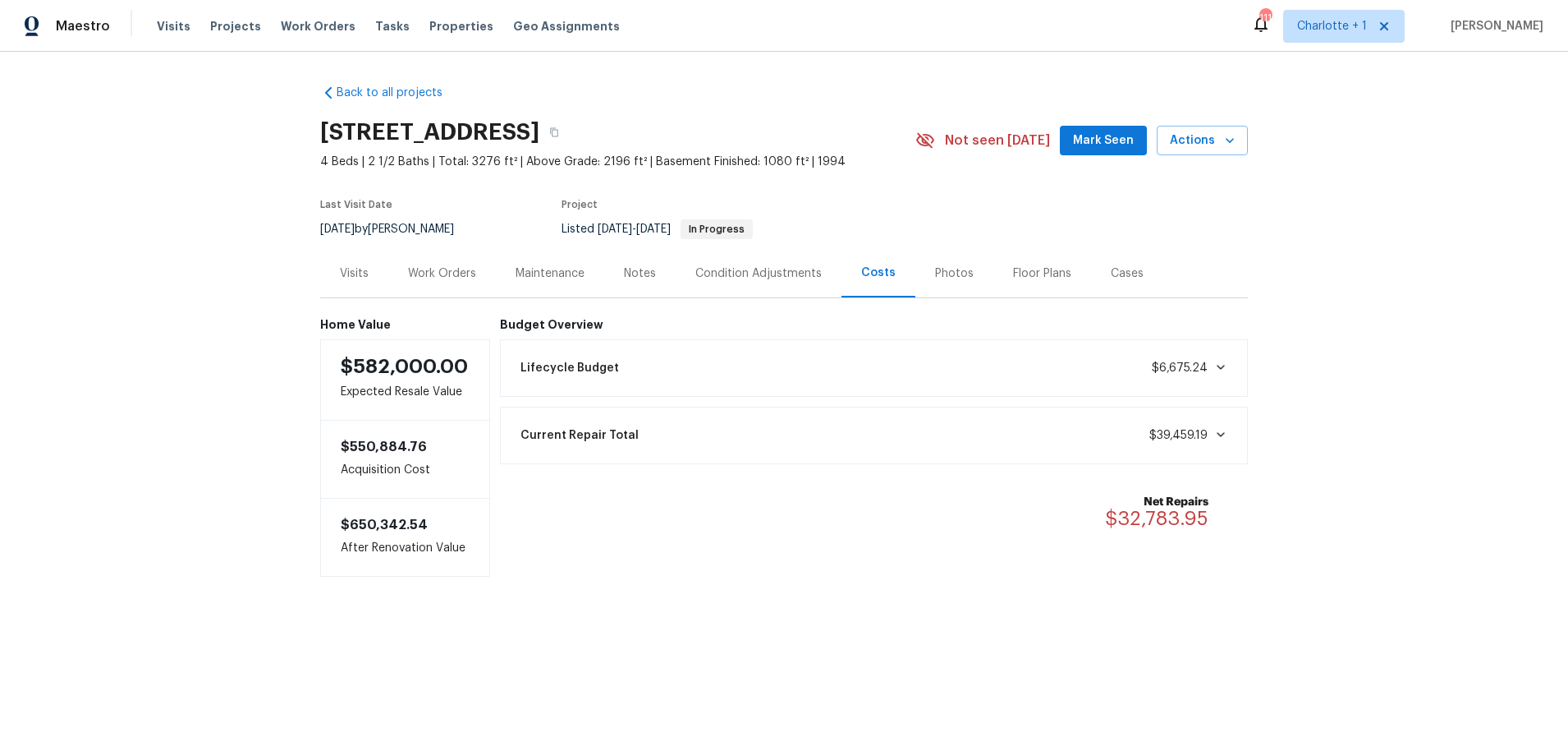
click at [201, 287] on div "Back to all projects 8806 Glenside St, Huntersville, NC 28078 4 Beds | 2 1/2 Ba…" at bounding box center [784, 363] width 1568 height 624
click at [466, 272] on div "Work Orders" at bounding box center [442, 273] width 68 height 16
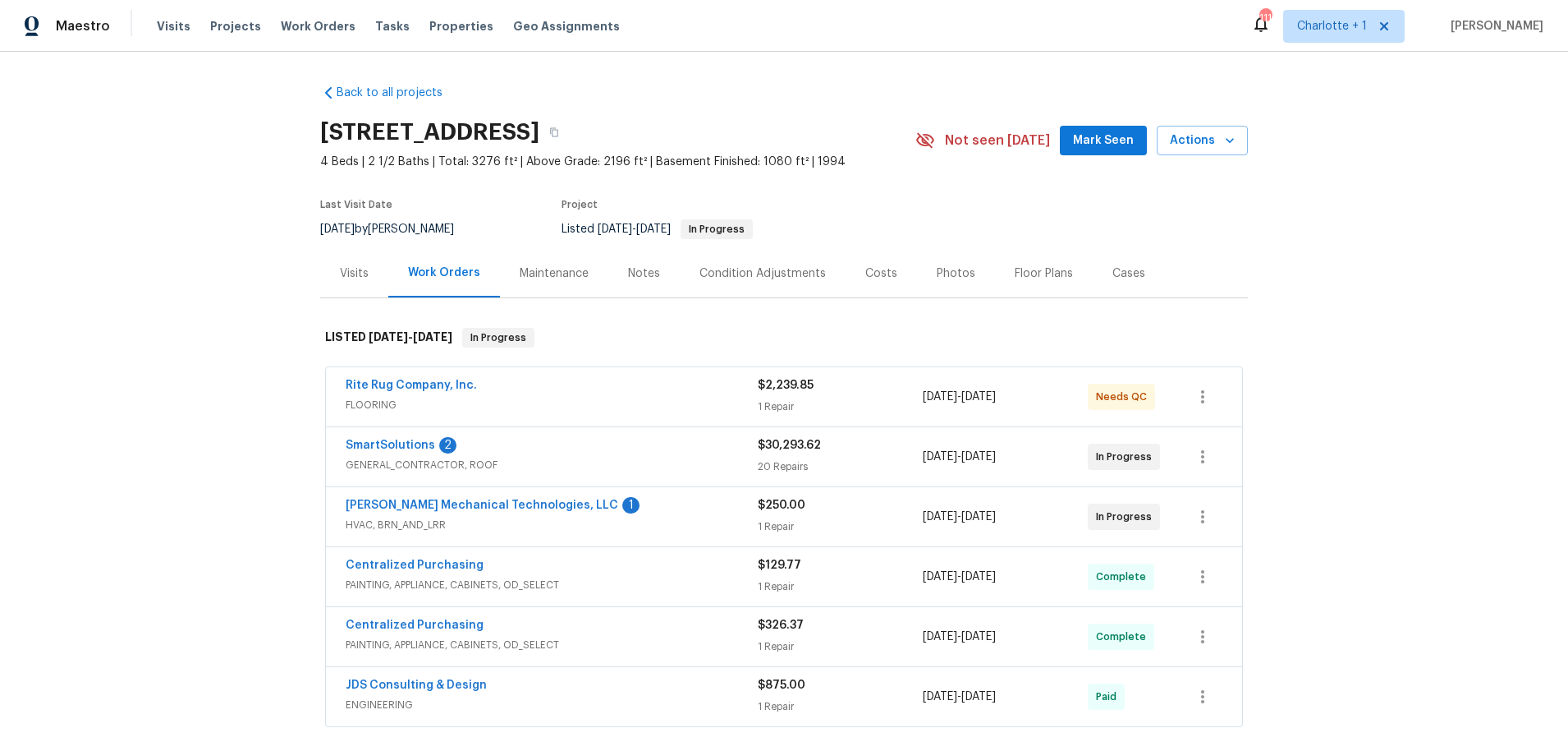
click at [553, 464] on span "GENERAL_CONTRACTOR, ROOF" at bounding box center [551, 464] width 412 height 16
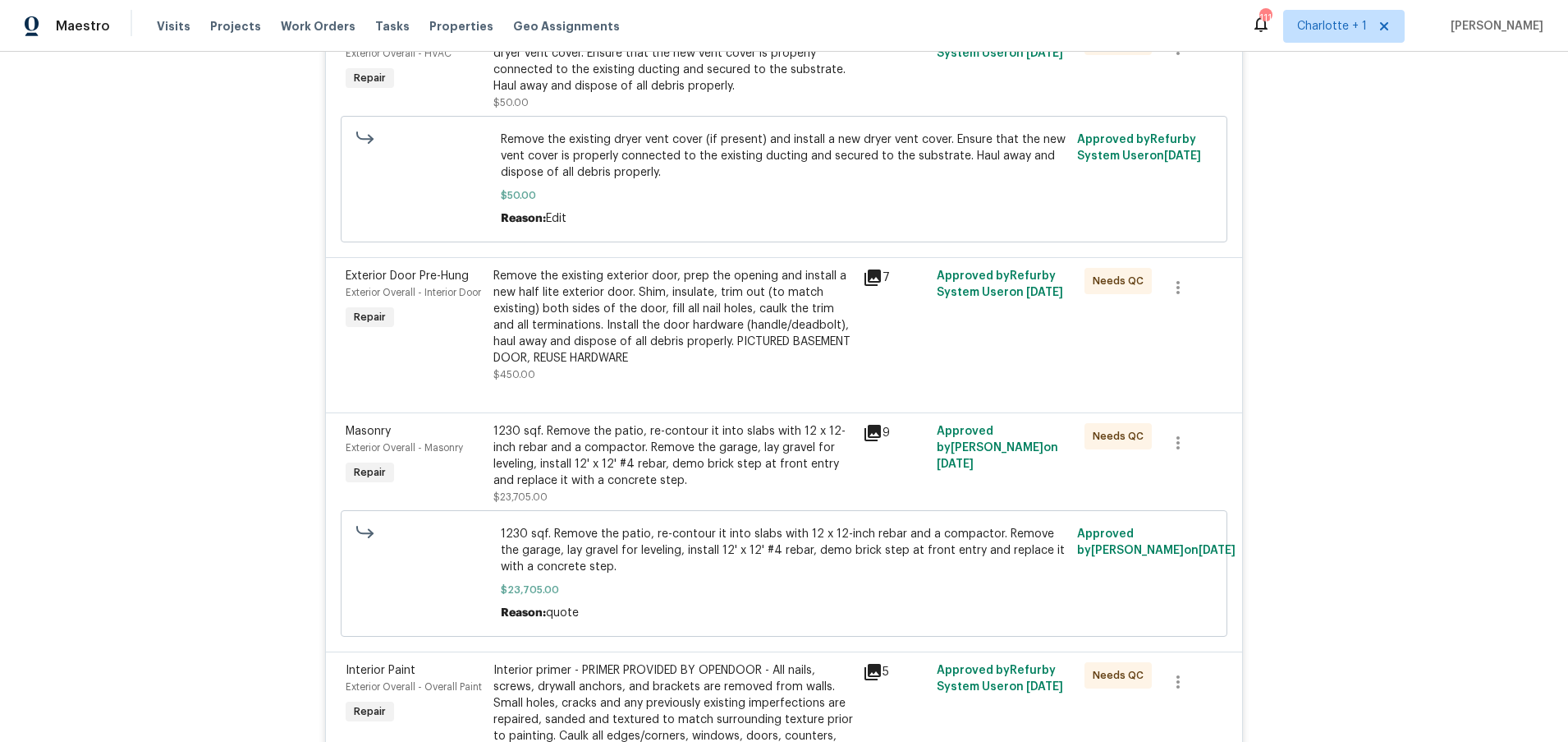
scroll to position [862, 0]
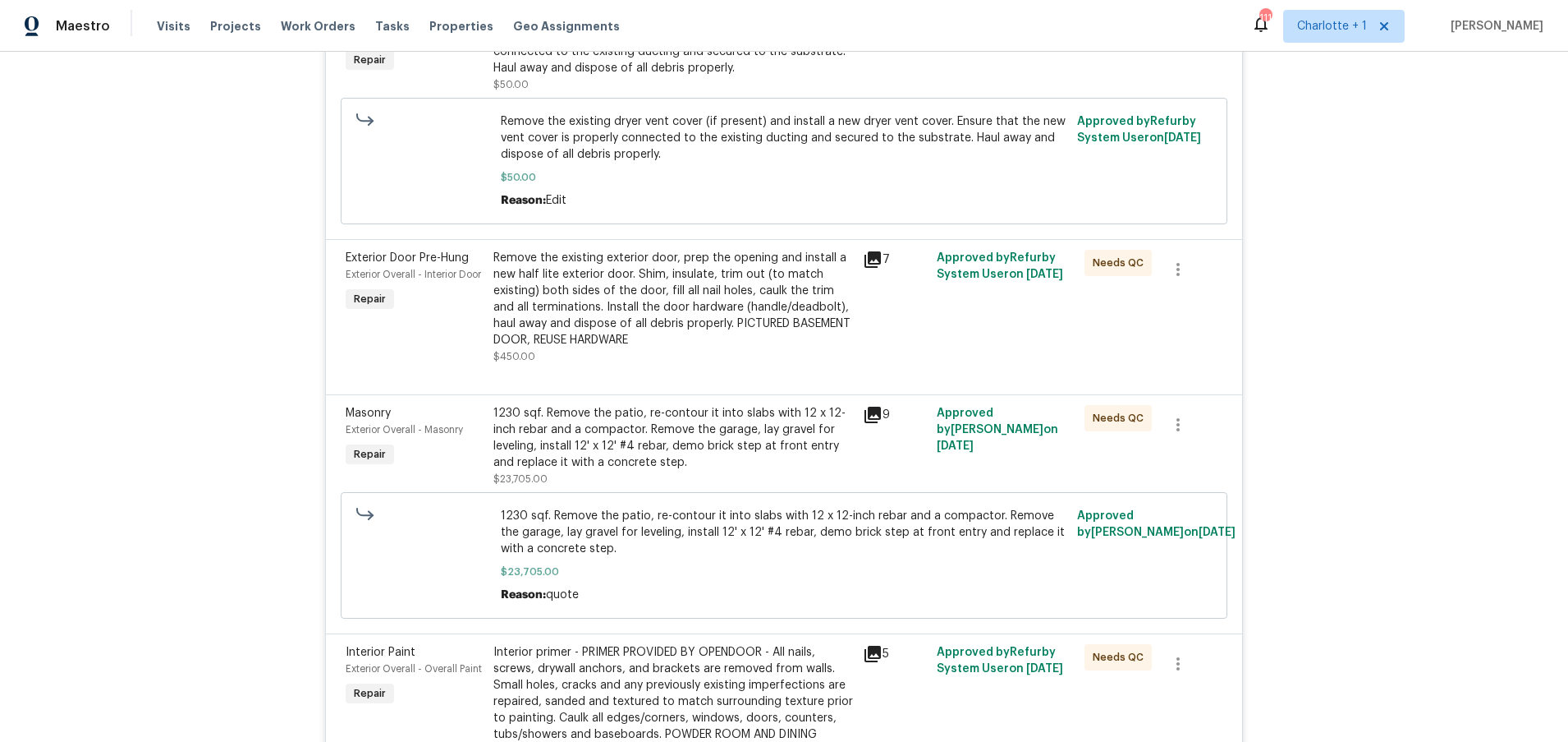
click at [610, 437] on div "1230 sqf. Remove the patio, re-contour it into slabs with 12 x 12-inch rebar an…" at bounding box center [672, 437] width 359 height 66
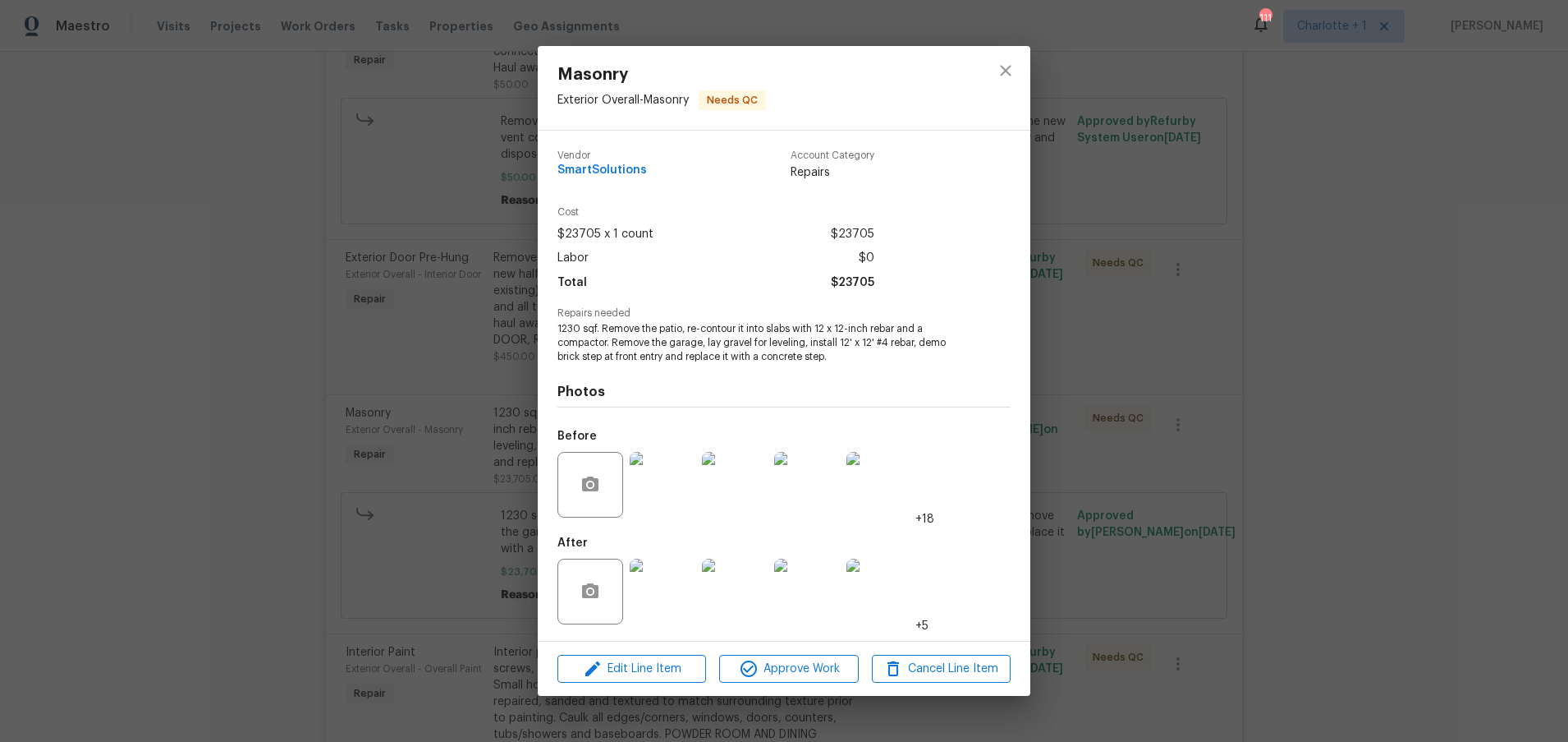
click at [666, 630] on div at bounding box center [663, 592] width 72 height 86
click at [668, 612] on img at bounding box center [662, 591] width 66 height 66
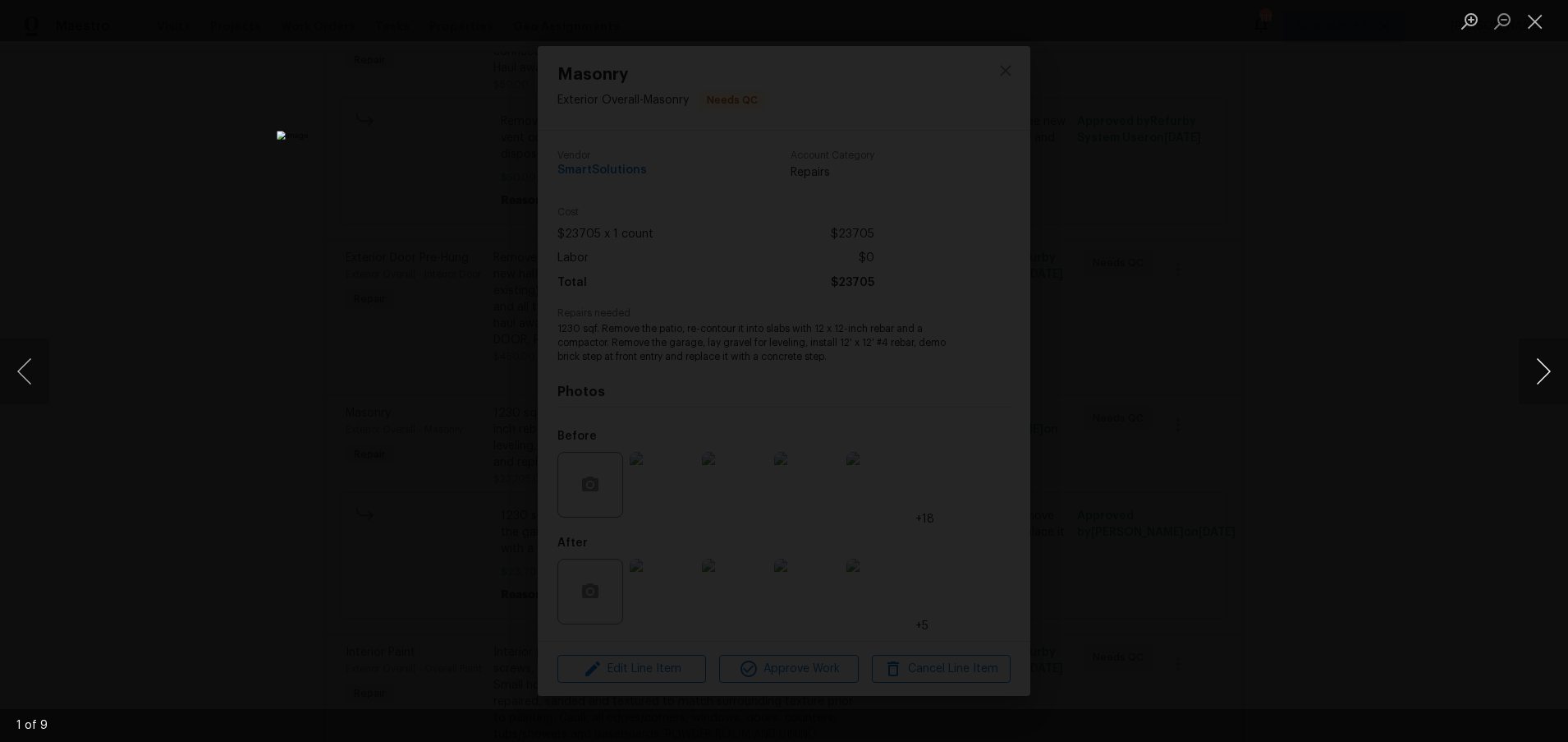
click at [1536, 371] on button "Next image" at bounding box center [1542, 371] width 49 height 66
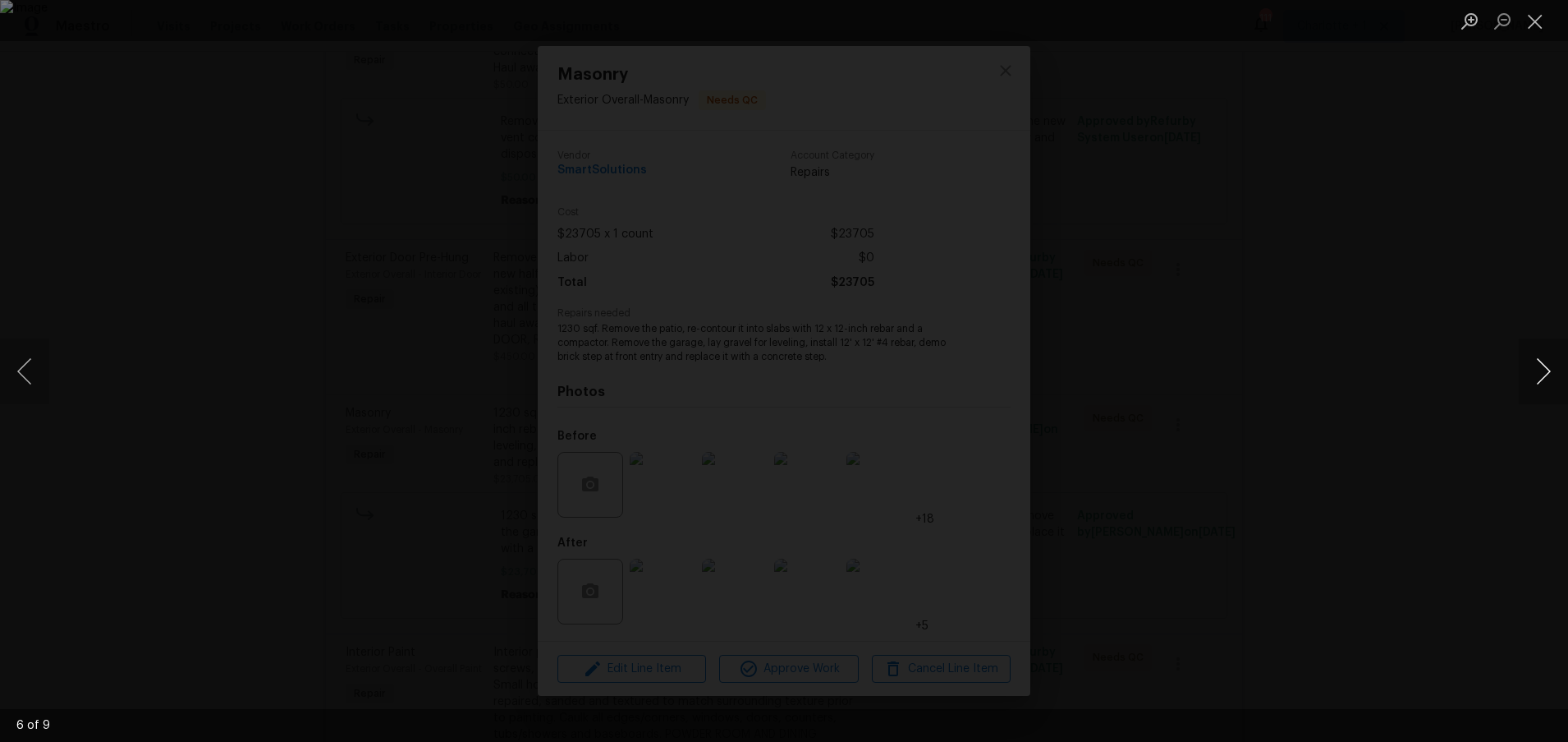
click at [1536, 371] on button "Next image" at bounding box center [1542, 371] width 49 height 66
click at [1426, 287] on div "Lightbox" at bounding box center [784, 371] width 1568 height 742
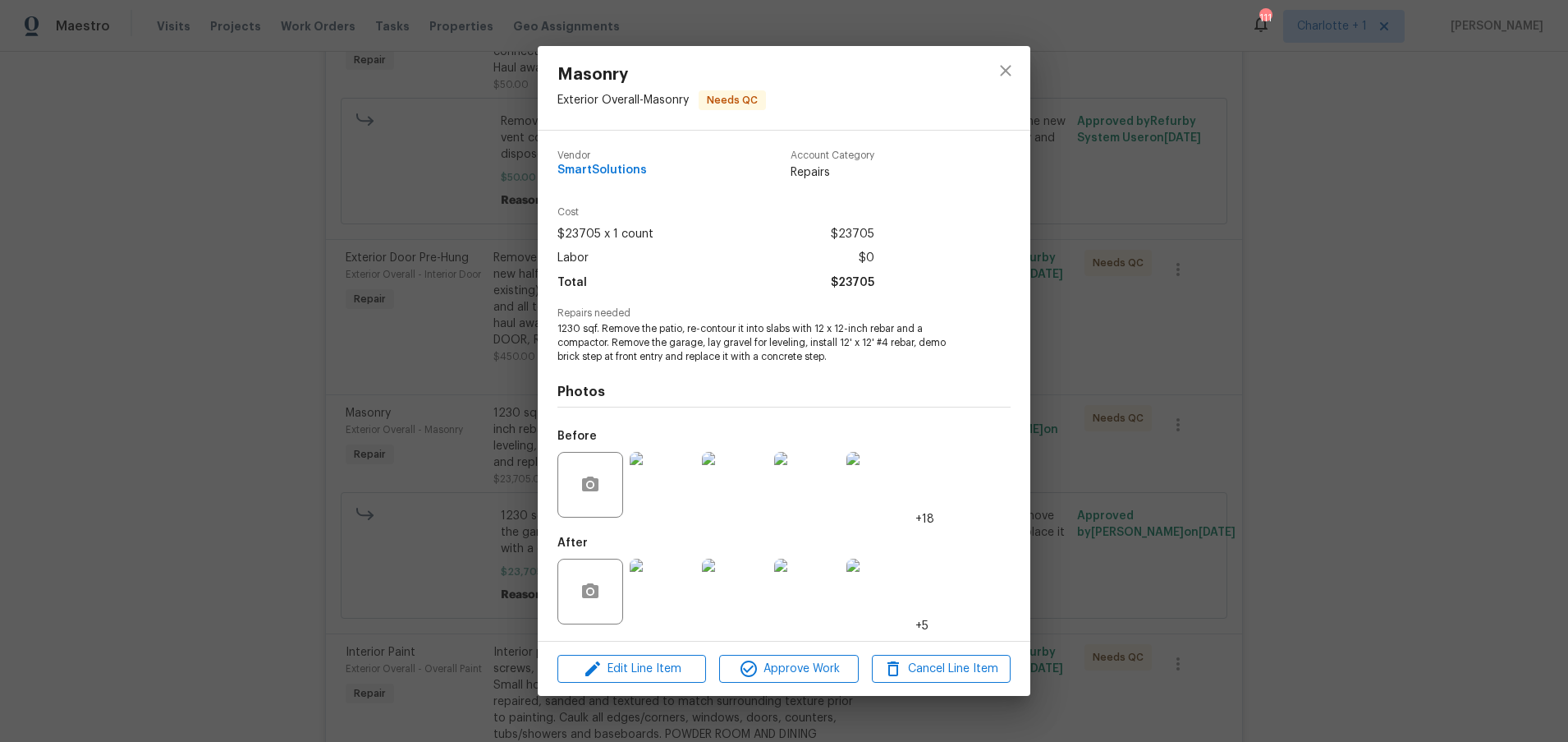
click at [313, 72] on div "Masonry Exterior Overall - Masonry Needs QC Vendor SmartSolutions Account Categ…" at bounding box center [784, 371] width 1568 height 742
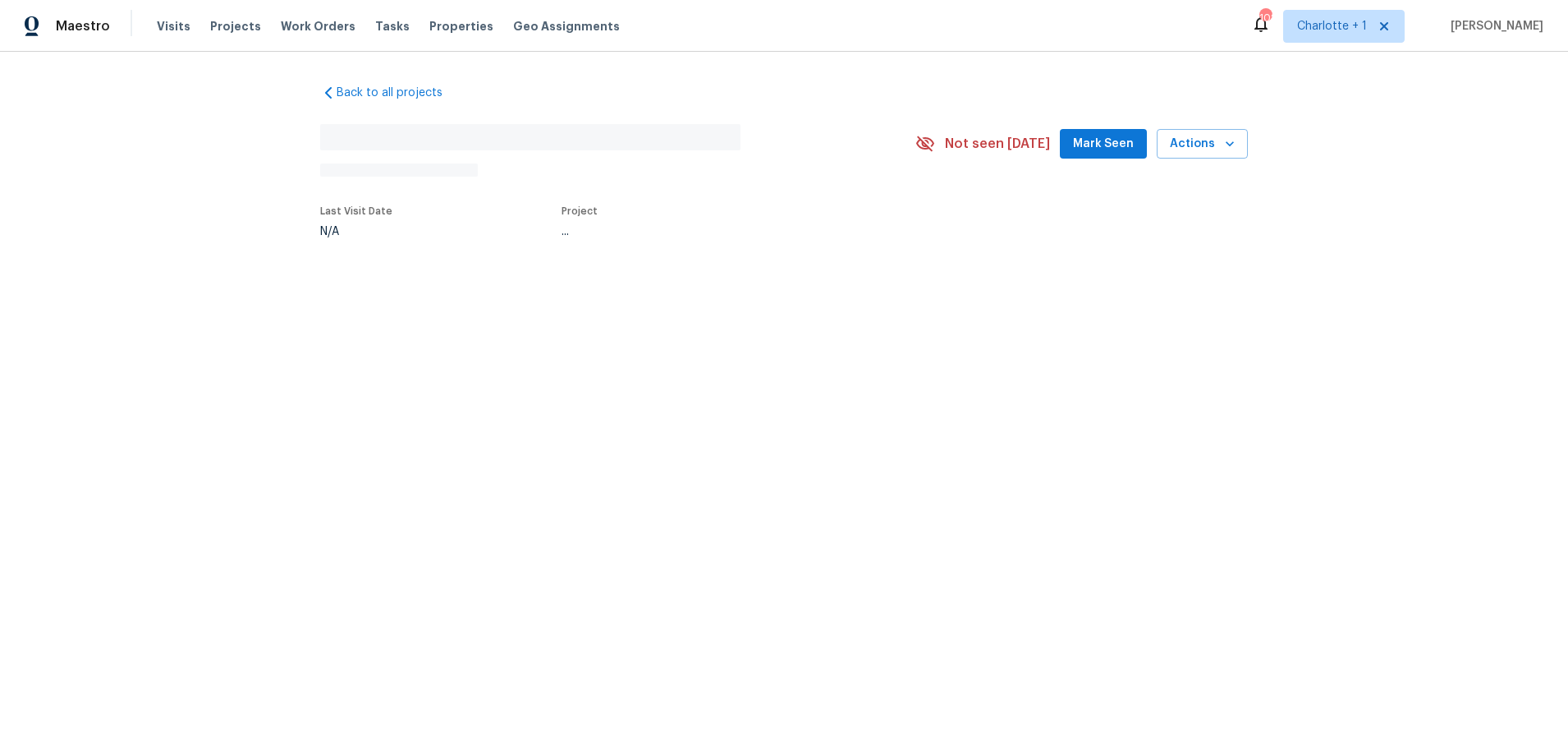
drag, startPoint x: 1120, startPoint y: 230, endPoint x: 1069, endPoint y: 211, distance: 54.4
click at [1120, 230] on section "No address found N/A Not seen today Mark Seen Actions Last Visit Date N/A Proje…" at bounding box center [784, 178] width 928 height 136
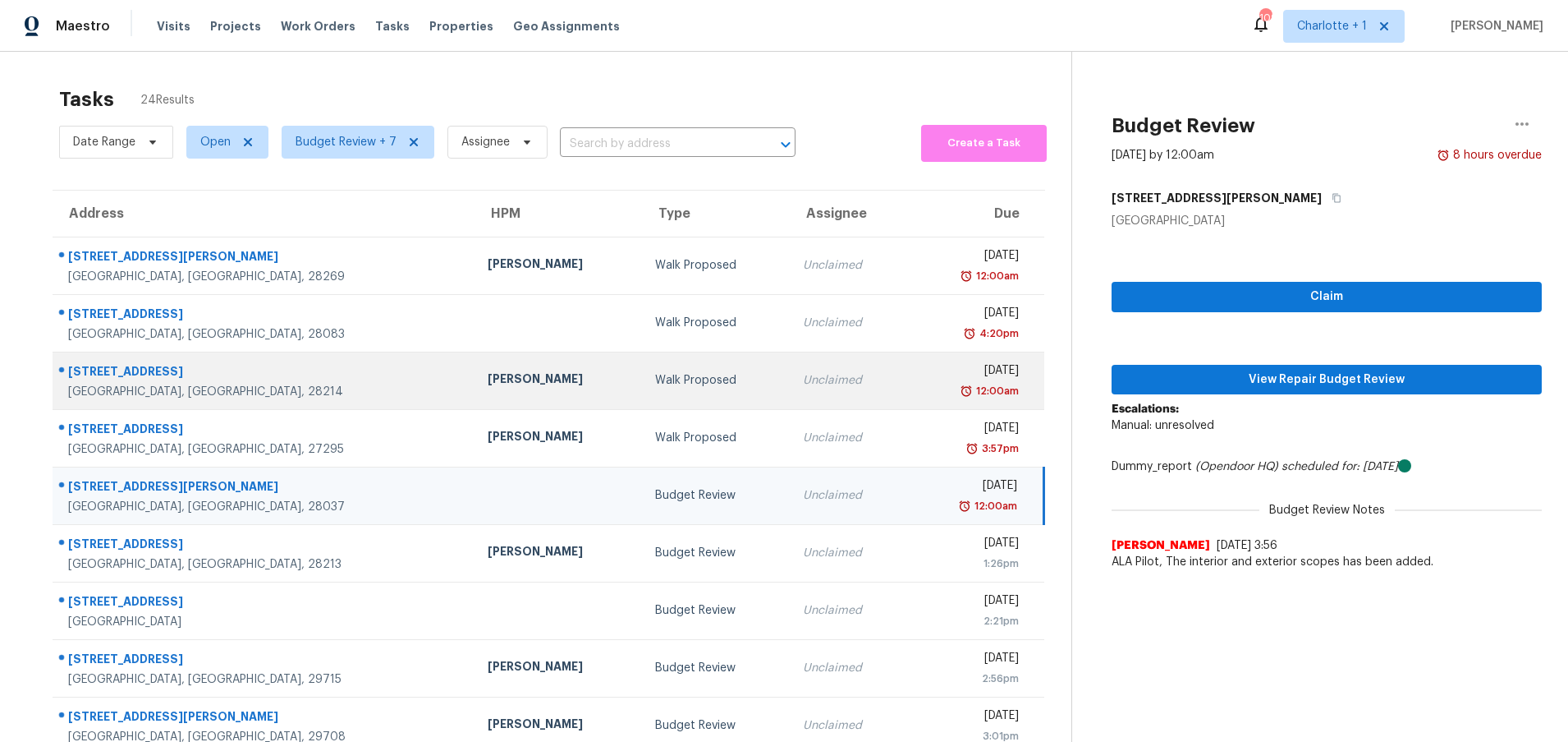
scroll to position [126, 0]
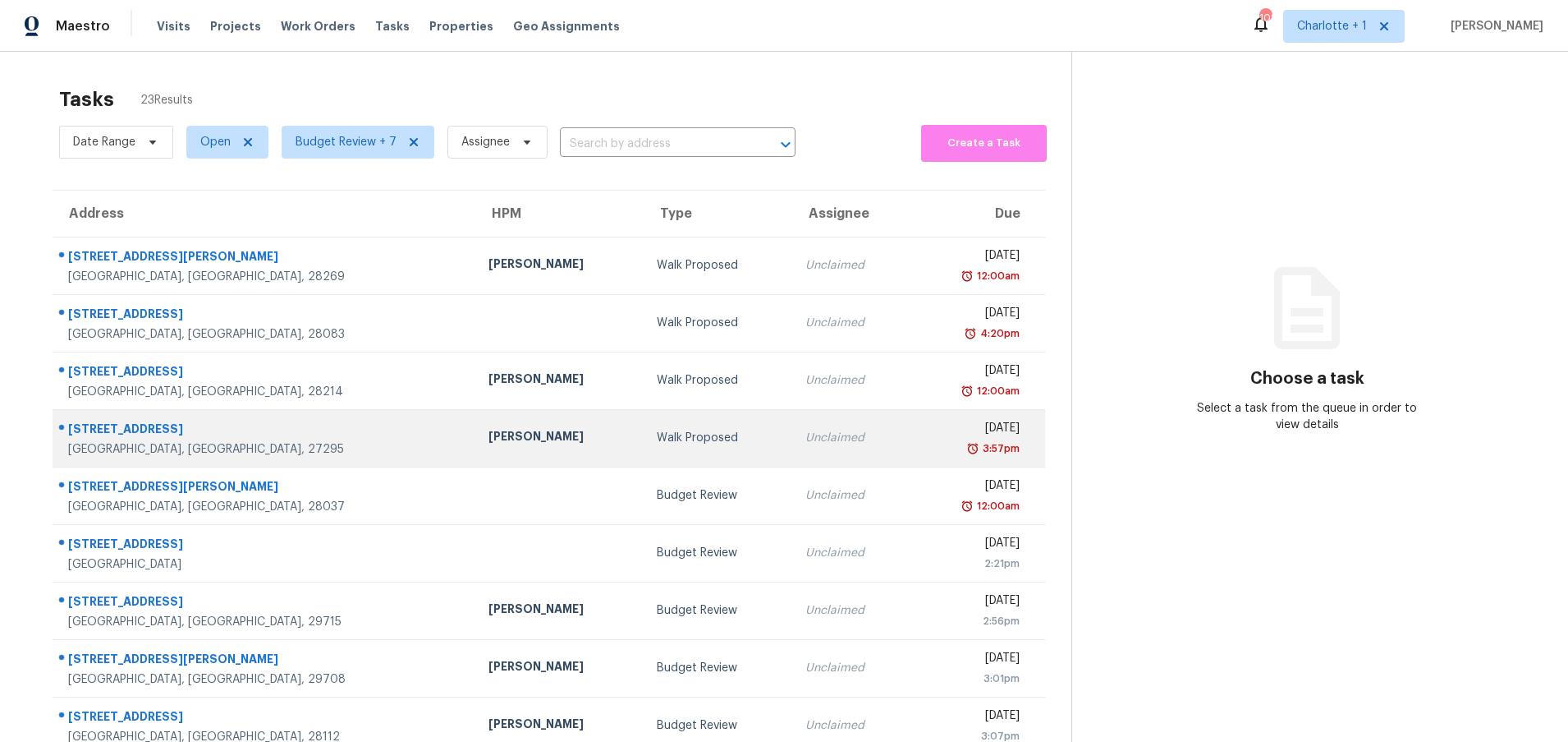
scroll to position [126, 0]
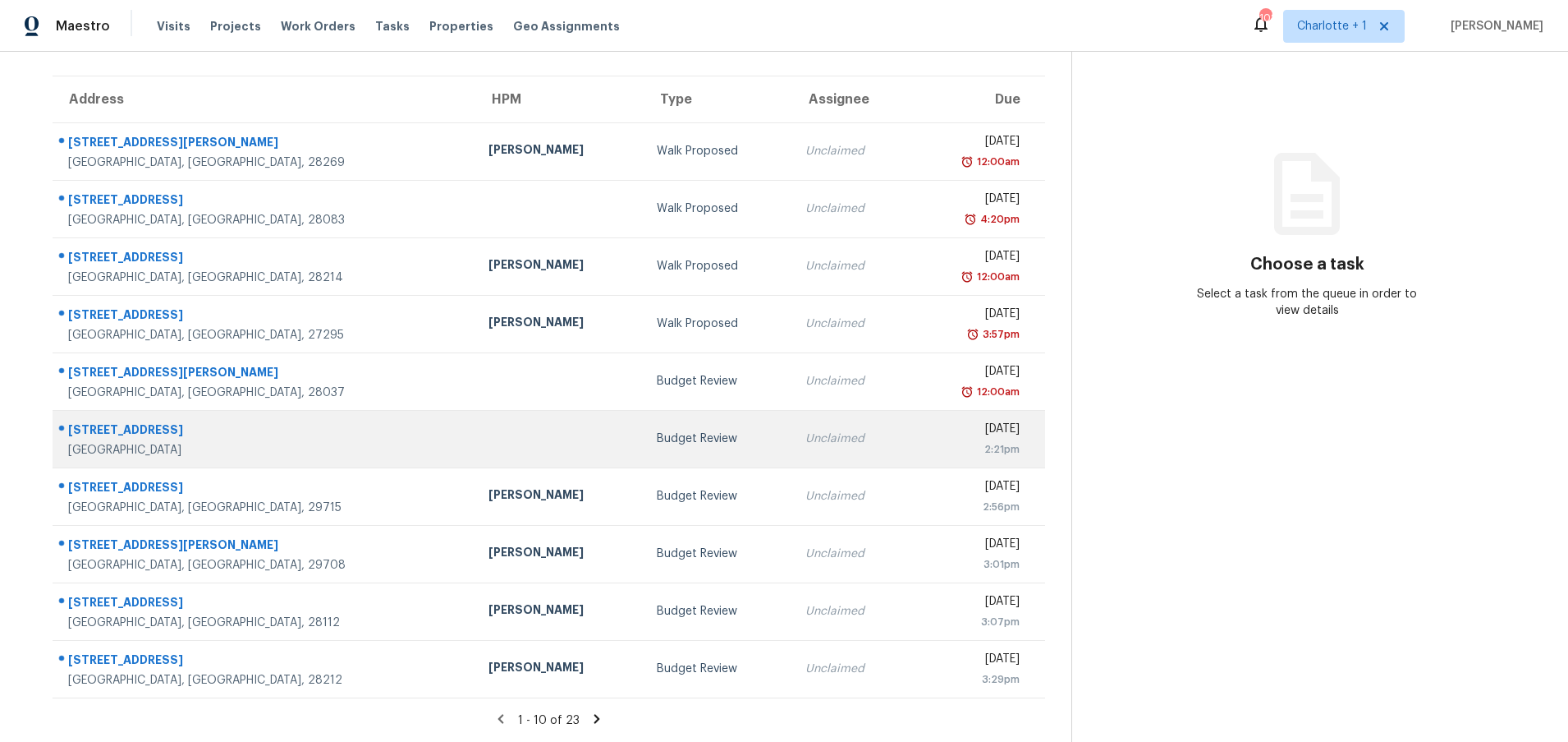
click at [243, 421] on div "10301 Stornoway Ct" at bounding box center [265, 431] width 394 height 21
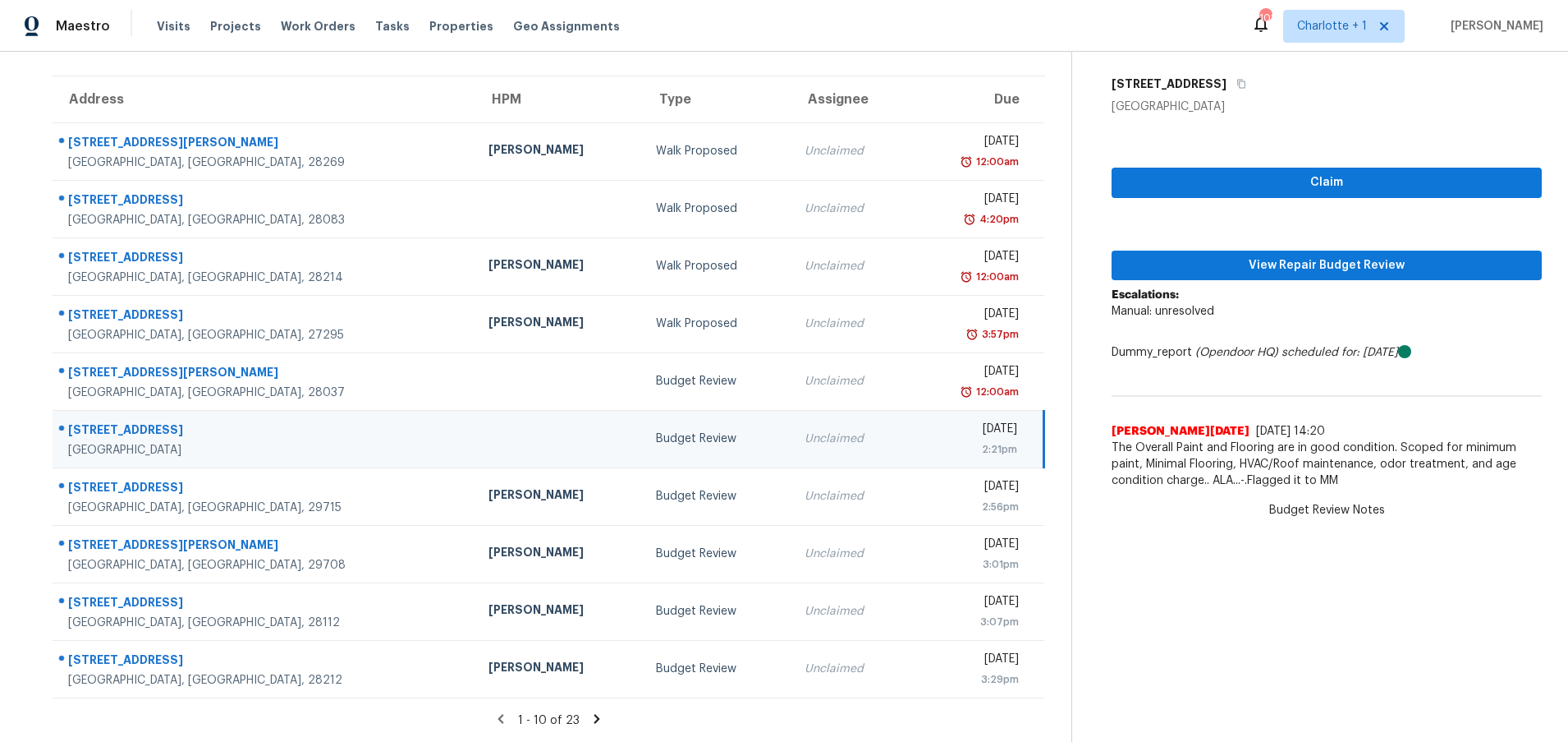
click at [590, 711] on icon at bounding box center [597, 718] width 15 height 15
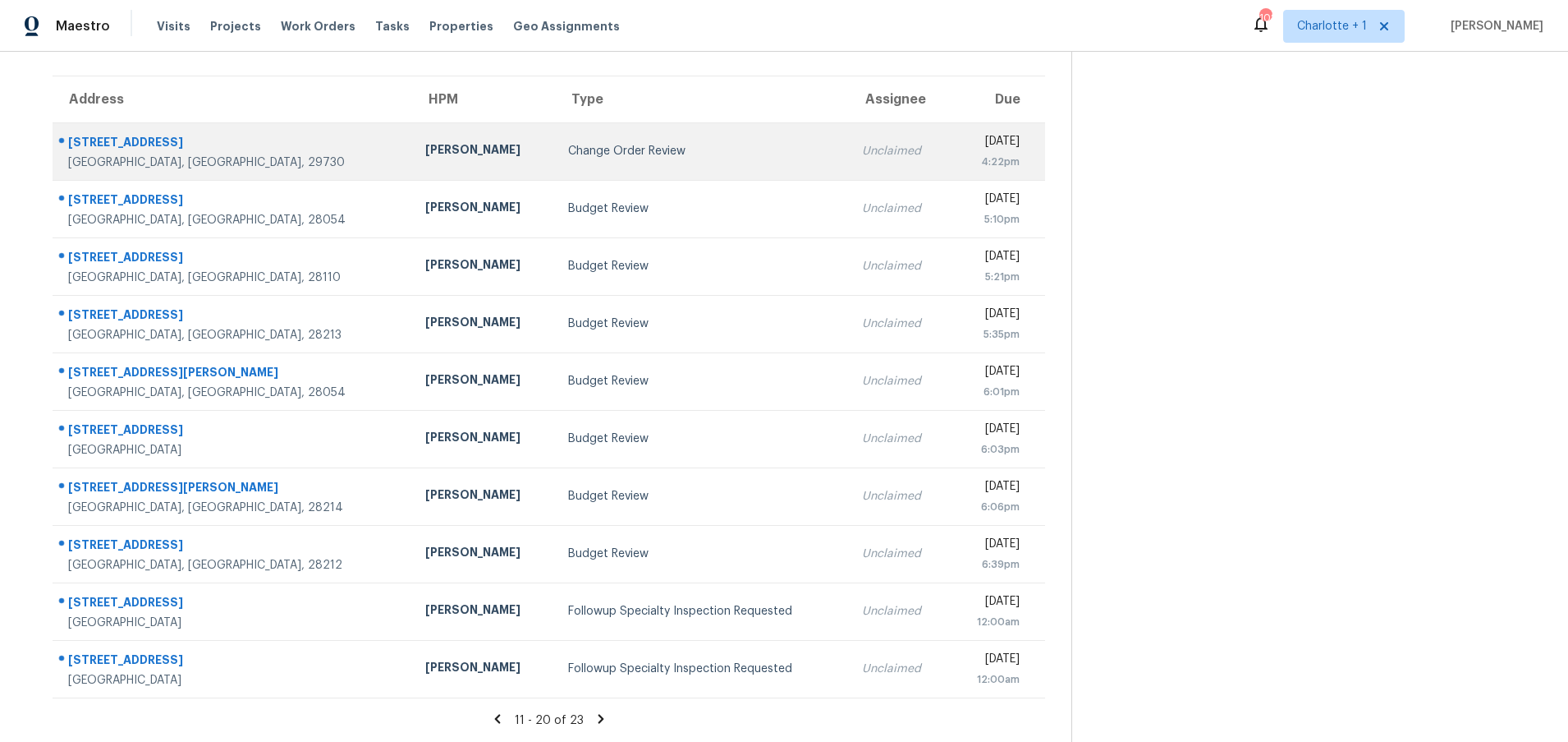
click at [425, 142] on div "[PERSON_NAME]" at bounding box center [484, 152] width 117 height 21
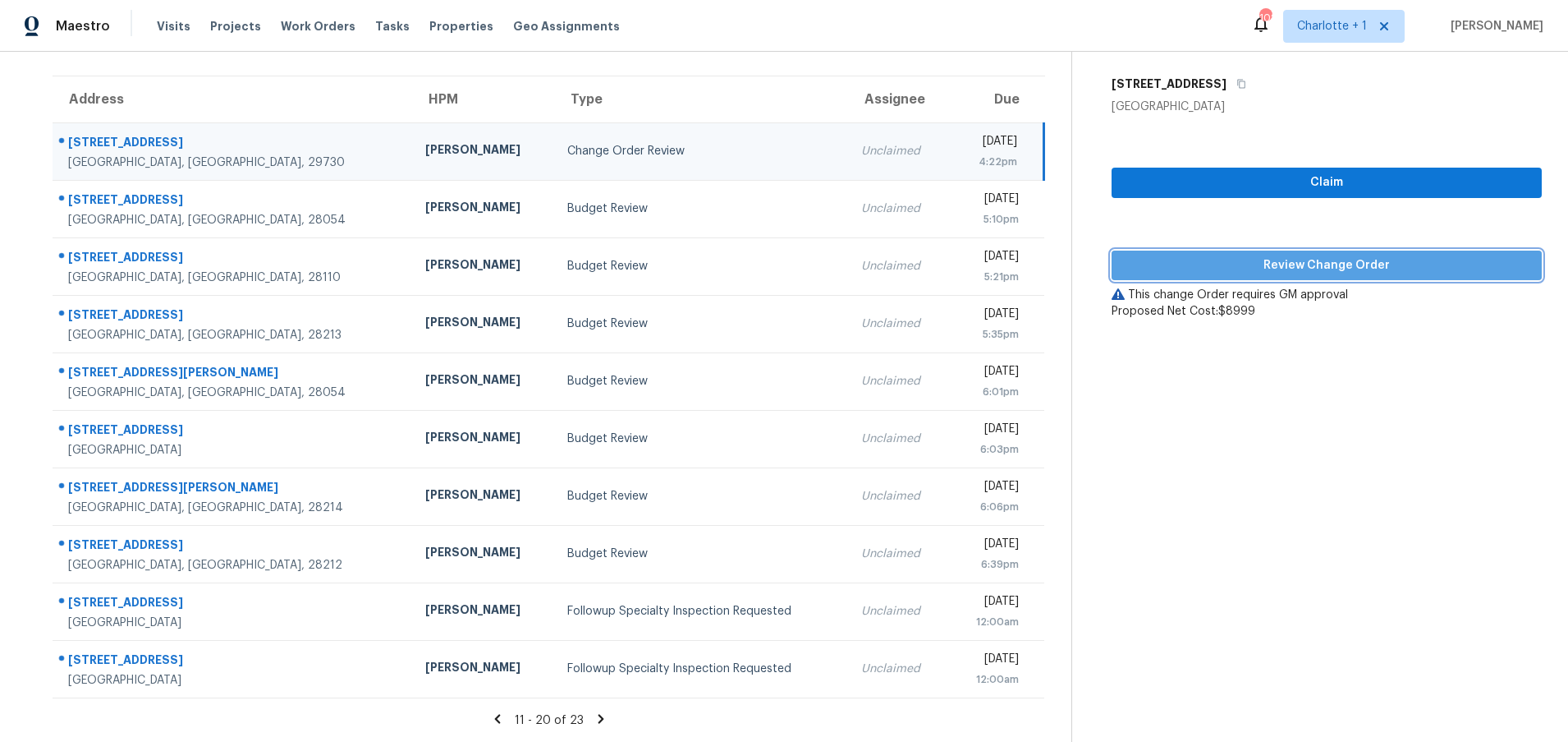
click at [1302, 256] on span "Review Change Order" at bounding box center [1326, 266] width 404 height 21
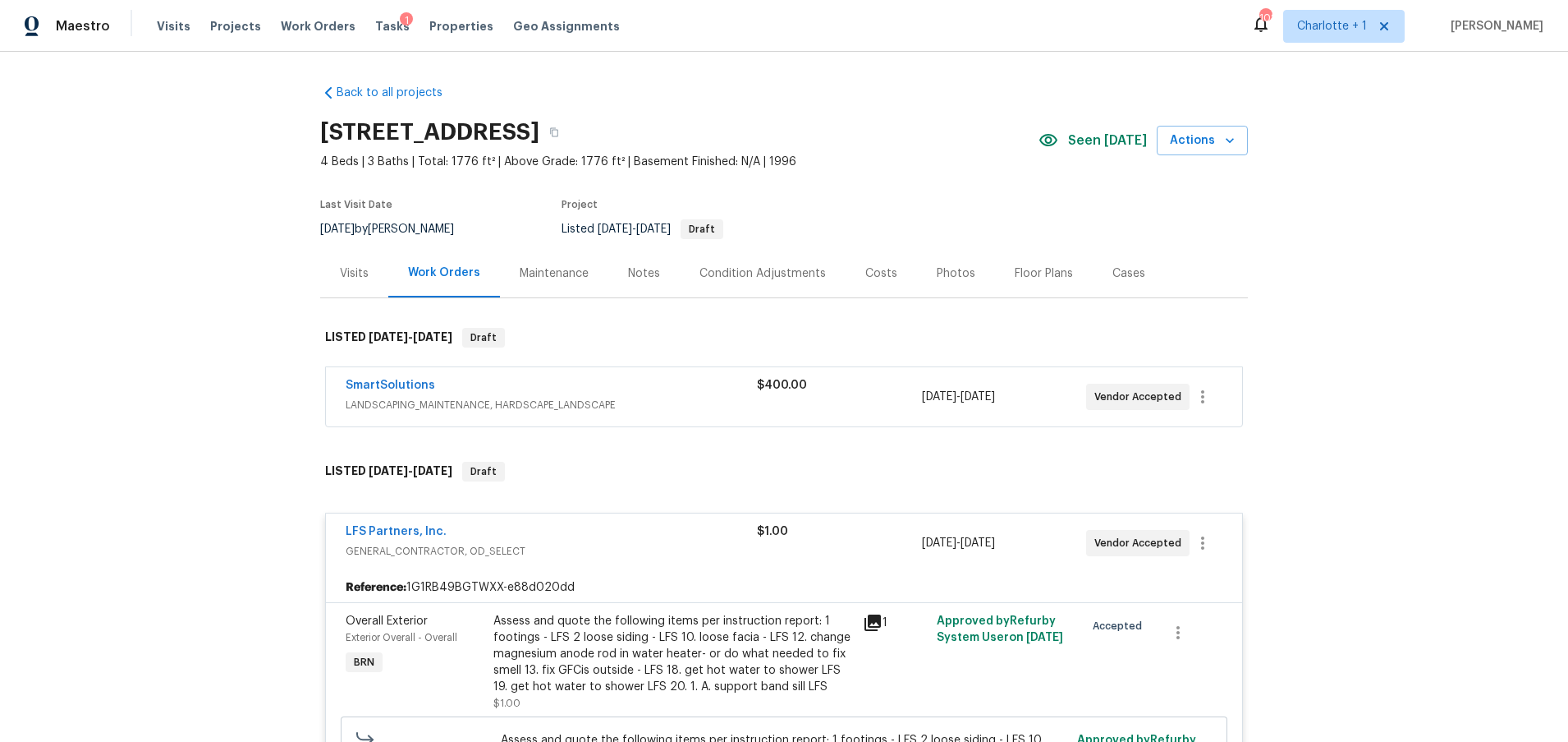
scroll to position [191, 0]
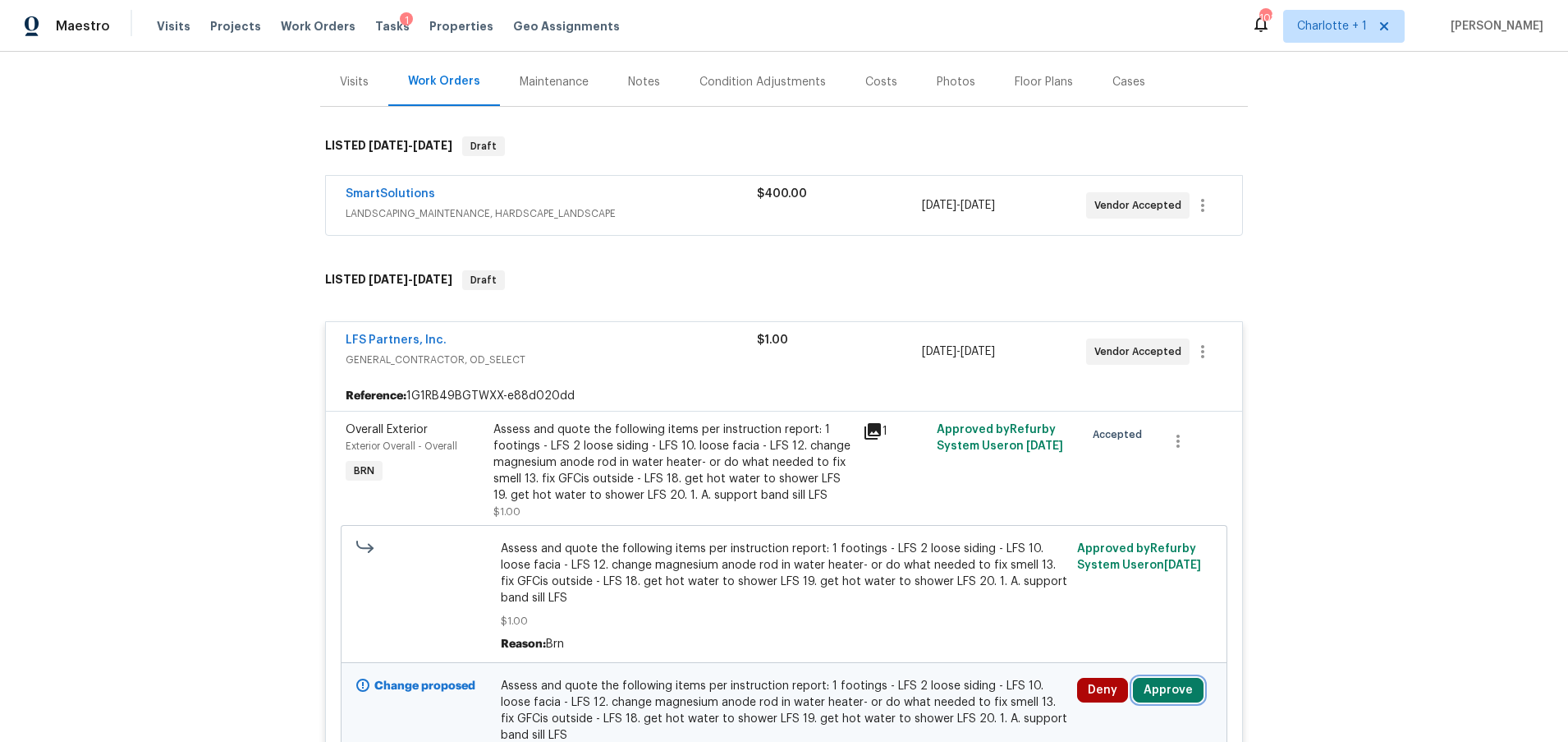
click at [1154, 697] on button "Approve" at bounding box center [1168, 690] width 70 height 25
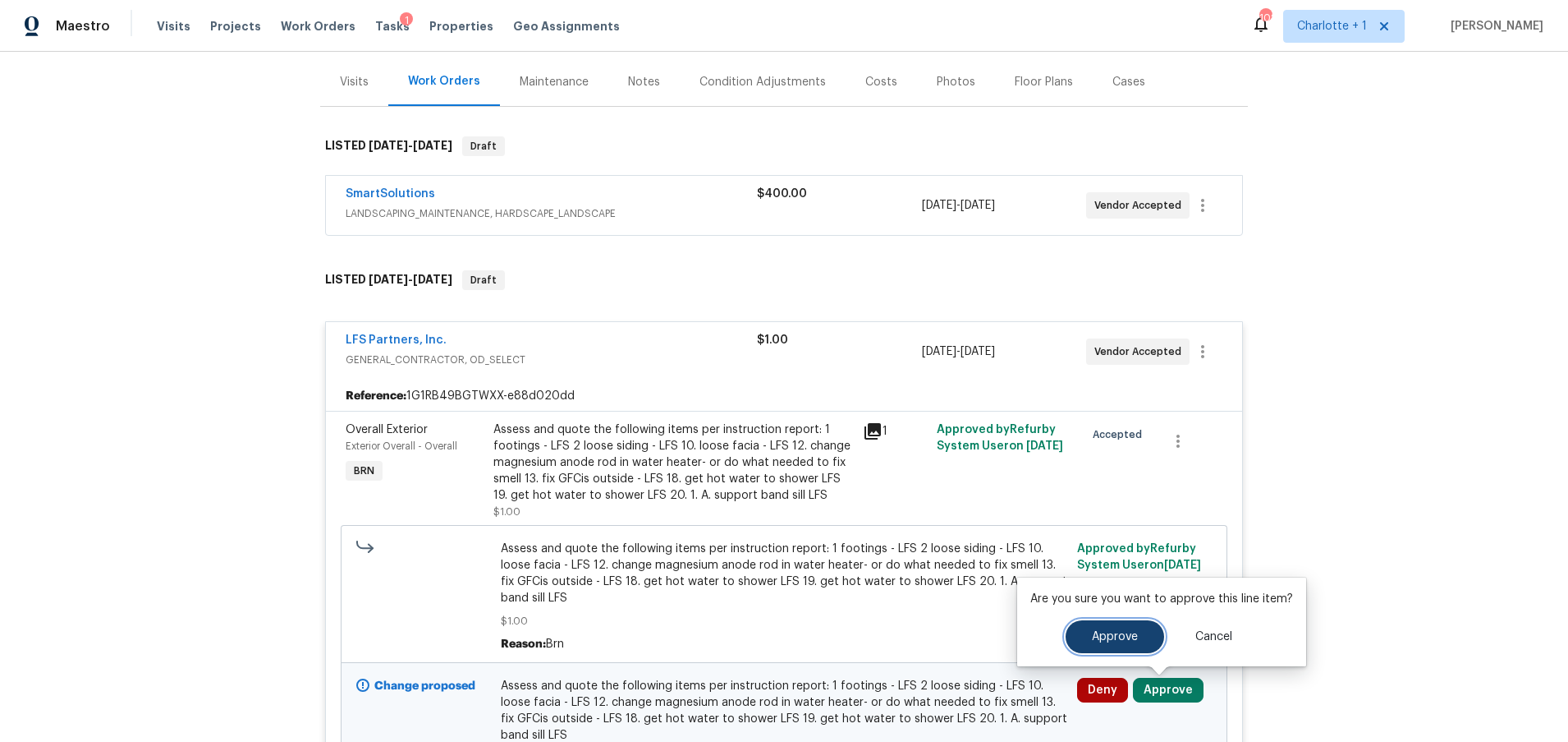
click at [1066, 629] on button "Approve" at bounding box center [1114, 636] width 99 height 33
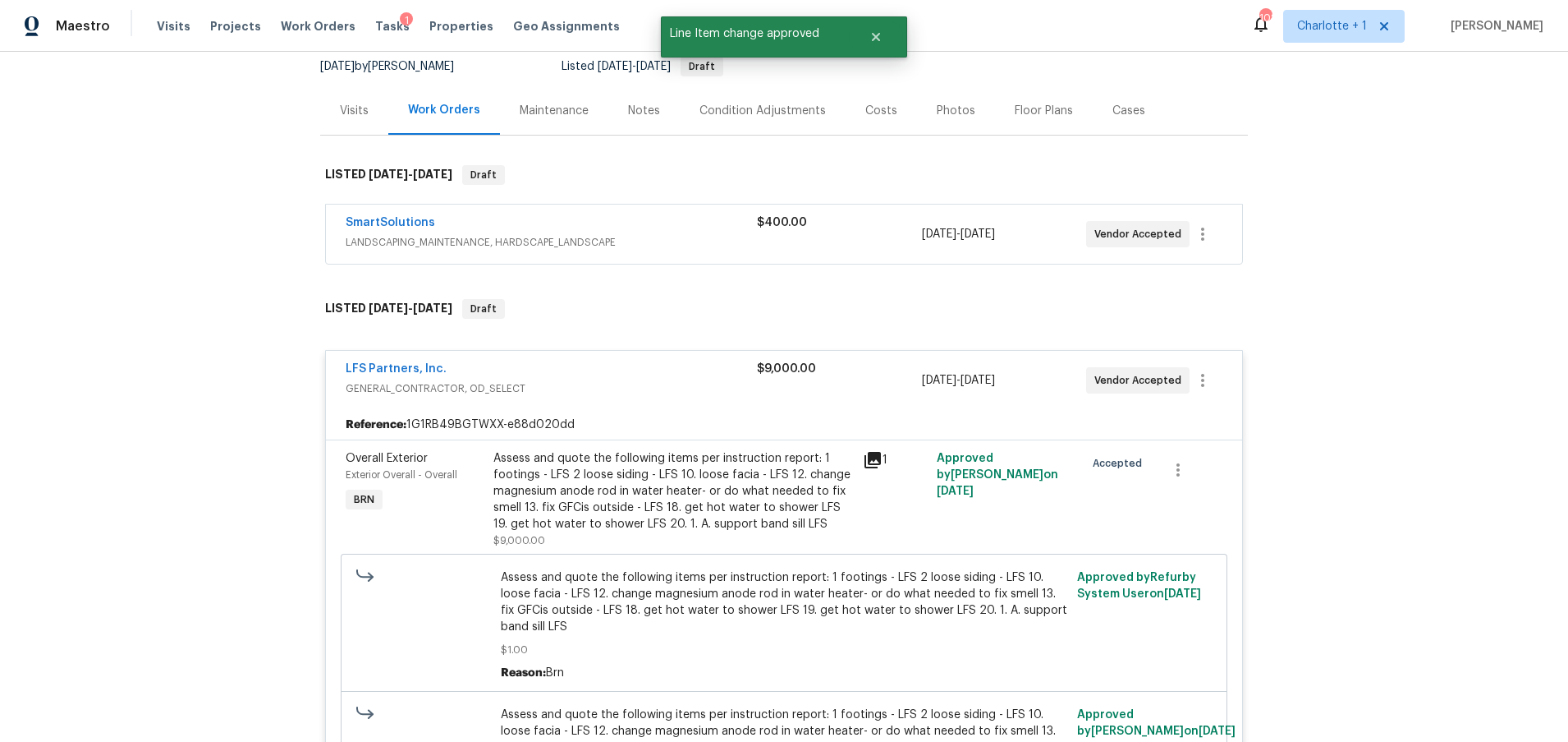
scroll to position [12, 0]
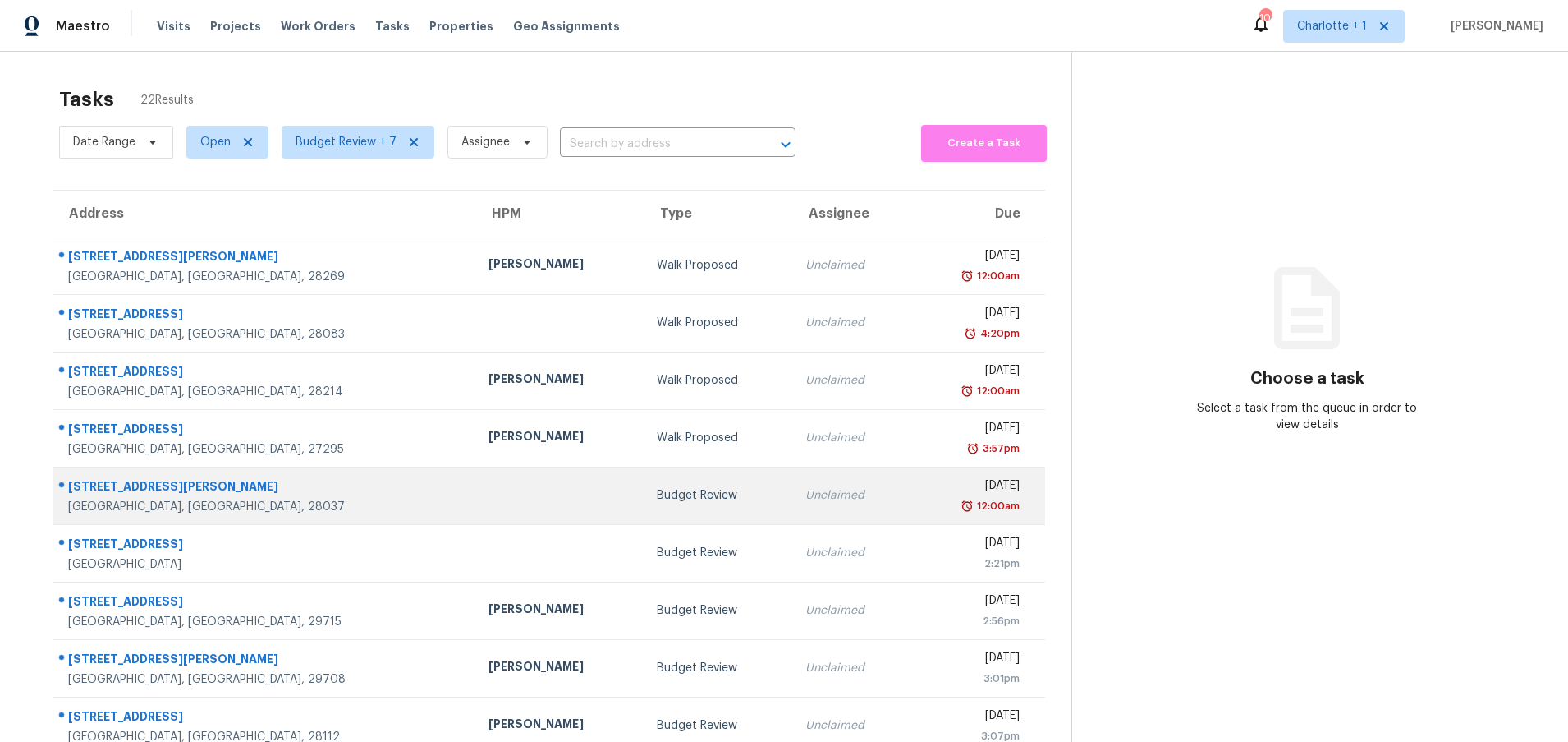
click at [475, 507] on td at bounding box center [558, 495] width 167 height 57
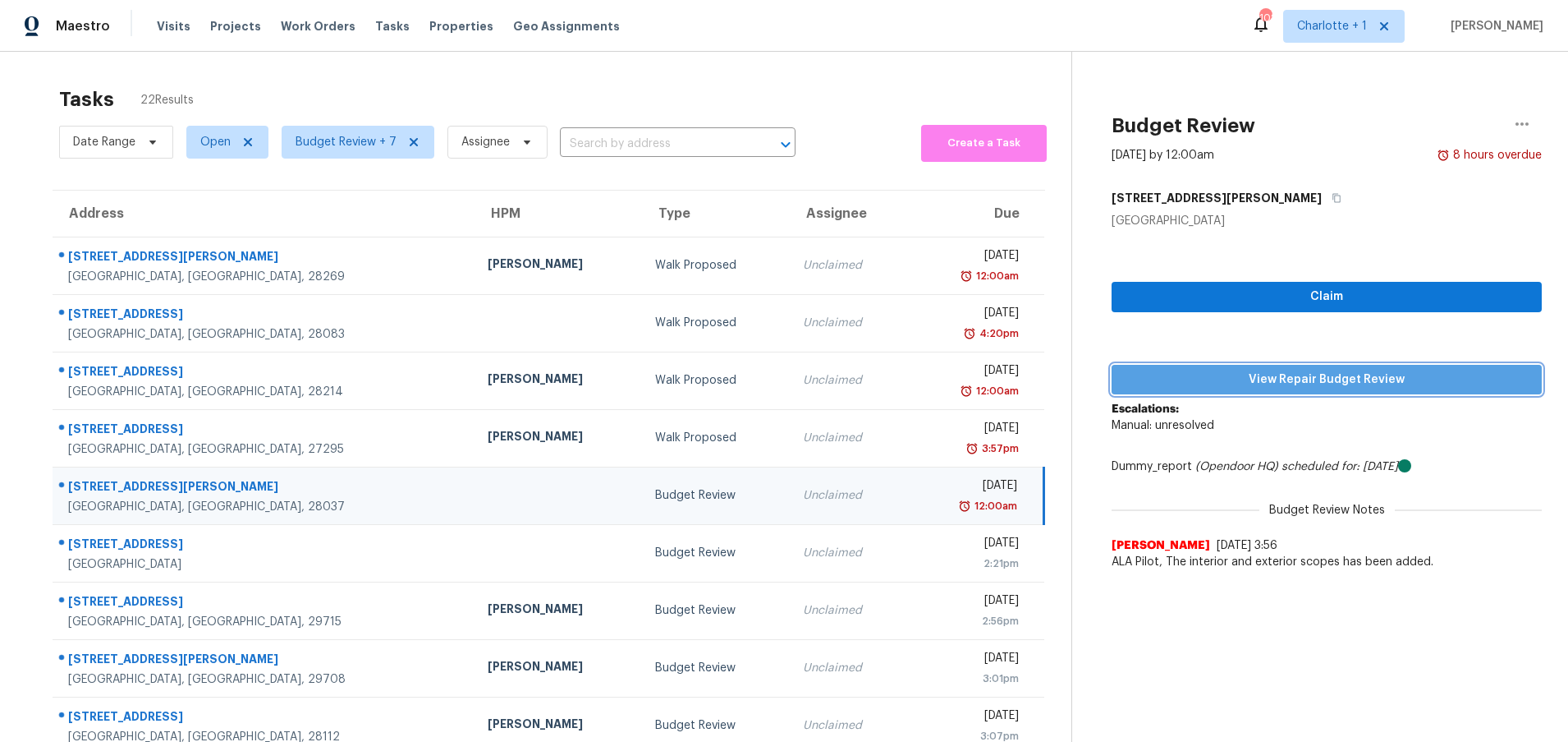
click at [1187, 367] on button "View Repair Budget Review" at bounding box center [1327, 379] width 430 height 30
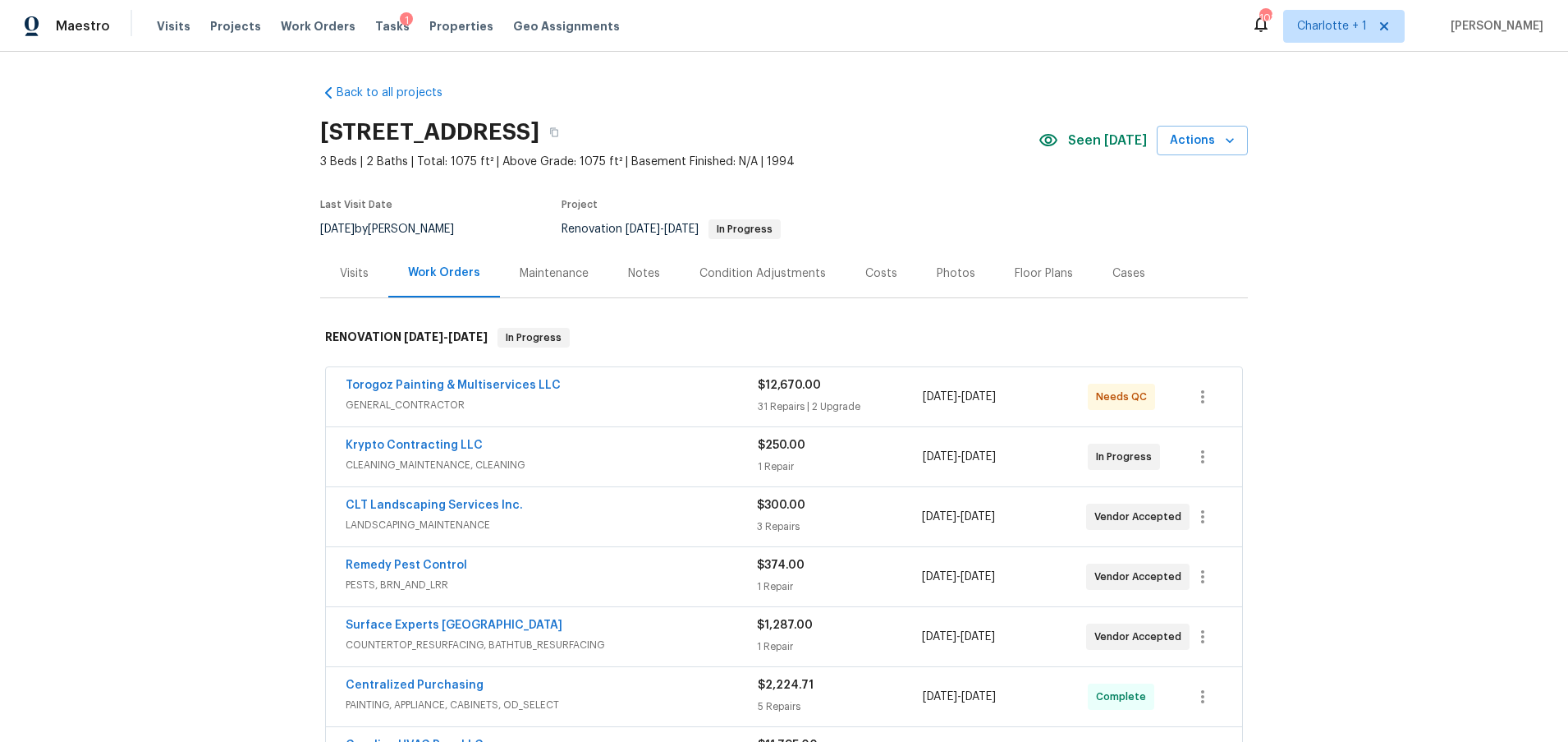
scroll to position [115, 0]
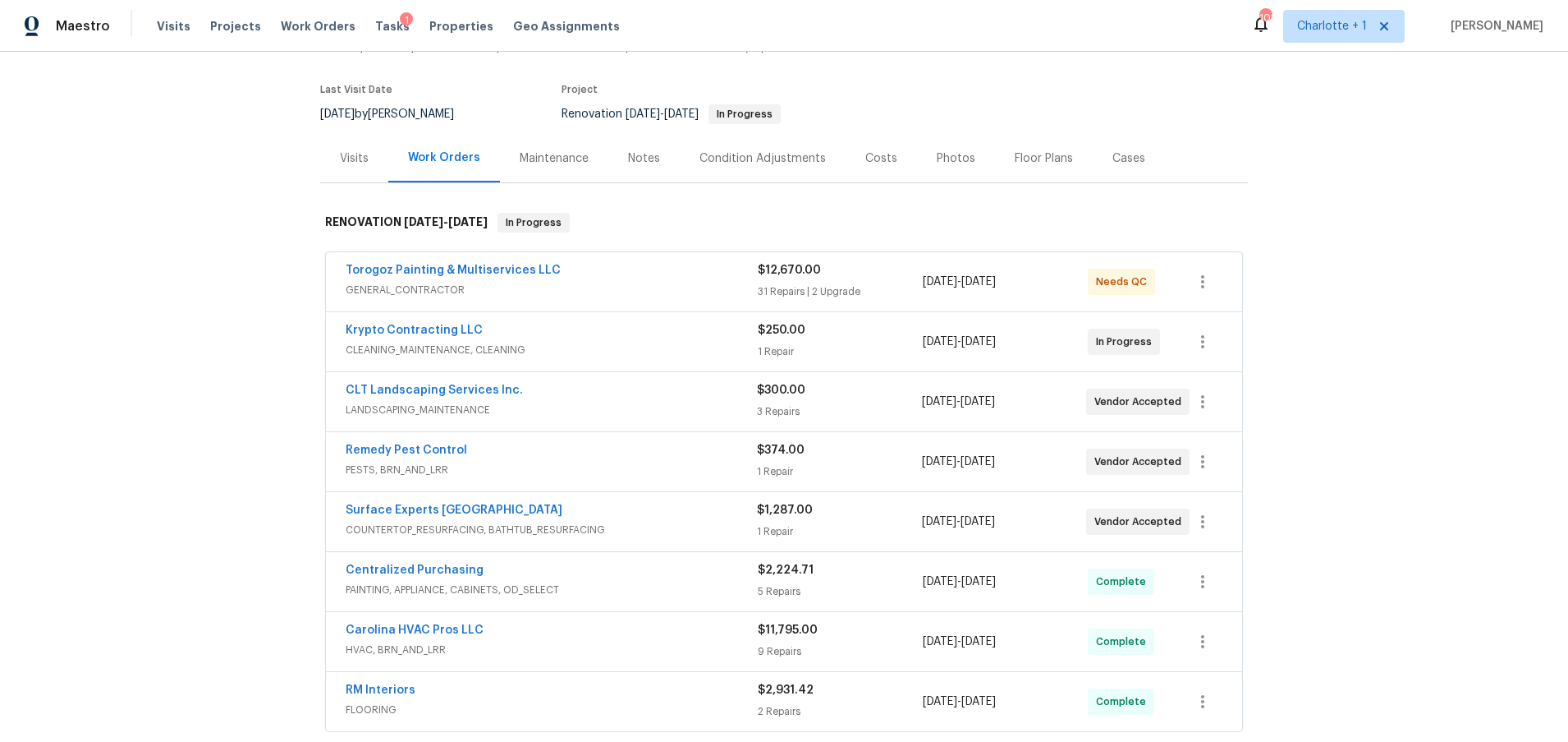
click at [1385, 229] on div "Back to all projects 1754 Perfection Ave, Belmont, NC 28012 3 Beds | 2 Baths | …" at bounding box center [784, 396] width 1568 height 690
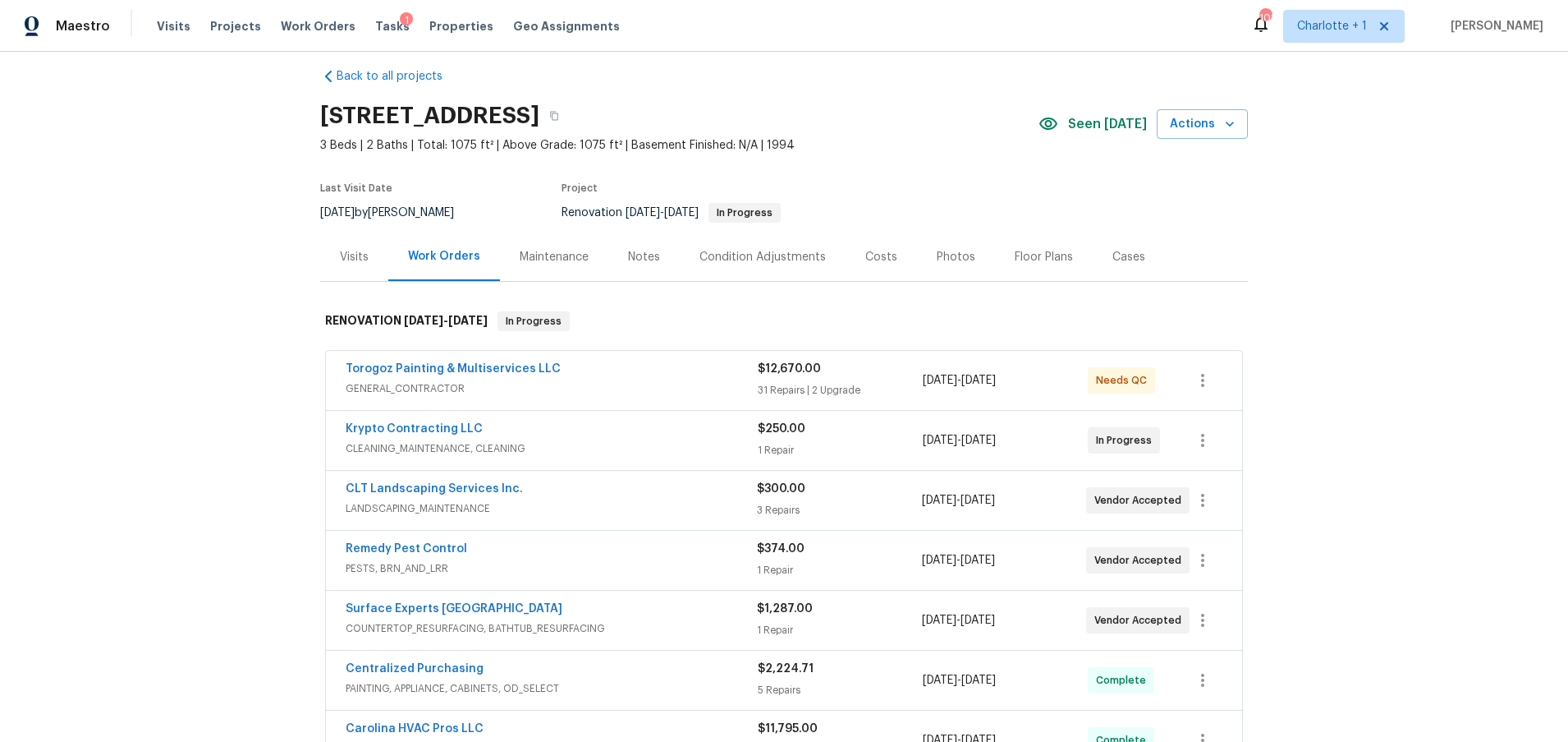
scroll to position [6, 0]
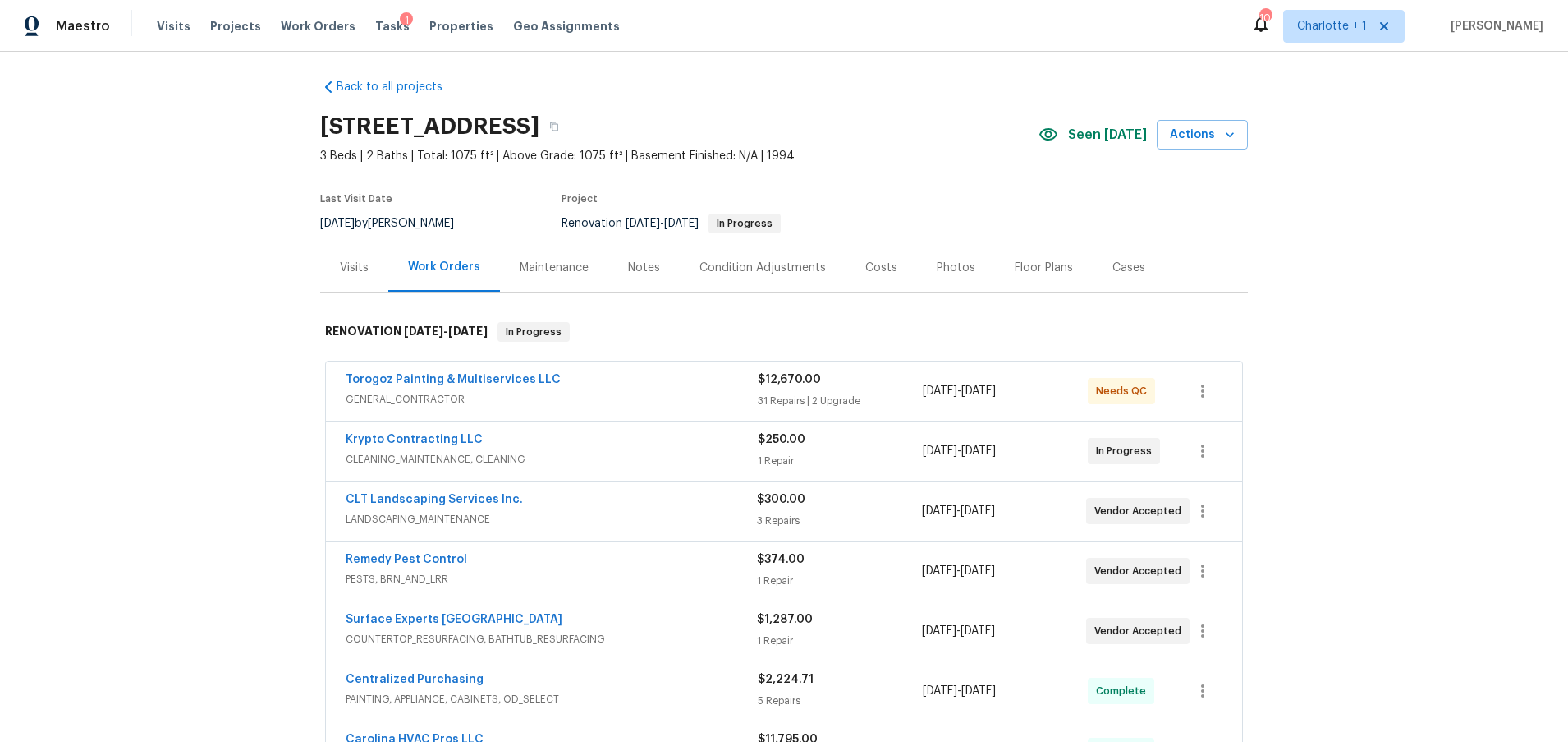
click at [874, 270] on div "Costs" at bounding box center [880, 268] width 32 height 16
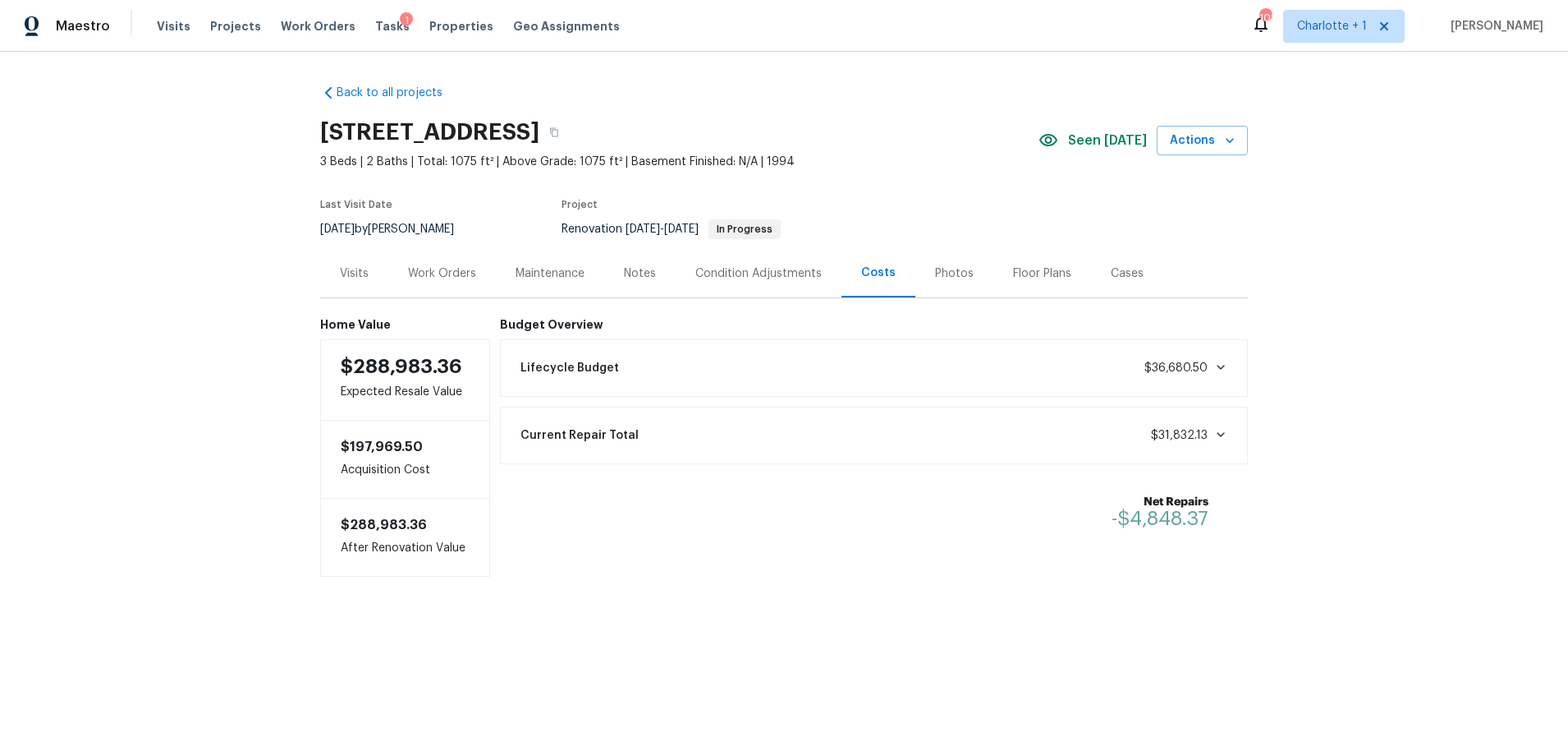
click at [421, 268] on div "Work Orders" at bounding box center [442, 273] width 68 height 16
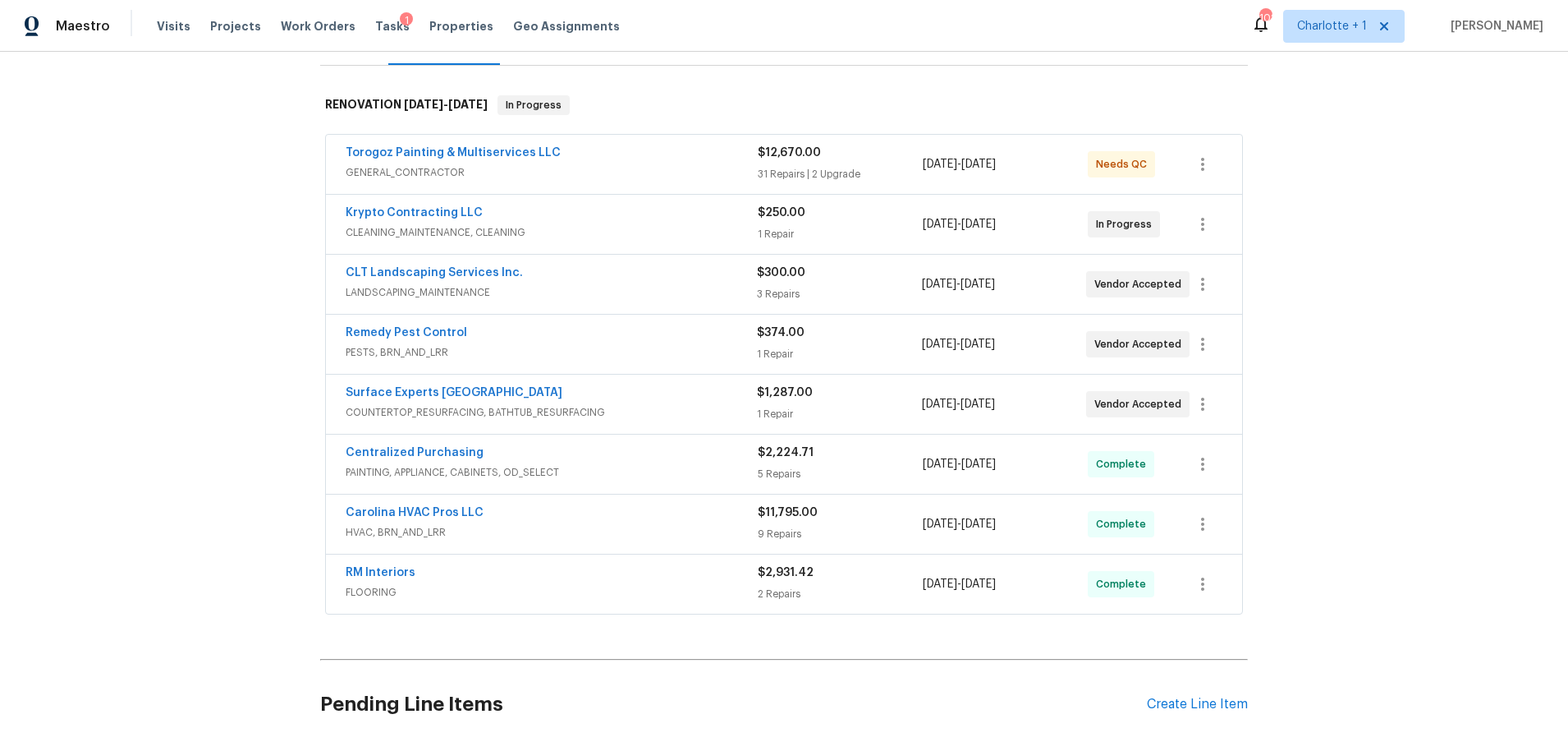
scroll to position [305, 0]
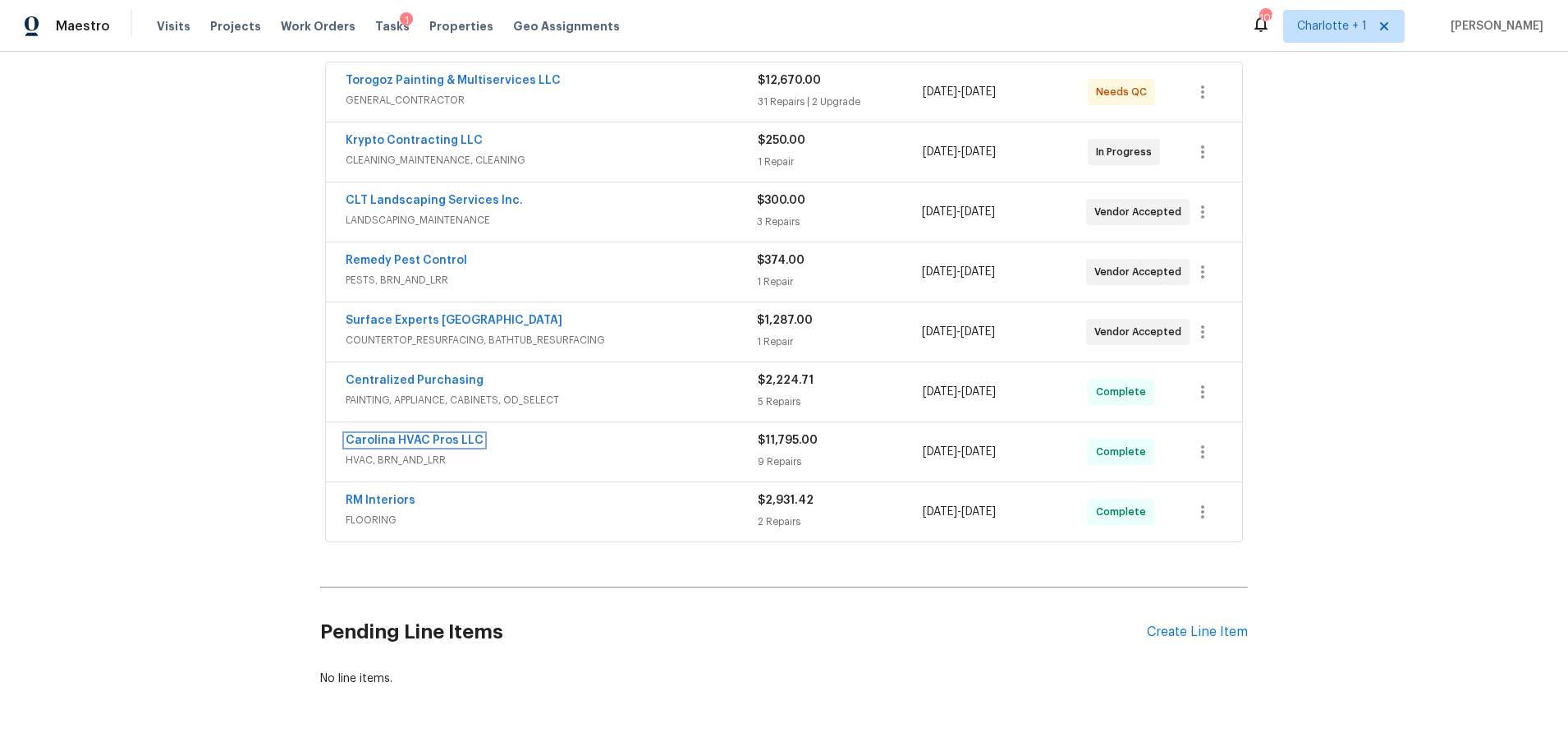
click at [418, 437] on link "Carolina HVAC Pros LLC" at bounding box center [414, 440] width 138 height 11
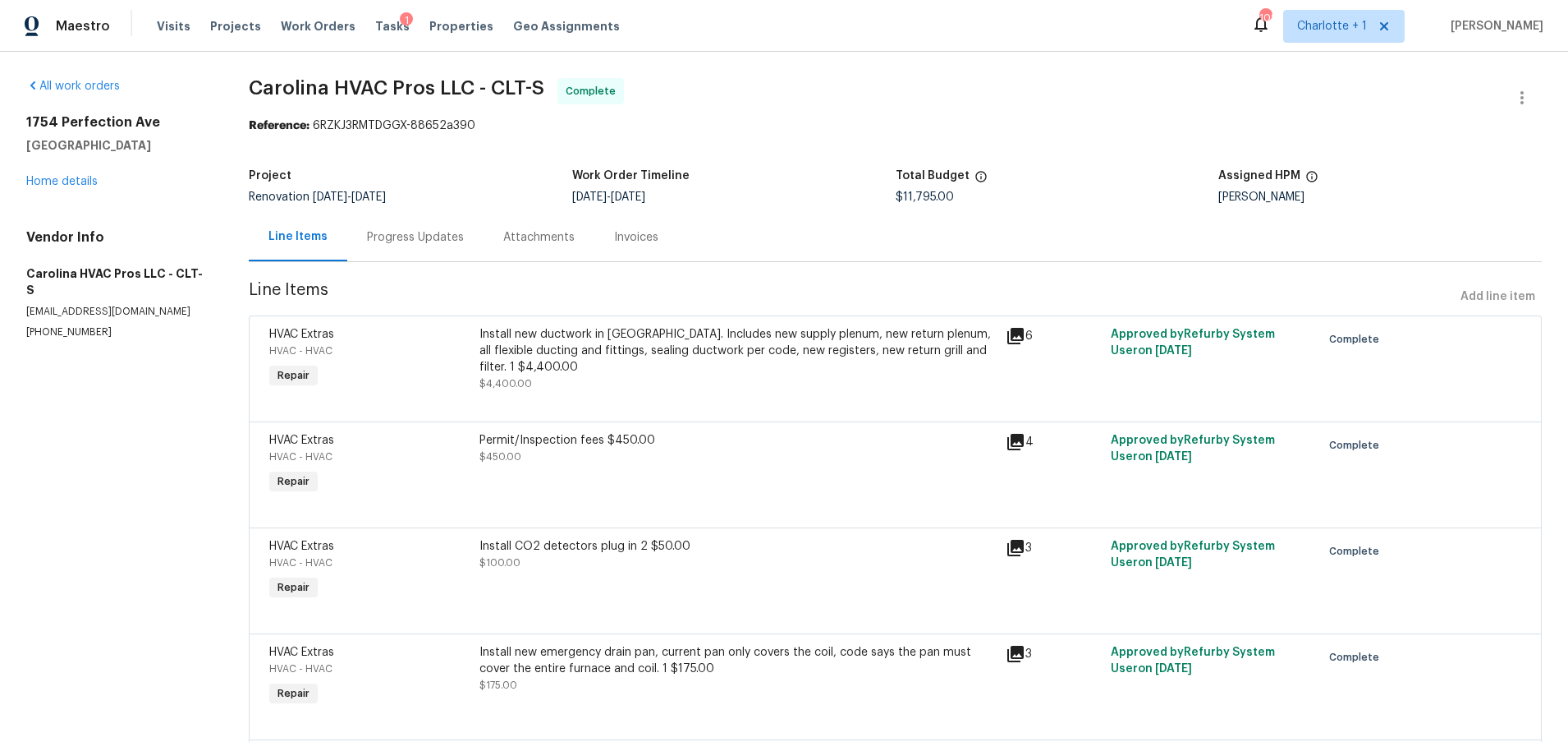
click at [587, 343] on div "Install new ductwork in attic. Includes new supply plenum, new return plenum, a…" at bounding box center [736, 350] width 515 height 49
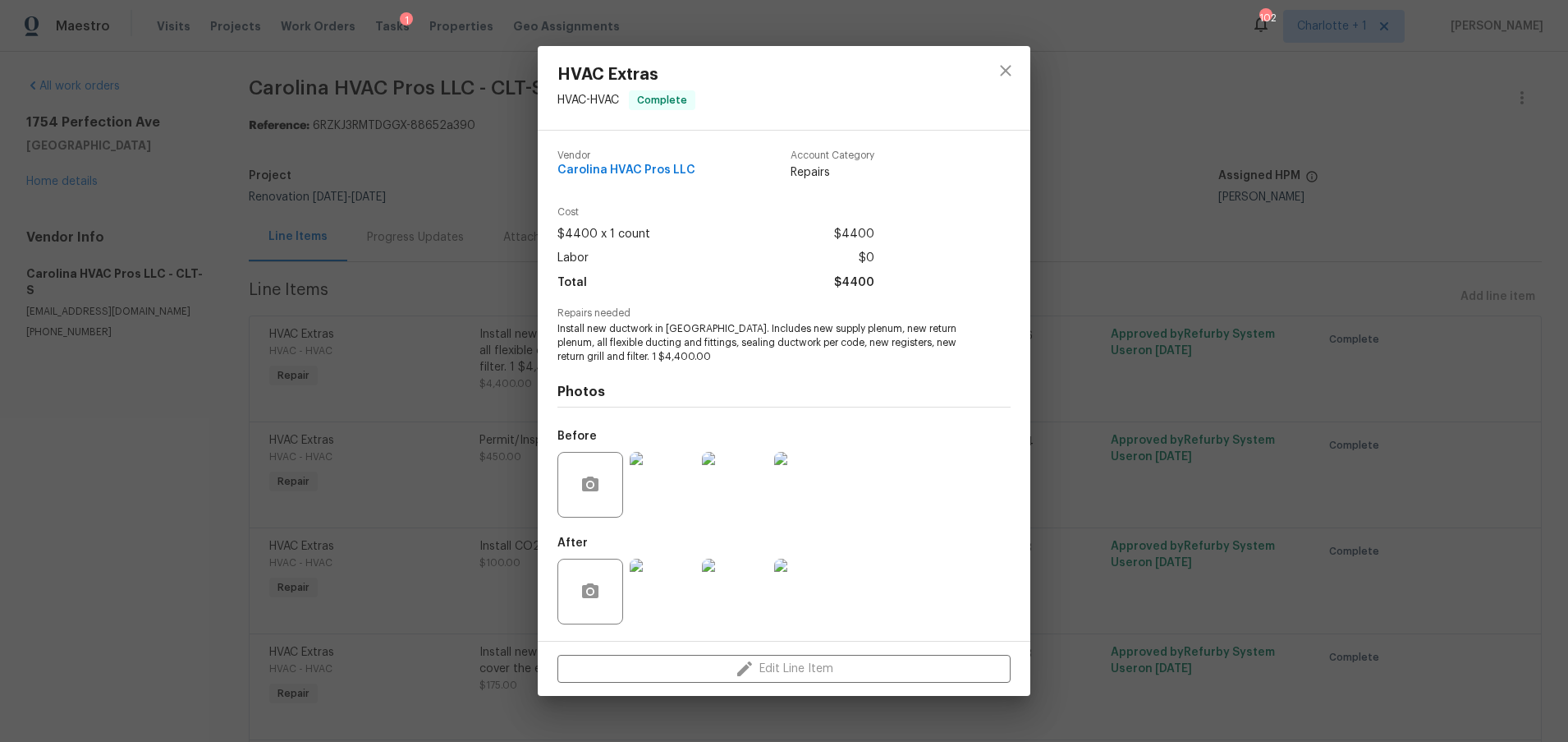
click at [669, 567] on img at bounding box center [662, 591] width 66 height 66
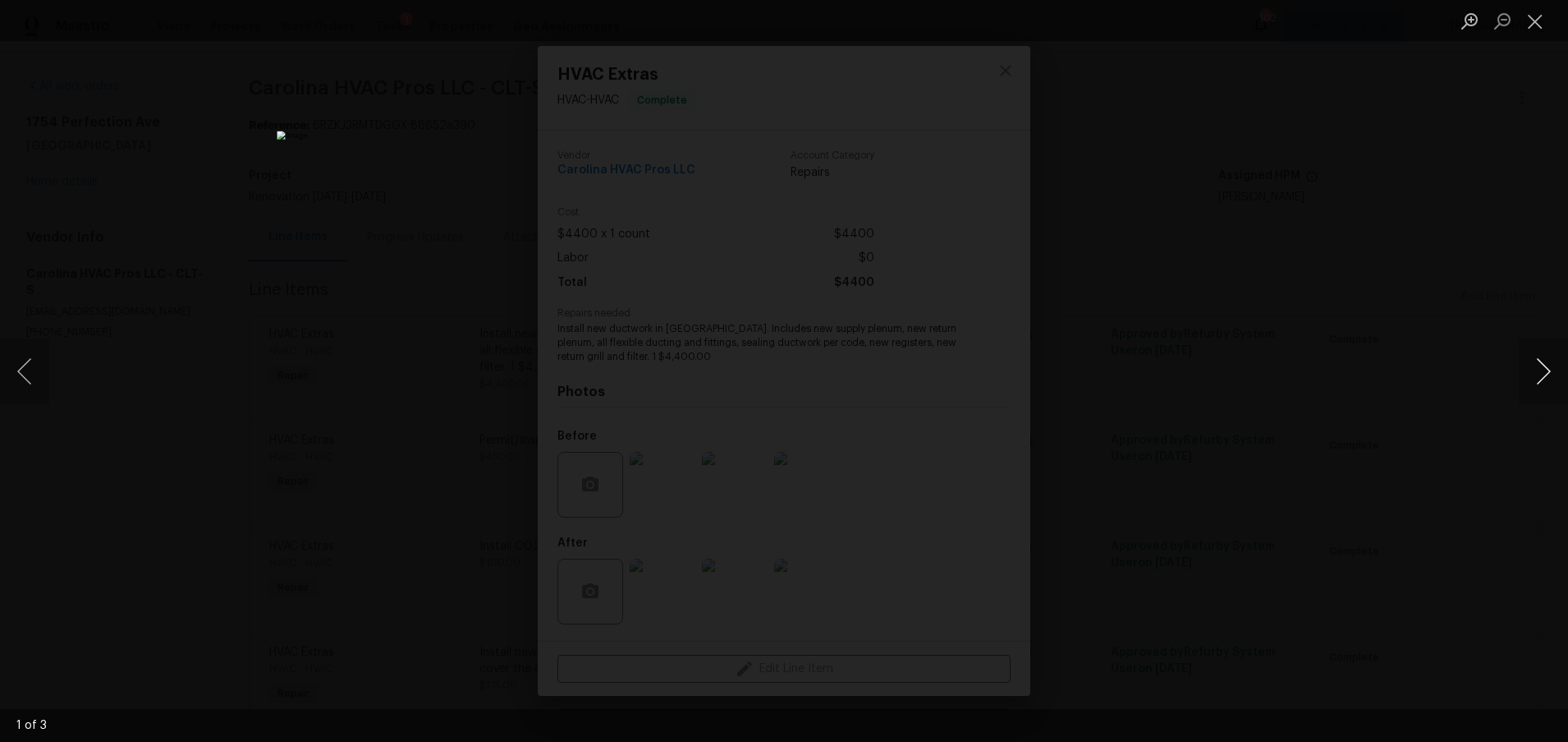
click at [1529, 365] on button "Next image" at bounding box center [1542, 371] width 49 height 66
click at [1539, 19] on button "Close lightbox" at bounding box center [1535, 21] width 33 height 29
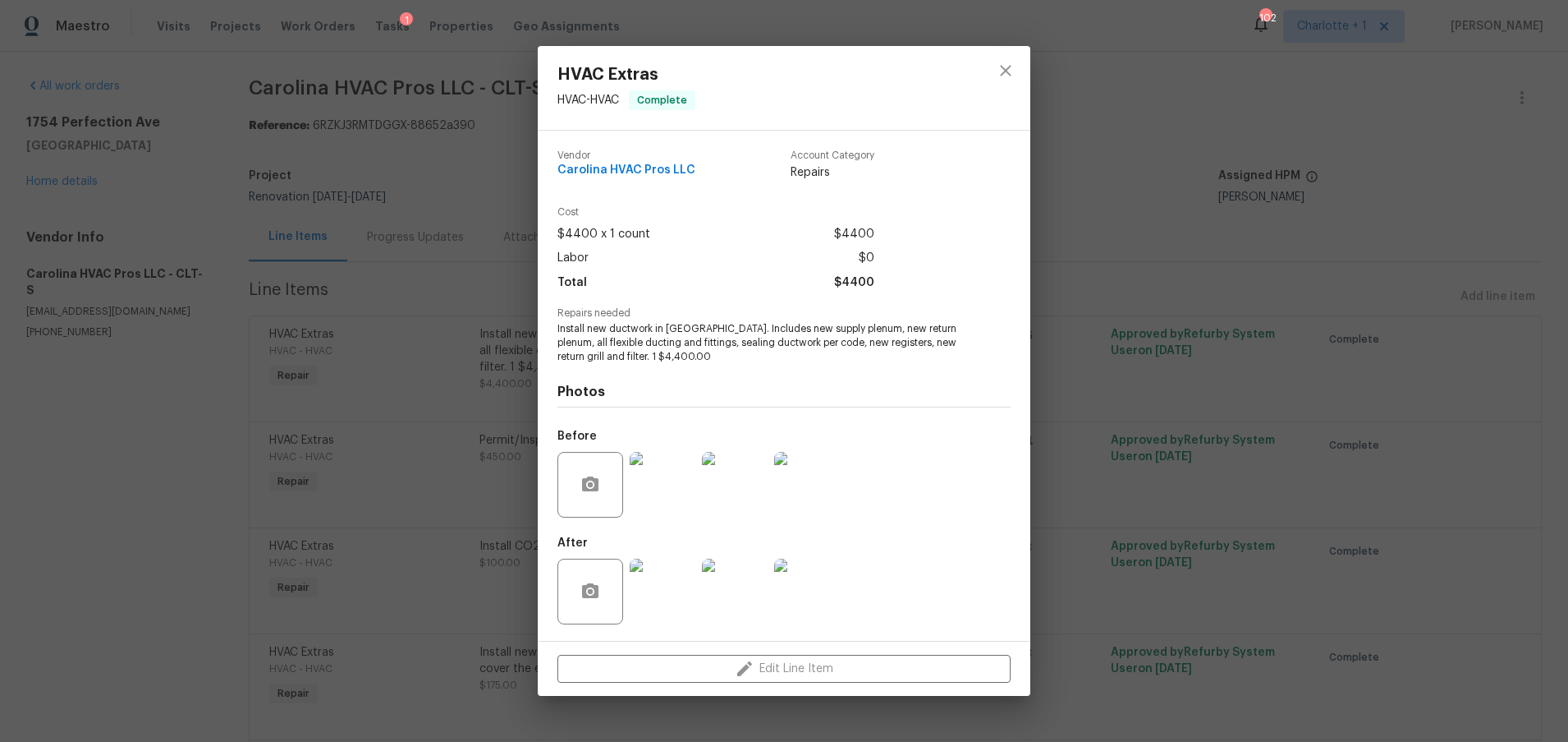
click at [672, 476] on img at bounding box center [662, 485] width 66 height 66
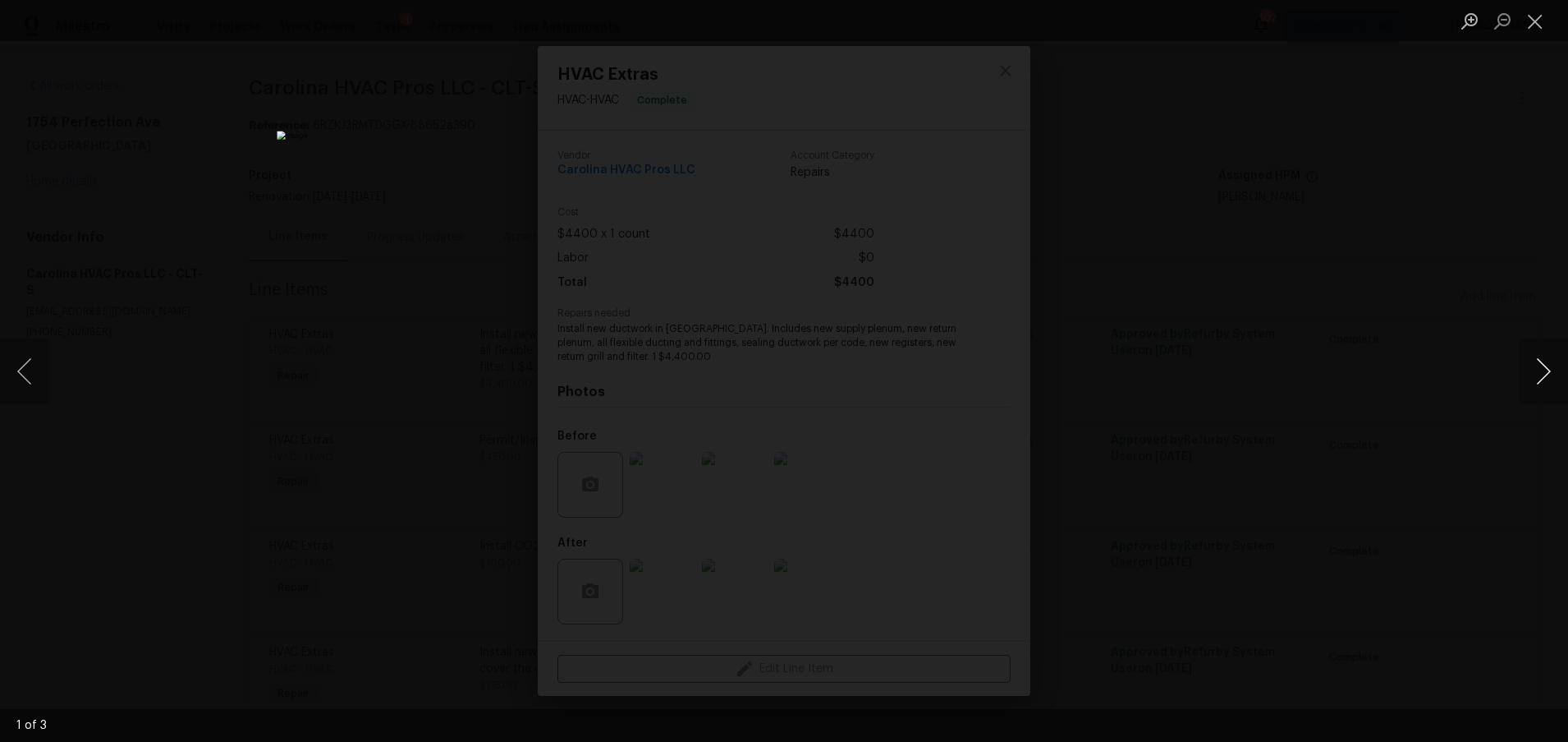
click at [1531, 369] on button "Next image" at bounding box center [1542, 371] width 49 height 66
click at [1410, 134] on div "Lightbox" at bounding box center [784, 371] width 1568 height 742
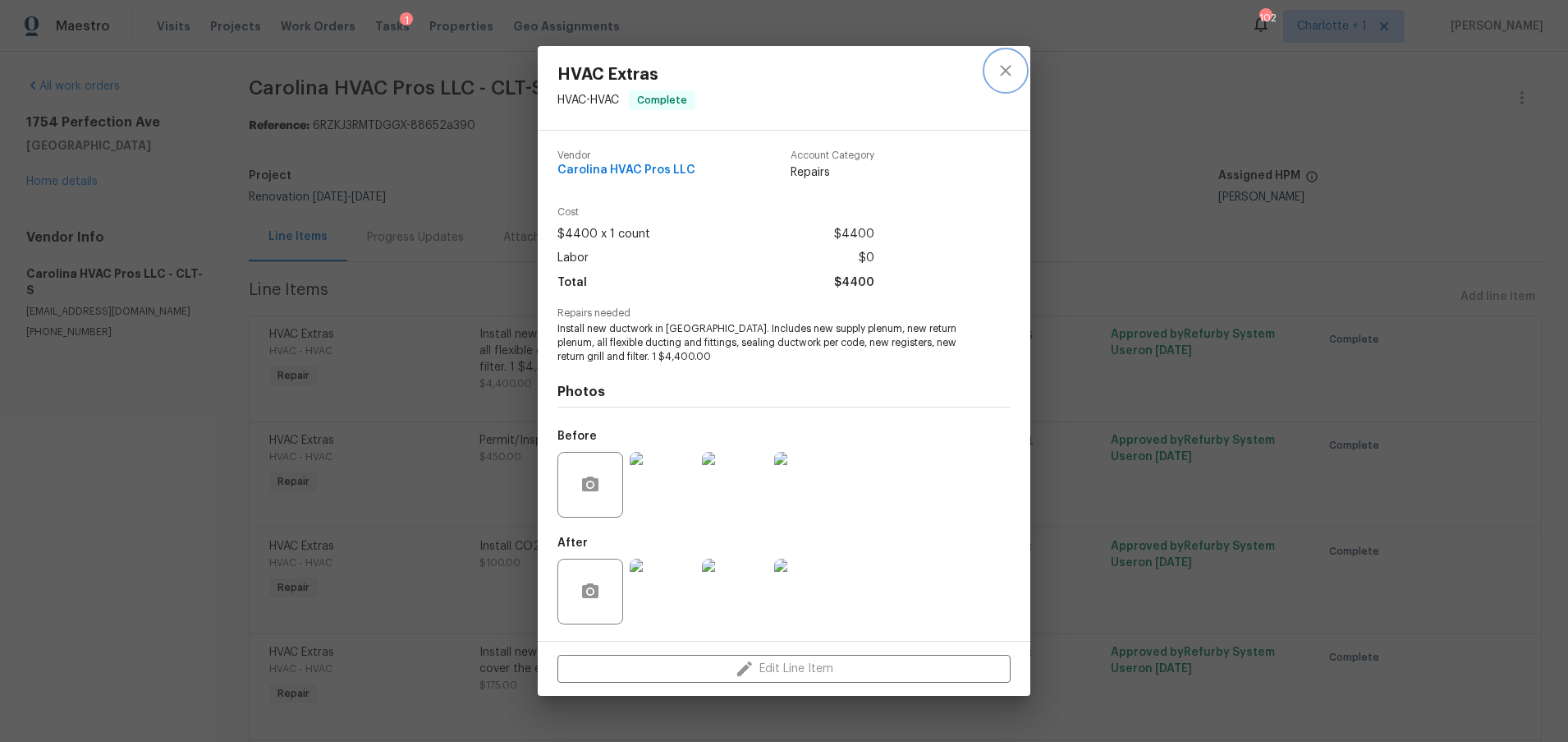
click at [991, 68] on button "close" at bounding box center [1006, 70] width 39 height 39
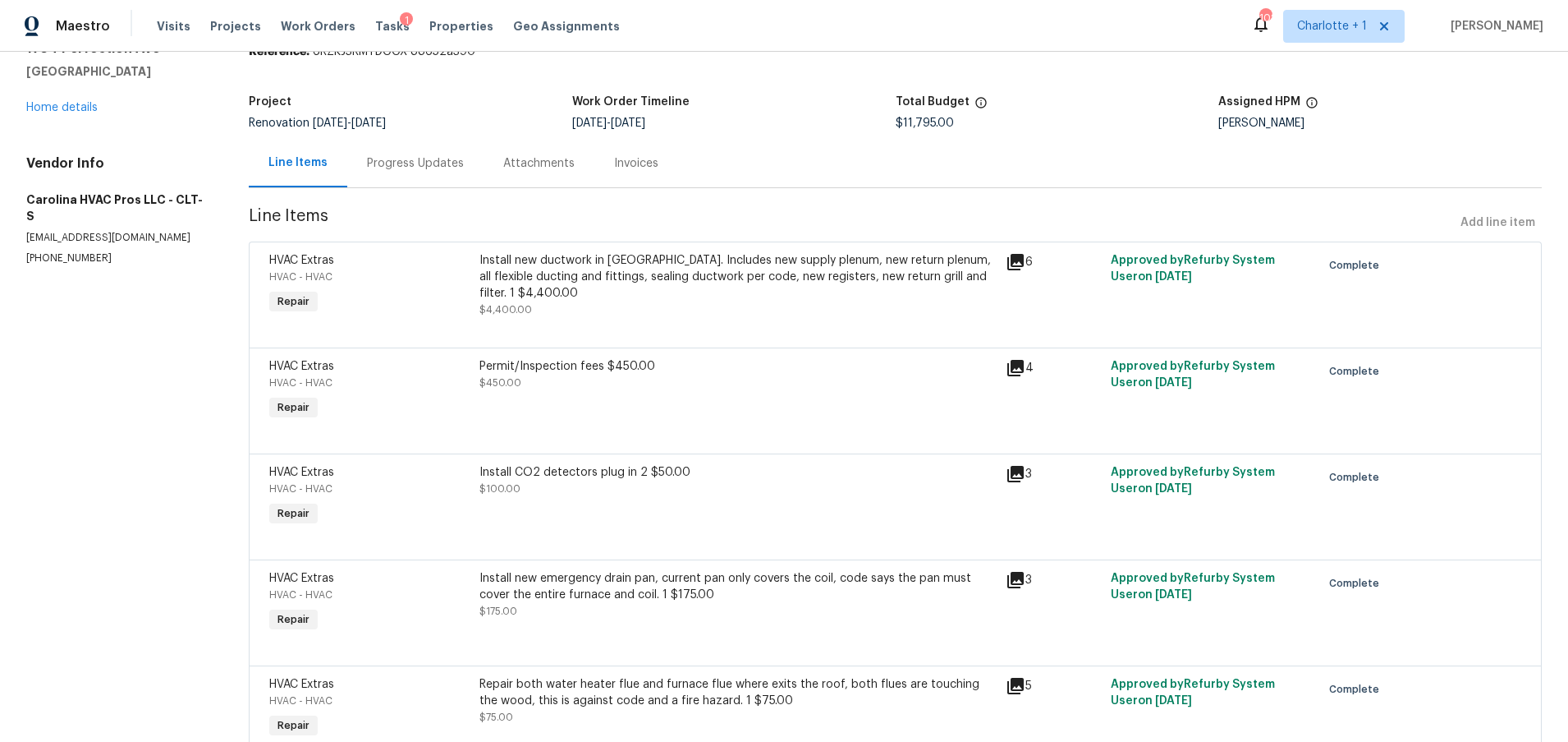
scroll to position [165, 0]
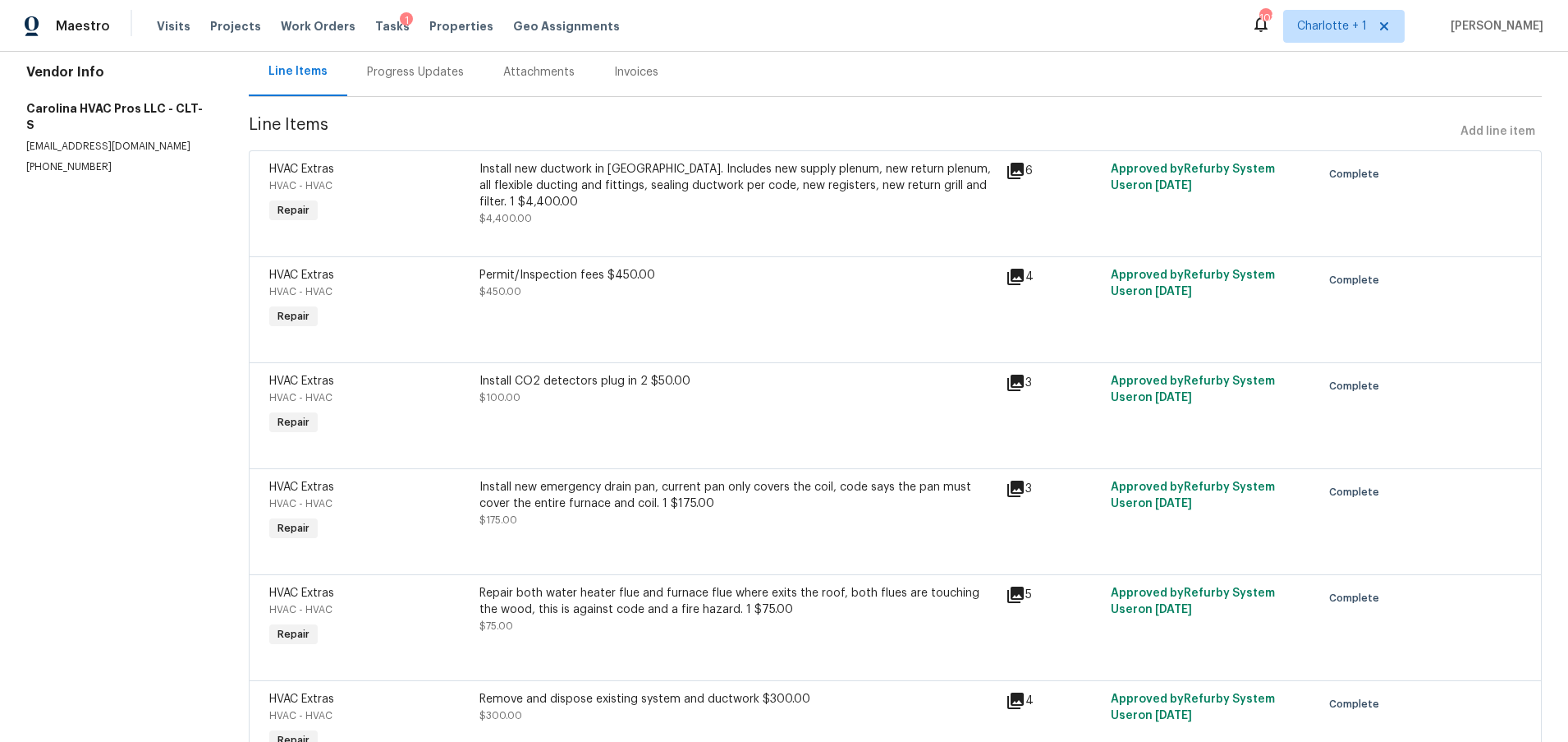
click at [501, 292] on span "$450.00" at bounding box center [500, 291] width 42 height 9
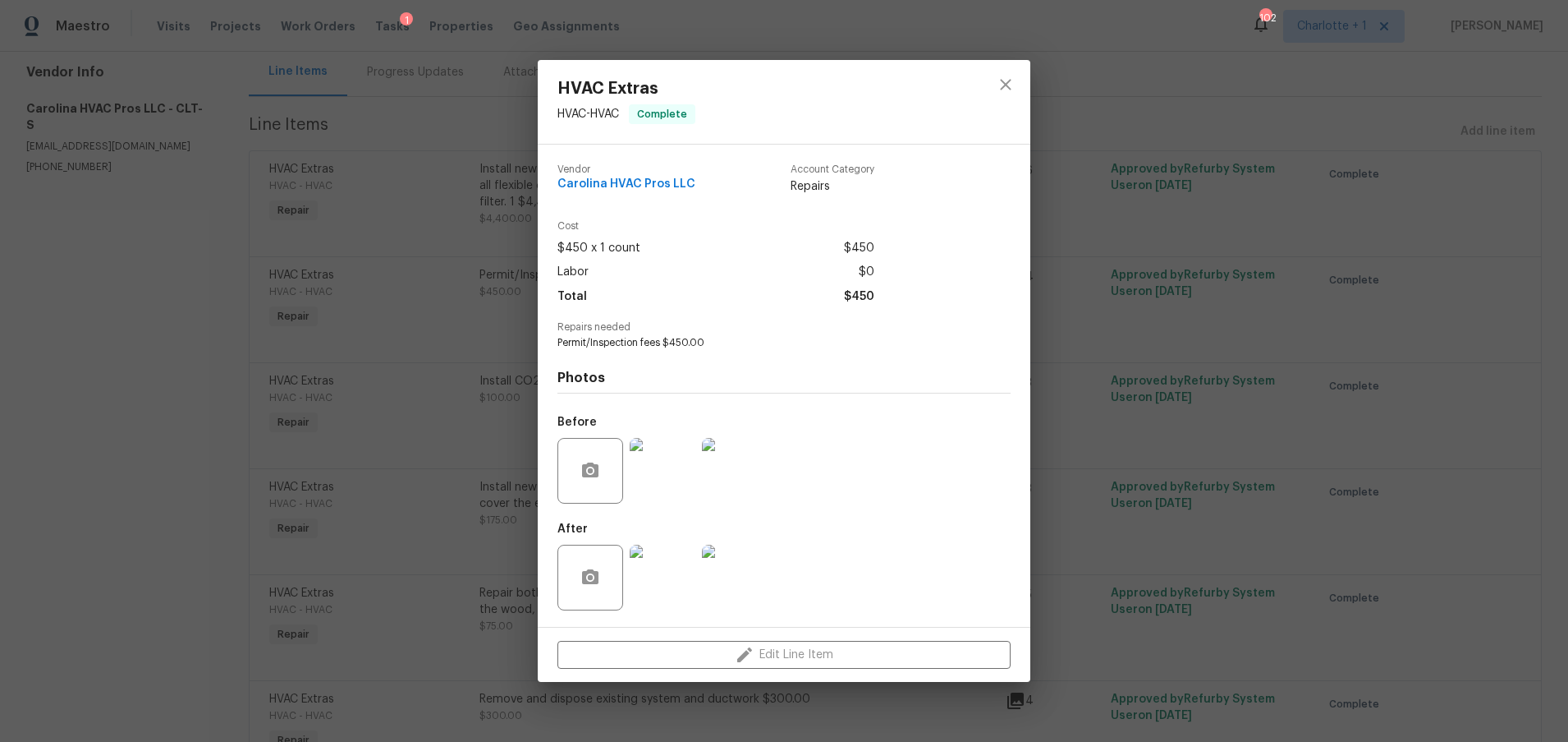
click at [652, 574] on img at bounding box center [662, 577] width 66 height 66
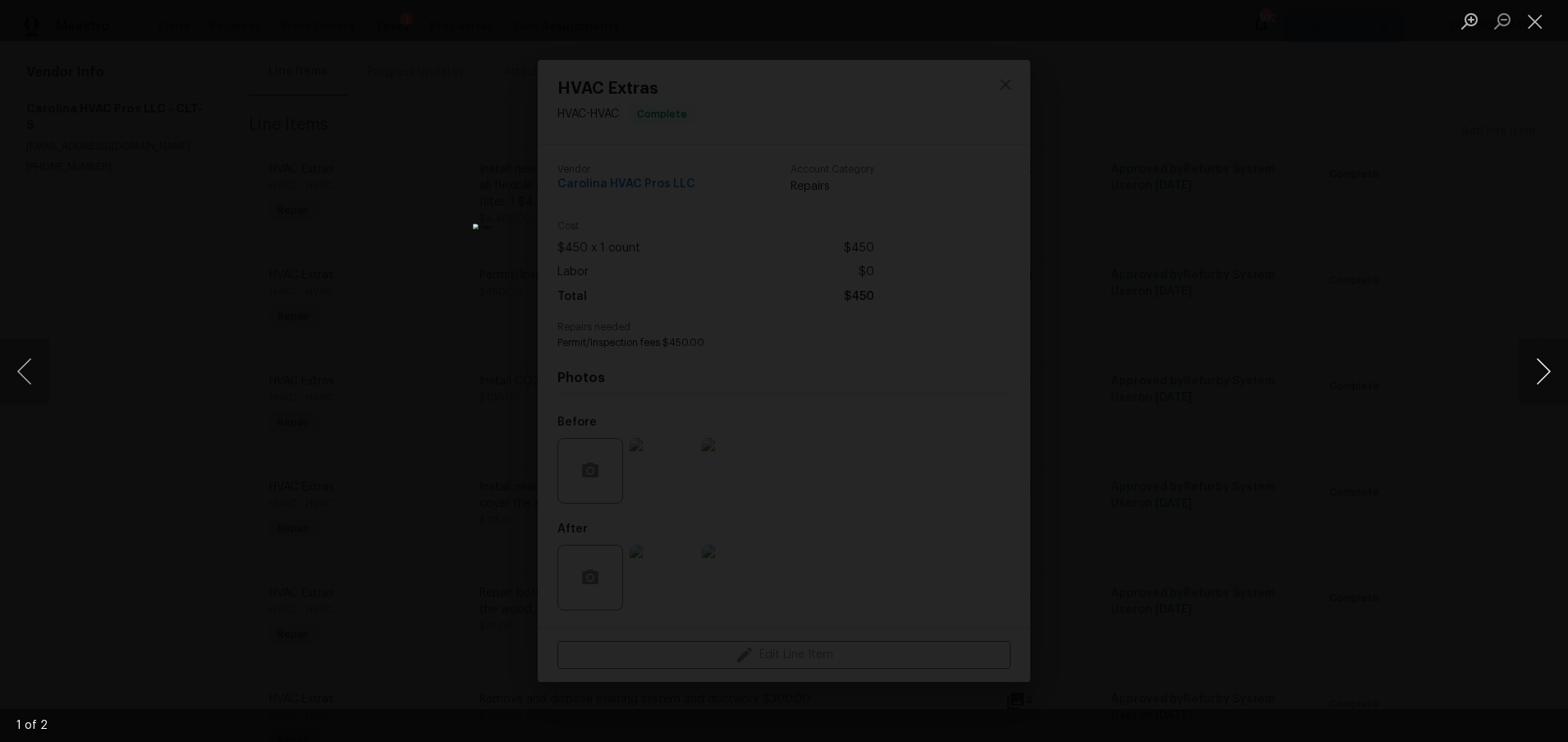
click at [1539, 367] on button "Next image" at bounding box center [1542, 371] width 49 height 66
click at [1302, 226] on div "Lightbox" at bounding box center [784, 371] width 1568 height 742
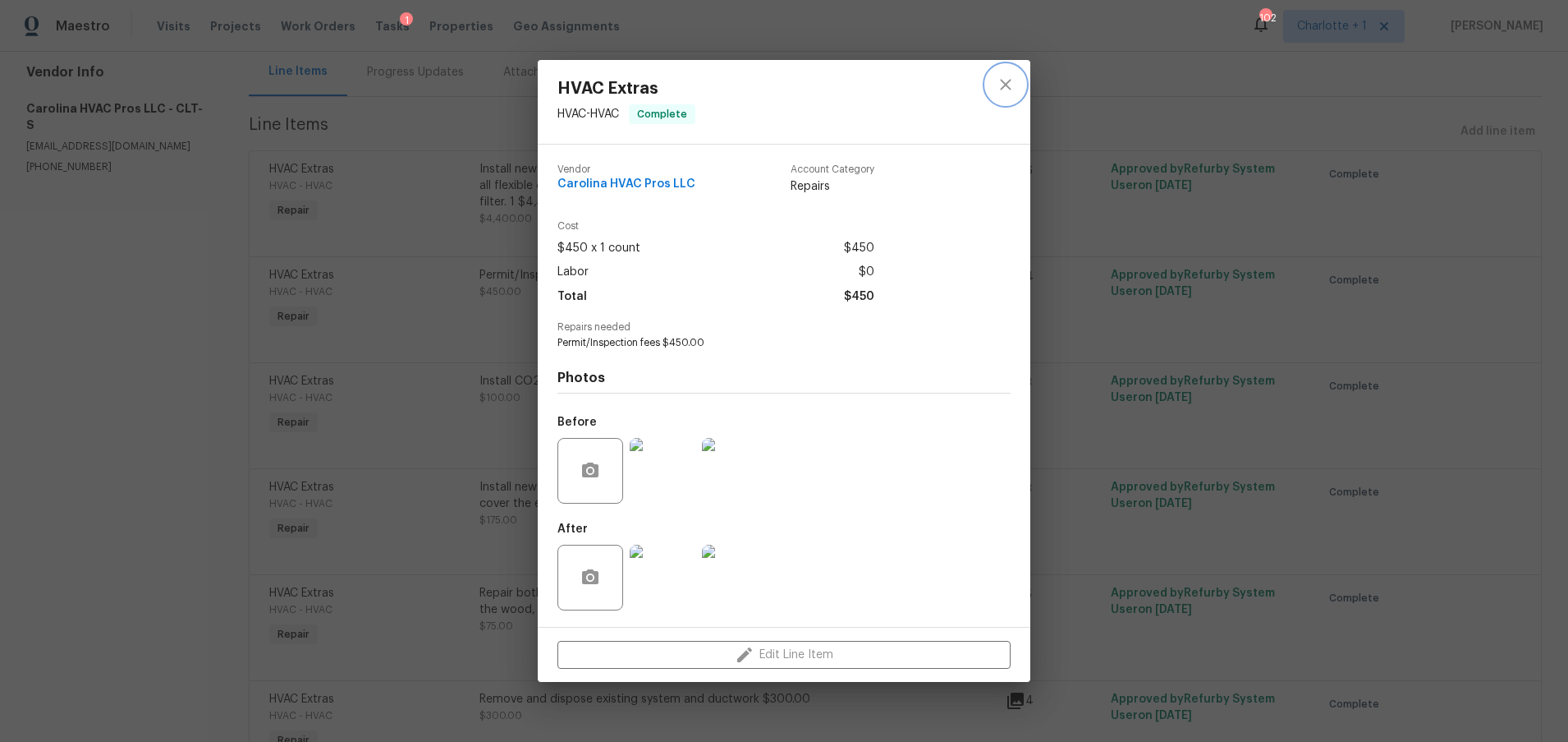
click at [1010, 86] on icon "close" at bounding box center [1006, 84] width 20 height 20
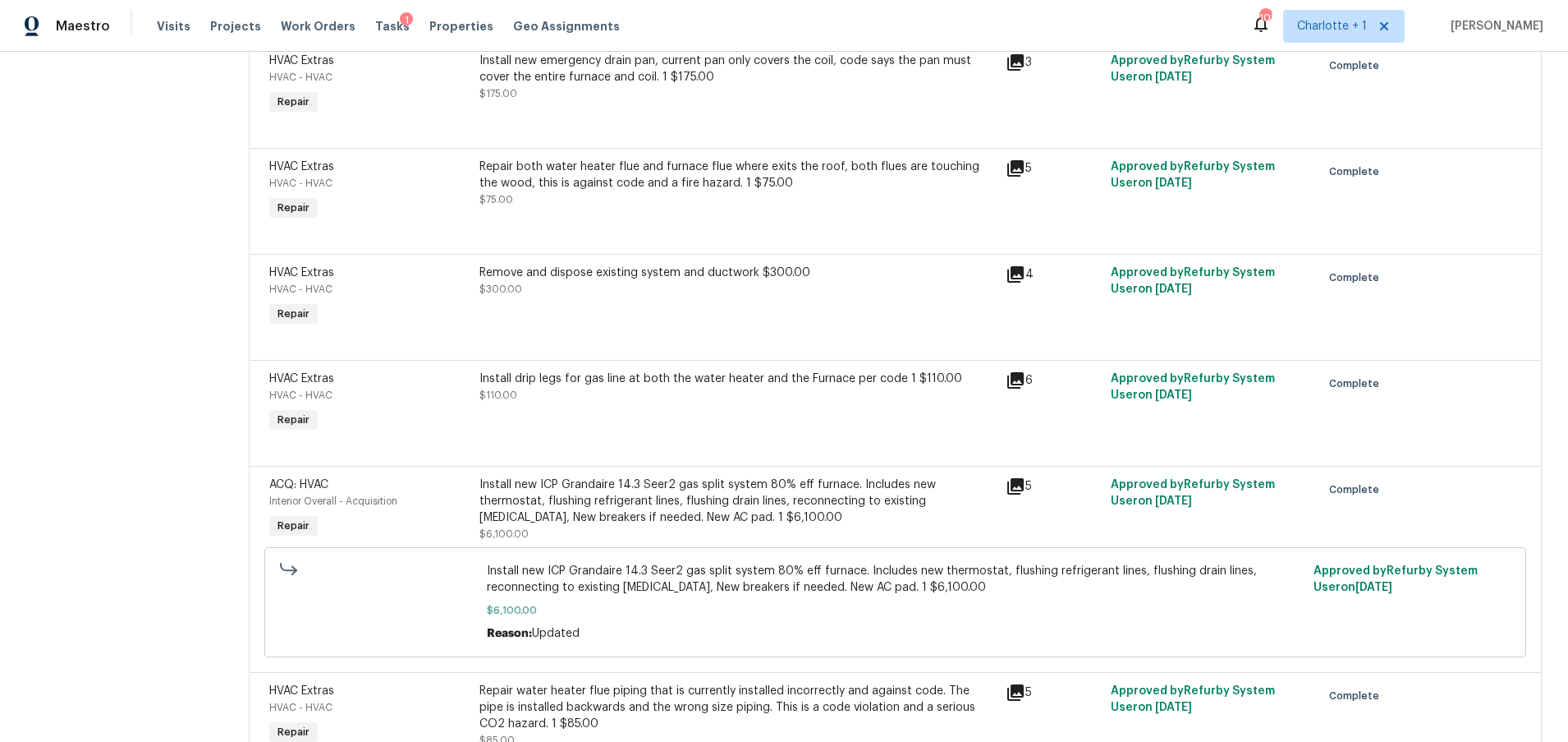
scroll to position [595, 0]
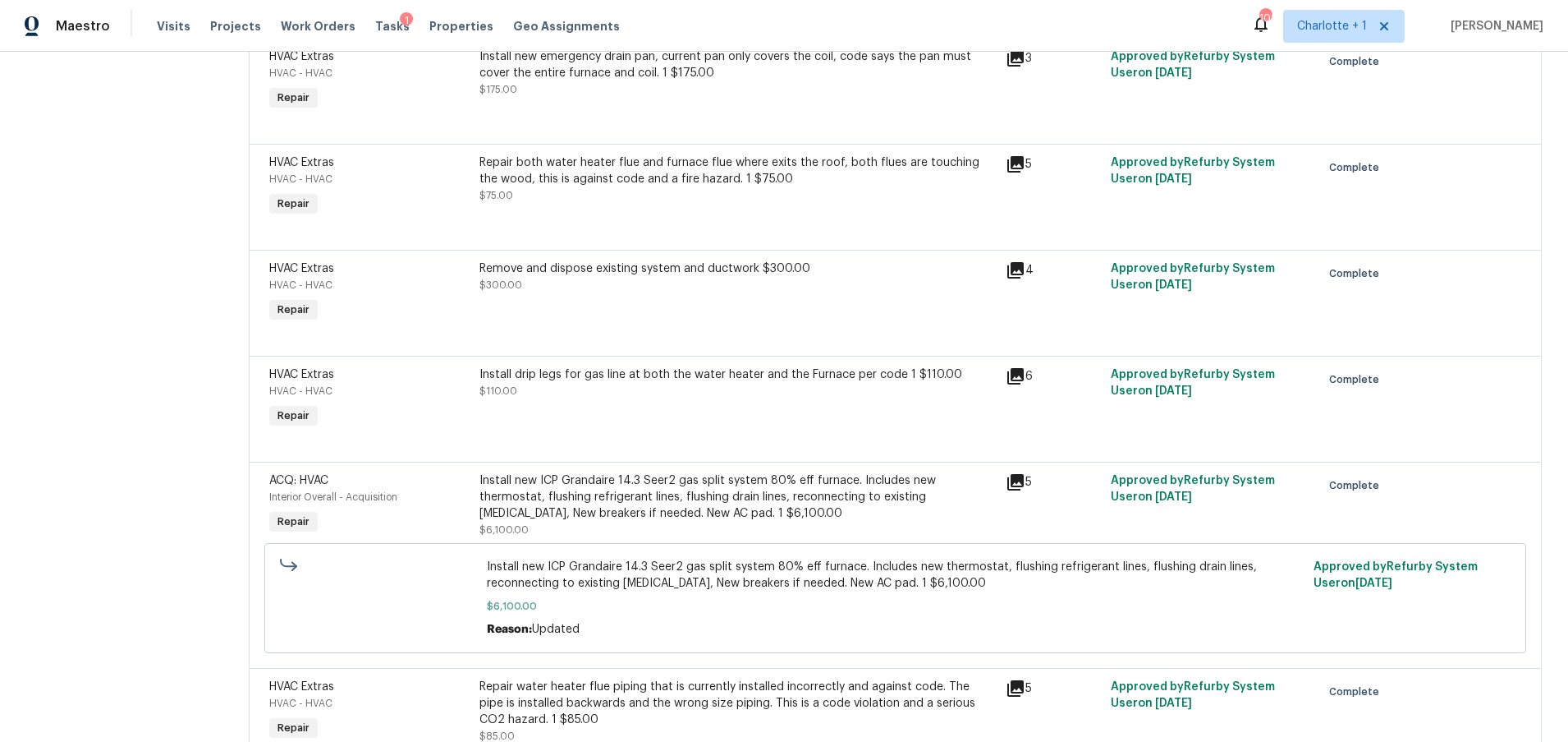
click at [677, 513] on div "Install new ICP Grandaire 14.3 Seer2 gas split system 80% eﬀ furnace. Includes …" at bounding box center [736, 497] width 515 height 49
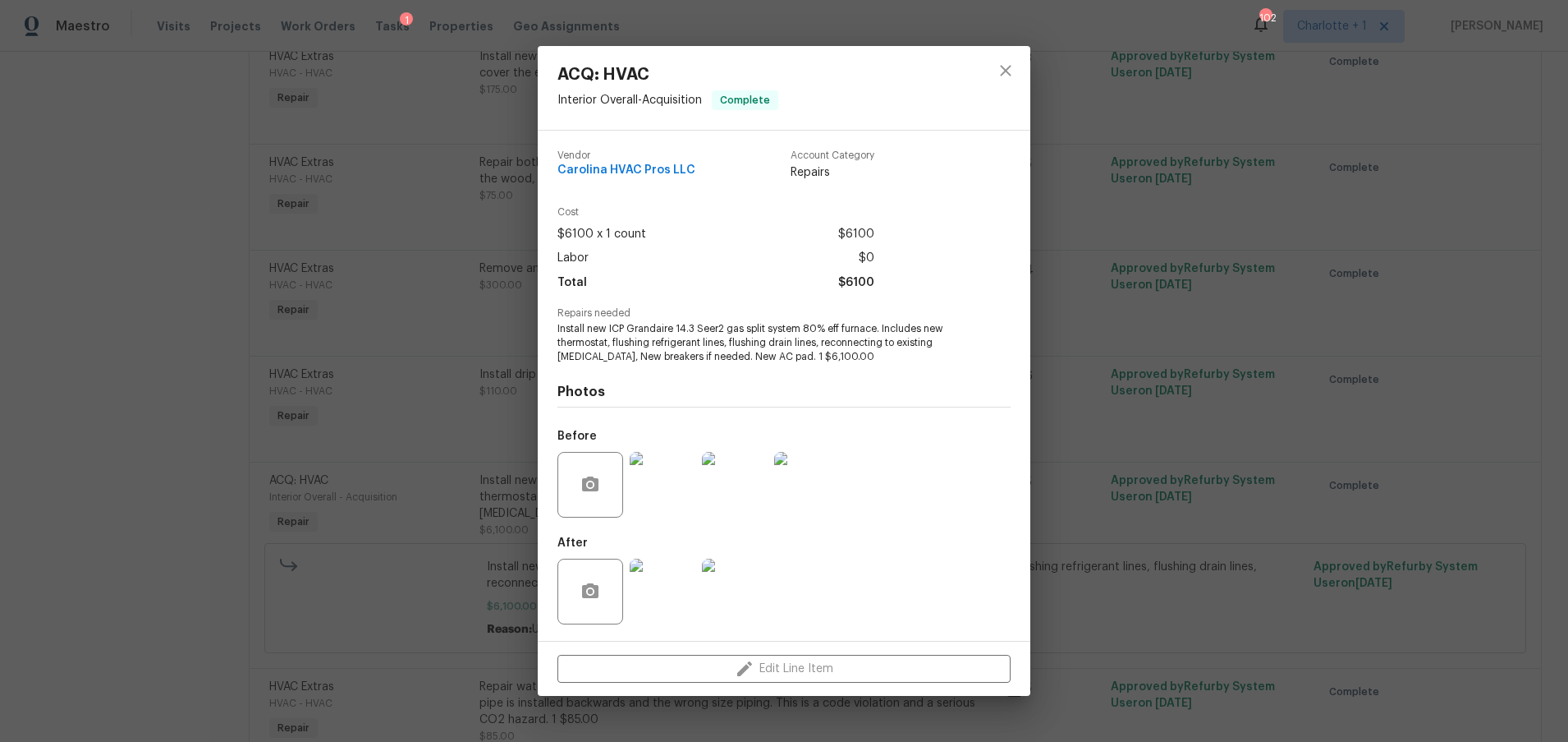
click at [658, 582] on img at bounding box center [662, 591] width 66 height 66
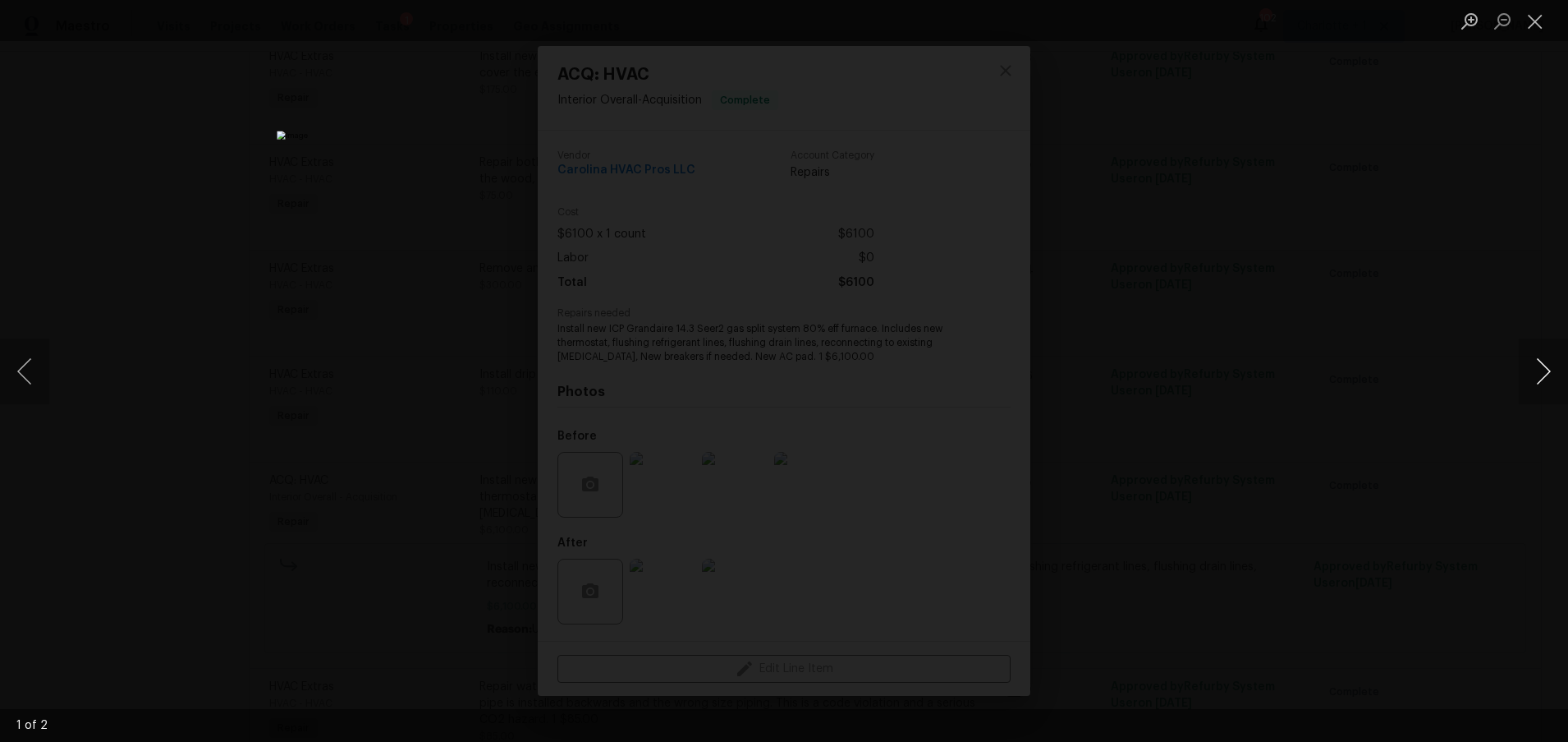
click at [1550, 369] on button "Next image" at bounding box center [1542, 371] width 49 height 66
drag, startPoint x: 1538, startPoint y: 31, endPoint x: 1526, endPoint y: 39, distance: 14.4
click at [1538, 31] on button "Close lightbox" at bounding box center [1535, 21] width 33 height 29
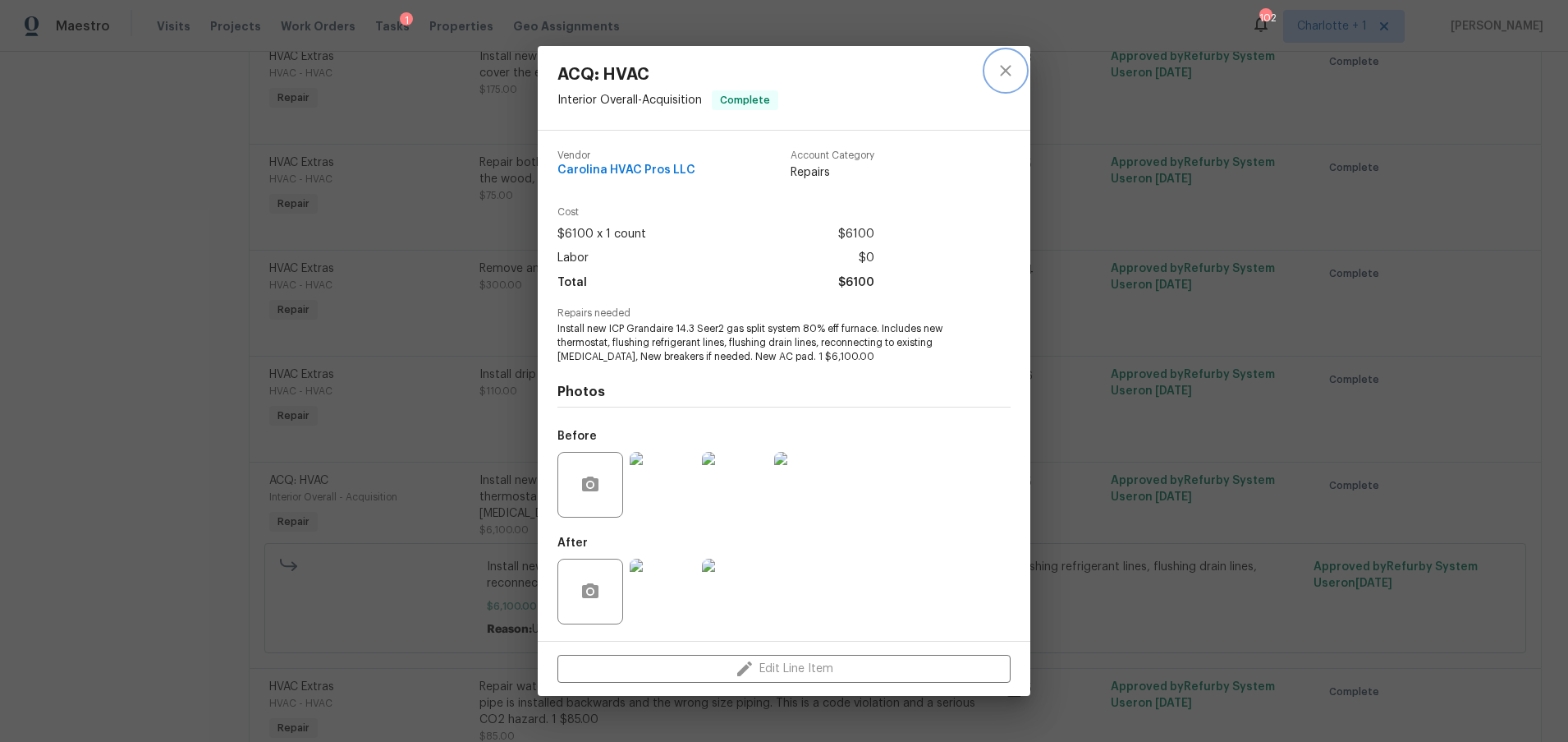
click at [1009, 67] on icon "close" at bounding box center [1005, 70] width 10 height 10
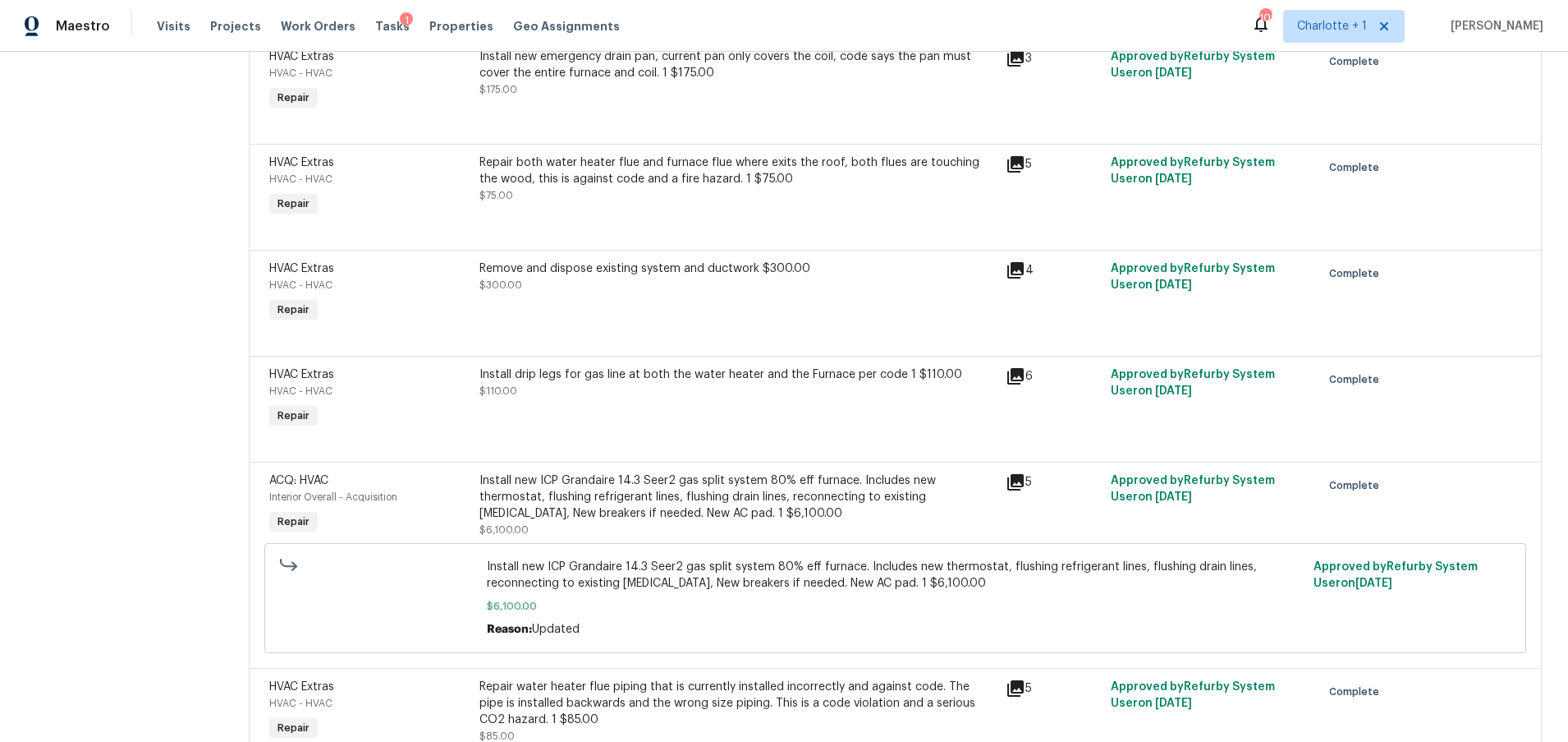
scroll to position [691, 0]
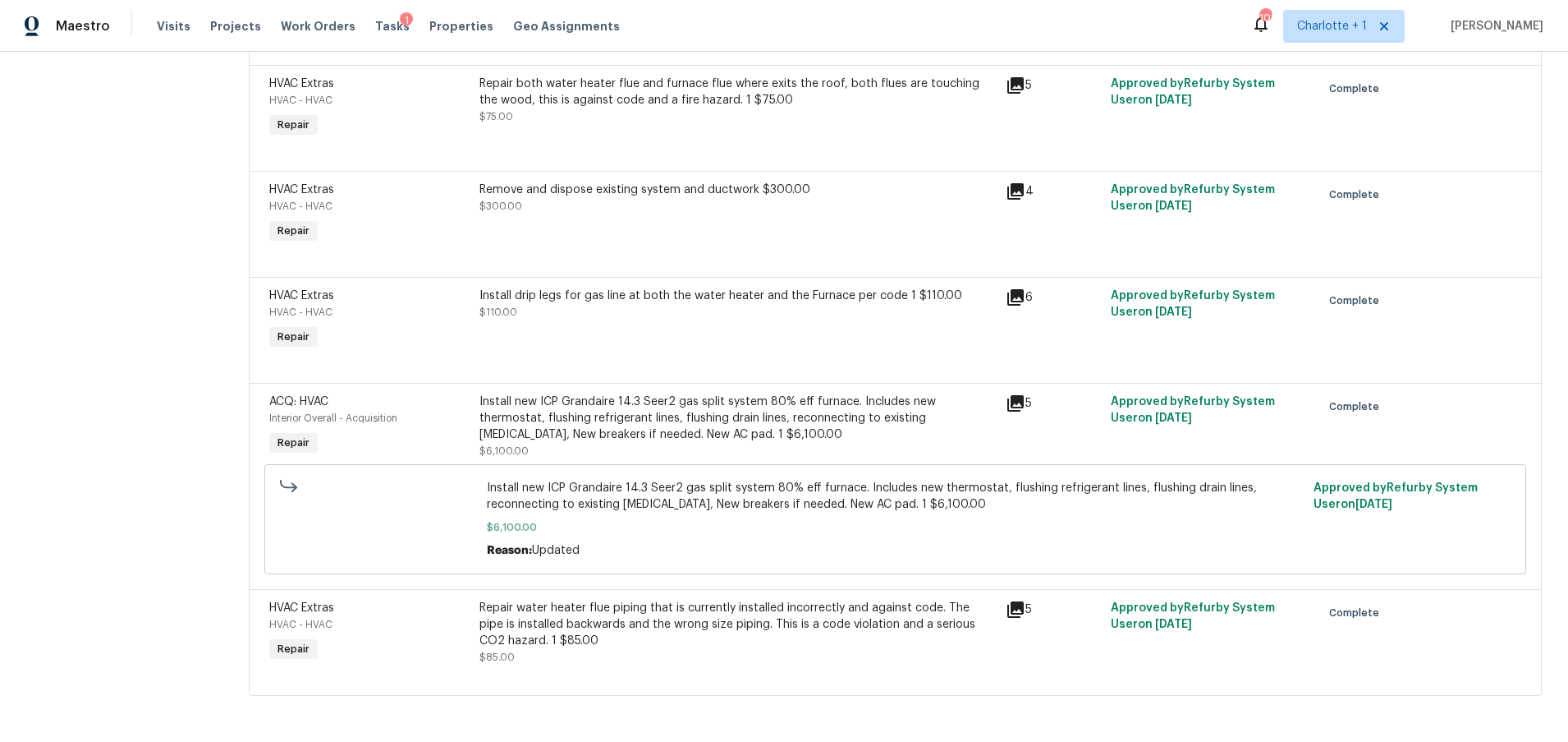
click at [543, 602] on div "Repair water heater flue piping that is currently installed incorrectly and aga…" at bounding box center [736, 624] width 515 height 49
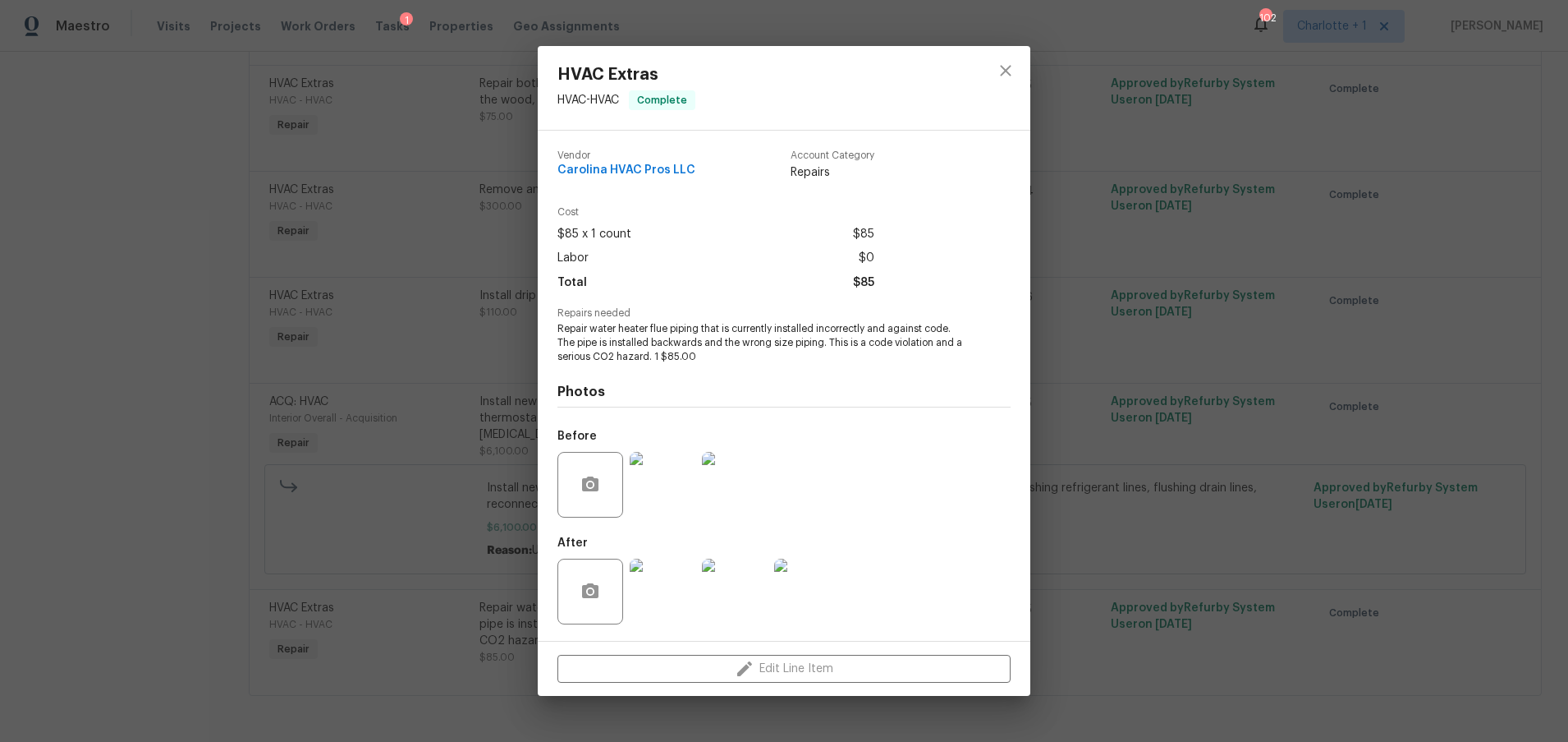
click at [702, 594] on img at bounding box center [735, 591] width 66 height 66
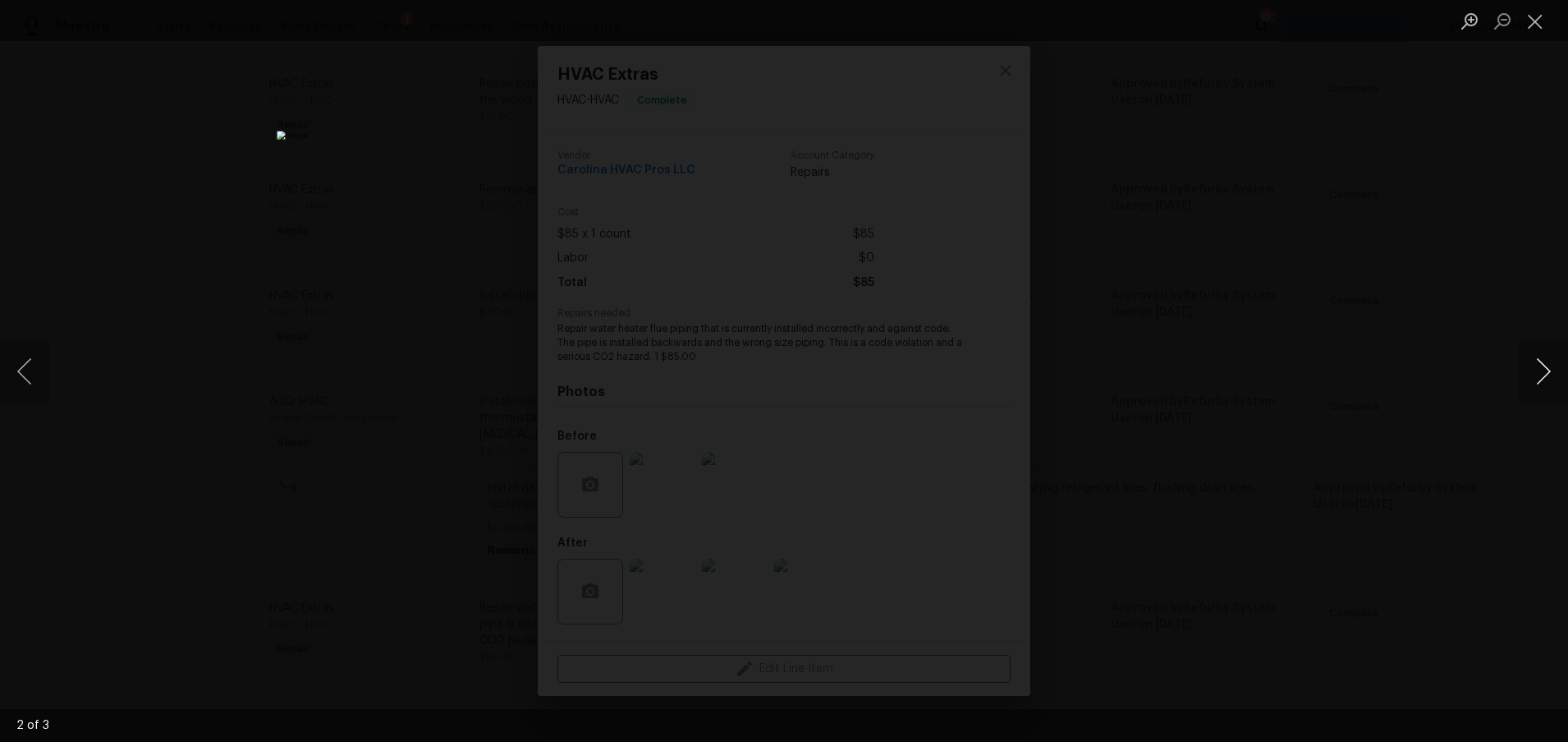
click at [1547, 364] on button "Next image" at bounding box center [1542, 371] width 49 height 66
click at [1540, 364] on button "Next image" at bounding box center [1542, 371] width 49 height 66
click at [1430, 207] on div "Lightbox" at bounding box center [784, 371] width 1568 height 742
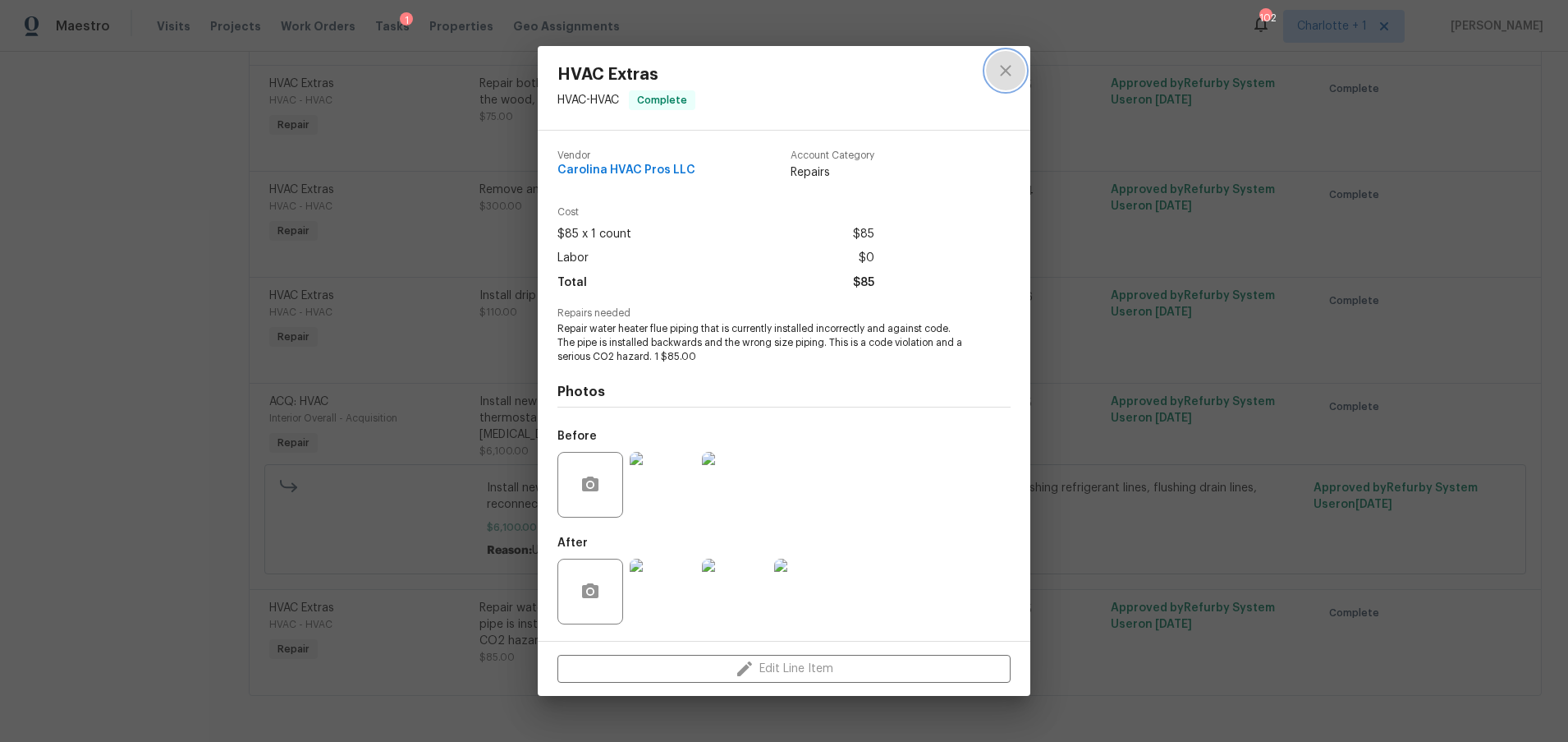
click at [1005, 68] on icon "close" at bounding box center [1006, 70] width 20 height 20
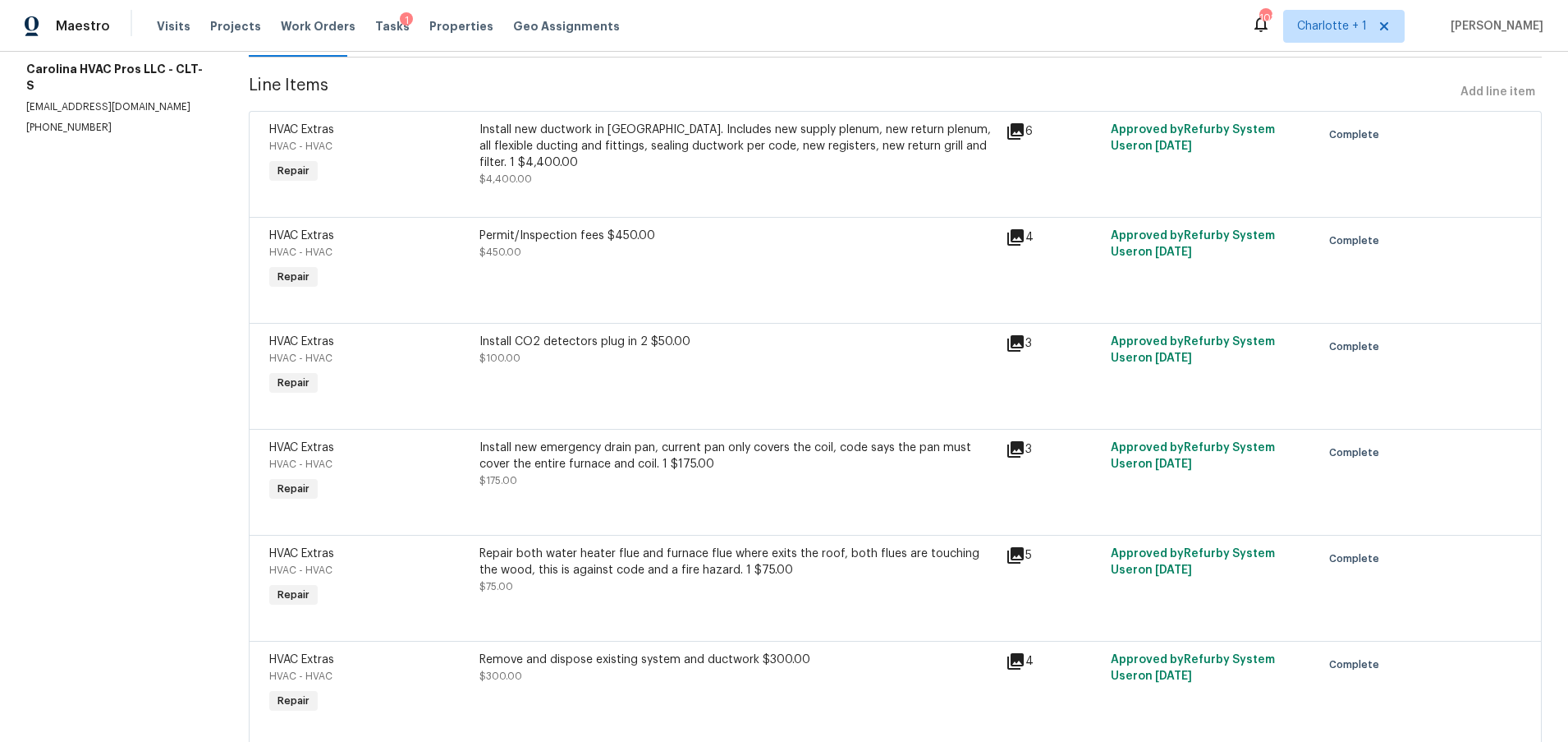
scroll to position [0, 0]
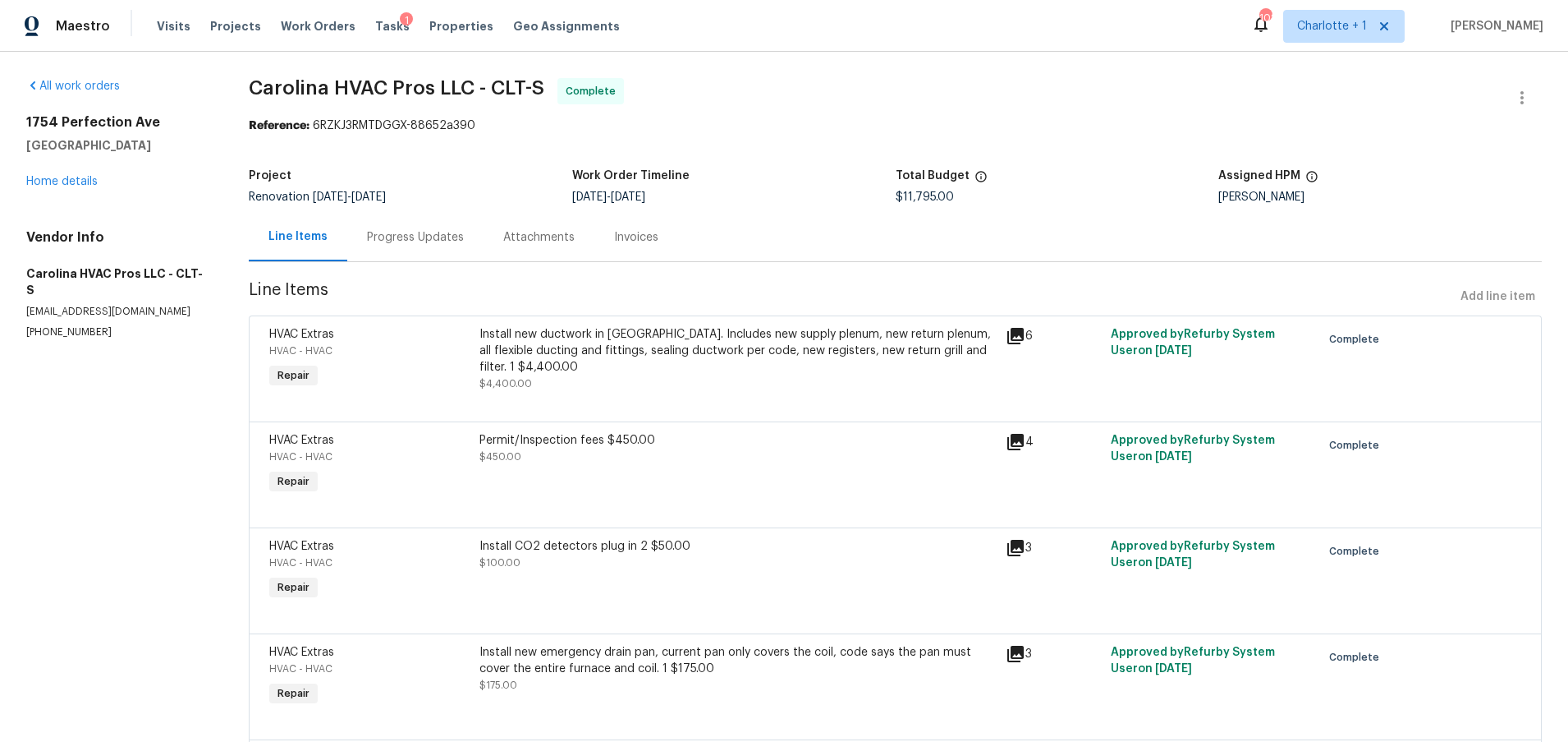
click at [58, 187] on div "1754 Perfection Ave Belmont, NC 28012 Home details" at bounding box center [118, 152] width 183 height 75
click at [75, 184] on link "Home details" at bounding box center [62, 181] width 71 height 11
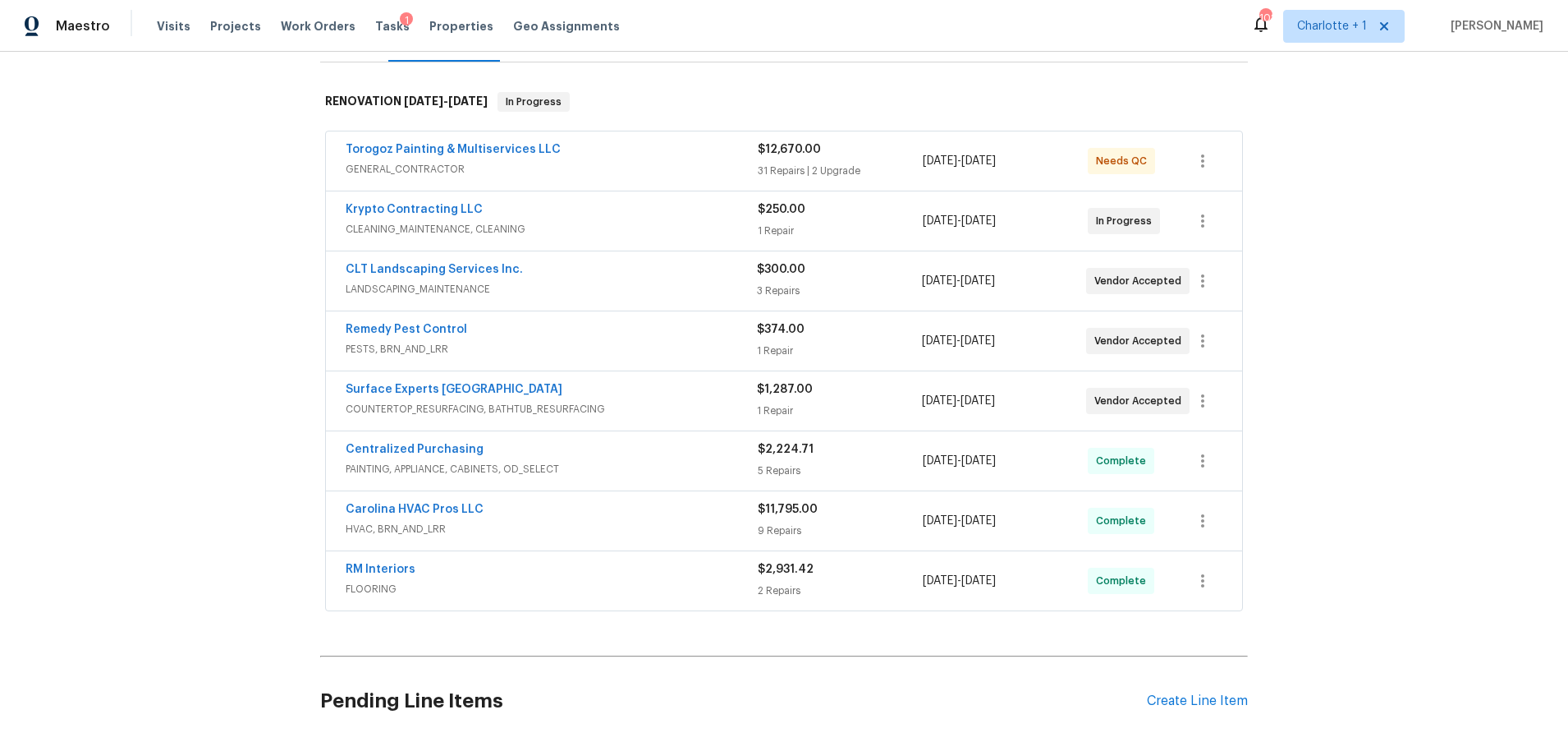
scroll to position [281, 0]
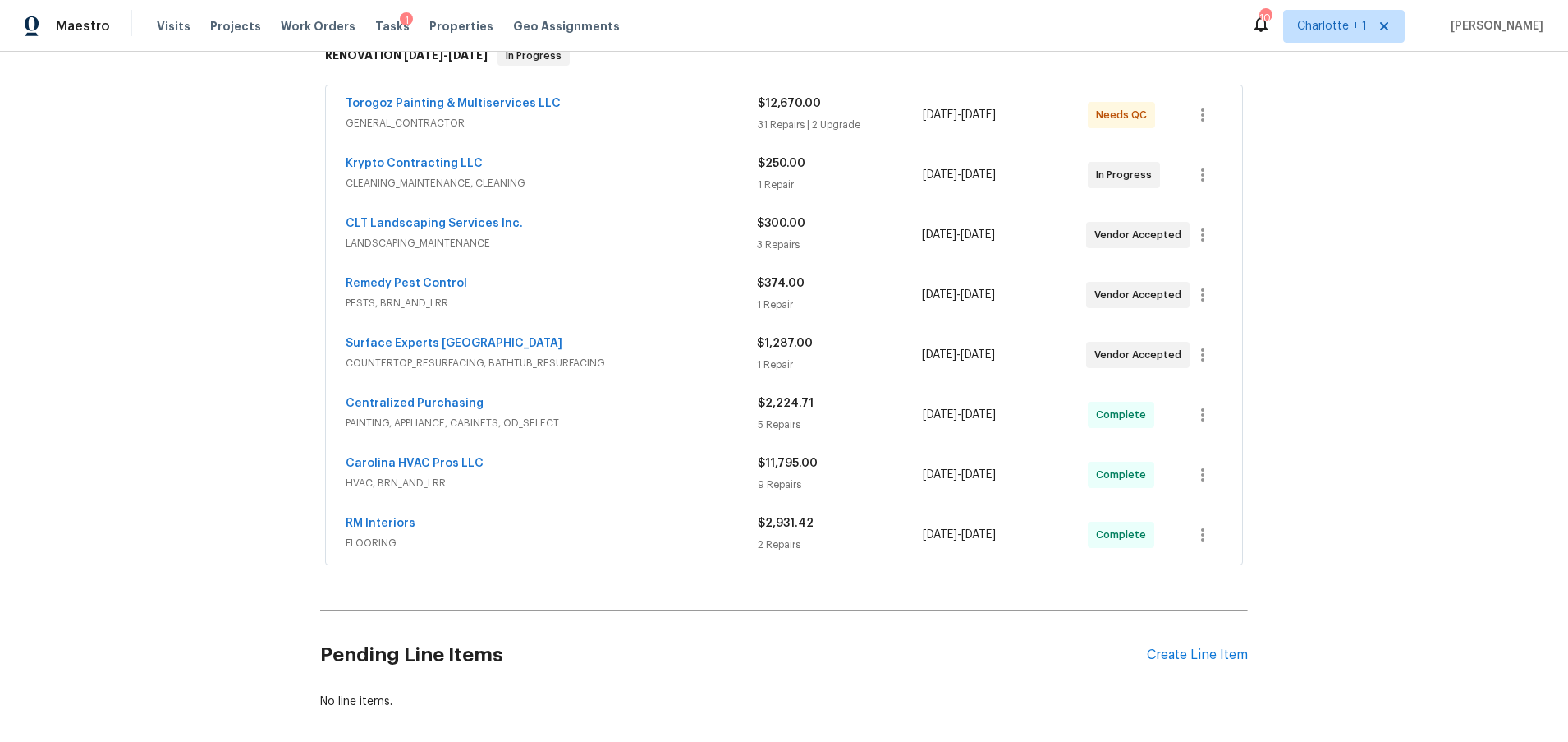
click at [642, 469] on div "Carolina HVAC Pros LLC" at bounding box center [551, 464] width 412 height 20
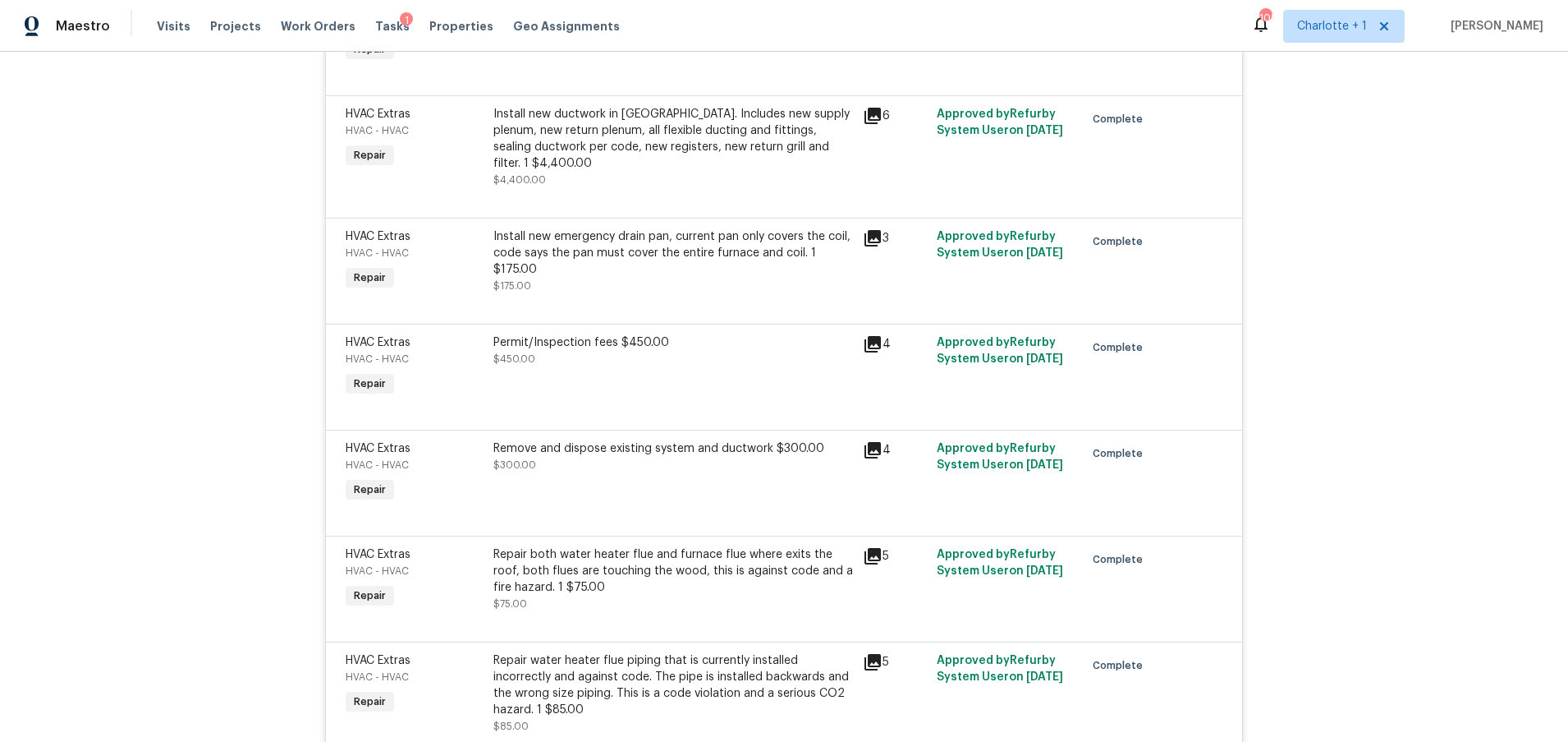
scroll to position [945, 0]
click at [573, 337] on div "Permit/Inspection fees $450.00 $450.00" at bounding box center [672, 350] width 359 height 33
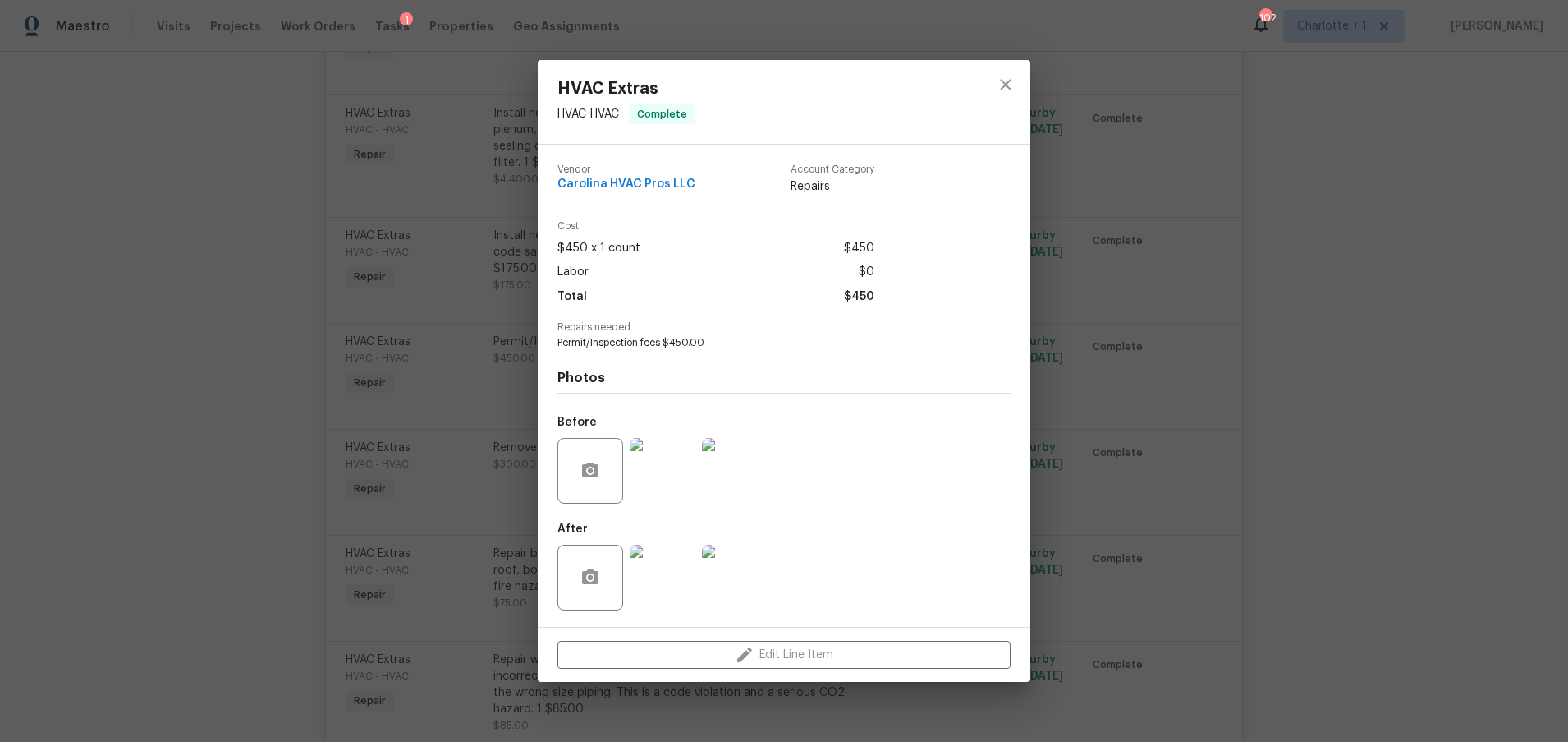
click at [648, 556] on img at bounding box center [662, 577] width 66 height 66
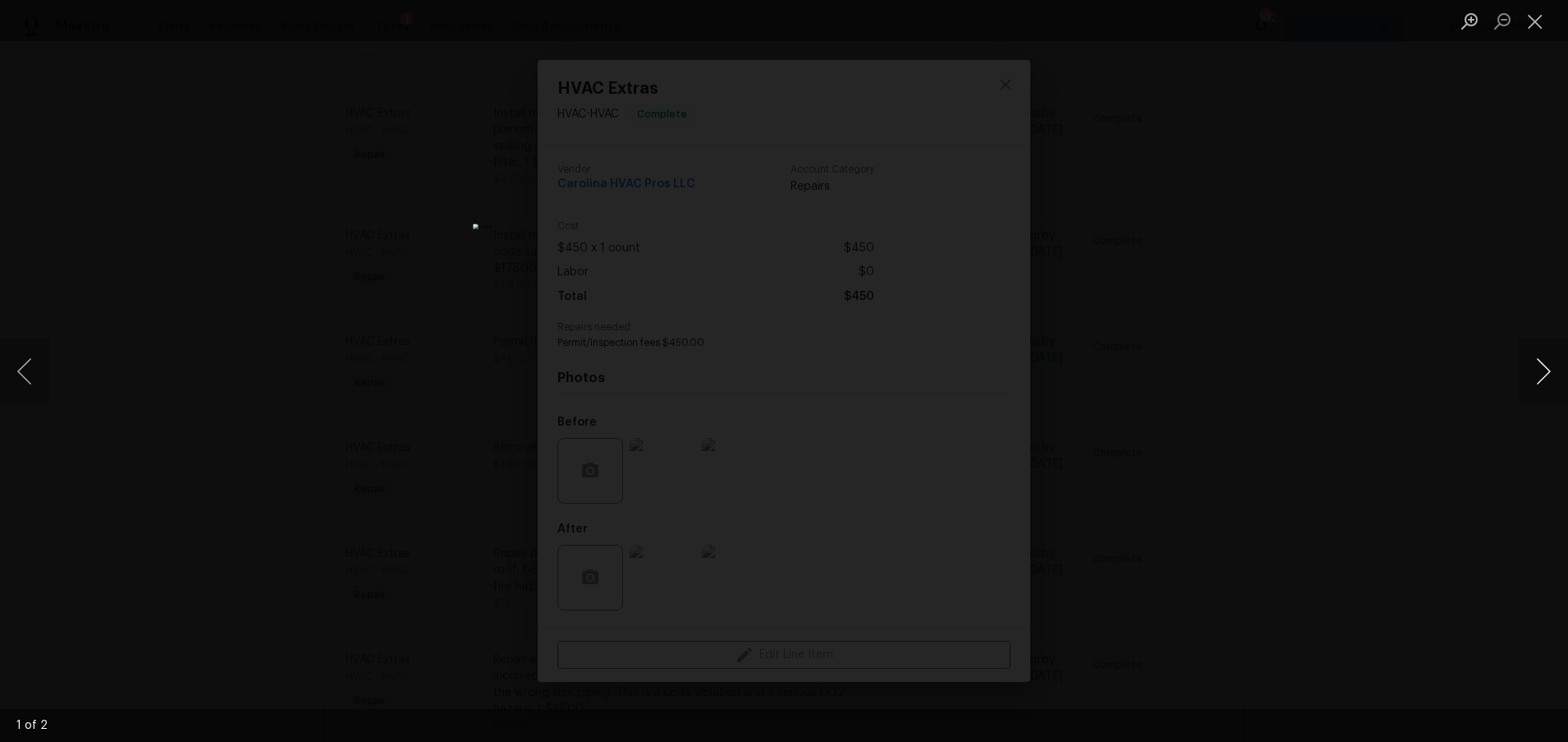
click at [1541, 367] on button "Next image" at bounding box center [1542, 371] width 49 height 66
click at [1324, 257] on div "Lightbox" at bounding box center [784, 371] width 1568 height 742
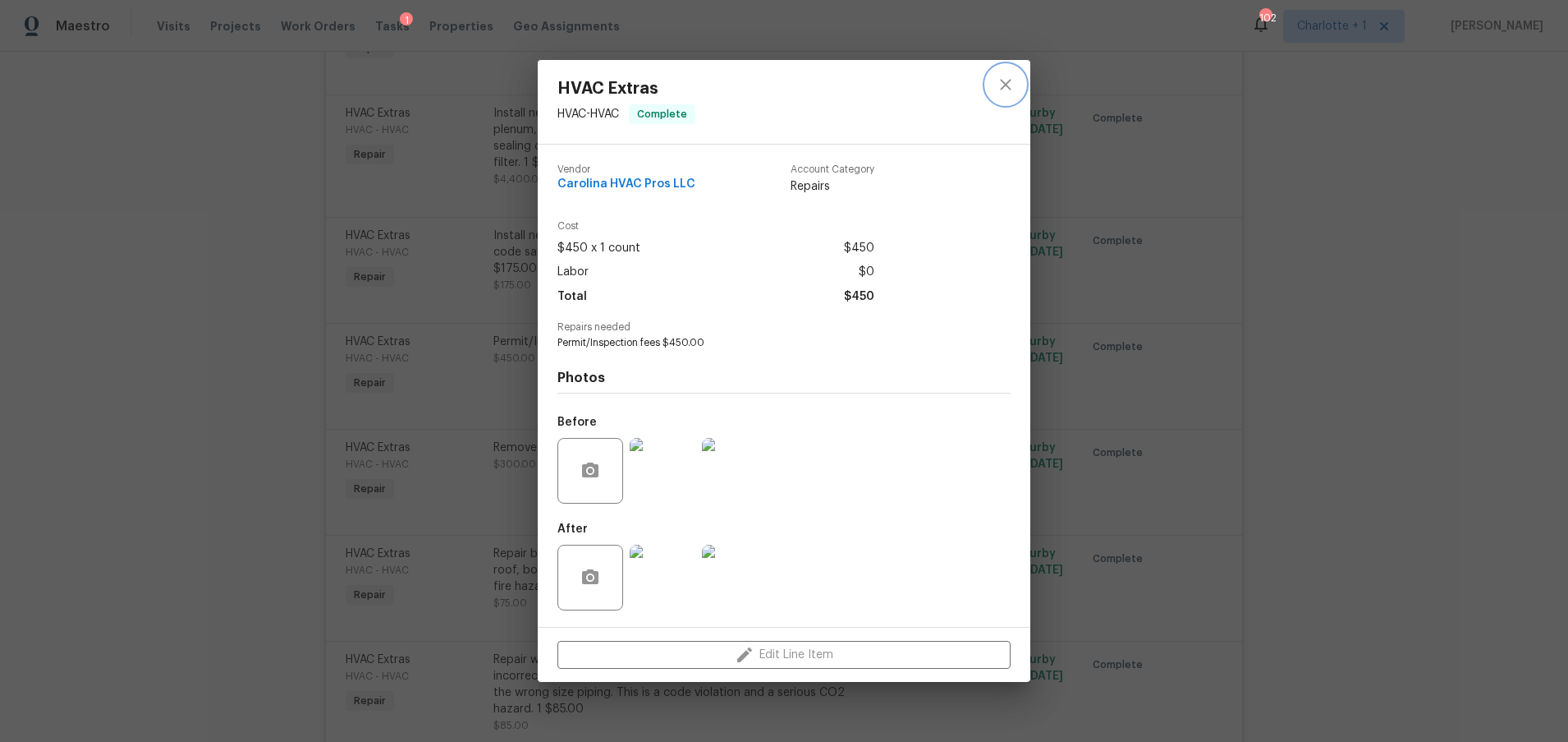
click at [999, 81] on icon "close" at bounding box center [1006, 84] width 20 height 20
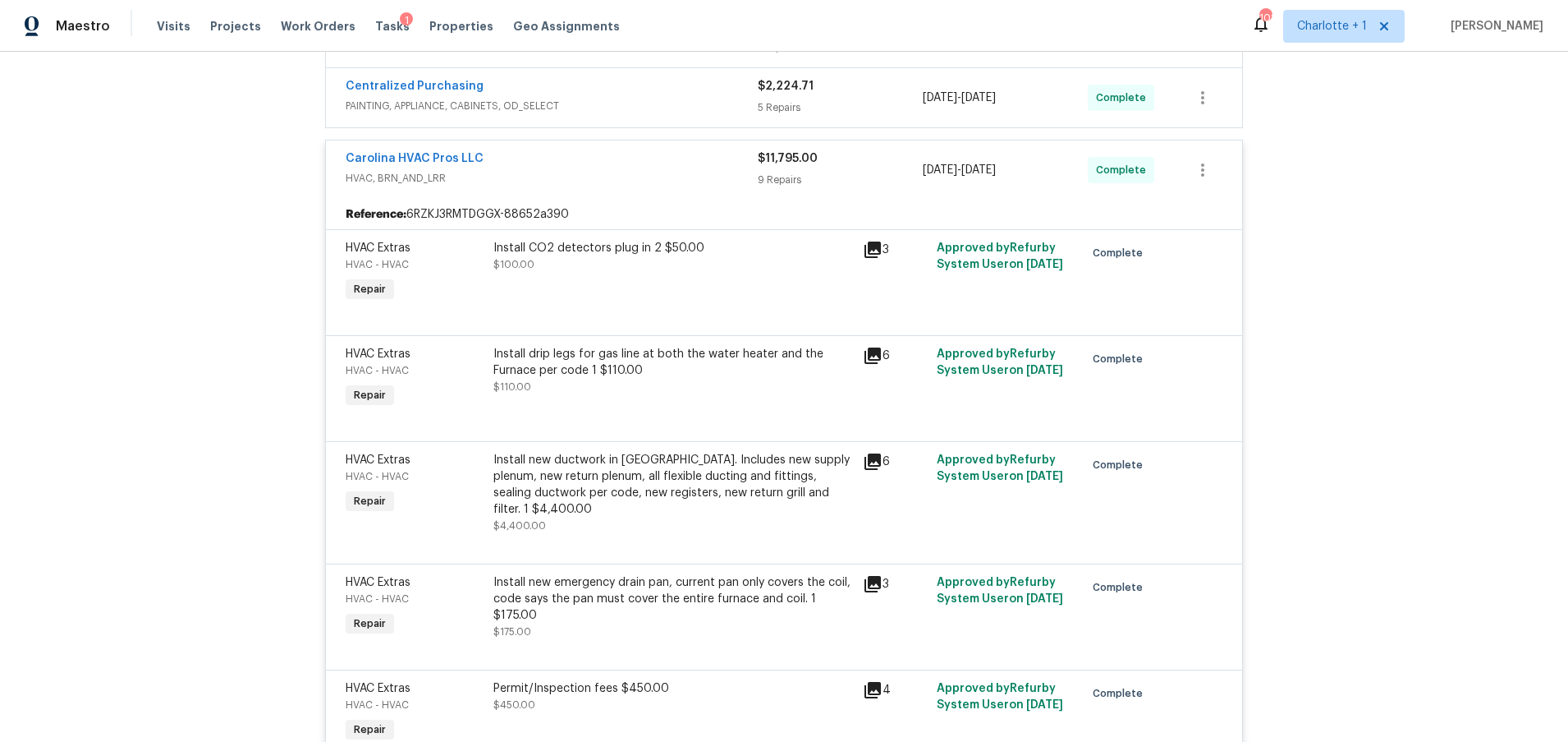
click at [600, 175] on span "HVAC, BRN_AND_LRR" at bounding box center [551, 178] width 412 height 16
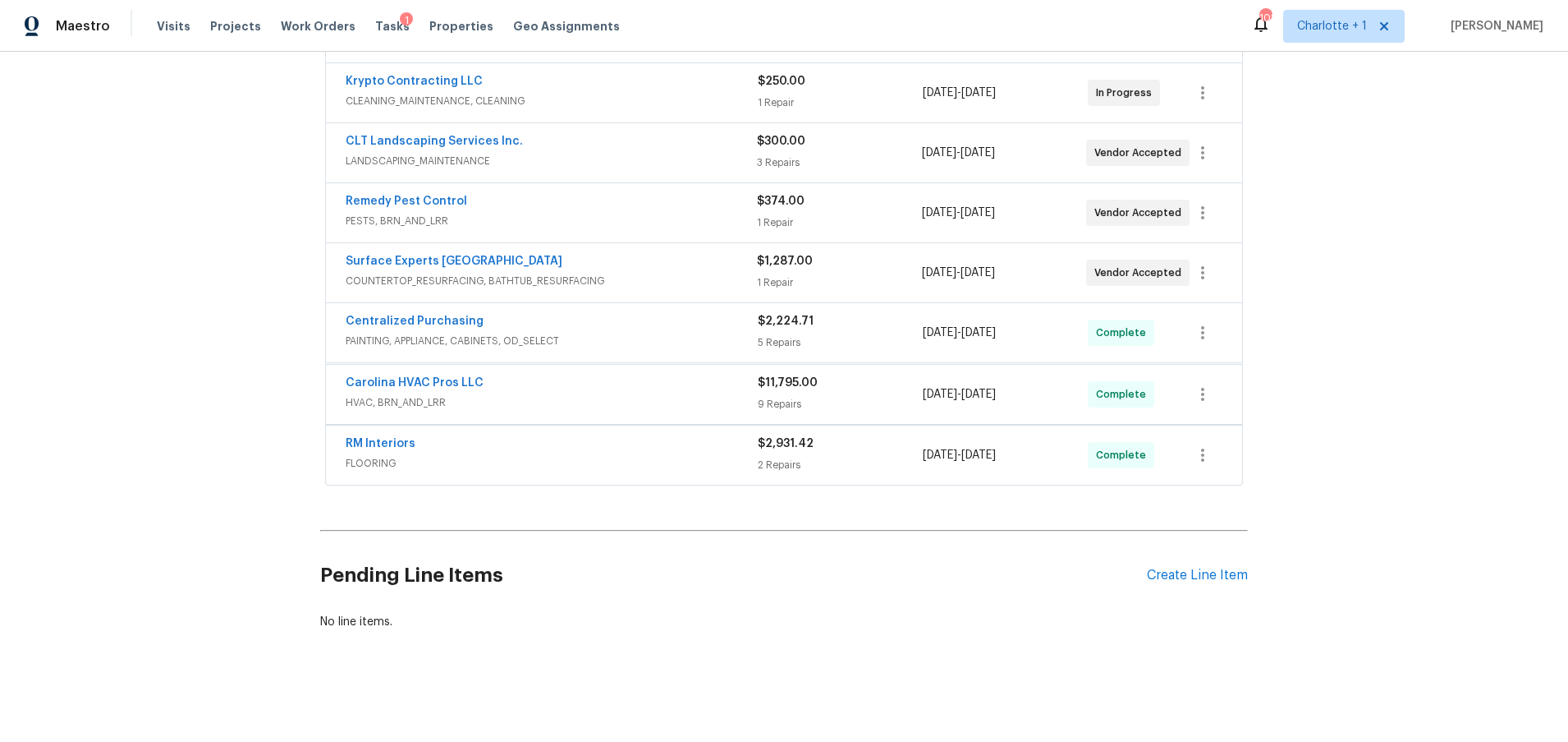
scroll to position [374, 0]
click at [251, 203] on div "Back to all projects 1754 Perfection Ave, Belmont, NC 28012 3 Beds | 2 Baths | …" at bounding box center [784, 396] width 1568 height 690
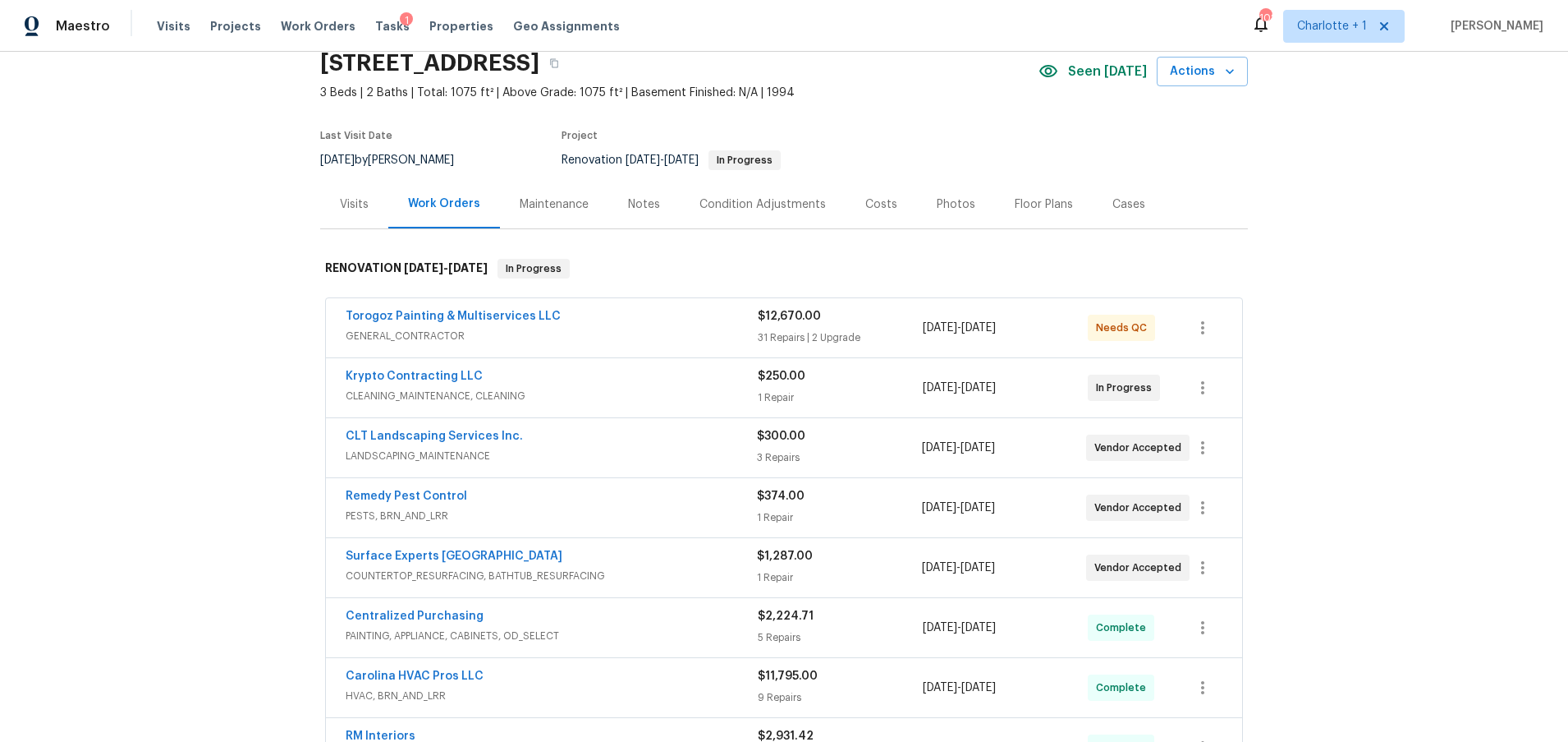
scroll to position [63, 0]
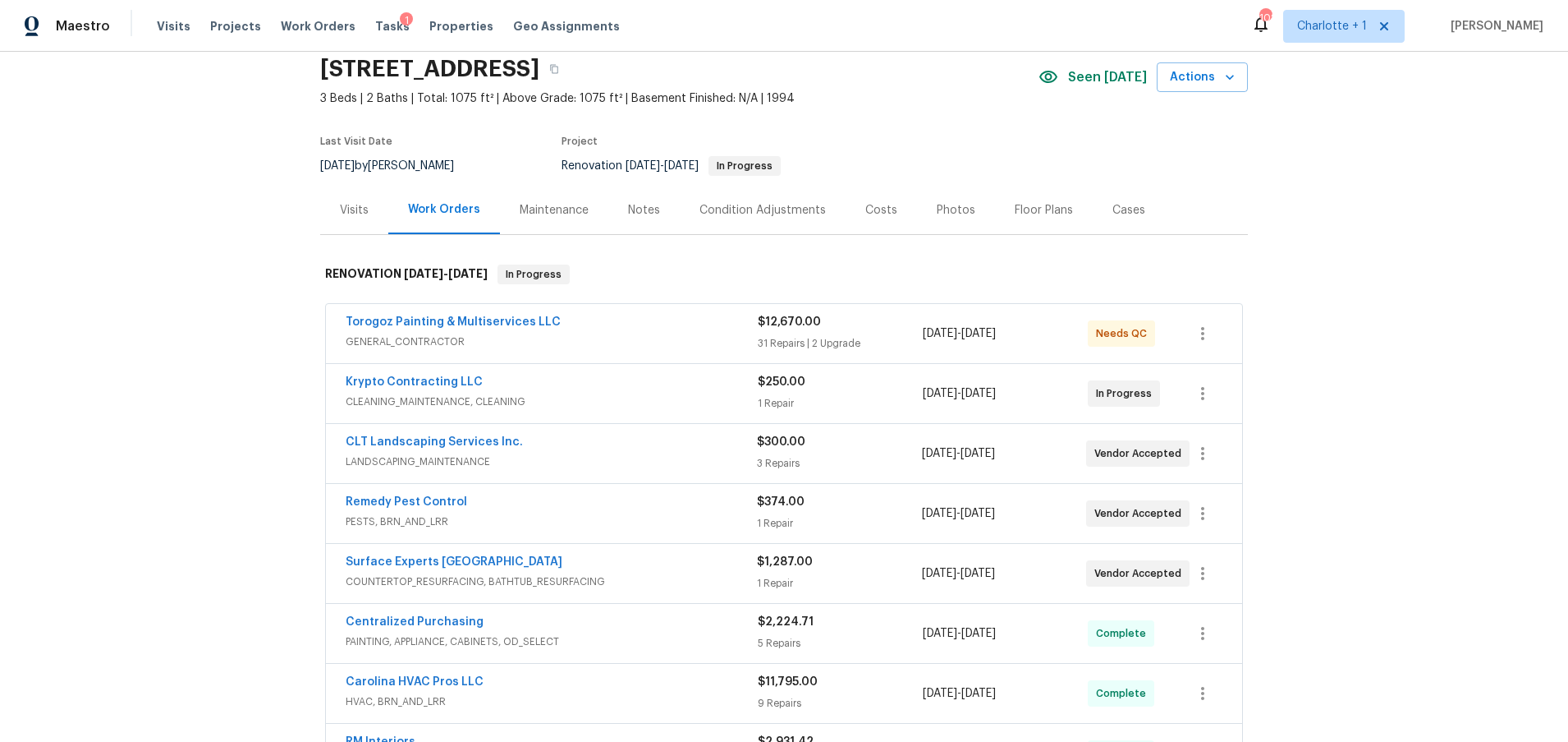
drag, startPoint x: 1279, startPoint y: 257, endPoint x: 1233, endPoint y: 124, distance: 140.7
click at [1279, 257] on div "Back to all projects 1754 Perfection Ave, Belmont, NC 28012 3 Beds | 2 Baths | …" at bounding box center [784, 396] width 1568 height 690
click at [173, 323] on div "Back to all projects 1754 Perfection Ave, Belmont, NC 28012 3 Beds | 2 Baths | …" at bounding box center [784, 396] width 1568 height 690
click at [1331, 204] on div "Back to all projects 1754 Perfection Ave, Belmont, NC 28012 3 Beds | 2 Baths | …" at bounding box center [784, 396] width 1568 height 690
click at [260, 293] on div "Back to all projects 1754 Perfection Ave, Belmont, NC 28012 3 Beds | 2 Baths | …" at bounding box center [784, 396] width 1568 height 690
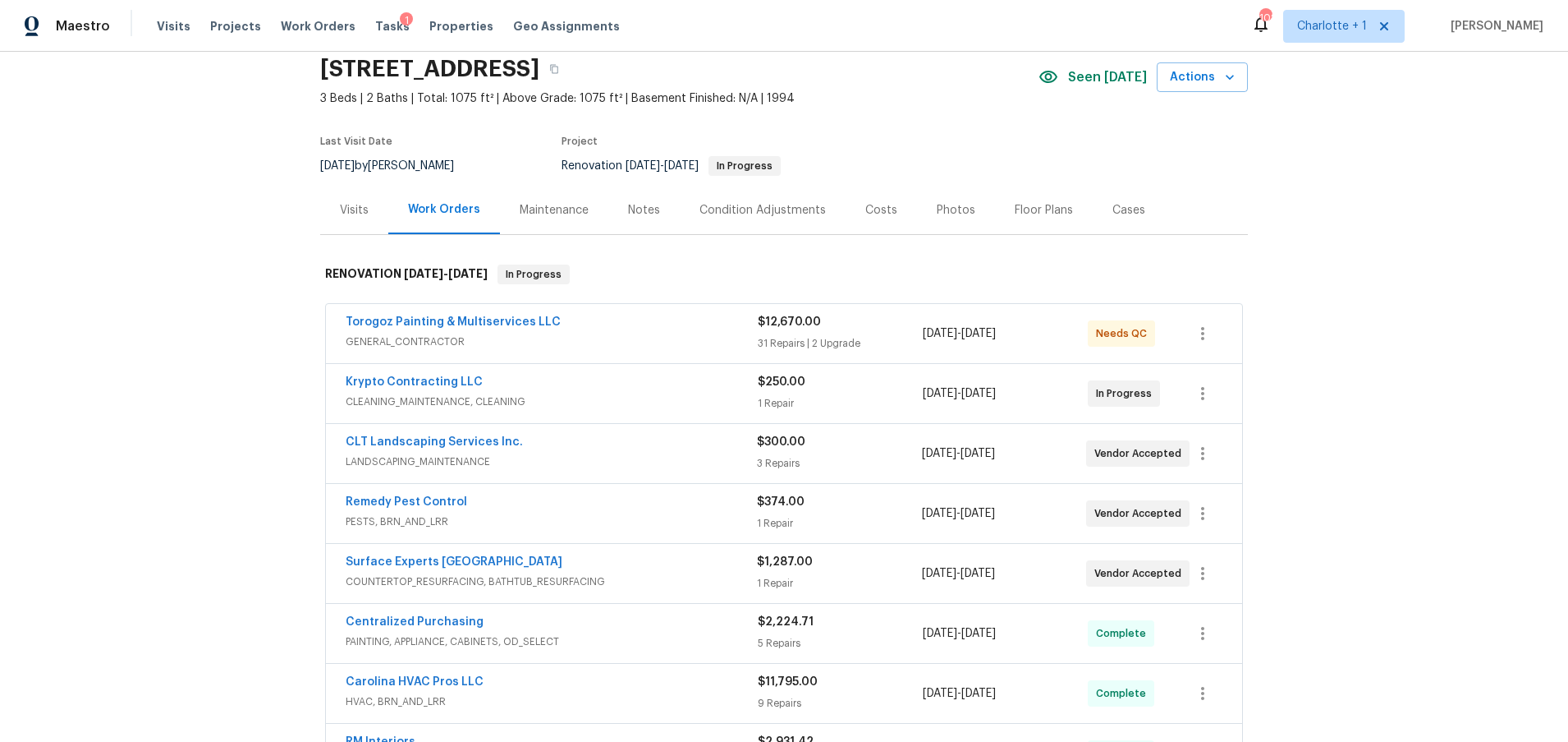
click at [174, 401] on div "Back to all projects 1754 Perfection Ave, Belmont, NC 28012 3 Beds | 2 Baths | …" at bounding box center [784, 396] width 1568 height 690
click at [1251, 281] on div "Back to all projects 1754 Perfection Ave, Belmont, NC 28012 3 Beds | 2 Baths | …" at bounding box center [784, 396] width 1568 height 690
click at [199, 281] on div "Back to all projects 1754 Perfection Ave, Belmont, NC 28012 3 Beds | 2 Baths | …" at bounding box center [784, 396] width 1568 height 690
click at [667, 400] on span "CLEANING_MAINTENANCE, CLEANING" at bounding box center [551, 401] width 412 height 16
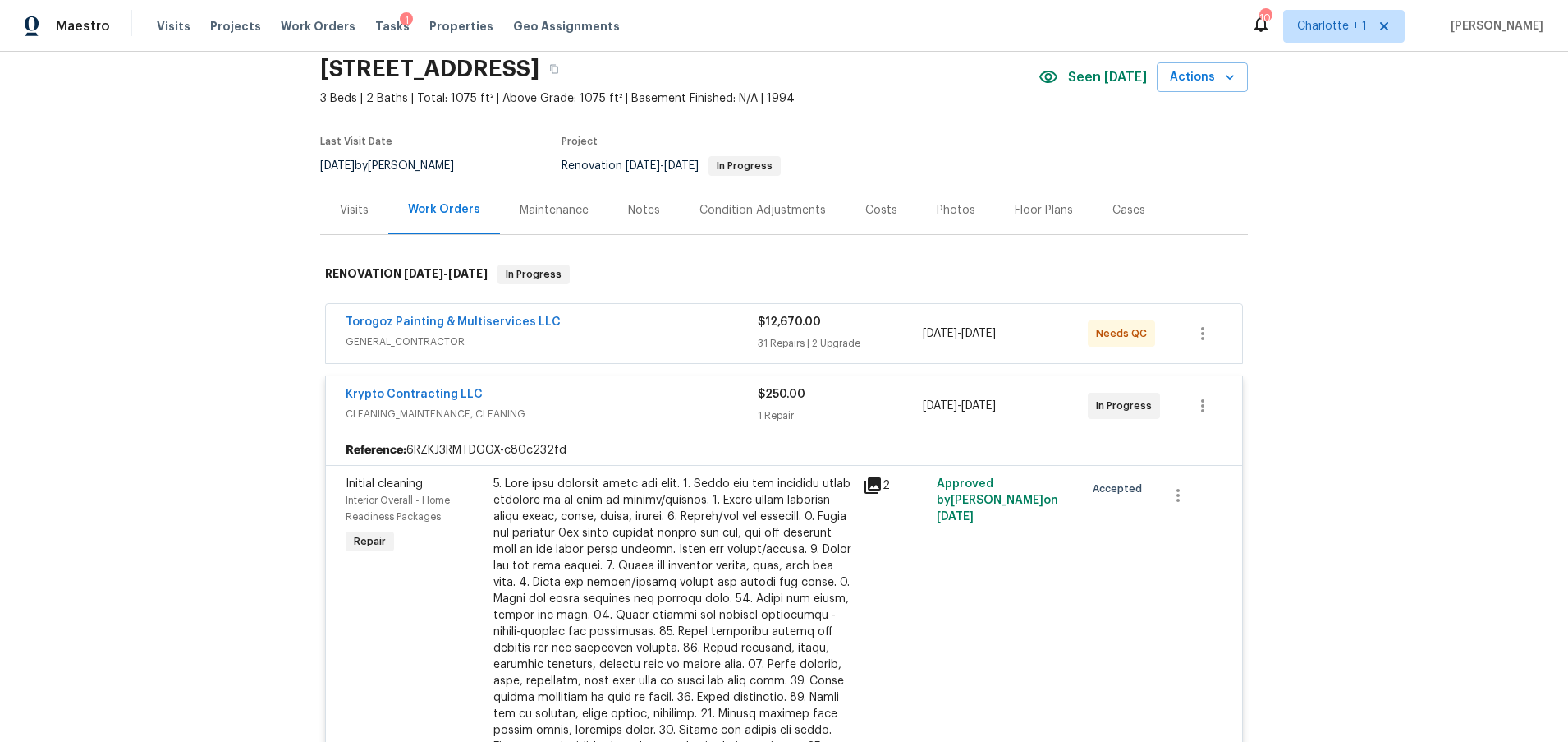
click at [639, 395] on div "Krypto Contracting LLC" at bounding box center [551, 395] width 412 height 20
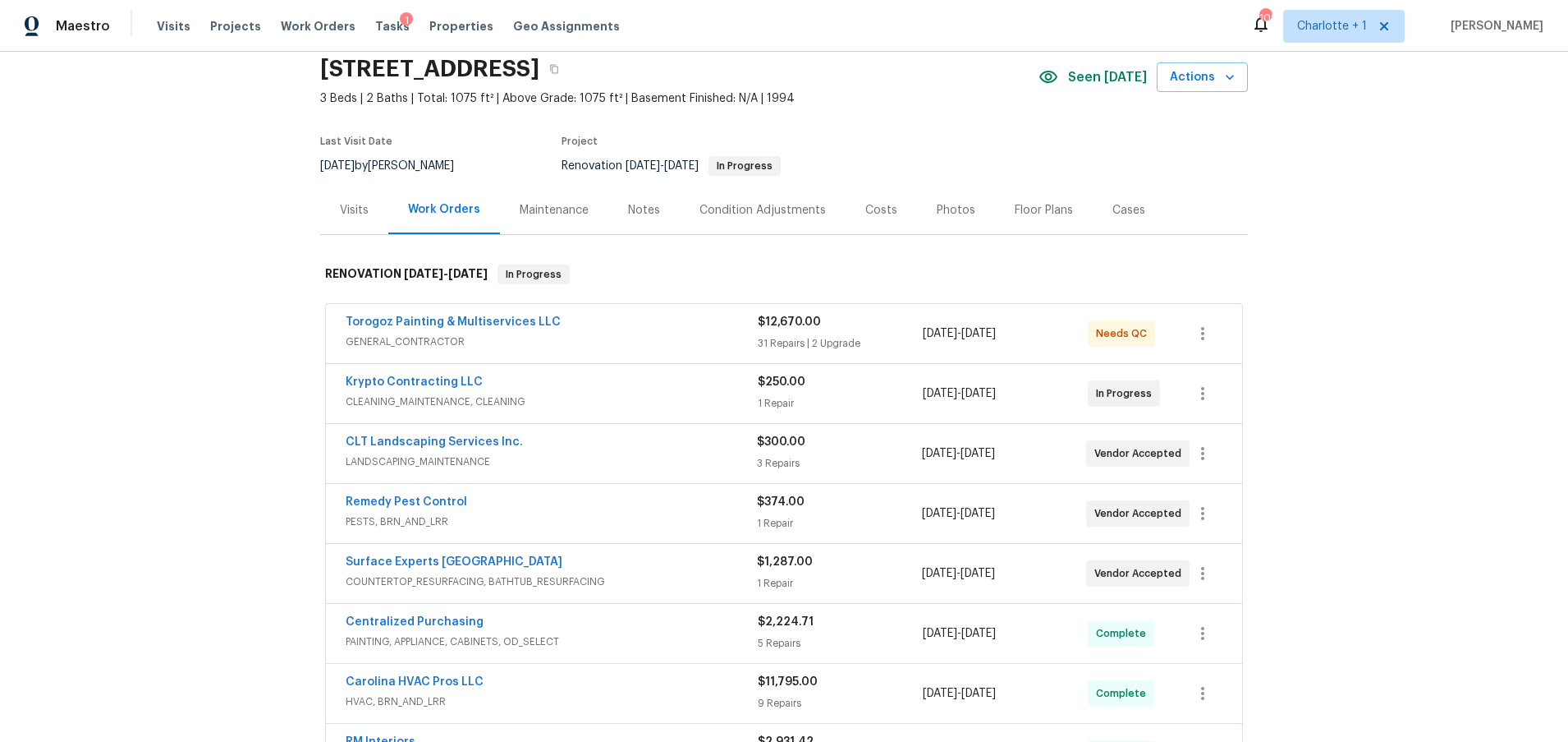
click at [1350, 217] on div "Back to all projects 1754 Perfection Ave, Belmont, NC 28012 3 Beds | 2 Baths | …" at bounding box center [784, 396] width 1568 height 690
click at [994, 123] on section "1754 Perfection Ave, Belmont, NC 28012 3 Beds | 2 Baths | Total: 1075 ft² | Abo…" at bounding box center [784, 117] width 928 height 138
click at [1291, 175] on div "Back to all projects 1754 Perfection Ave, Belmont, NC 28012 3 Beds | 2 Baths | …" at bounding box center [784, 396] width 1568 height 690
click at [1399, 147] on div "Back to all projects 1754 Perfection Ave, Belmont, NC 28012 3 Beds | 2 Baths | …" at bounding box center [784, 396] width 1568 height 690
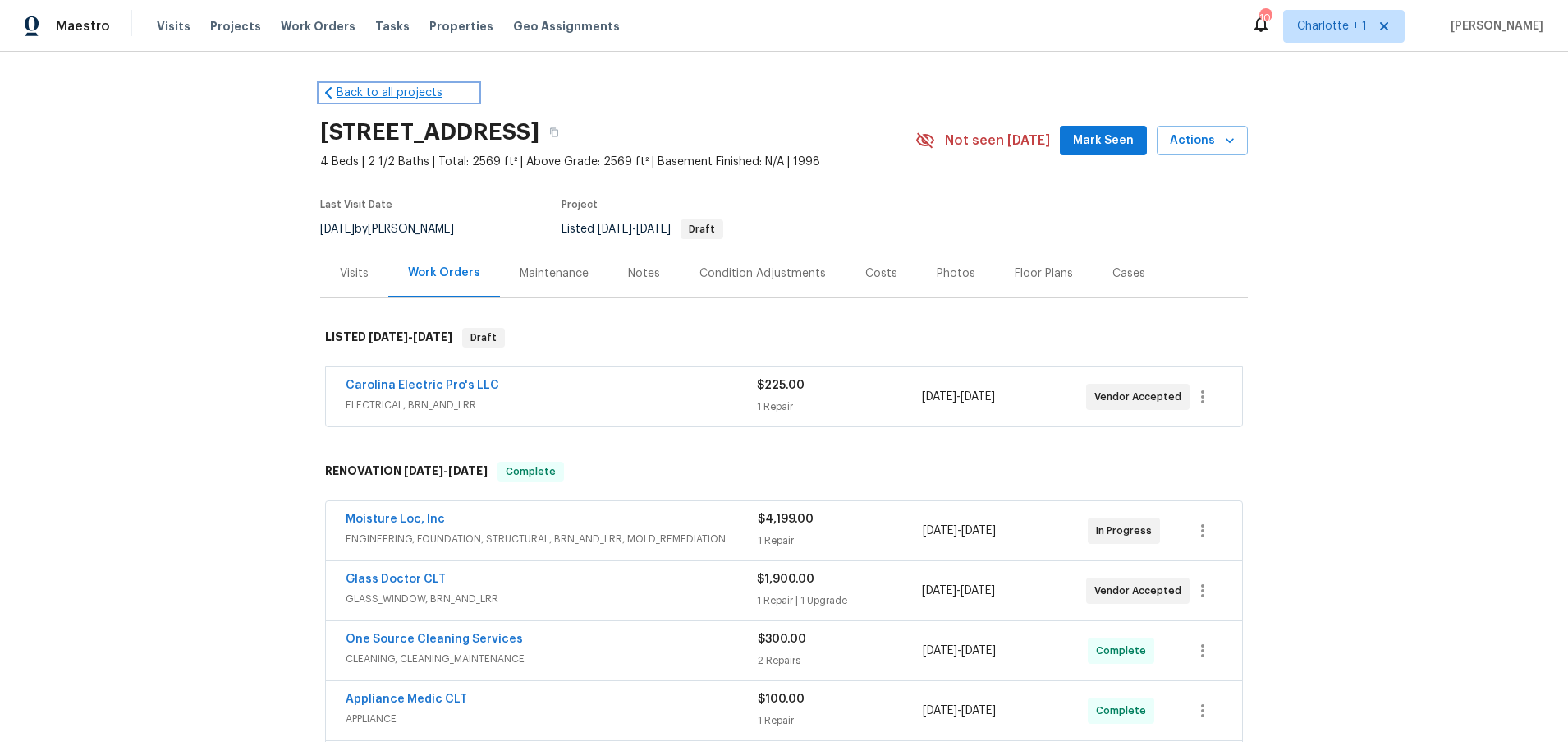
drag, startPoint x: 414, startPoint y: 98, endPoint x: 426, endPoint y: 94, distance: 12.6
click at [899, 281] on div "Costs" at bounding box center [880, 273] width 71 height 48
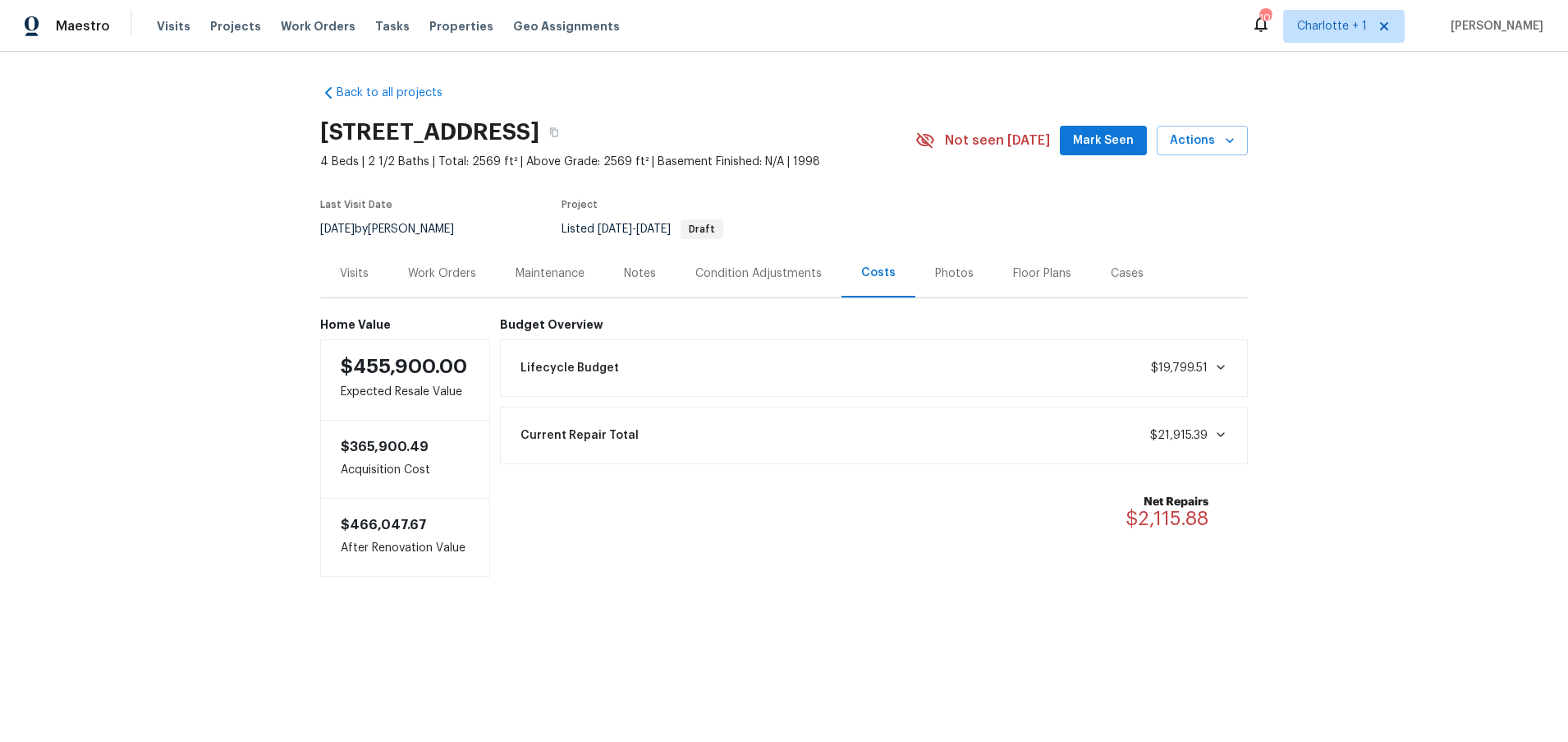
click at [1372, 361] on div "Back to all projects [STREET_ADDRESS] 4 Beds | 2 1/2 Baths | Total: 2569 ft² | …" at bounding box center [784, 363] width 1568 height 624
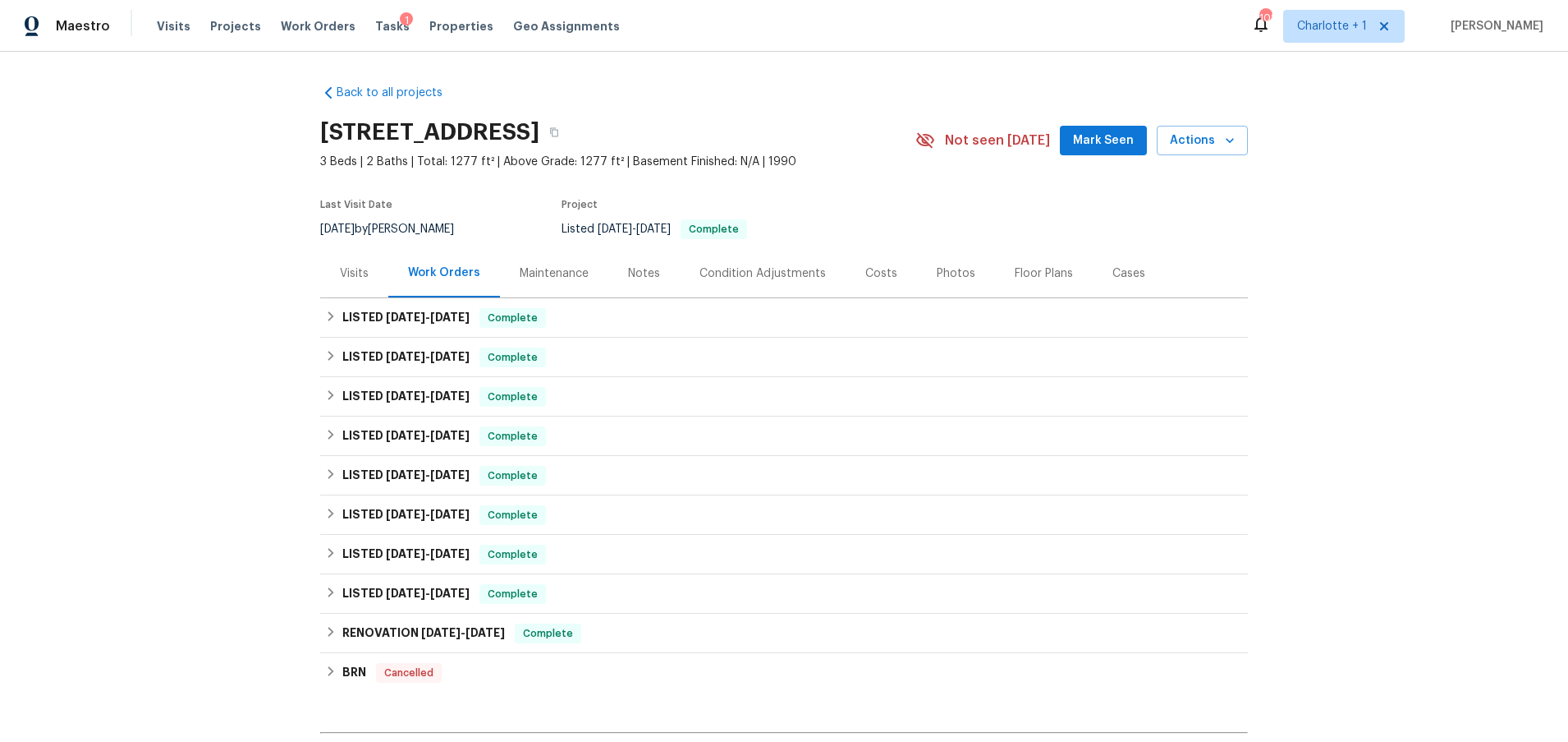
click at [348, 277] on div "Visits" at bounding box center [354, 273] width 29 height 16
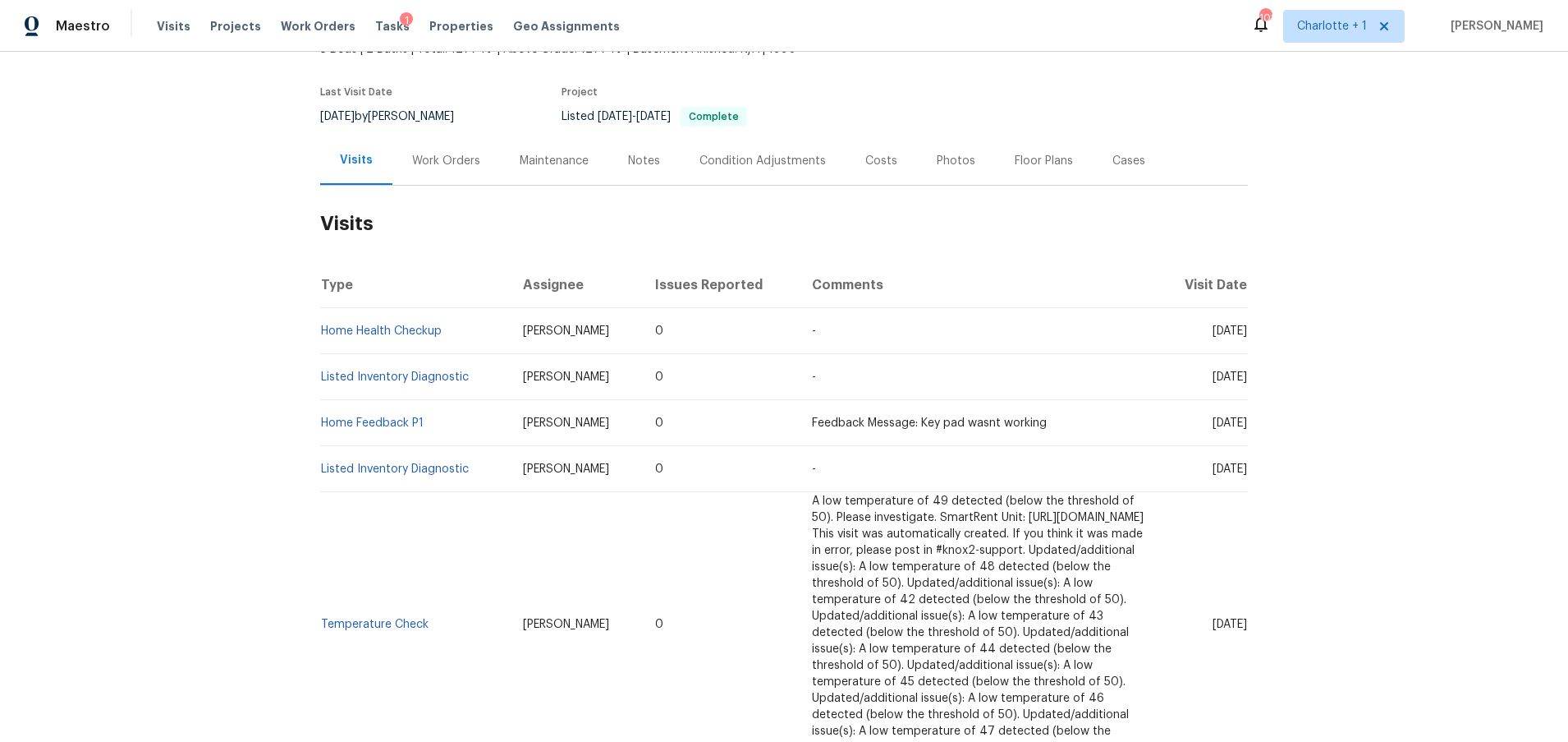
scroll to position [115, 0]
click at [400, 329] on link "Home Health Checkup" at bounding box center [381, 328] width 121 height 11
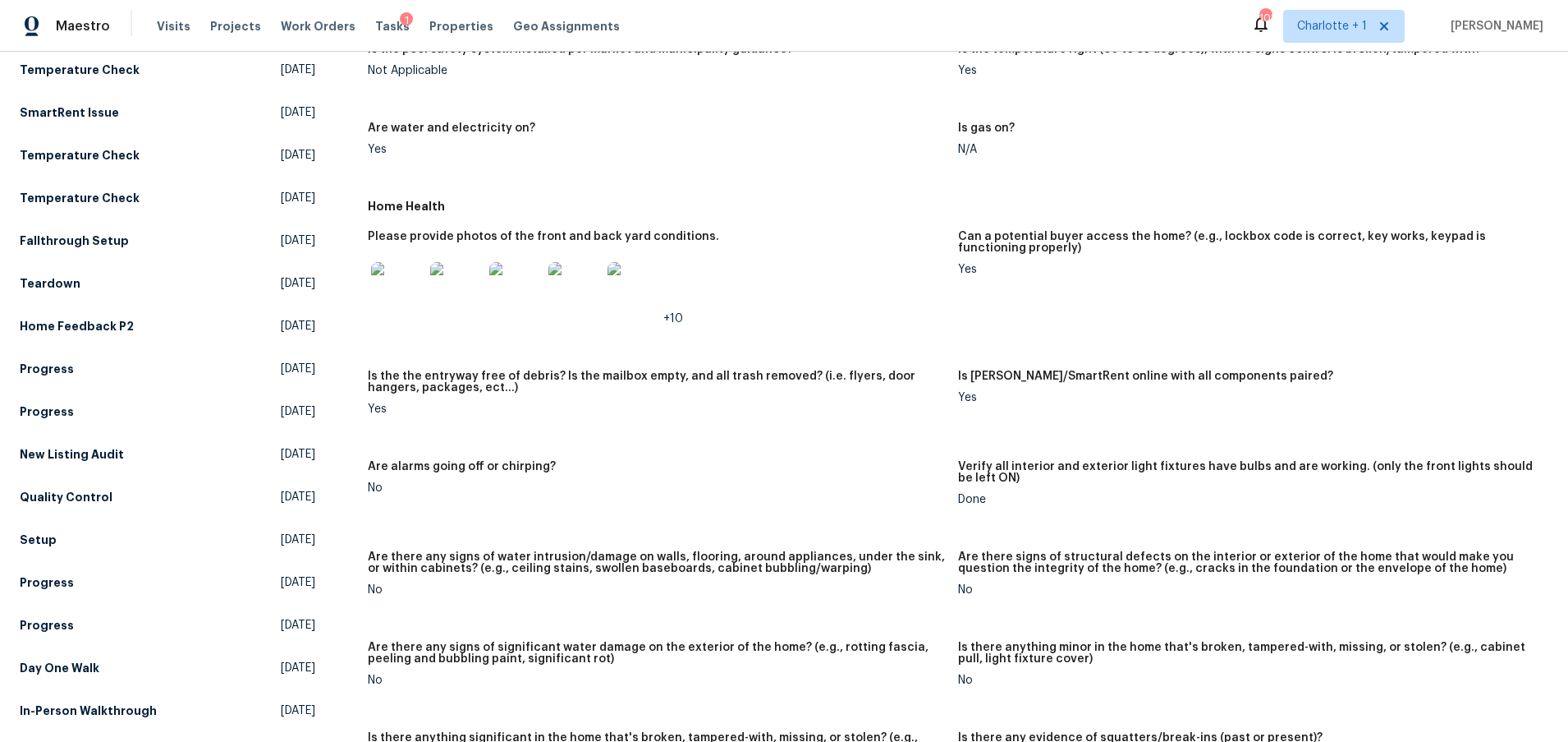
scroll to position [552, 0]
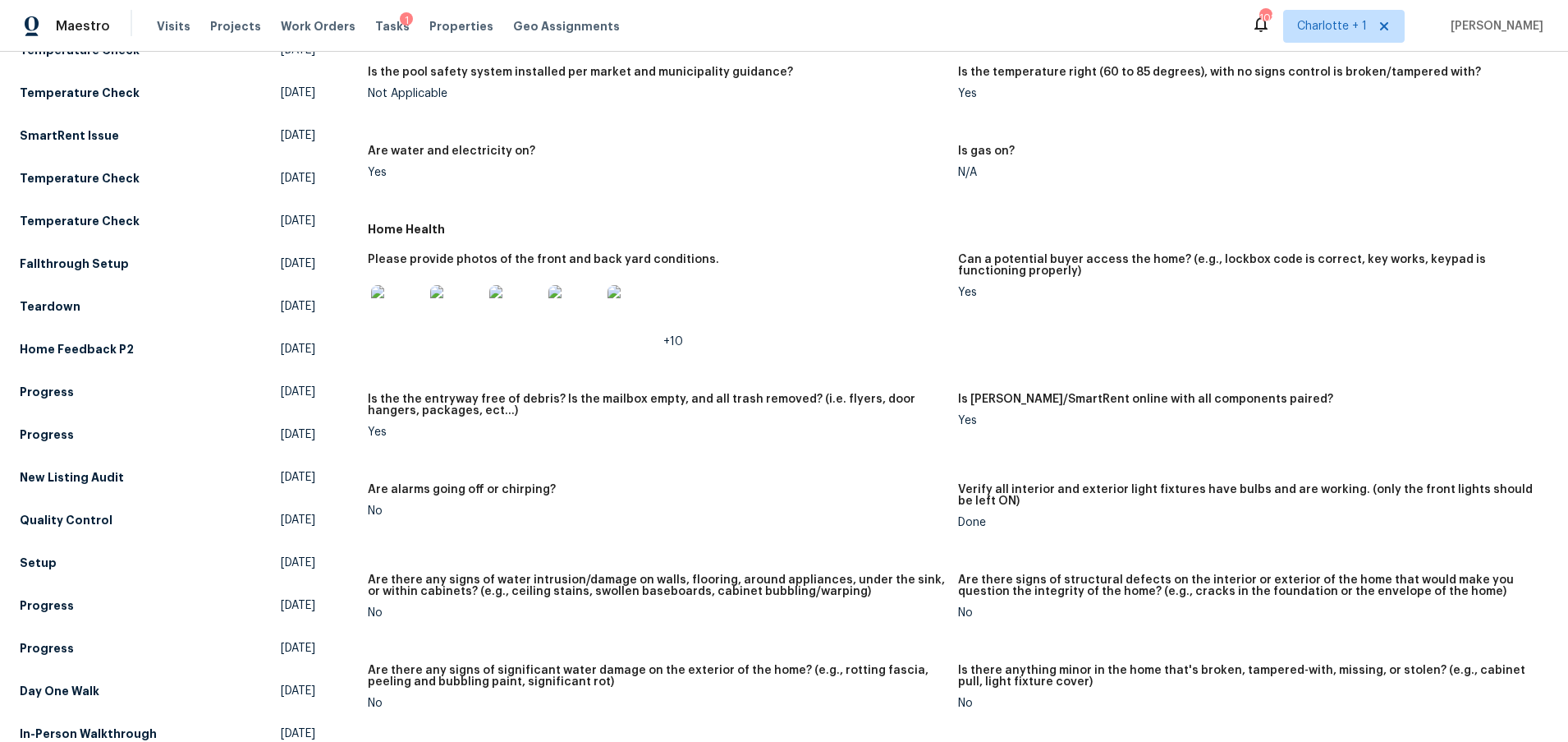
click at [393, 311] on img at bounding box center [397, 311] width 52 height 52
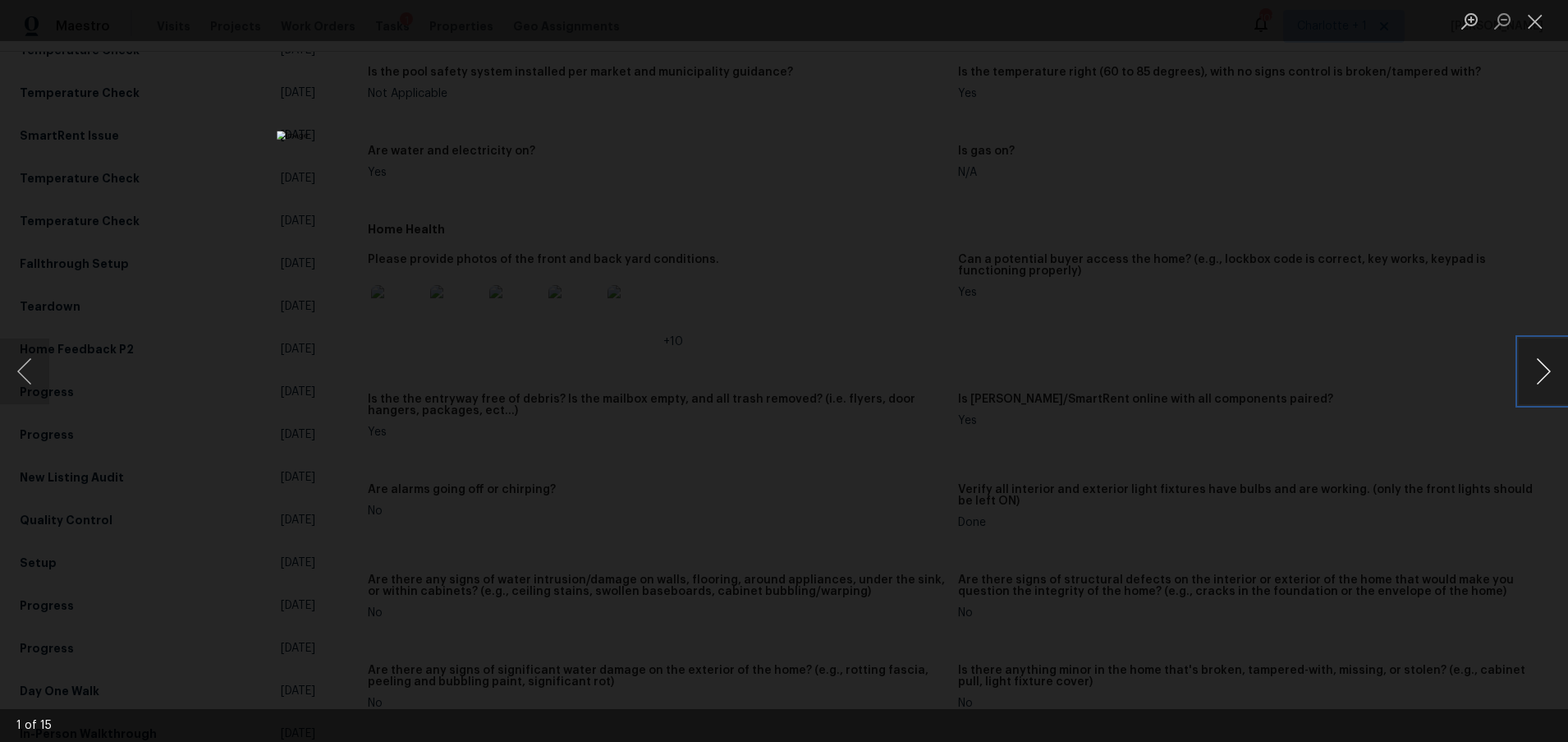
click at [1525, 363] on button "Next image" at bounding box center [1542, 371] width 49 height 66
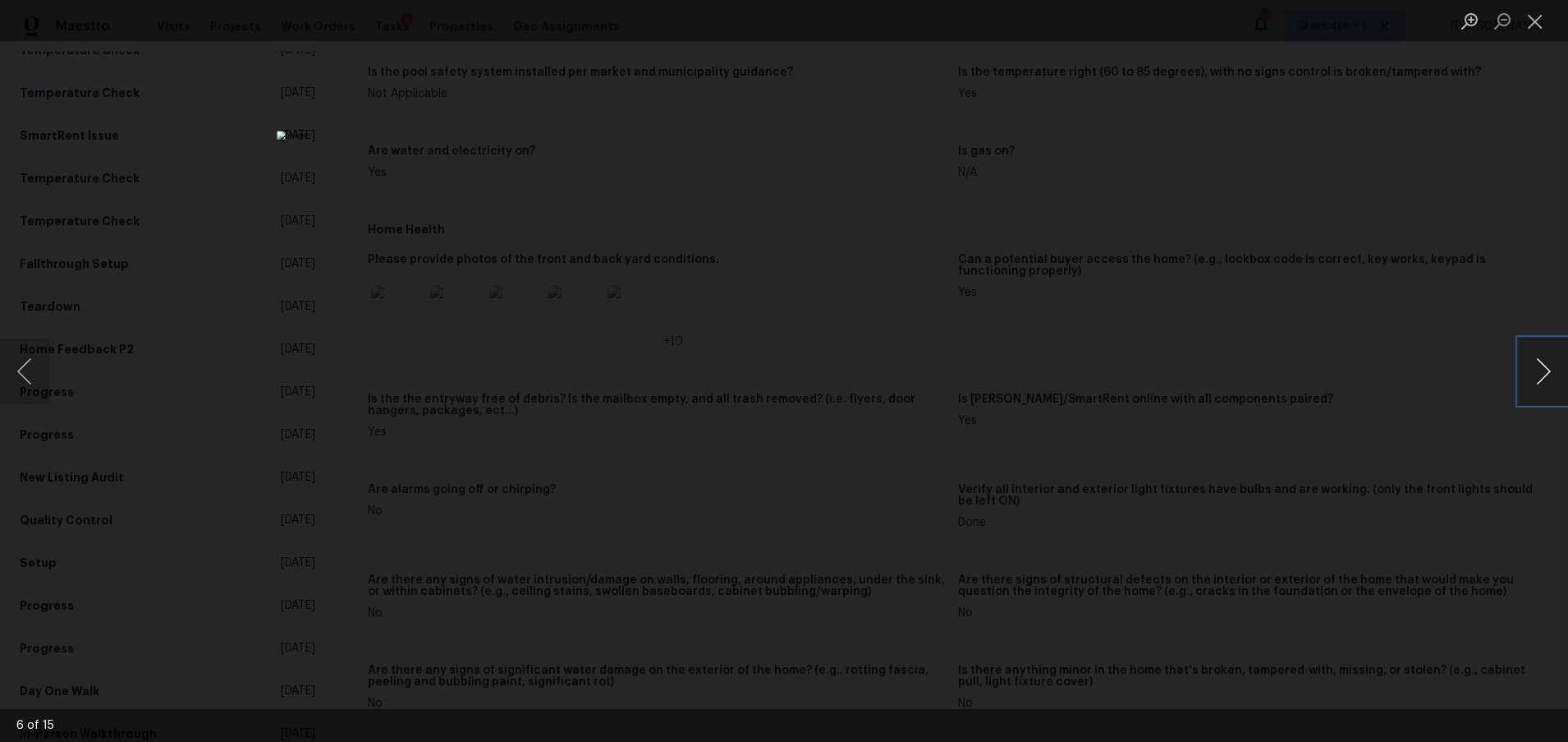
click at [1525, 363] on button "Next image" at bounding box center [1542, 371] width 49 height 66
click at [1526, 363] on button "Next image" at bounding box center [1542, 371] width 49 height 66
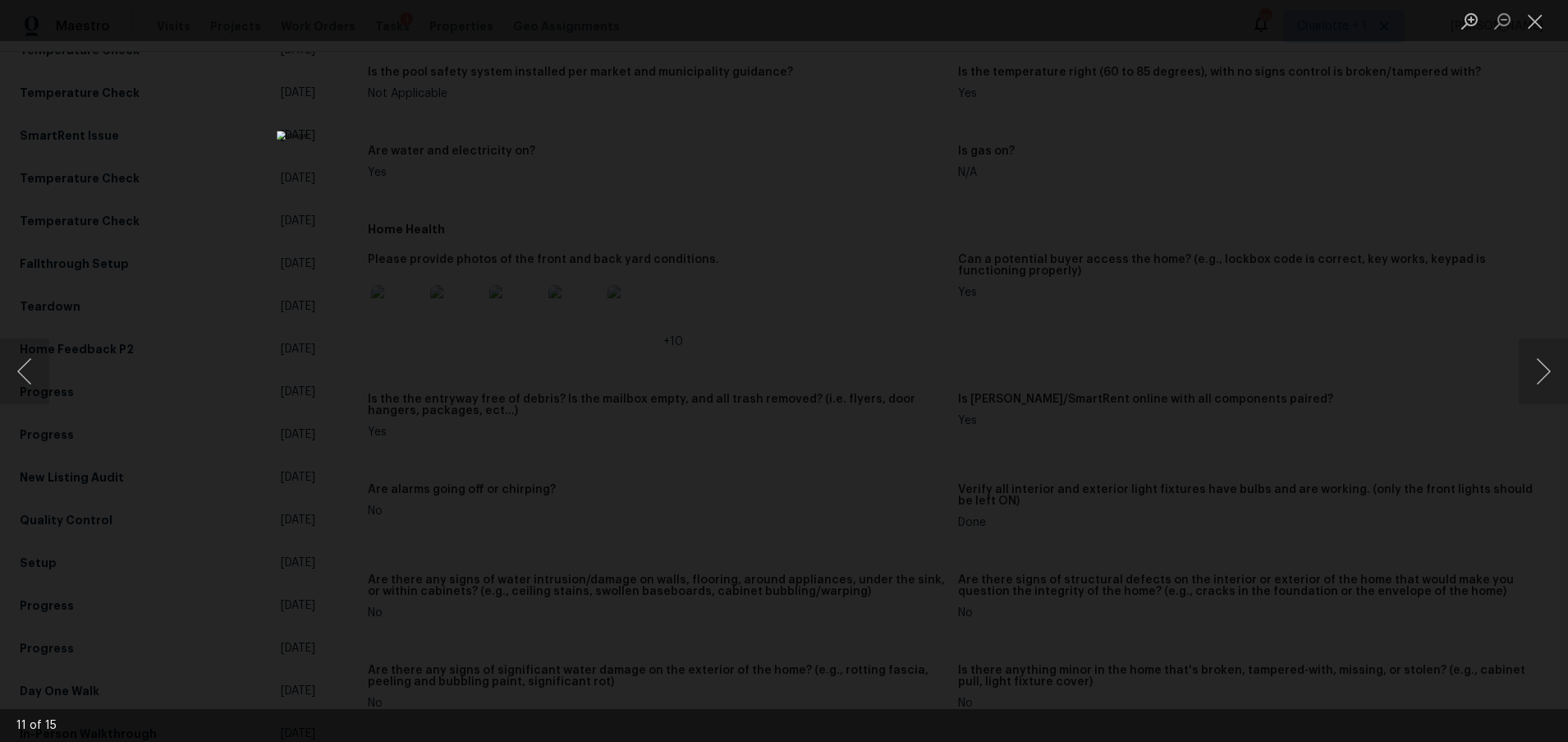
drag, startPoint x: 1276, startPoint y: 249, endPoint x: 1102, endPoint y: 257, distance: 174.2
click at [1276, 249] on div "Lightbox" at bounding box center [784, 371] width 1568 height 742
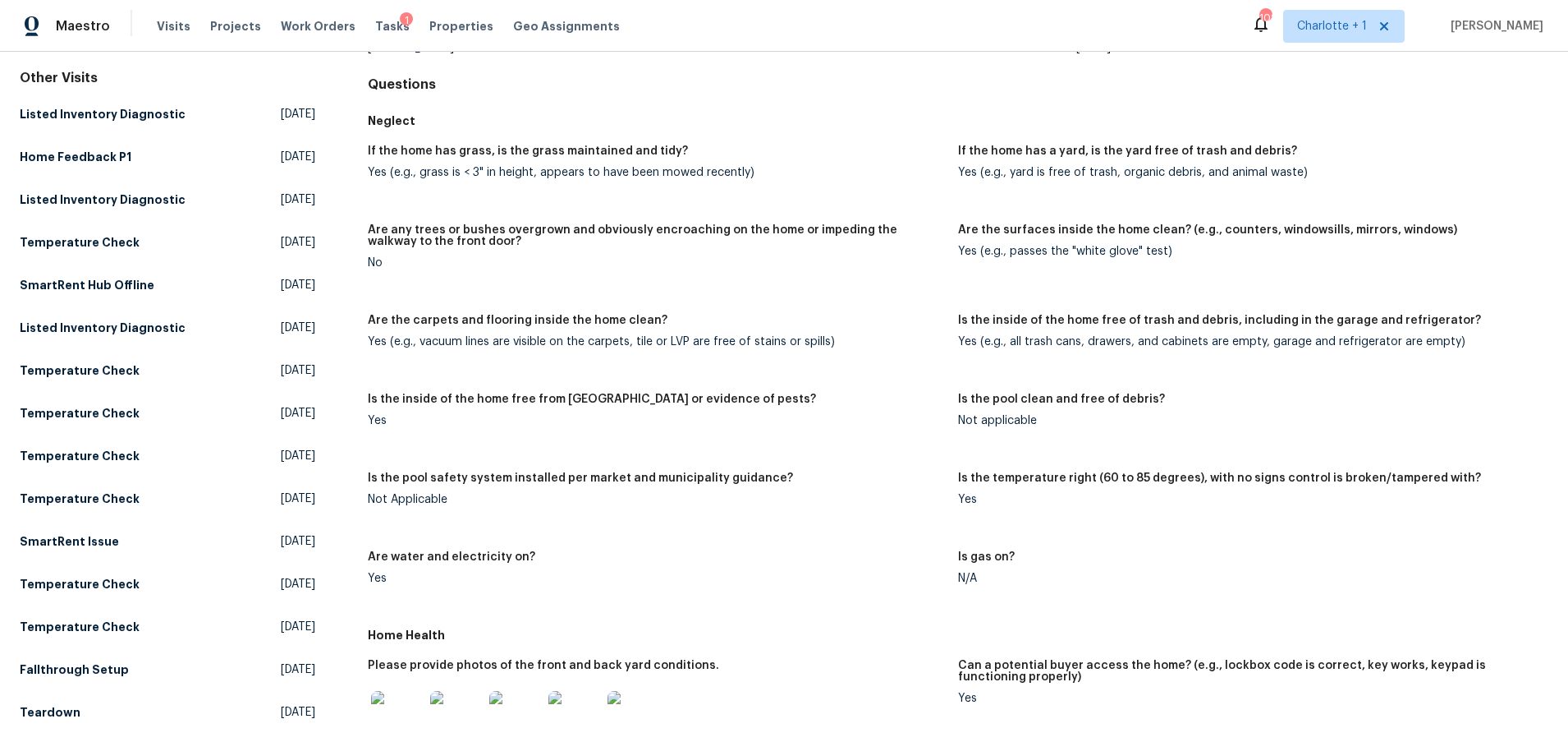
scroll to position [0, 0]
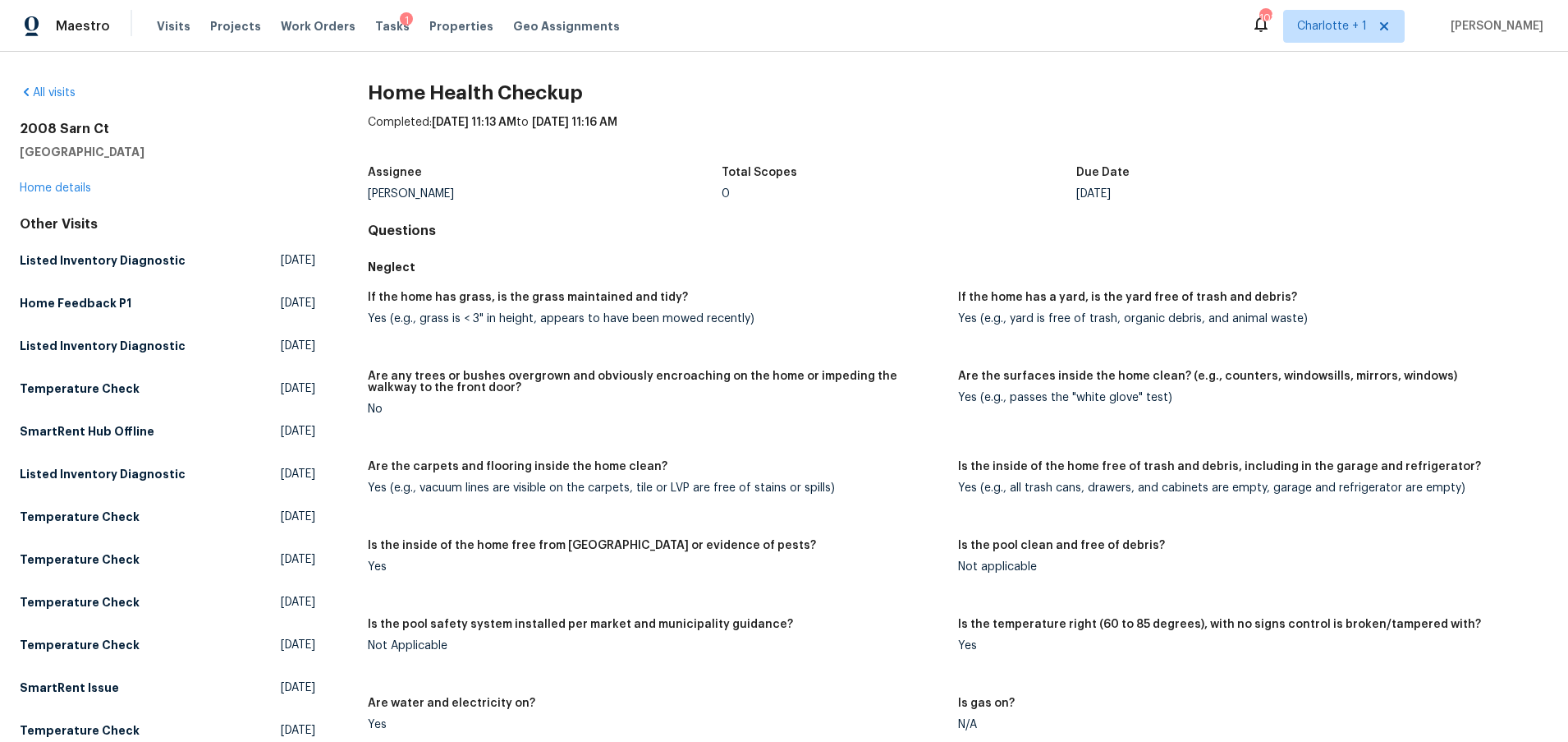
click at [54, 181] on div "[STREET_ADDRESS] Home details" at bounding box center [167, 159] width 296 height 75
click at [55, 184] on link "Home details" at bounding box center [55, 188] width 71 height 11
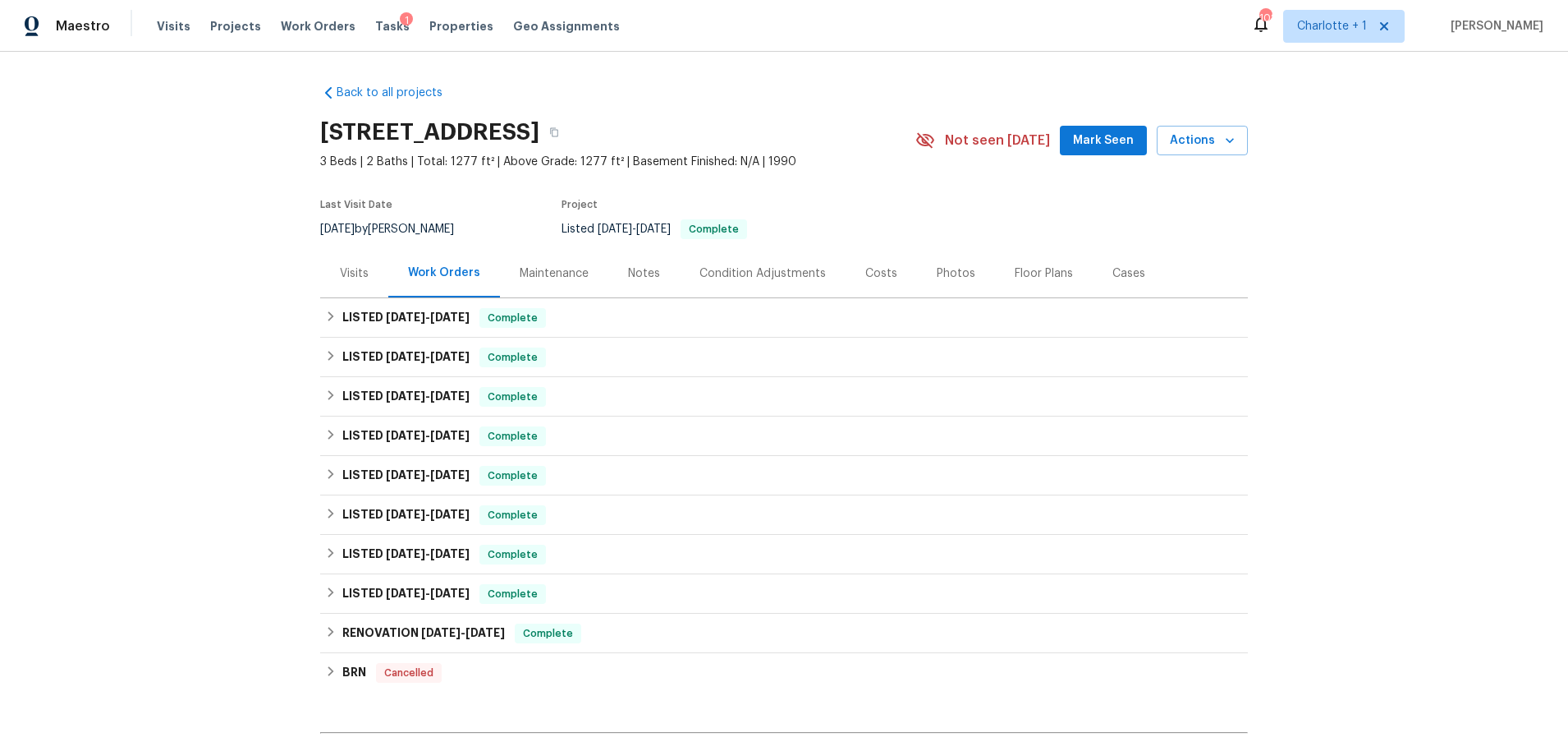
click at [878, 271] on div "Costs" at bounding box center [880, 273] width 32 height 16
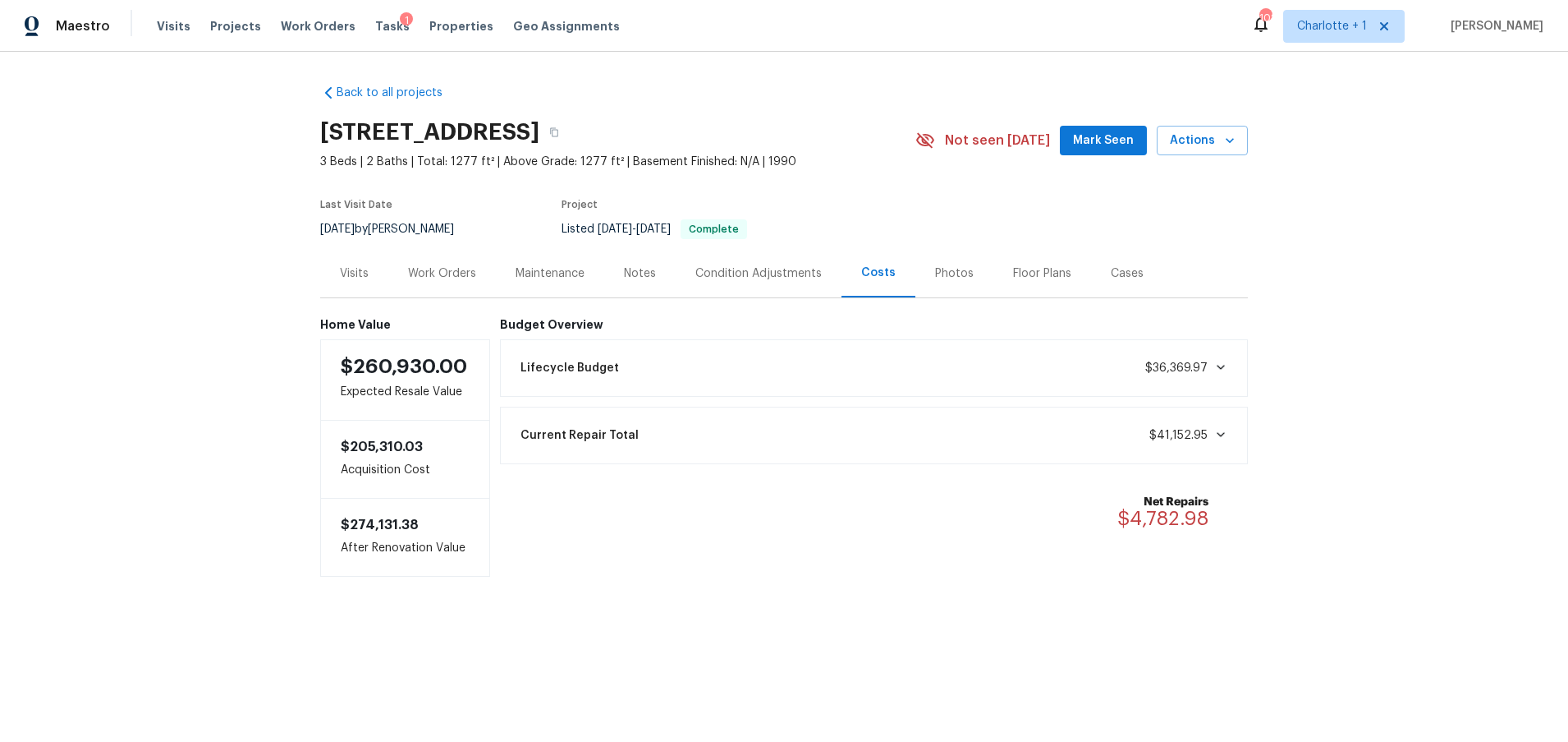
drag, startPoint x: 1337, startPoint y: 199, endPoint x: 940, endPoint y: 271, distance: 403.5
click at [1336, 199] on div "Back to all projects [STREET_ADDRESS] 3 Beds | 2 Baths | Total: 1277 ft² | Abov…" at bounding box center [784, 363] width 1568 height 624
click at [174, 244] on div "Back to all projects [STREET_ADDRESS] 3 Beds | 2 Baths | Total: 1277 ft² | Abov…" at bounding box center [784, 363] width 1568 height 624
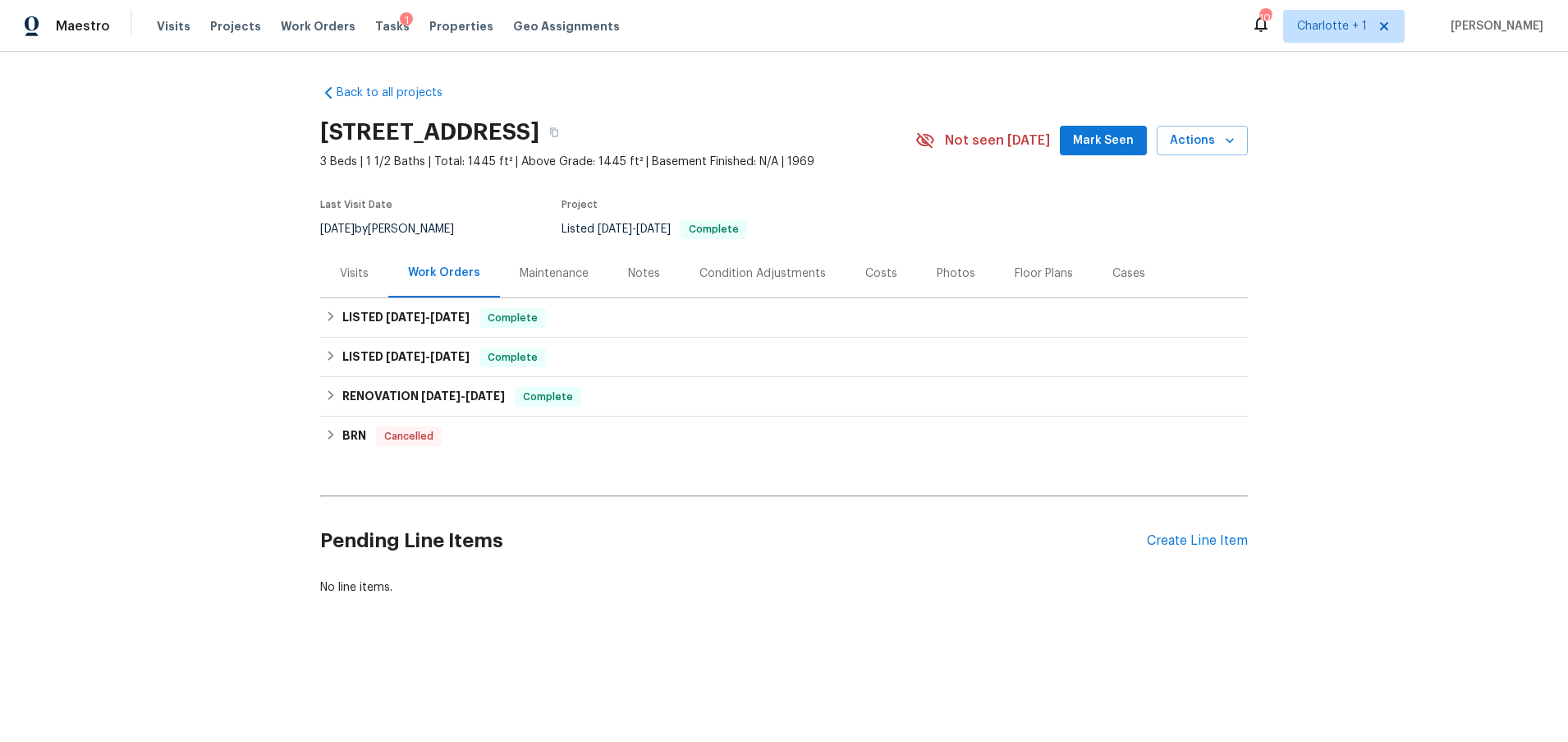
click at [329, 272] on div "Visits" at bounding box center [353, 273] width 68 height 48
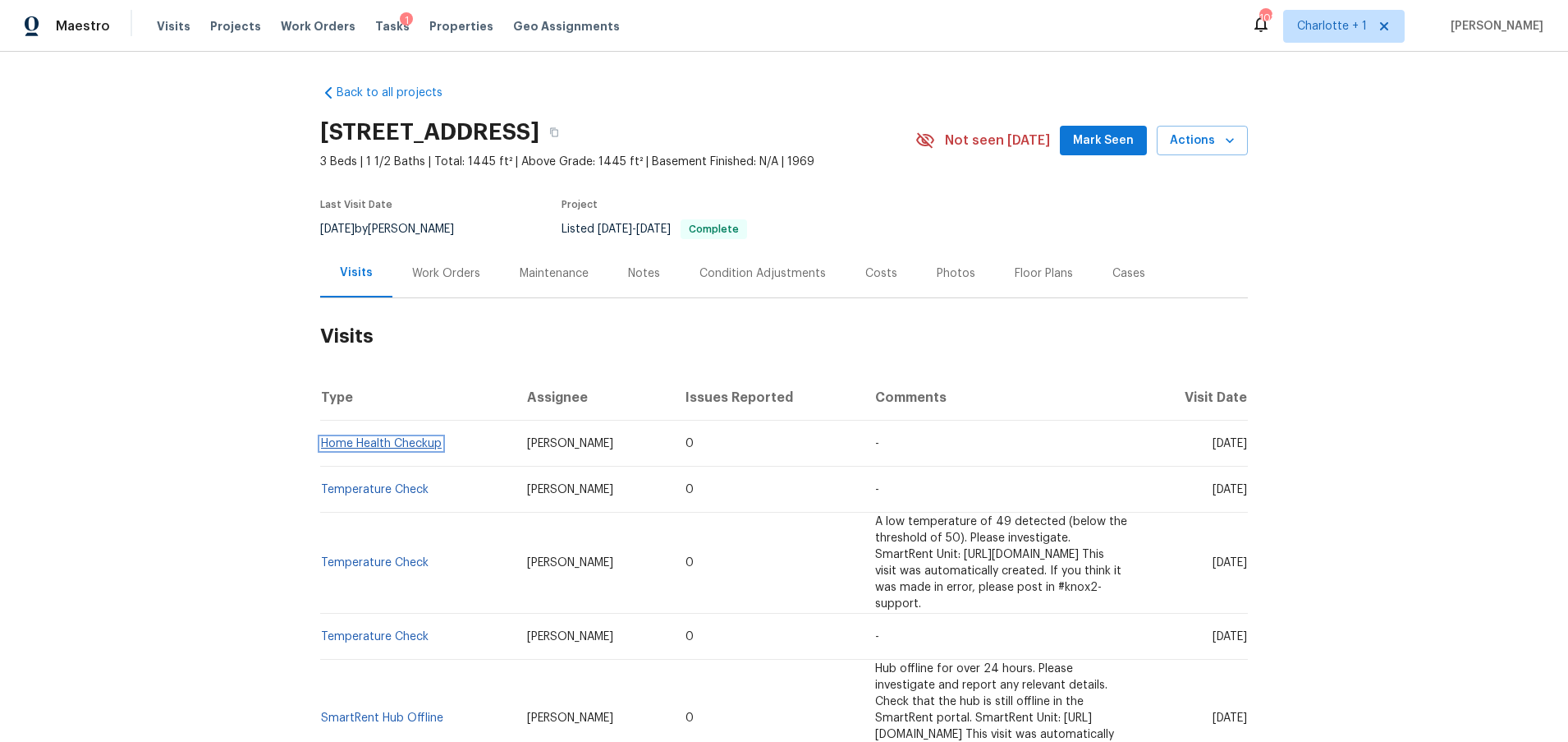
click at [347, 445] on link "Home Health Checkup" at bounding box center [381, 443] width 121 height 11
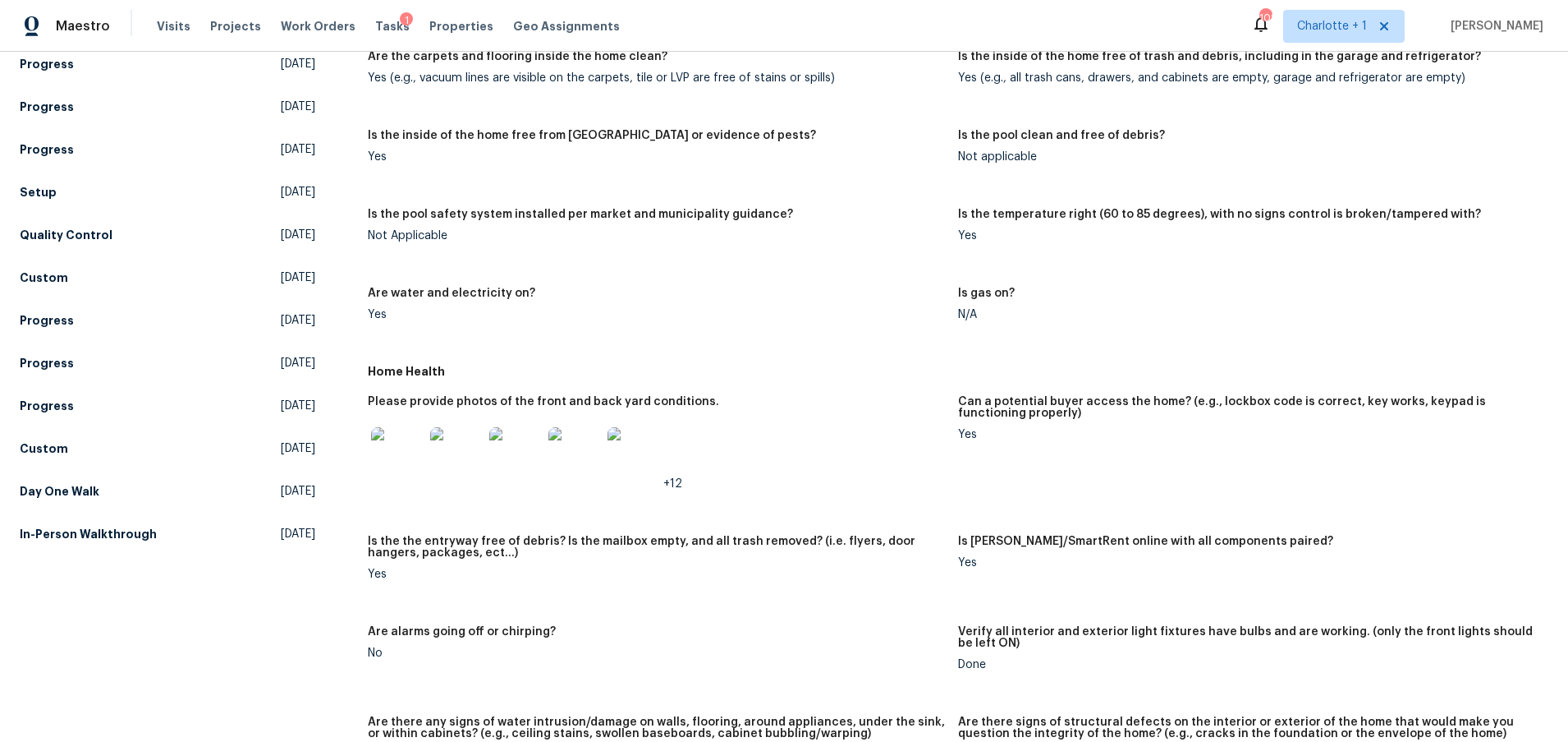
scroll to position [428, 0]
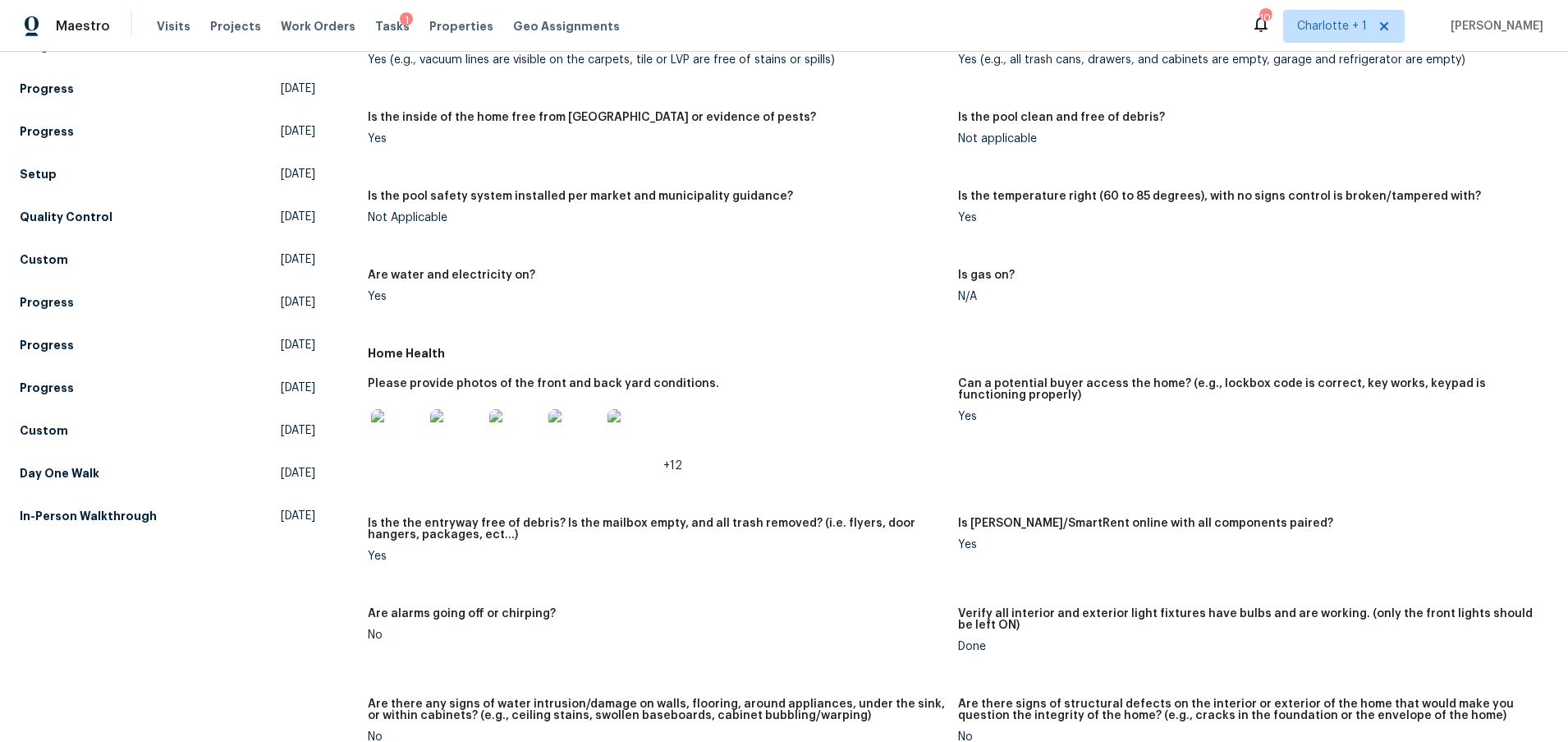
click at [405, 438] on img at bounding box center [397, 435] width 52 height 52
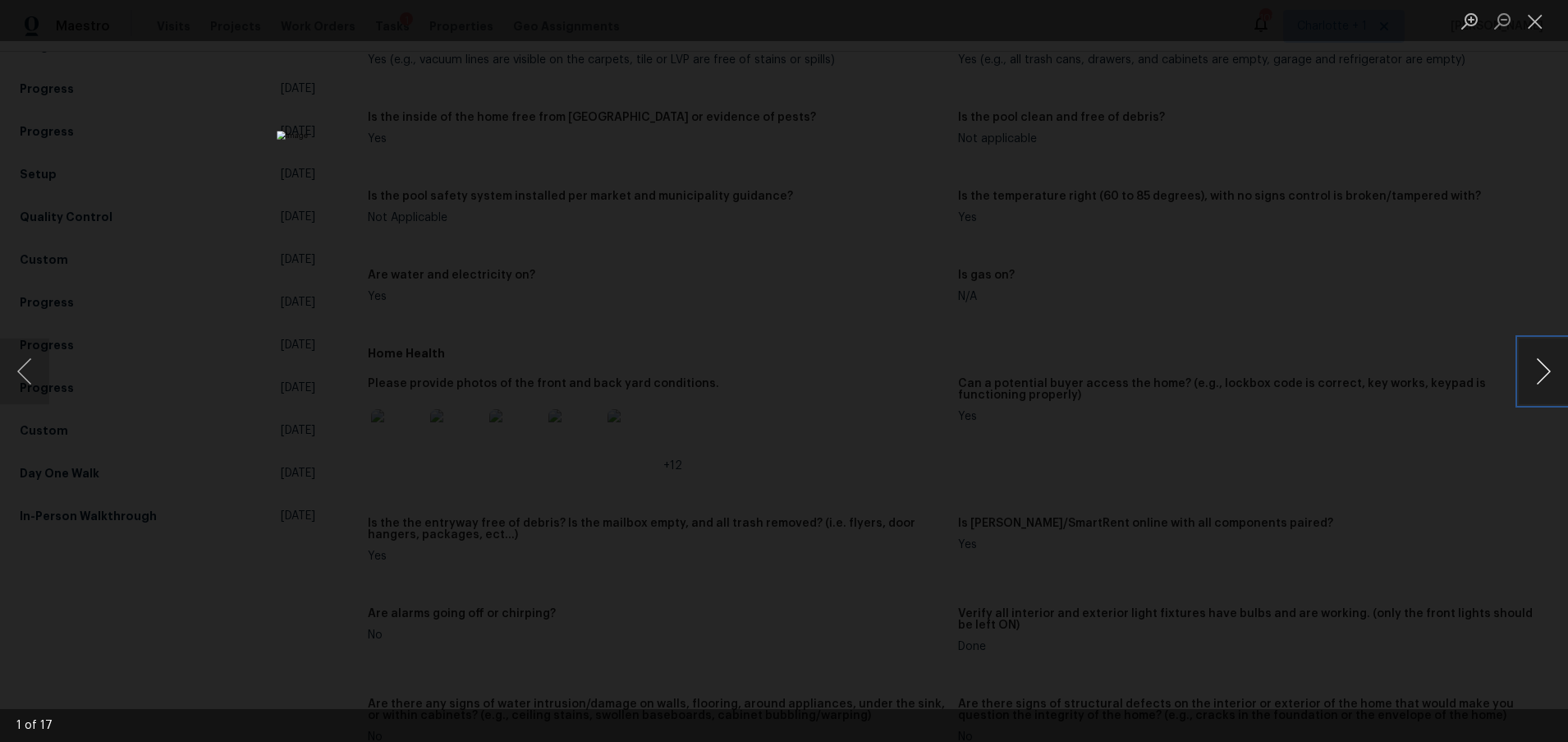
click at [1542, 365] on button "Next image" at bounding box center [1542, 371] width 49 height 66
click at [1542, 367] on button "Next image" at bounding box center [1542, 371] width 49 height 66
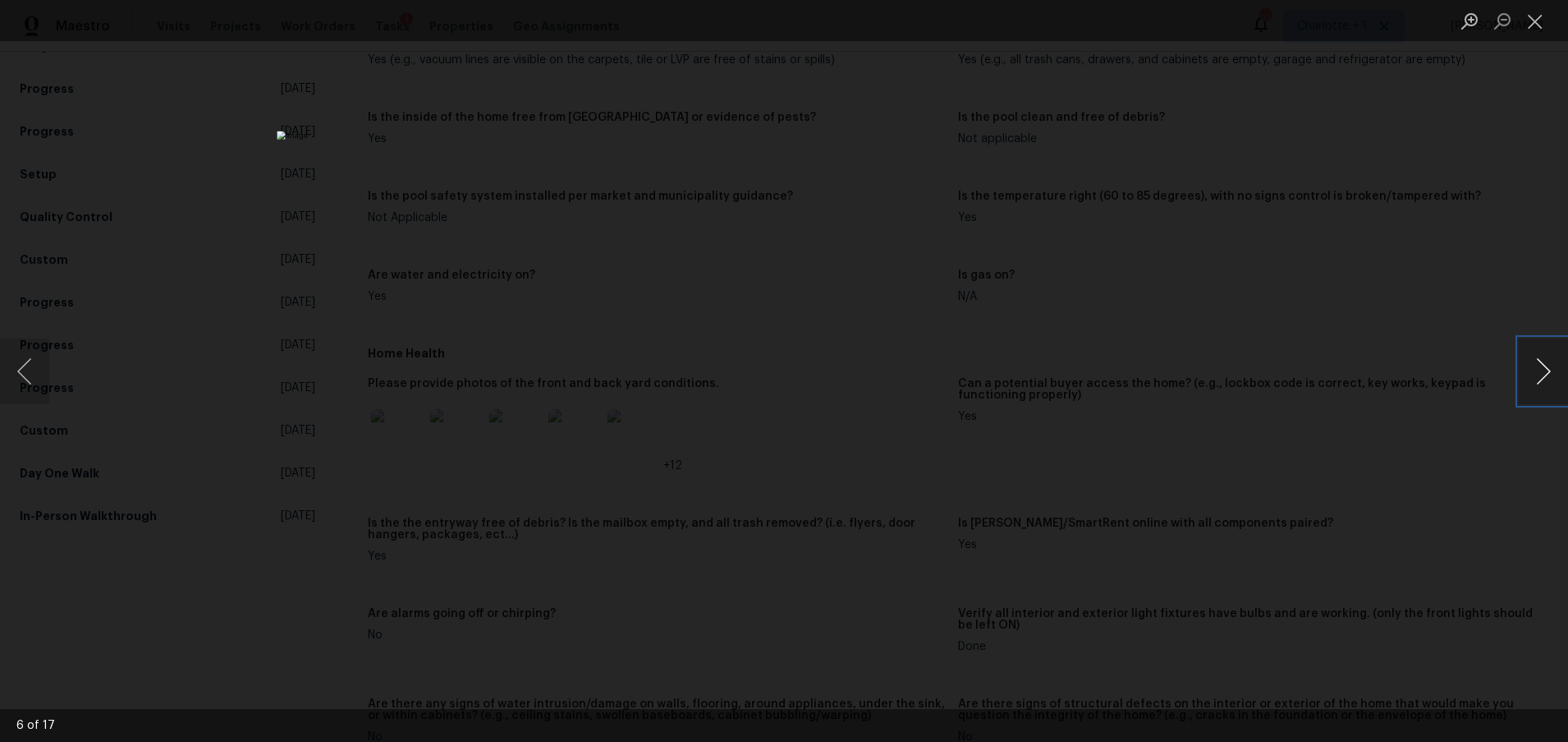
click at [1542, 367] on button "Next image" at bounding box center [1542, 371] width 49 height 66
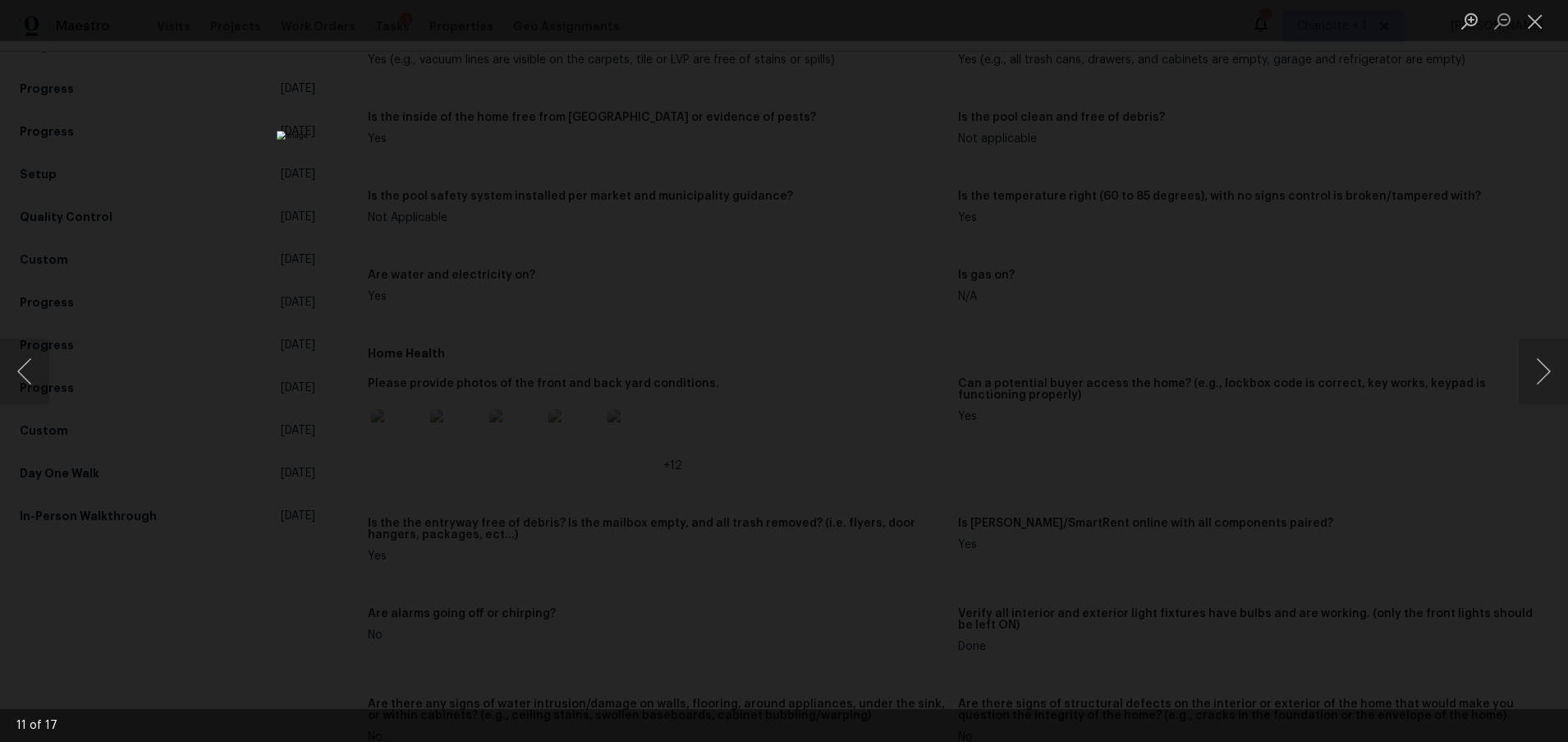
drag, startPoint x: 1383, startPoint y: 310, endPoint x: 857, endPoint y: 310, distance: 526.0
click at [1379, 310] on div "Lightbox" at bounding box center [784, 371] width 1568 height 742
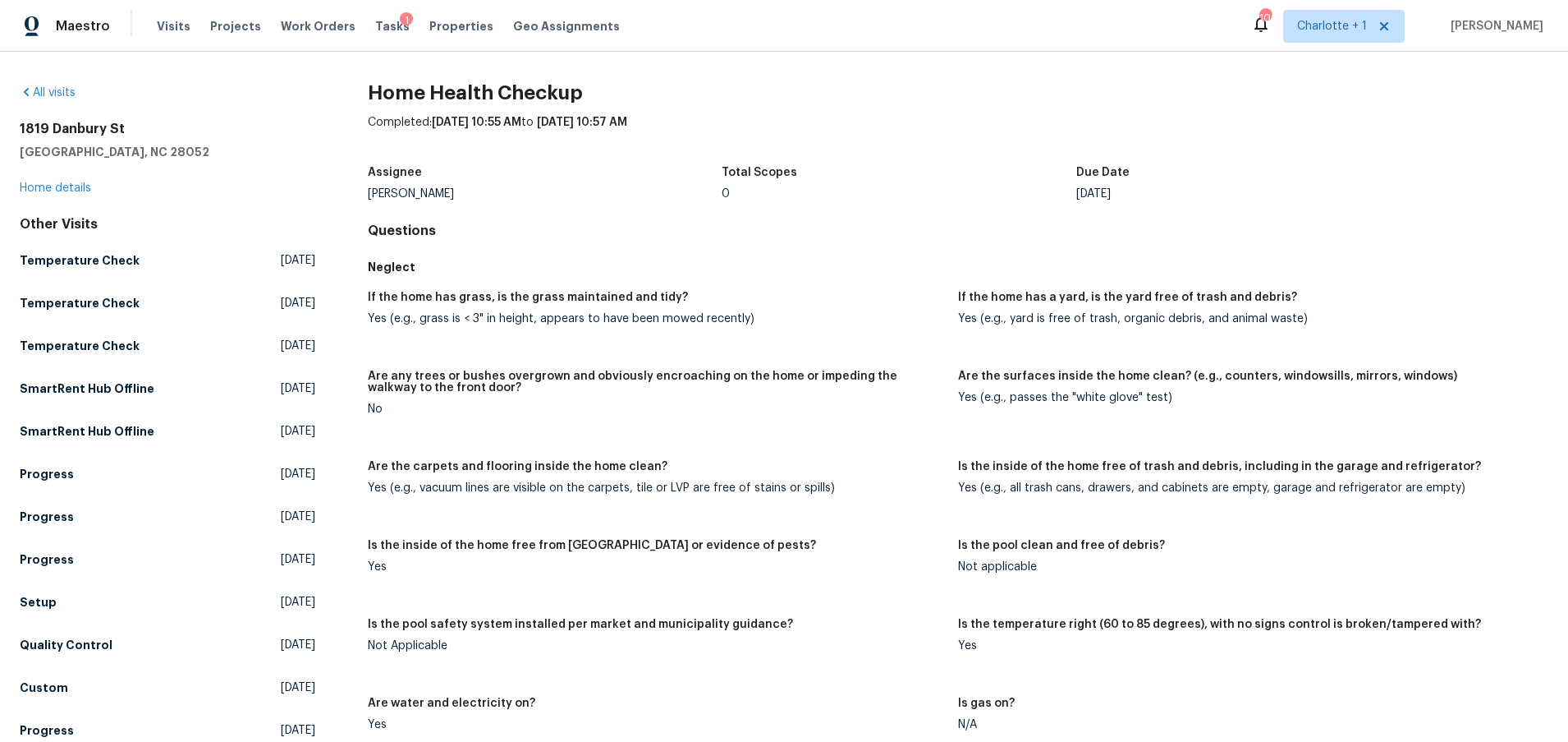
scroll to position [1, 0]
click at [51, 175] on div "1819 Danbury St Gastonia, NC 28052 Home details" at bounding box center [167, 158] width 296 height 75
click at [48, 186] on link "Home details" at bounding box center [55, 187] width 71 height 11
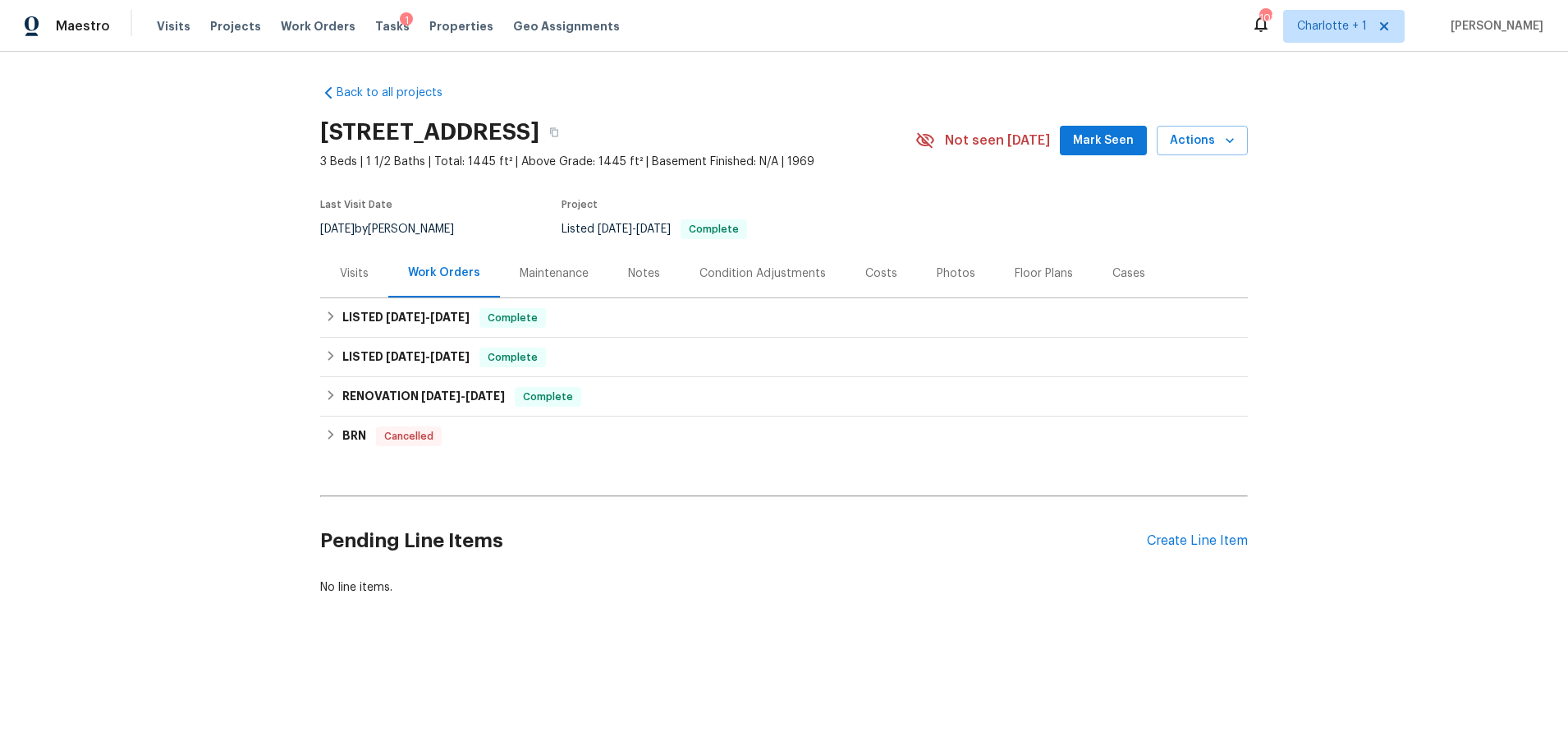
drag, startPoint x: 1321, startPoint y: 274, endPoint x: 1262, endPoint y: 286, distance: 60.2
click at [1317, 275] on div "Back to all projects 1819 Danbury St, Gastonia, NC 28052 3 Beds | 1 1/2 Baths |…" at bounding box center [784, 379] width 1568 height 655
click at [880, 274] on div "Costs" at bounding box center [880, 273] width 32 height 16
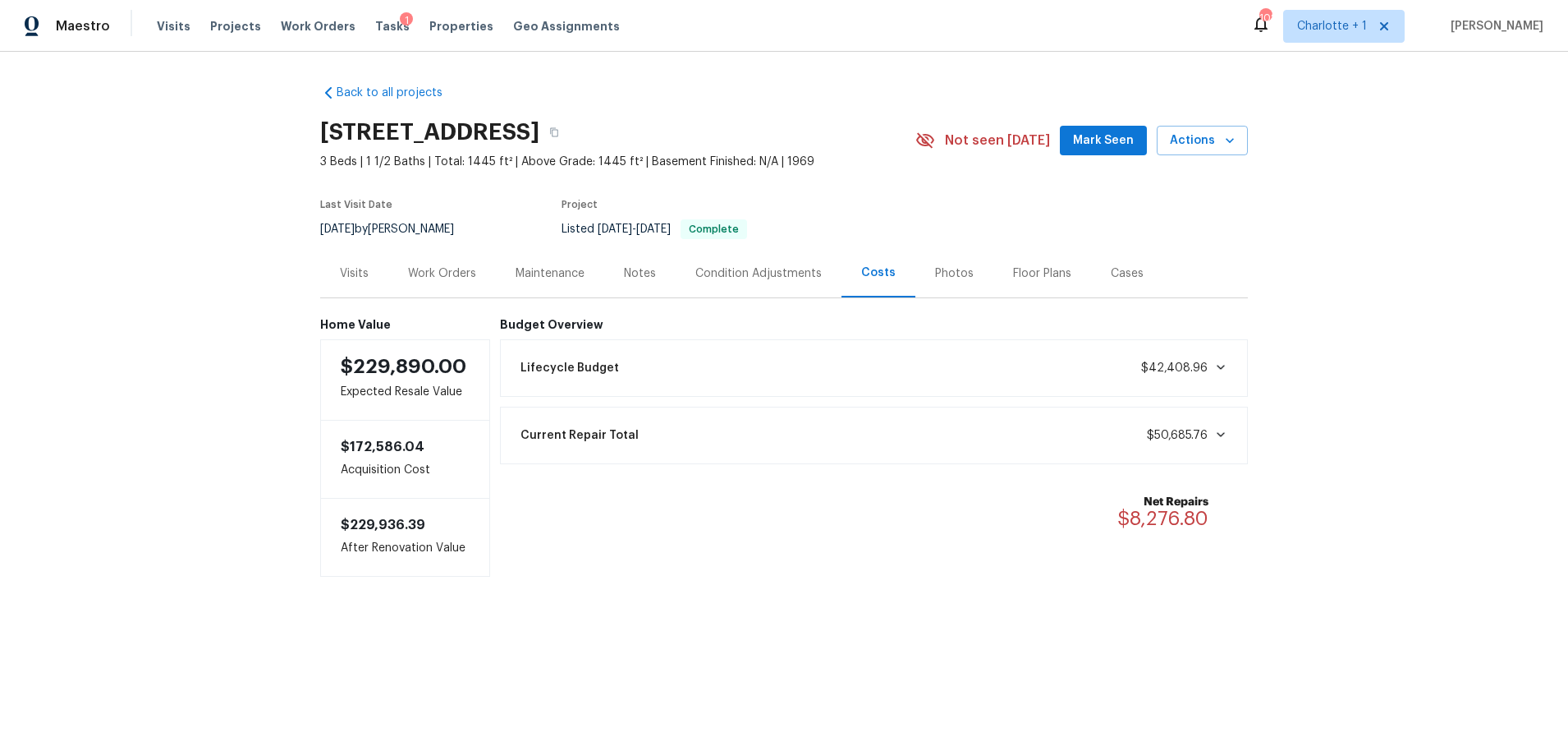
drag, startPoint x: 203, startPoint y: 233, endPoint x: 248, endPoint y: 229, distance: 45.2
click at [203, 233] on div "Back to all projects 1819 Danbury St, Gastonia, NC 28052 3 Beds | 1 1/2 Baths |…" at bounding box center [784, 363] width 1568 height 624
click at [1365, 104] on div "Back to all projects 1819 Danbury St, Gastonia, NC 28052 3 Beds | 1 1/2 Baths |…" at bounding box center [784, 363] width 1568 height 624
drag, startPoint x: 149, startPoint y: 273, endPoint x: 592, endPoint y: 210, distance: 447.5
click at [149, 273] on div "Back to all projects 1819 Danbury St, Gastonia, NC 28052 3 Beds | 1 1/2 Baths |…" at bounding box center [784, 363] width 1568 height 624
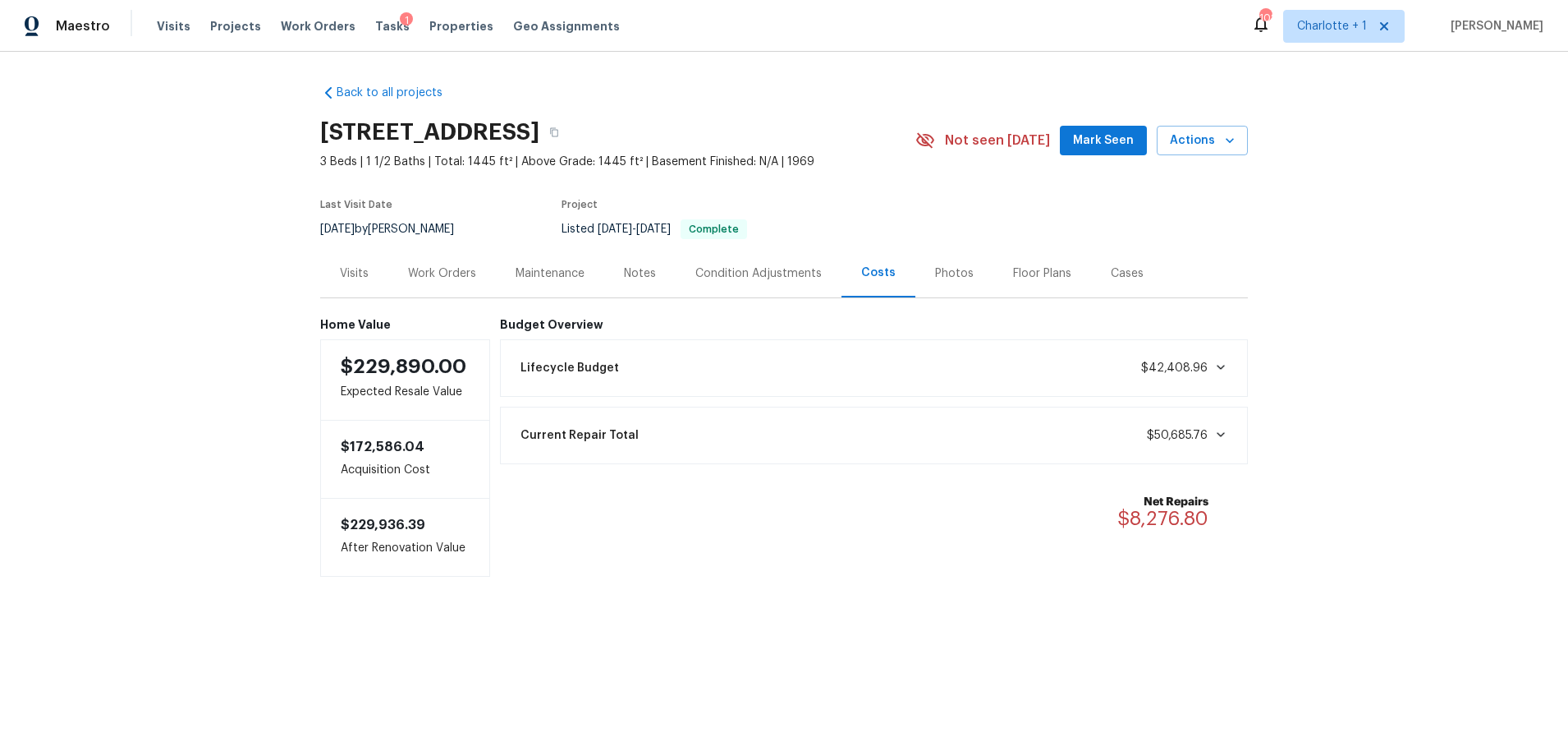
click at [1263, 234] on div "Back to all projects 1819 Danbury St, Gastonia, NC 28052 3 Beds | 1 1/2 Baths |…" at bounding box center [784, 363] width 1568 height 624
click at [1332, 492] on div "Back to all projects 1819 Danbury St, Gastonia, NC 28052 3 Beds | 1 1/2 Baths |…" at bounding box center [784, 363] width 1568 height 624
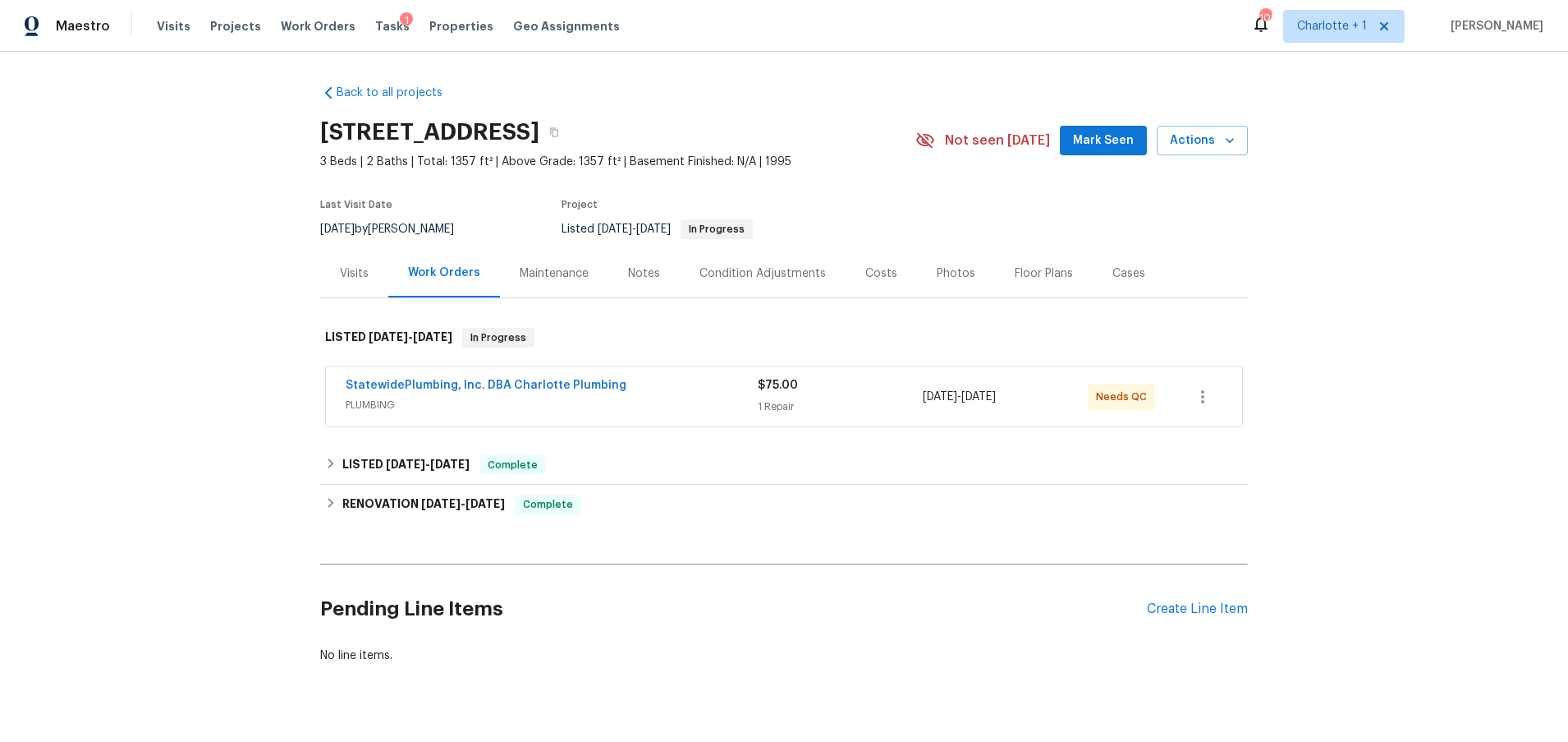
click at [345, 280] on div "Visits" at bounding box center [354, 273] width 29 height 16
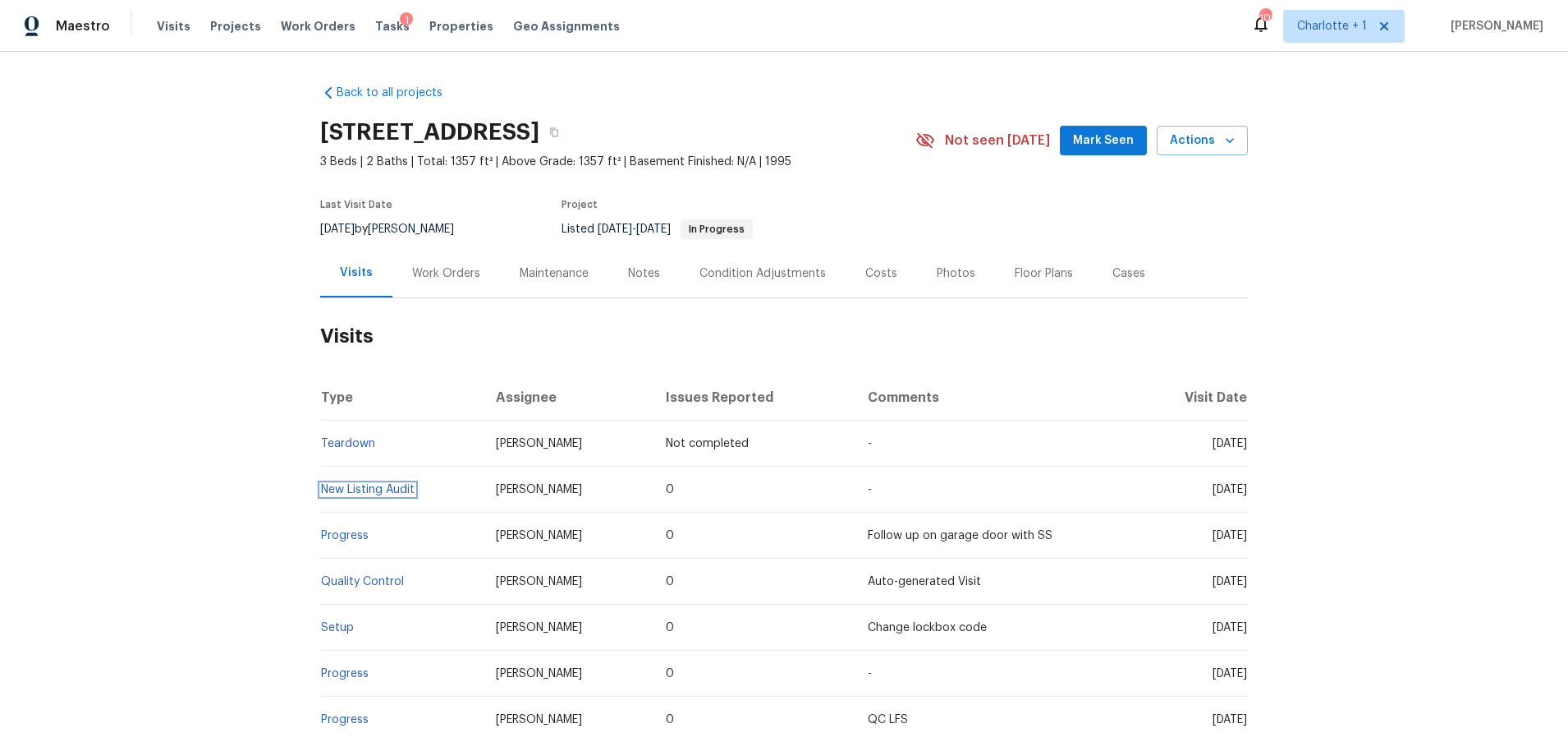
click at [364, 492] on link "New Listing Audit" at bounding box center [367, 489] width 93 height 11
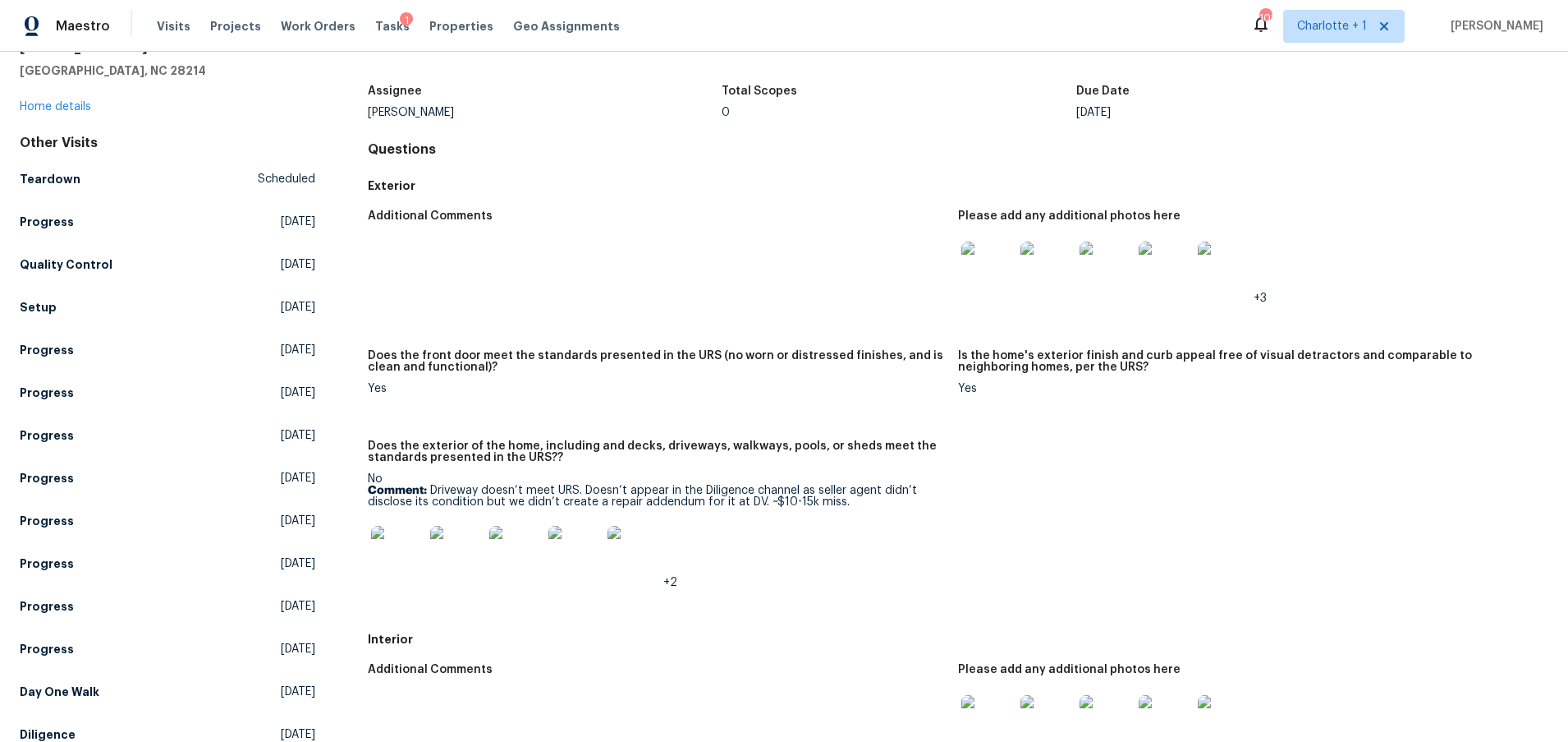
click at [395, 555] on img at bounding box center [397, 552] width 52 height 52
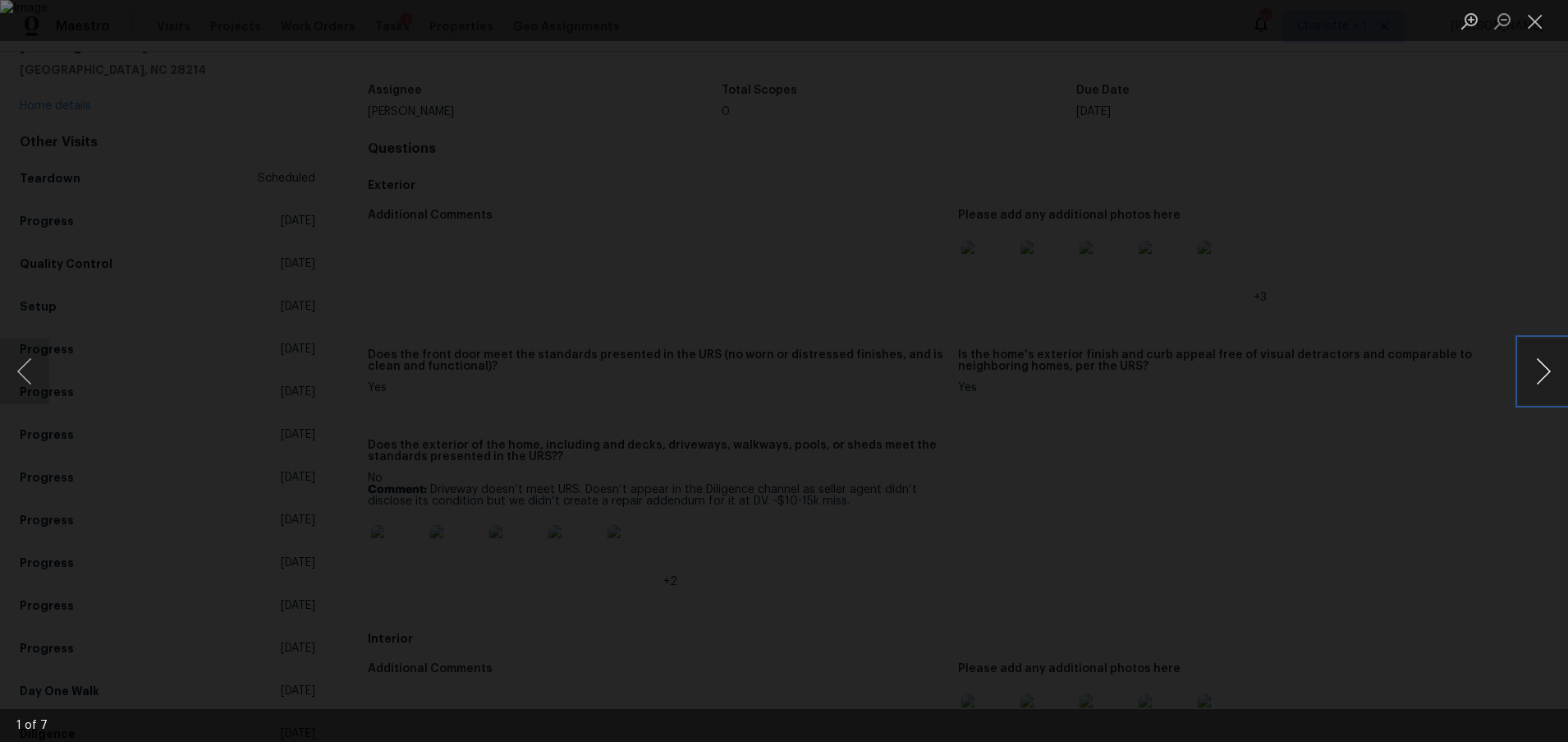
click at [1531, 371] on button "Next image" at bounding box center [1542, 371] width 49 height 66
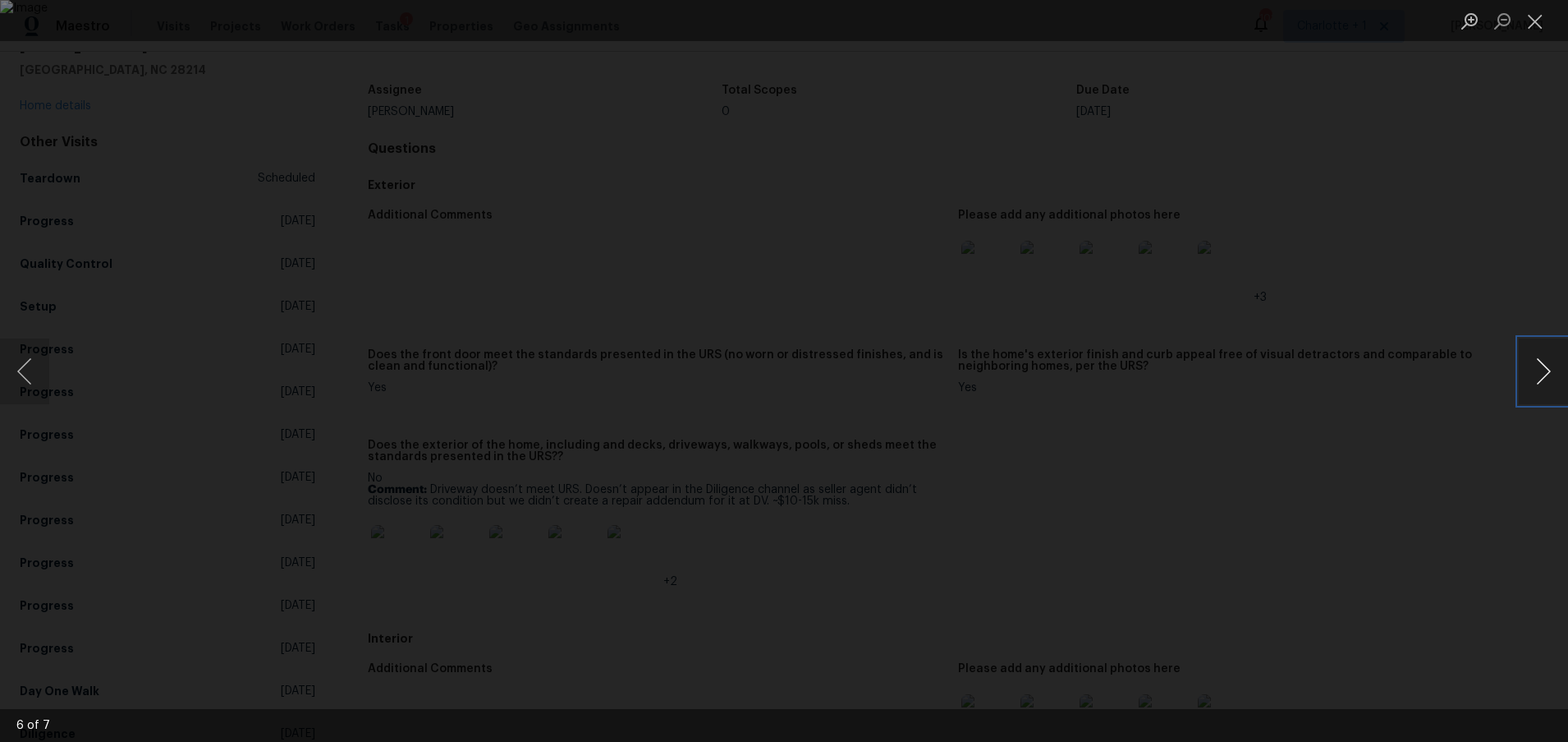
click at [1531, 371] on button "Next image" at bounding box center [1542, 371] width 49 height 66
click at [1530, 371] on button "Next image" at bounding box center [1542, 371] width 49 height 66
click at [1168, 202] on img "Lightbox" at bounding box center [784, 371] width 1568 height 742
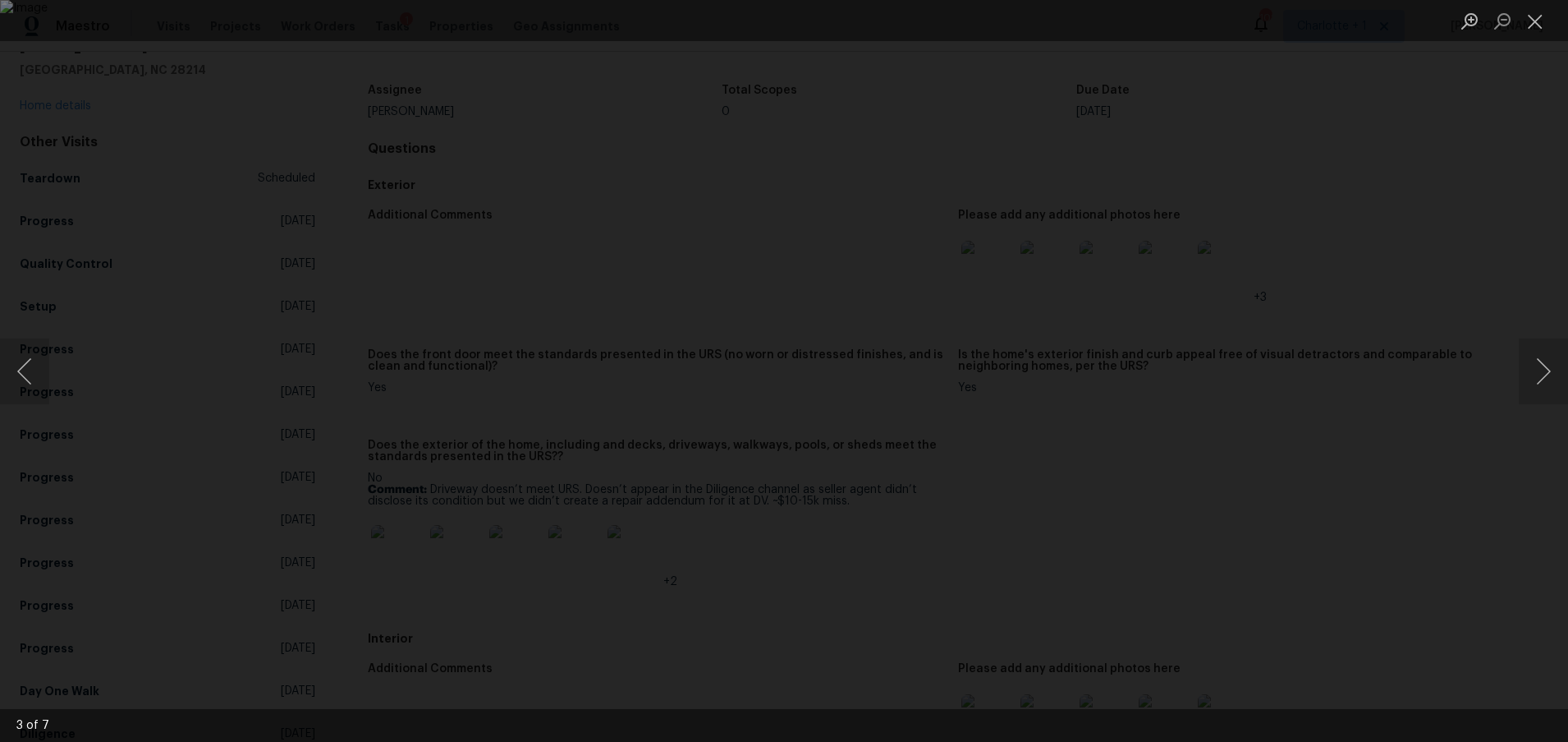
click at [1282, 205] on div "Lightbox" at bounding box center [784, 371] width 1568 height 742
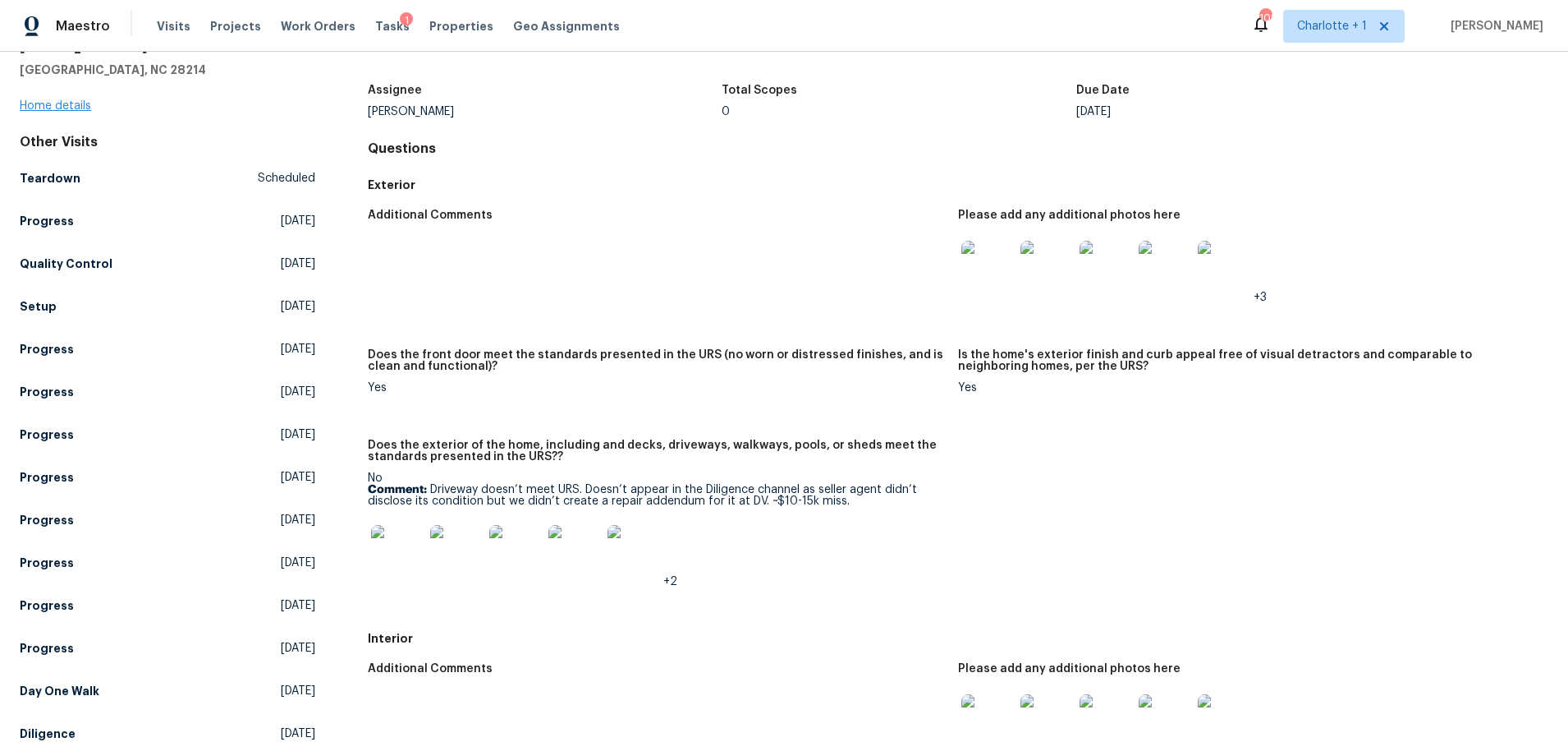
click at [51, 100] on div "5912 Black Bear Ct Charlotte, NC 28214 Home details" at bounding box center [167, 76] width 296 height 75
click at [51, 101] on link "Home details" at bounding box center [55, 106] width 71 height 11
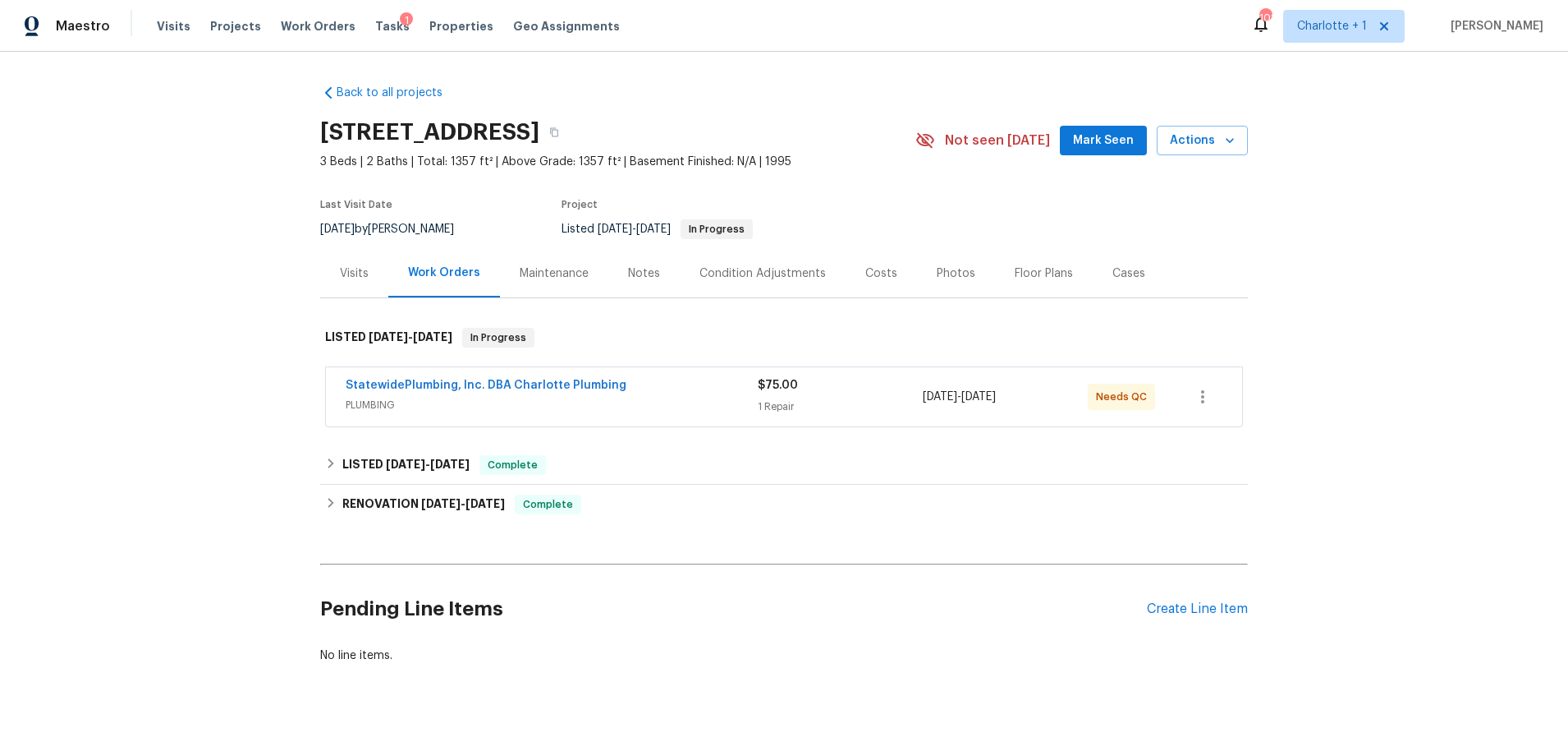
click at [883, 281] on div "Costs" at bounding box center [880, 273] width 71 height 48
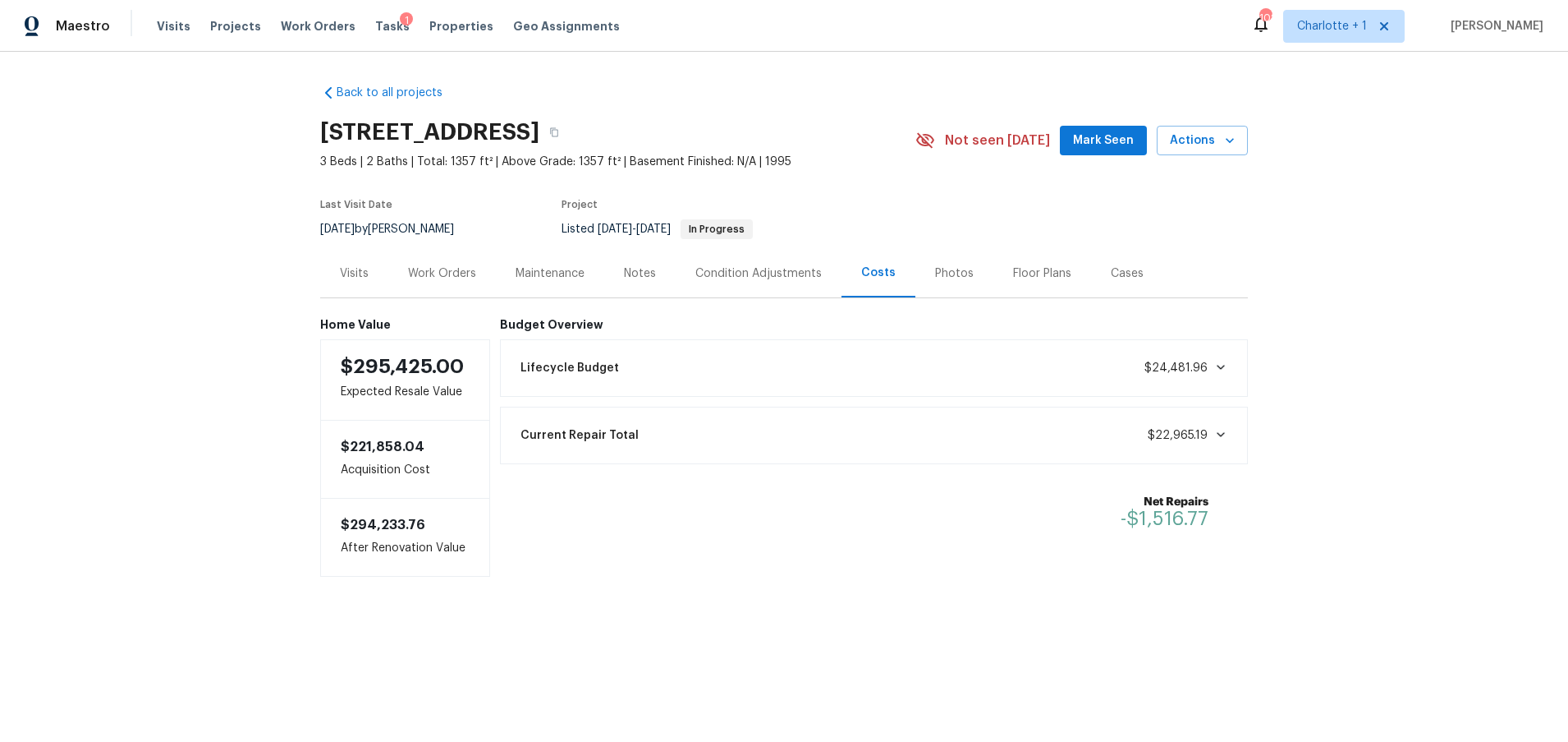
click at [116, 236] on div "Back to all projects 5912 Black Bear Ct, Charlotte, NC 28214 3 Beds | 2 Baths |…" at bounding box center [784, 363] width 1568 height 624
drag, startPoint x: 1473, startPoint y: 184, endPoint x: 1325, endPoint y: 167, distance: 149.0
click at [1473, 184] on div "Back to all projects 5912 Black Bear Ct, Charlotte, NC 28214 3 Beds | 2 Baths |…" at bounding box center [784, 363] width 1568 height 624
click at [264, 172] on div "Back to all projects 5912 Black Bear Ct, Charlotte, NC 28214 3 Beds | 2 Baths |…" at bounding box center [784, 363] width 1568 height 624
click at [466, 273] on div "Work Orders" at bounding box center [442, 273] width 68 height 16
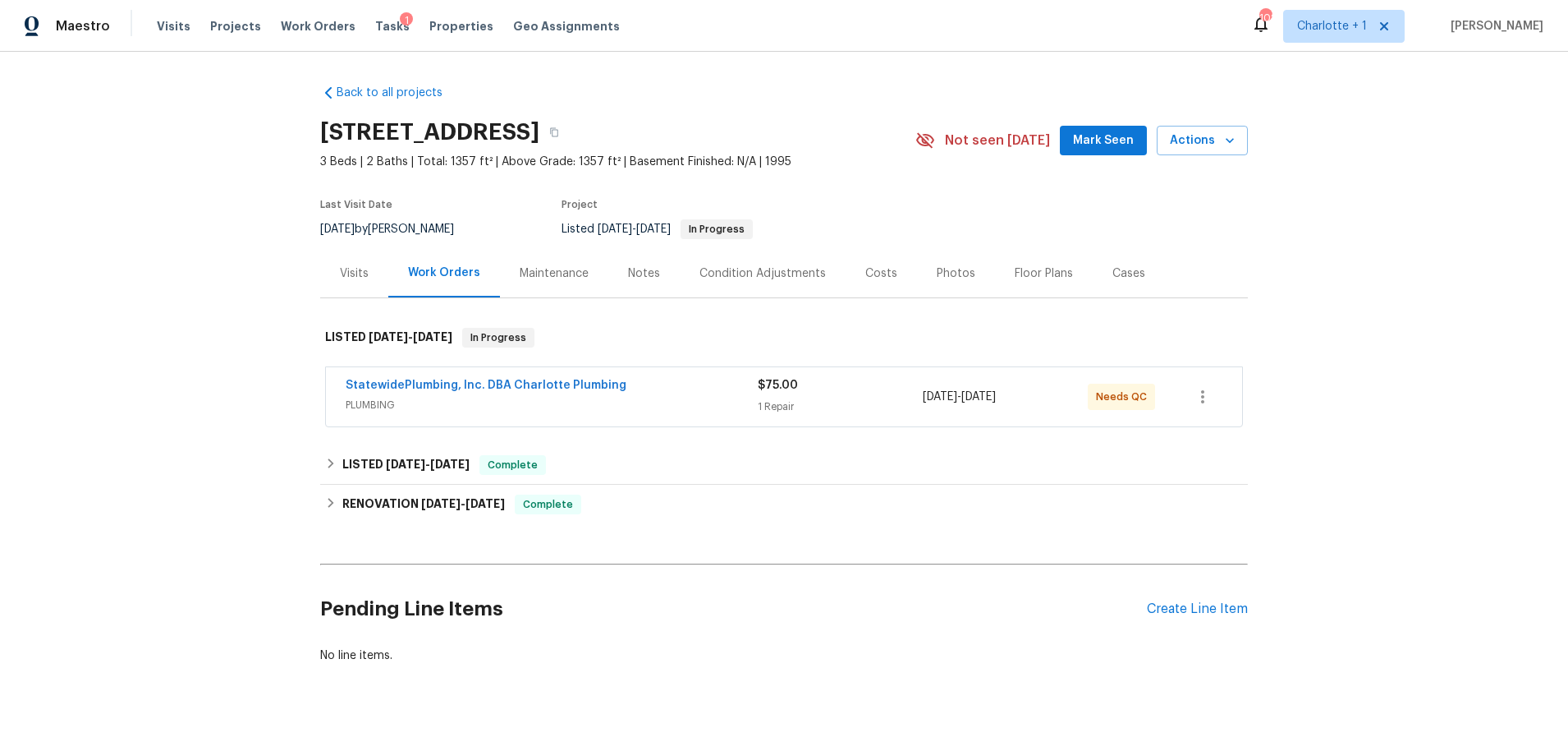
click at [184, 160] on div "Back to all projects 5912 Black Bear Ct, Charlotte, NC 28214 3 Beds | 2 Baths |…" at bounding box center [784, 396] width 1568 height 690
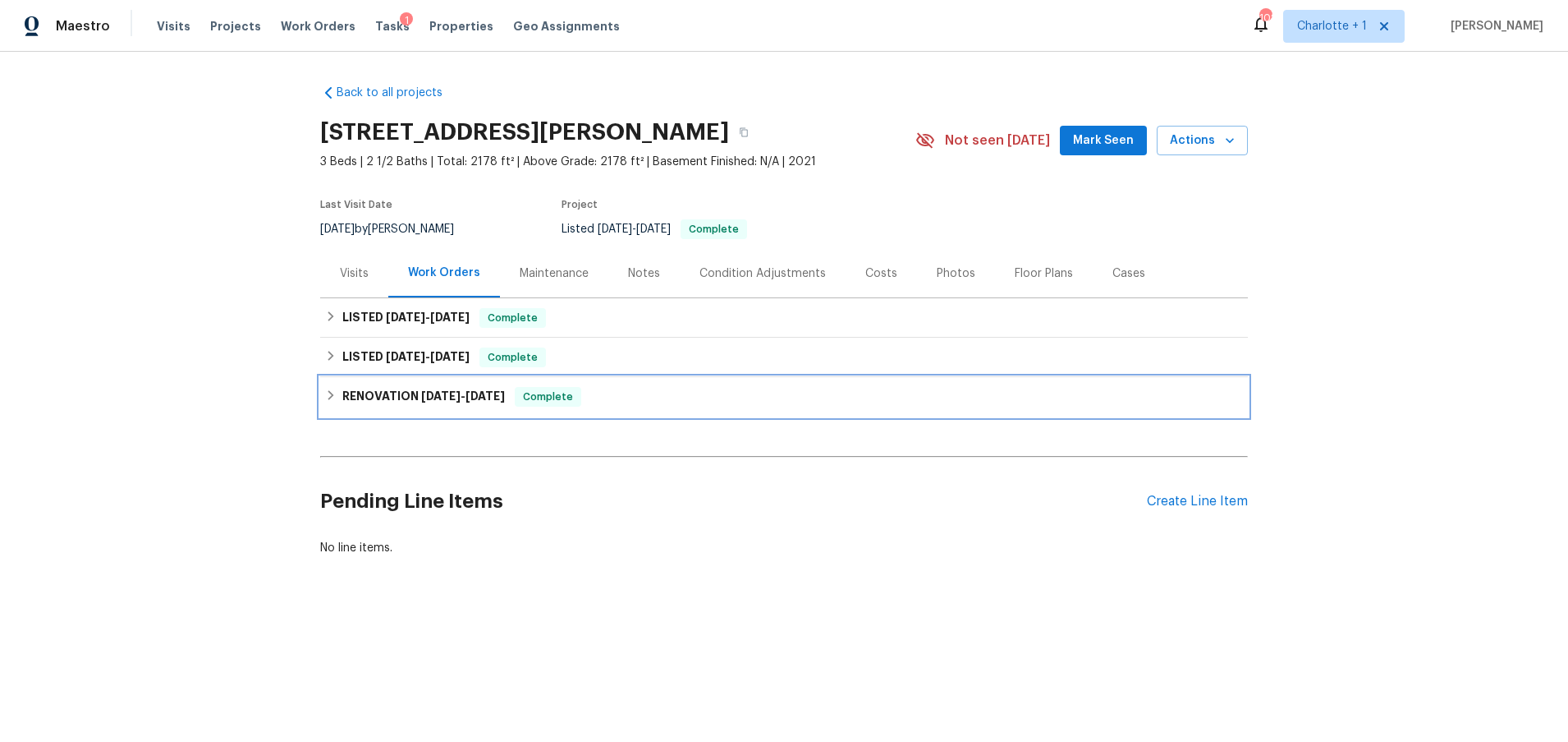
click at [387, 396] on h6 "RENOVATION 6/9/25 - 6/20/25" at bounding box center [424, 396] width 163 height 20
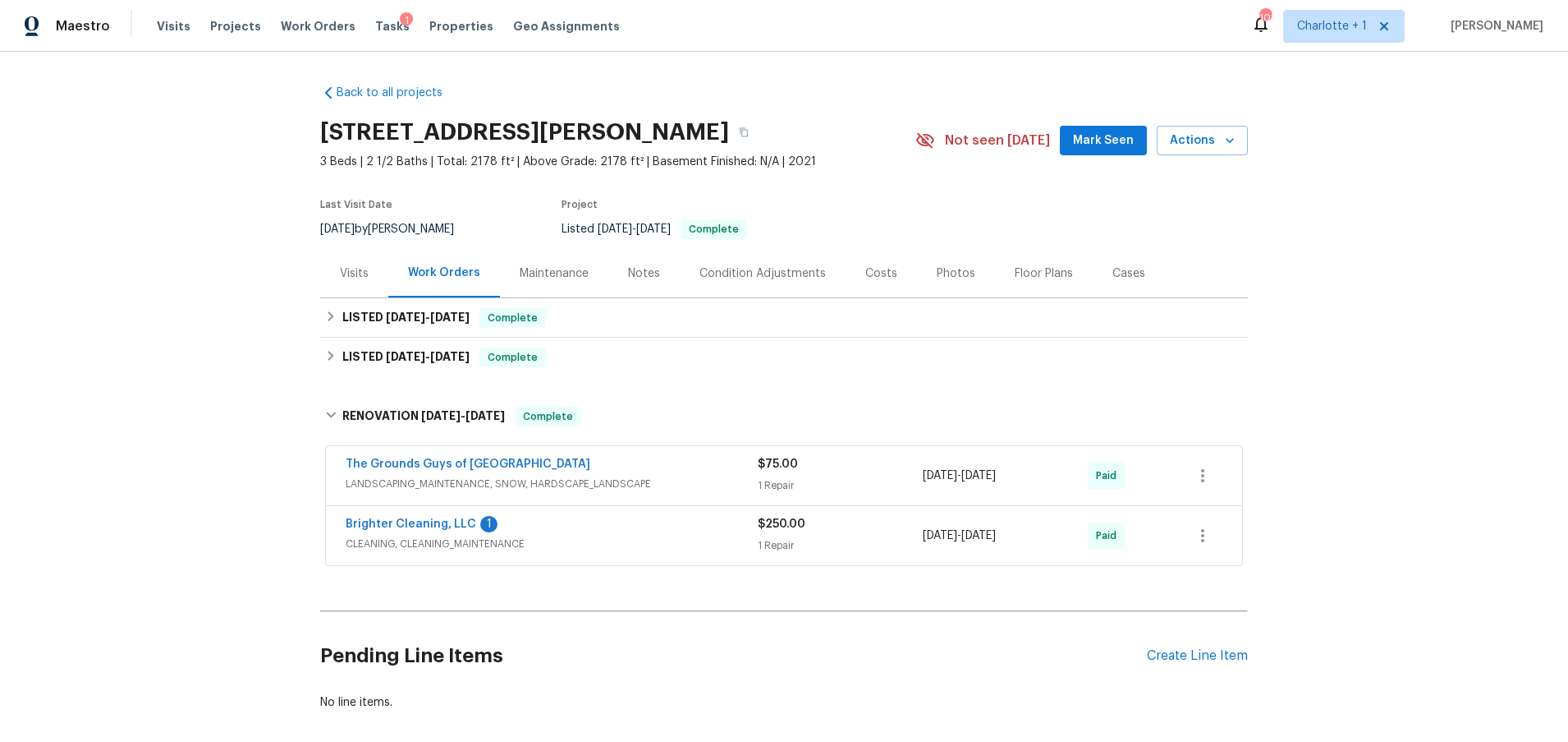
click at [334, 261] on div "Visits" at bounding box center [353, 273] width 68 height 48
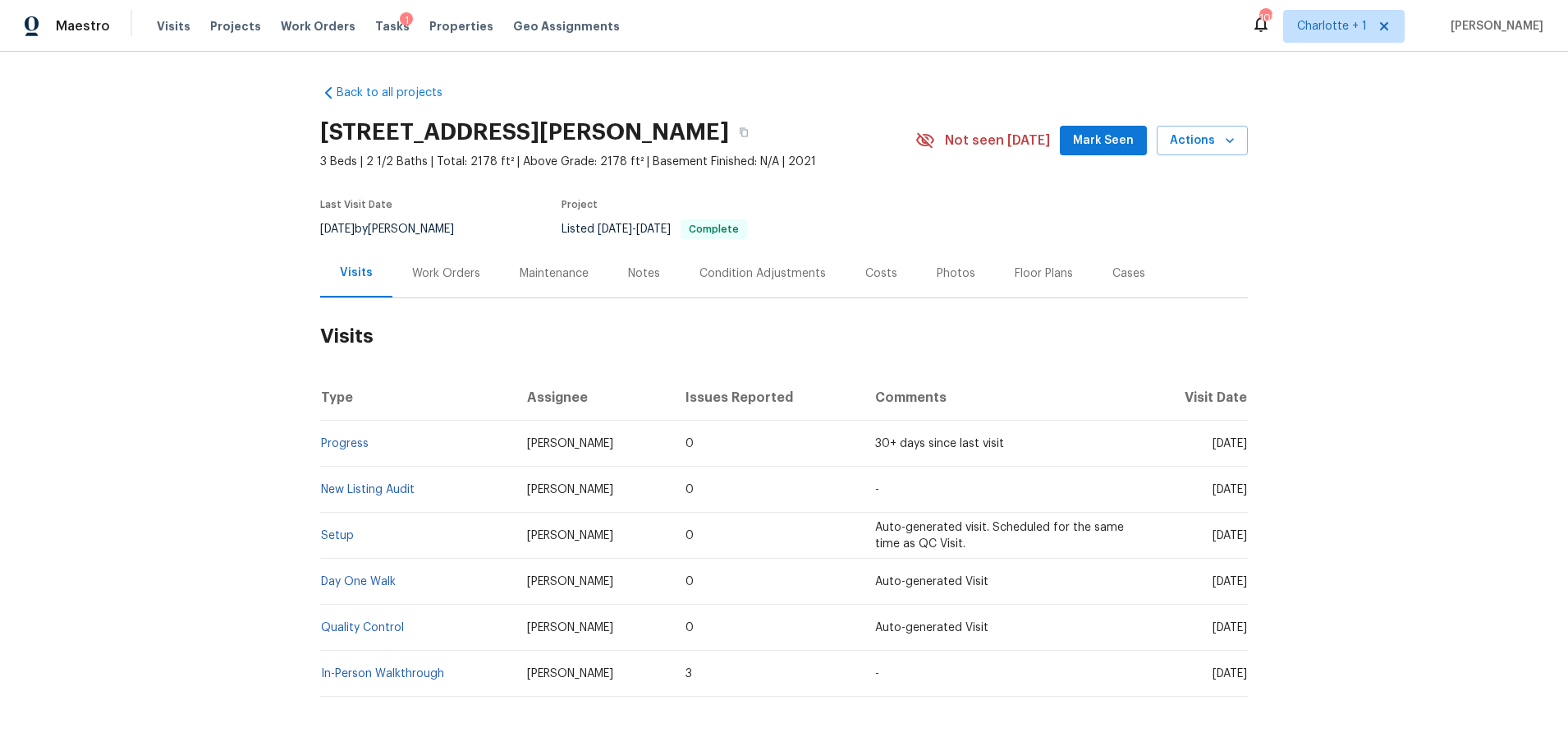
scroll to position [79, 0]
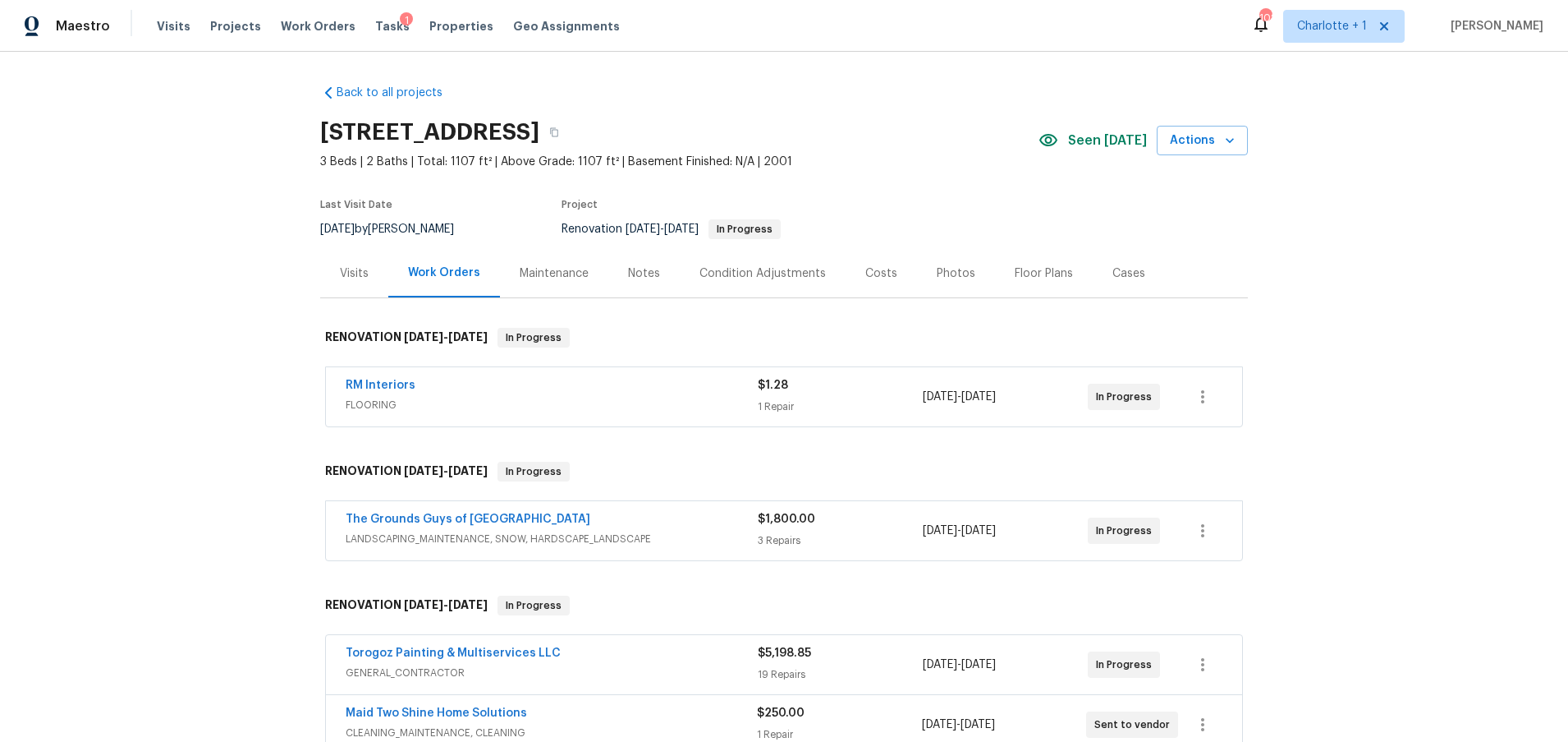
click at [347, 271] on div "Visits" at bounding box center [354, 273] width 29 height 16
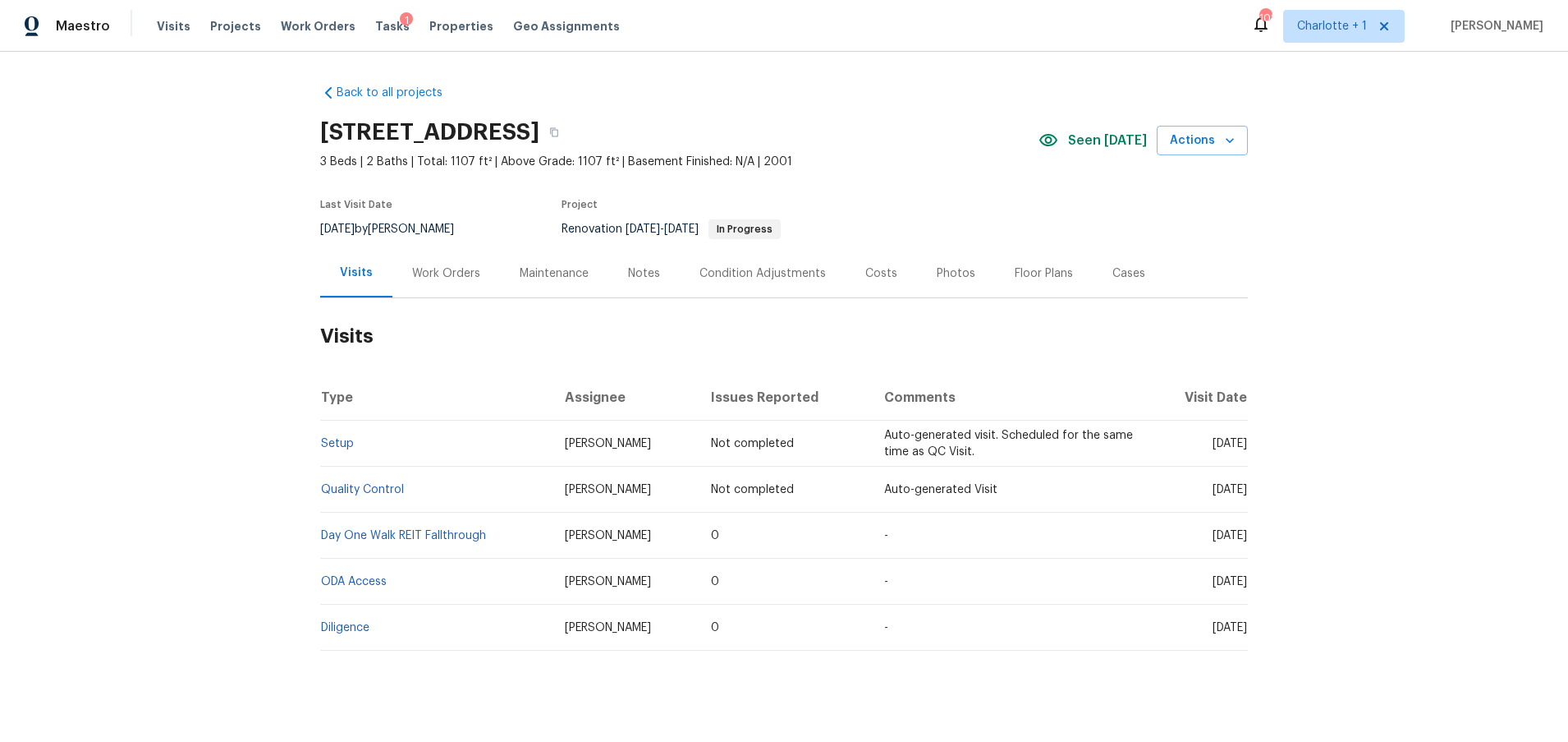
scroll to position [33, 0]
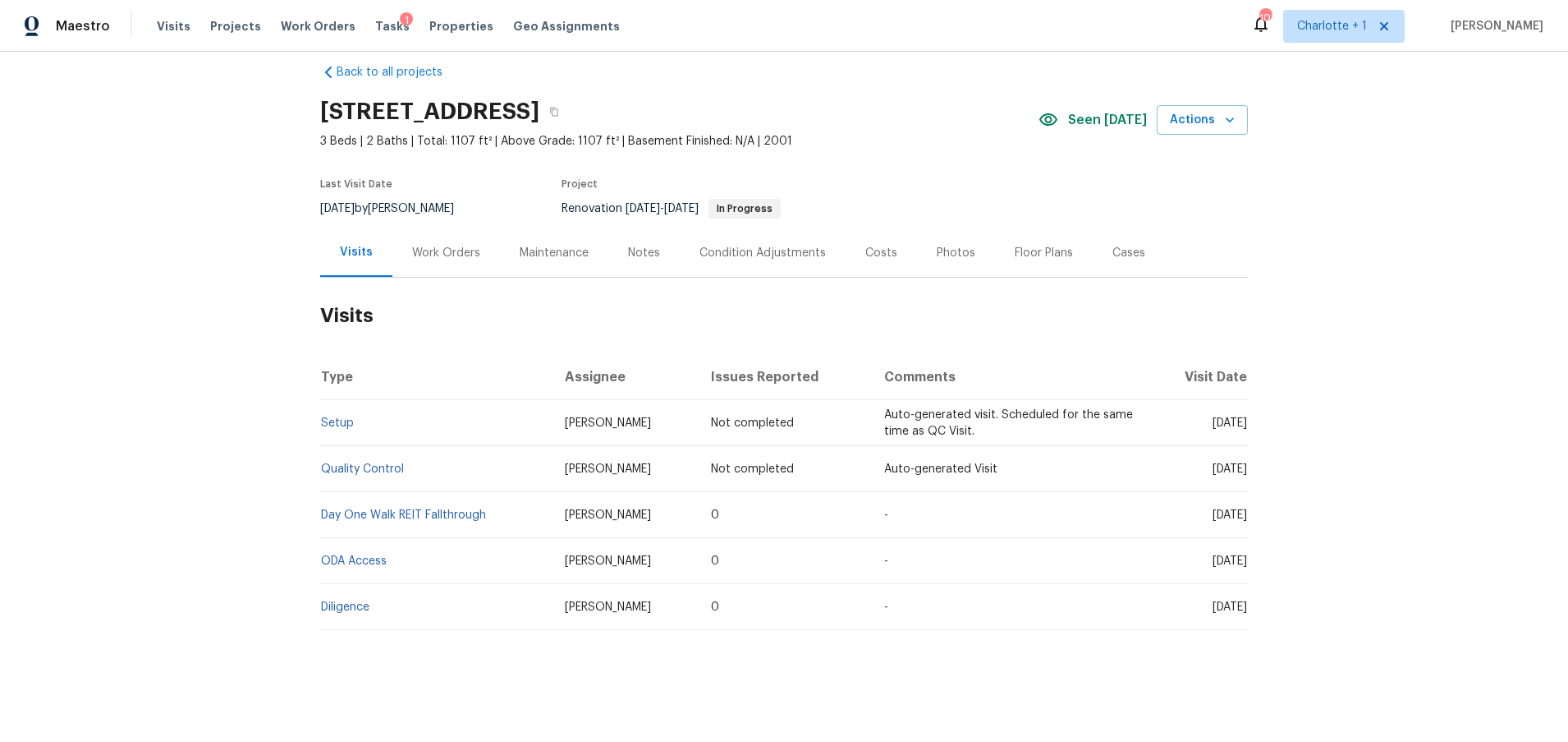
click at [456, 244] on div "Work Orders" at bounding box center [446, 252] width 68 height 16
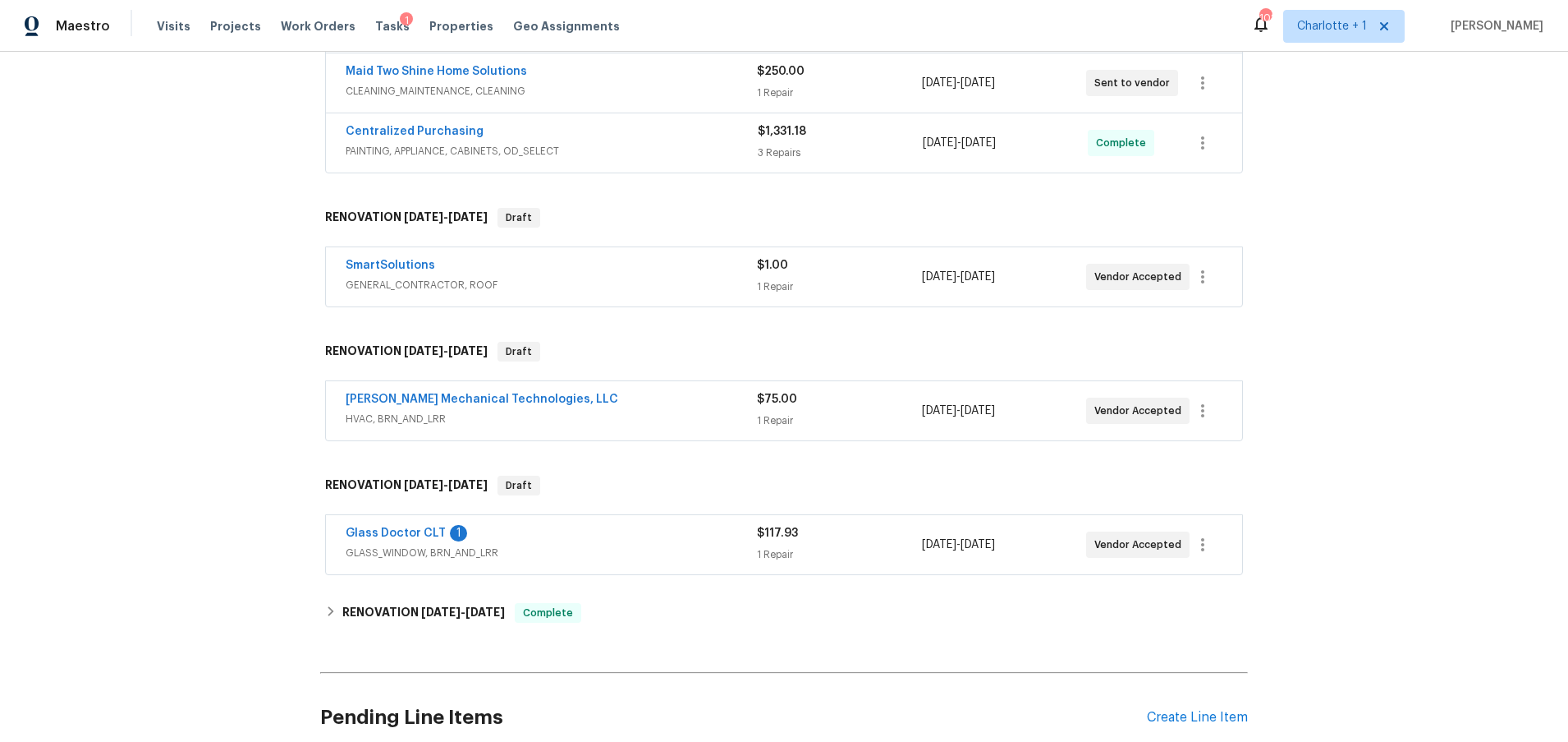
scroll to position [625, 0]
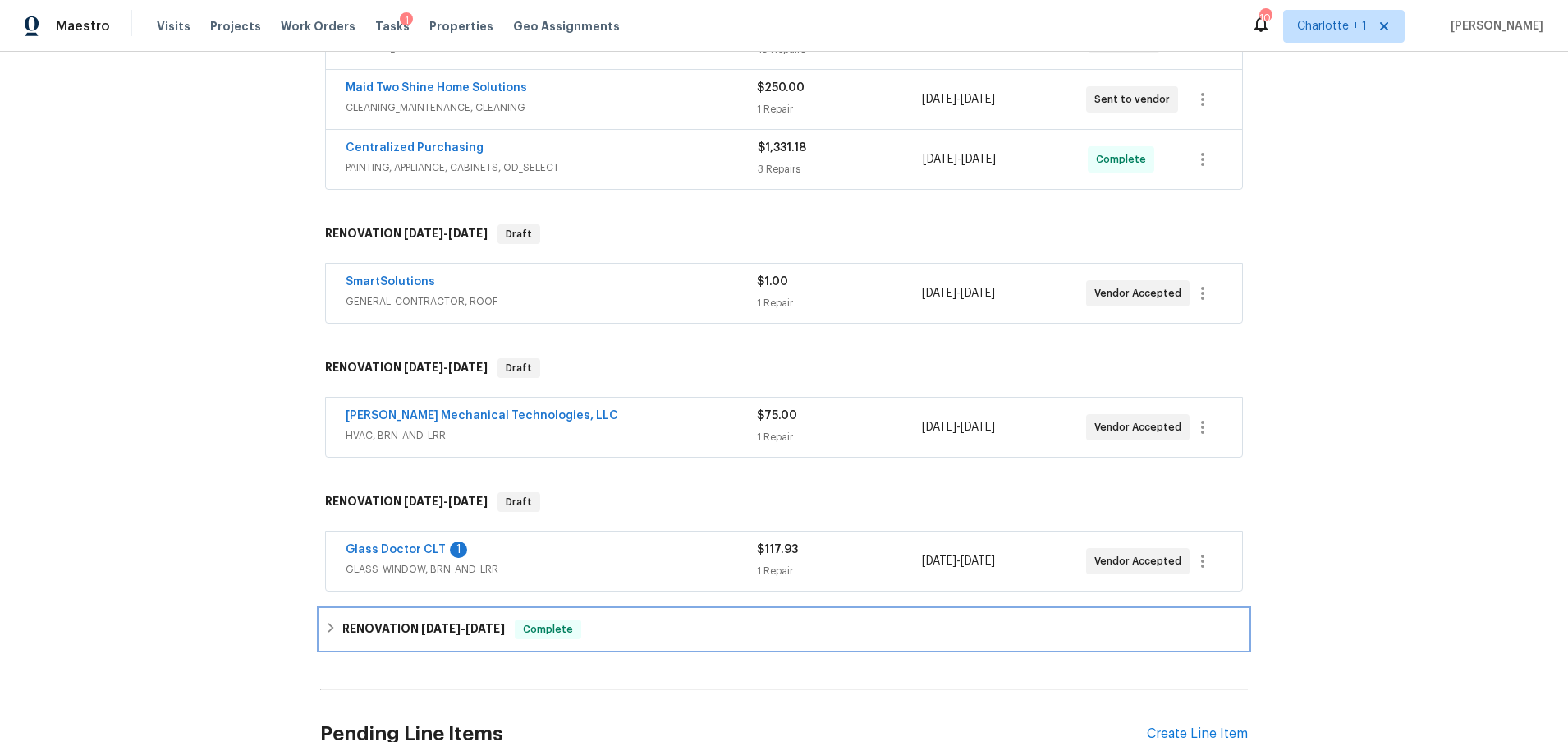
click at [446, 613] on div "RENOVATION [DATE] - [DATE] Complete" at bounding box center [784, 630] width 928 height 39
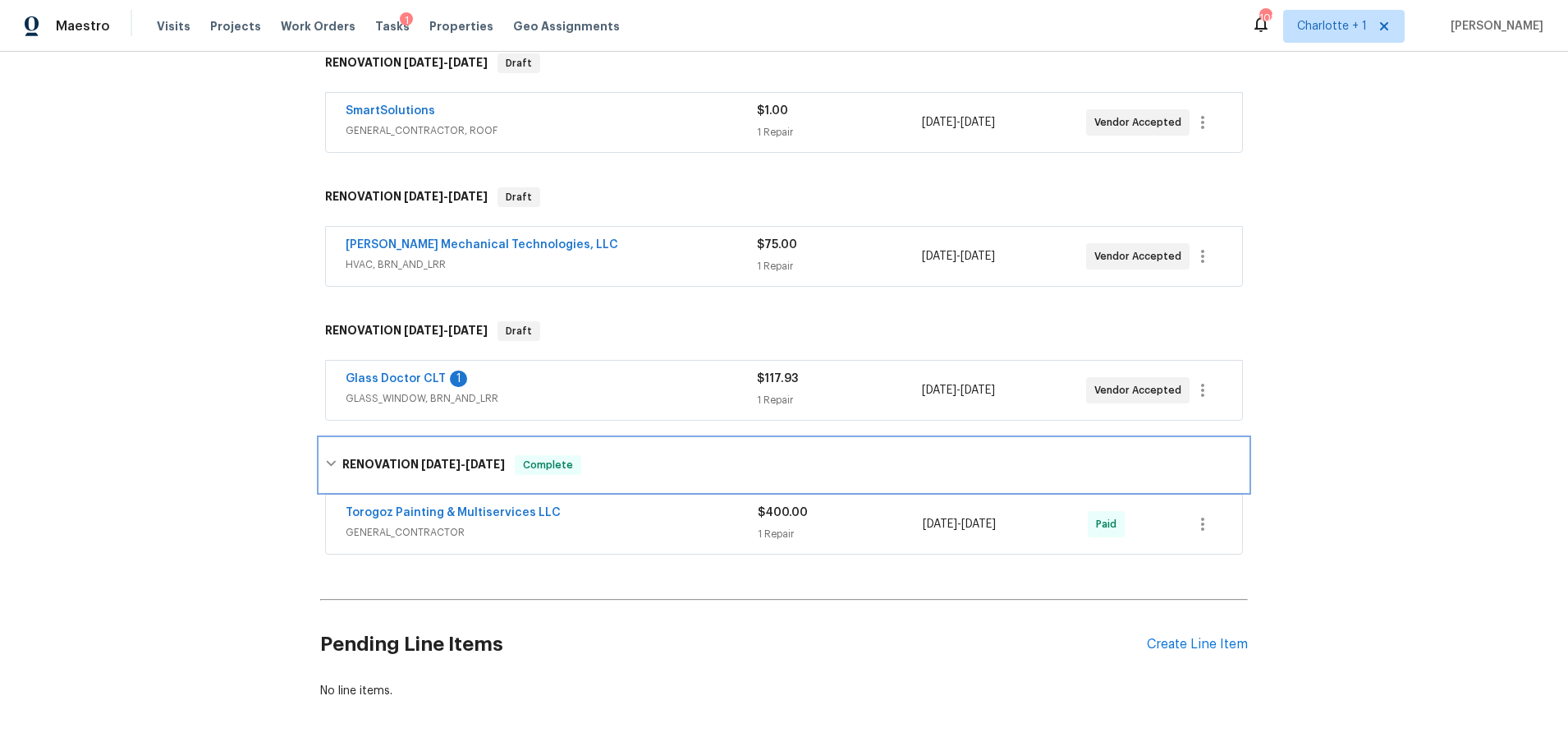
scroll to position [807, 0]
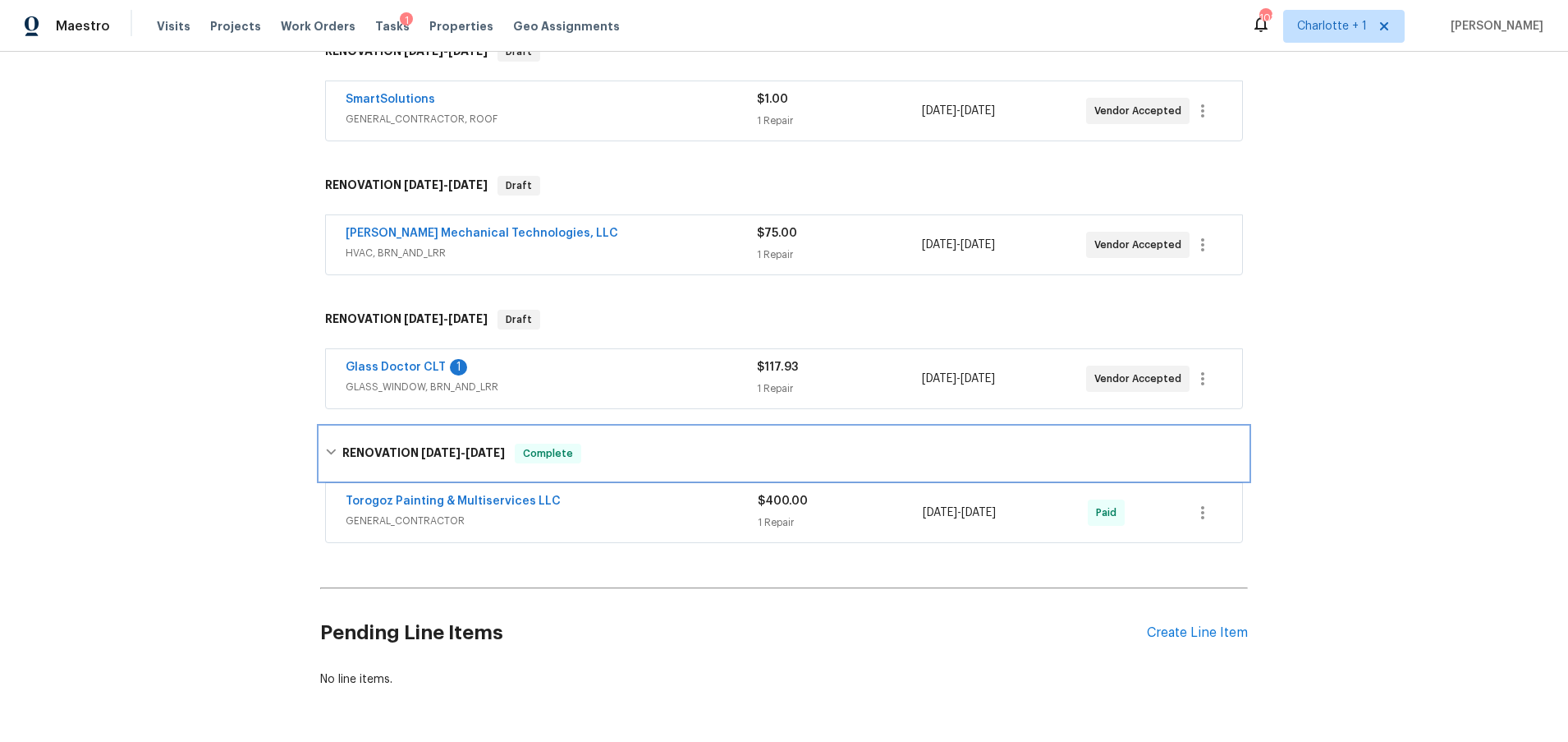
click at [415, 460] on h6 "RENOVATION [DATE] - [DATE]" at bounding box center [424, 453] width 163 height 20
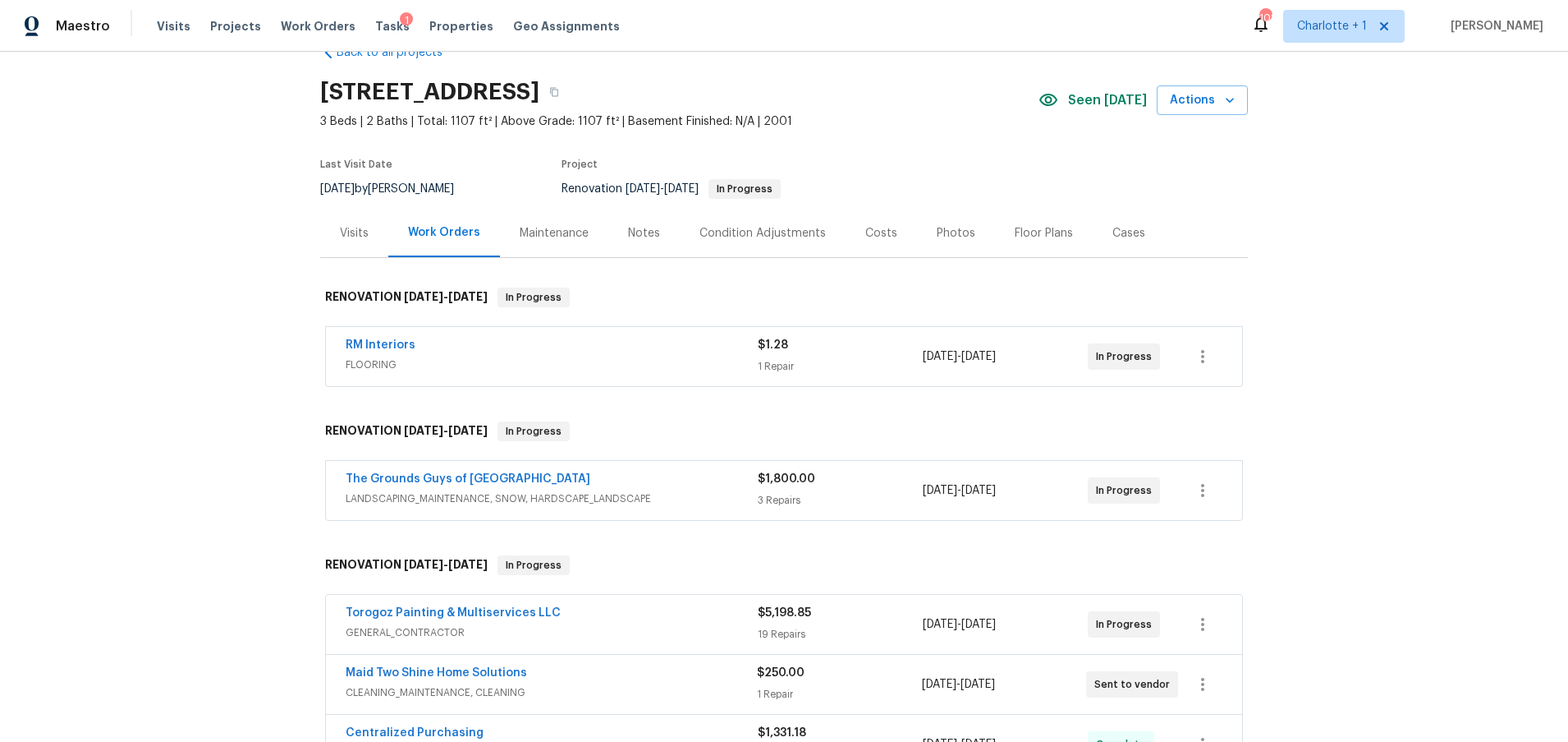
scroll to position [0, 0]
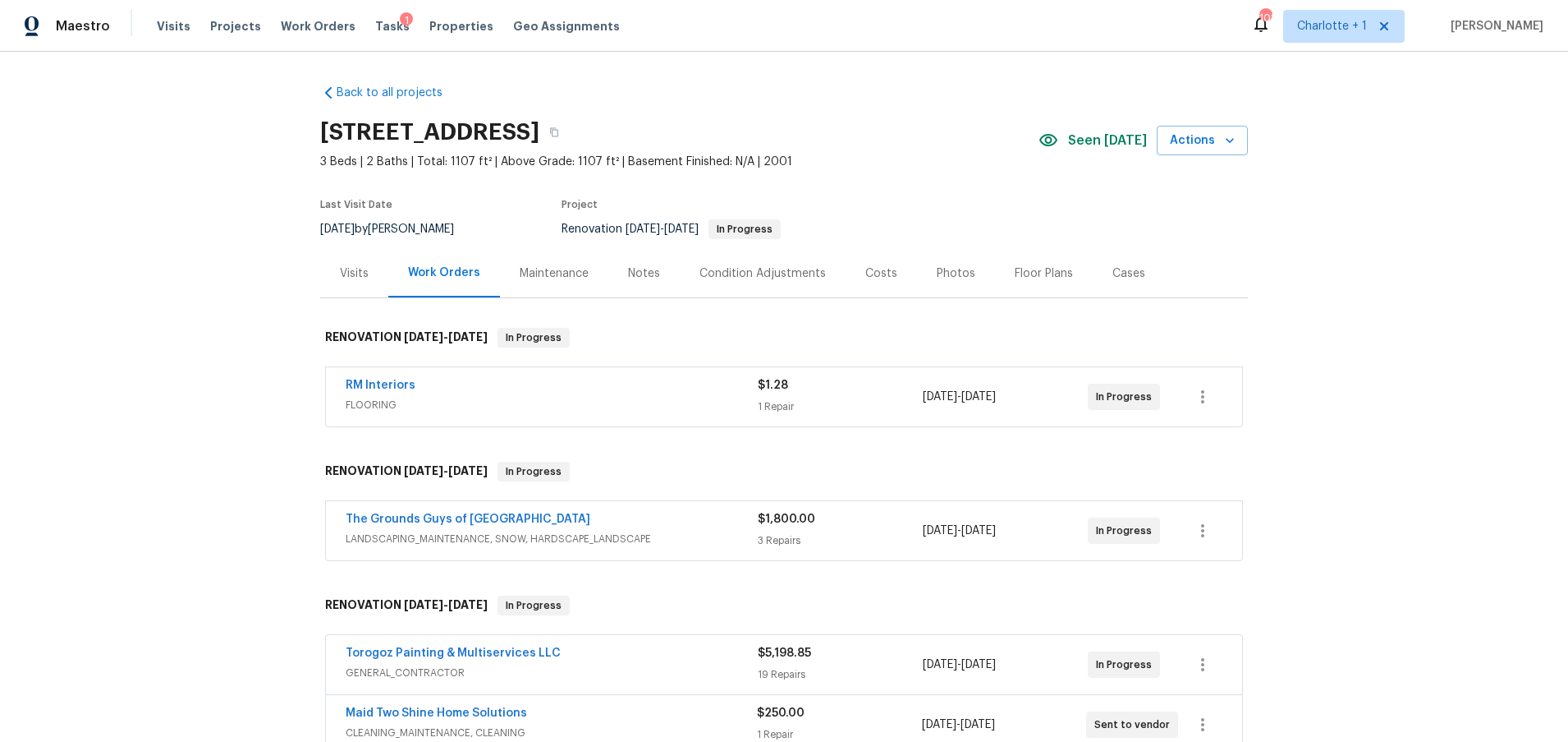
click at [865, 265] on div "Costs" at bounding box center [880, 273] width 32 height 16
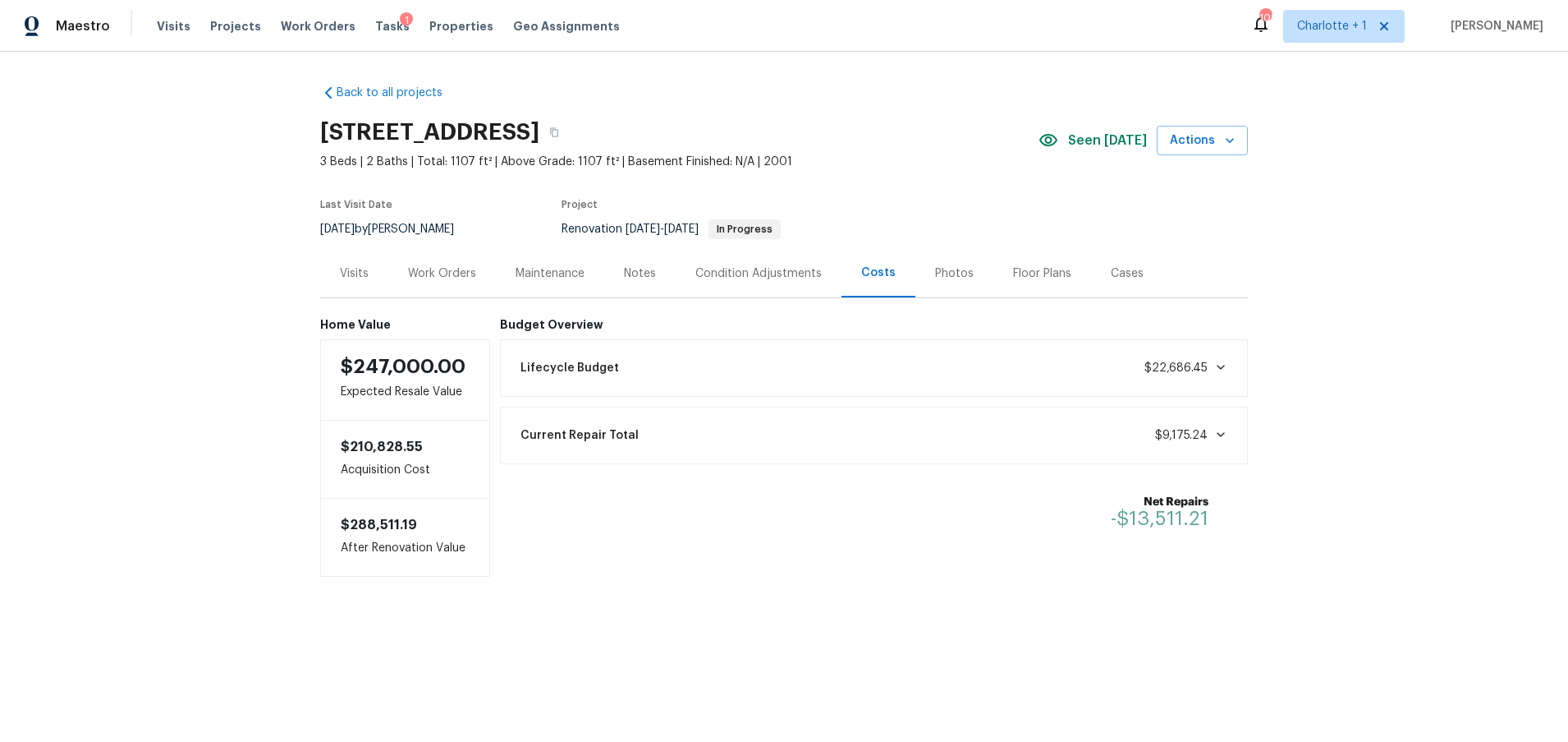
click at [126, 220] on div "Back to all projects [STREET_ADDRESS] 3 Beds | 2 Baths | Total: 1107 ft² | Abov…" at bounding box center [784, 363] width 1568 height 624
click at [344, 273] on div "Visits" at bounding box center [354, 273] width 29 height 16
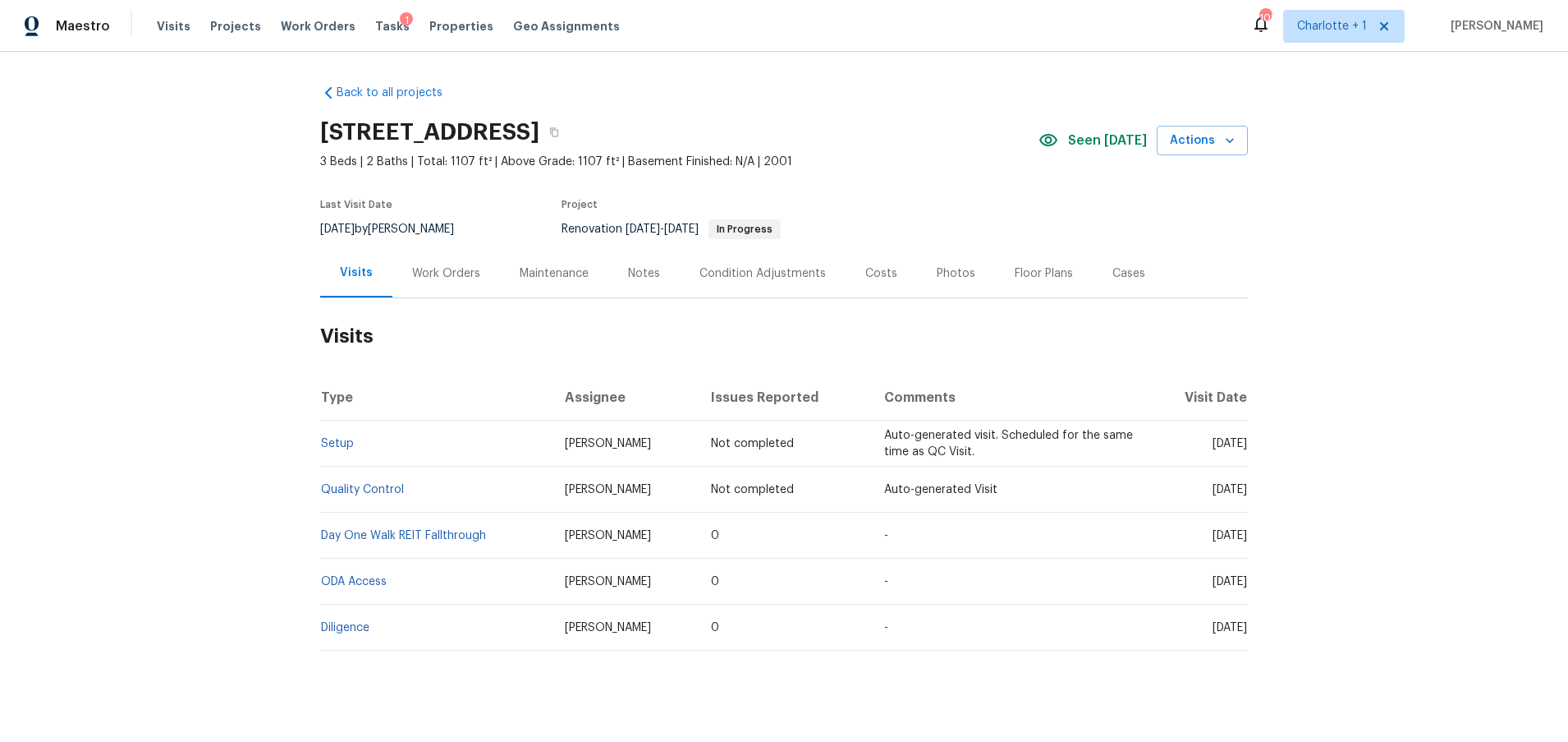
scroll to position [33, 0]
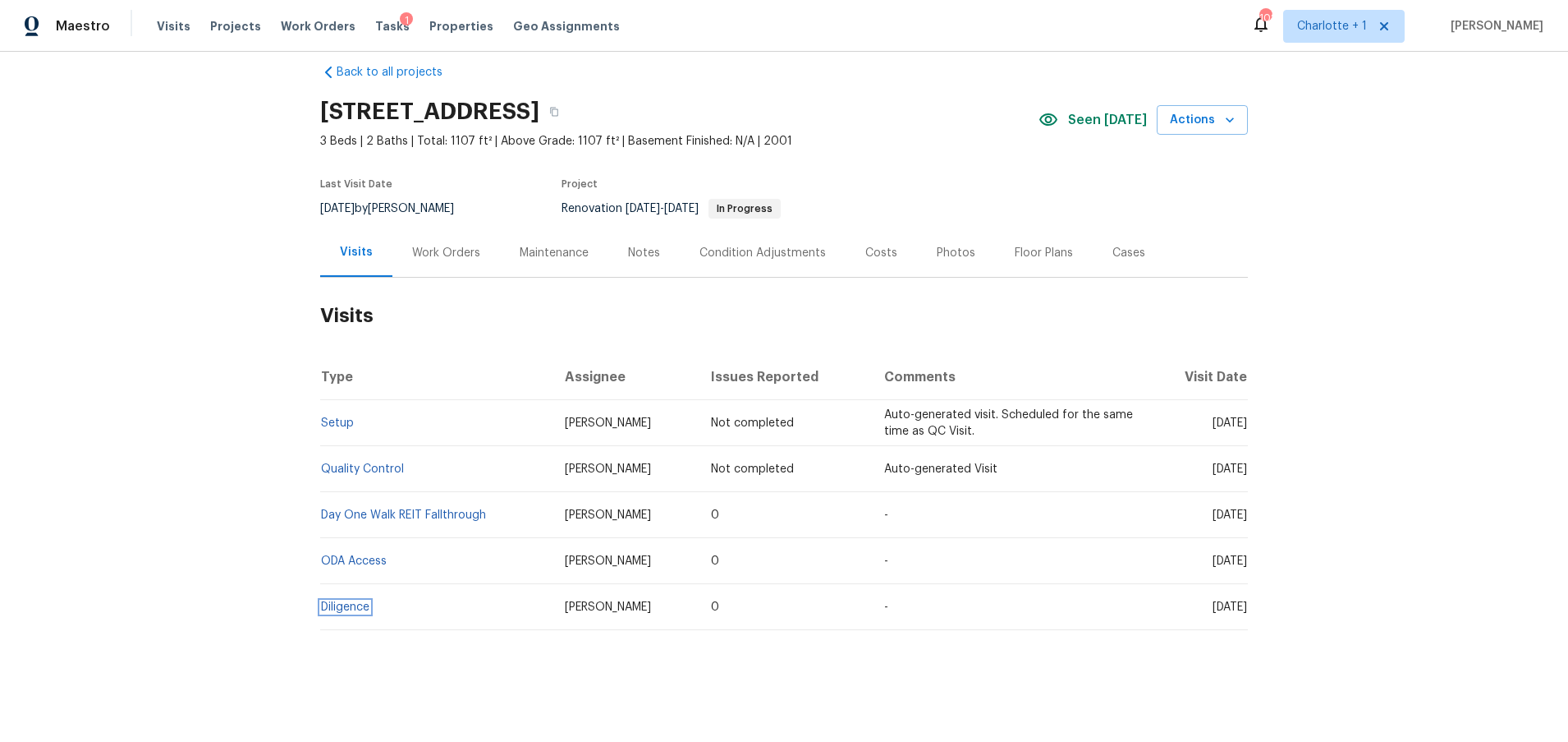
click at [338, 601] on link "Diligence" at bounding box center [345, 606] width 48 height 11
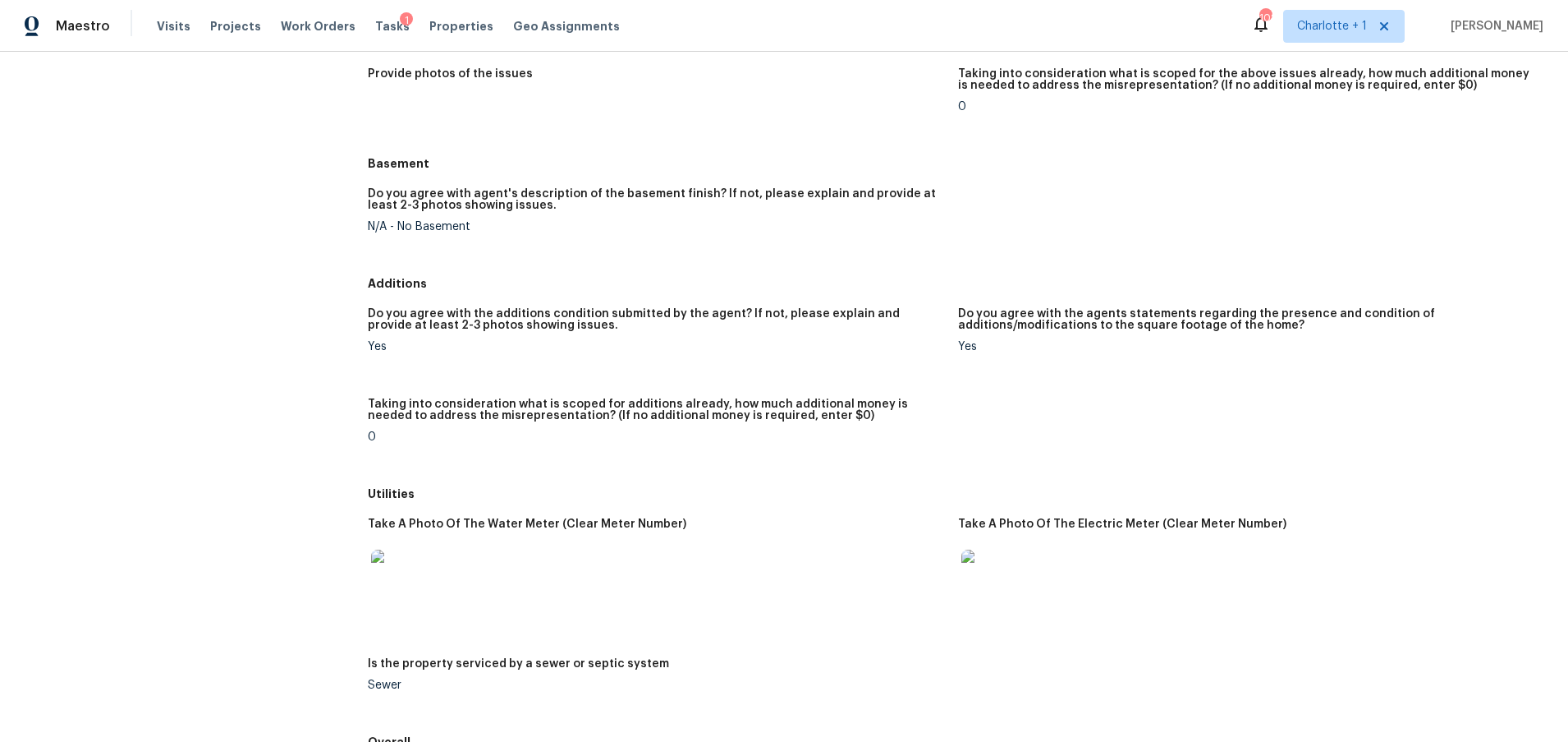
scroll to position [1631, 0]
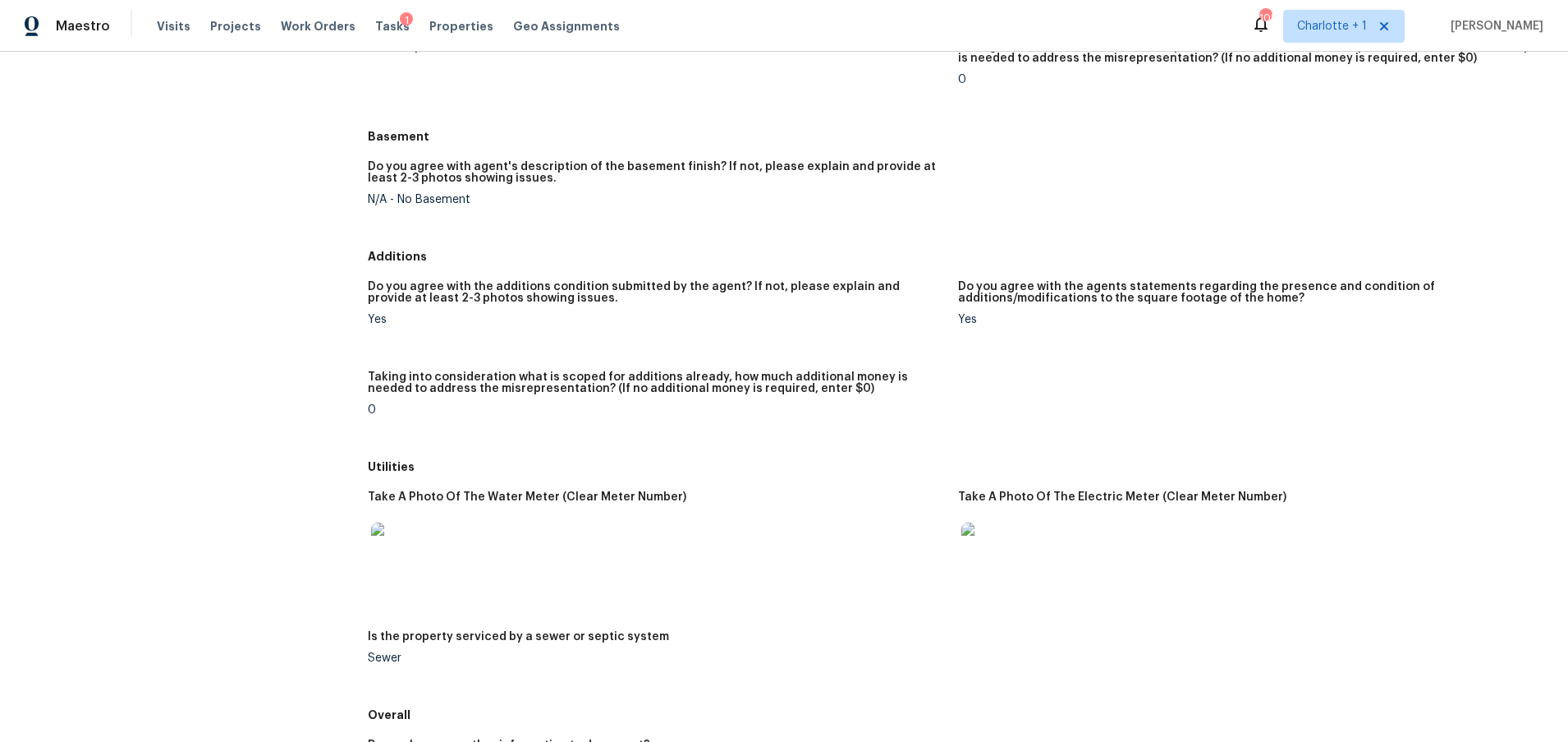
click at [402, 542] on img at bounding box center [397, 548] width 52 height 52
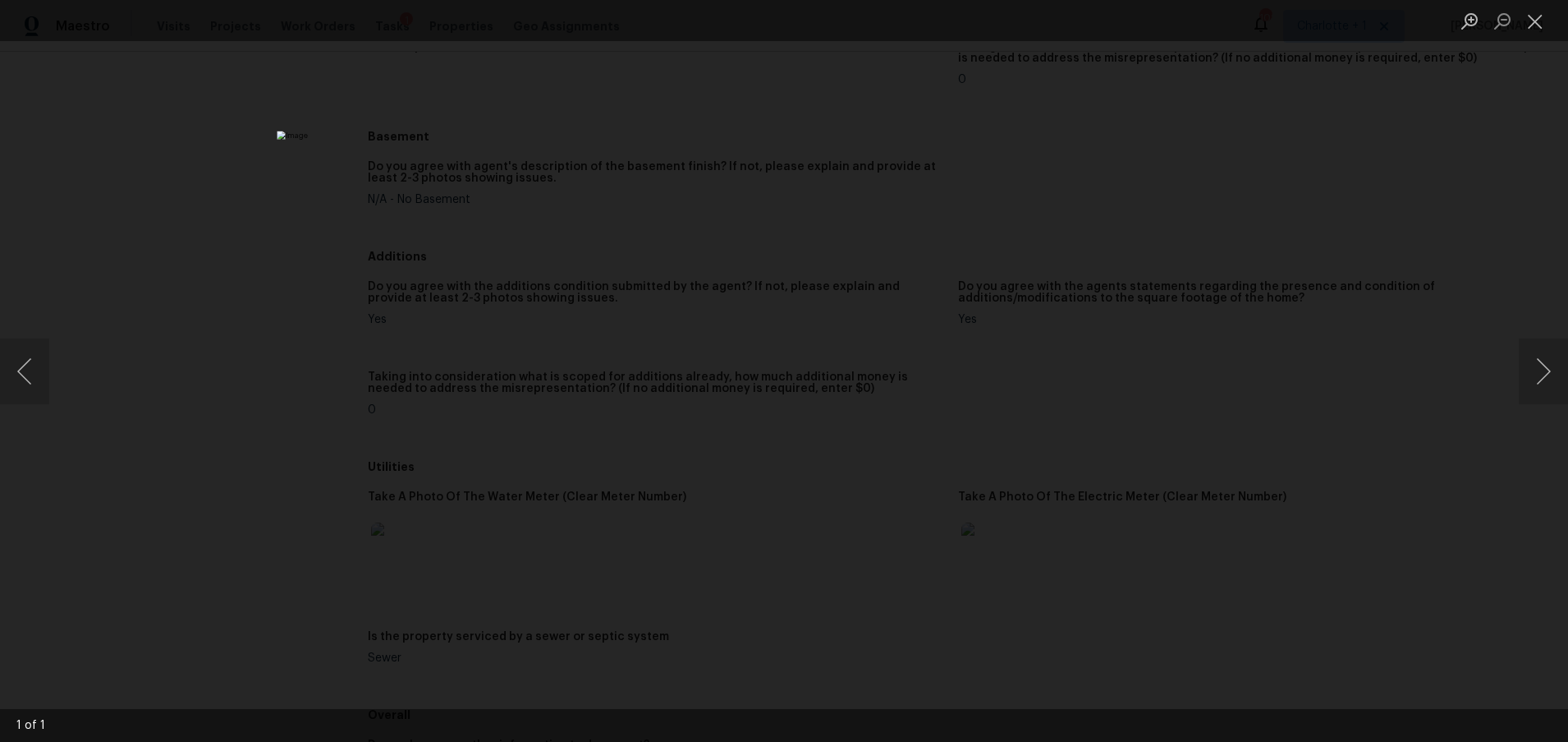
click at [1170, 278] on div "Lightbox" at bounding box center [784, 371] width 1568 height 742
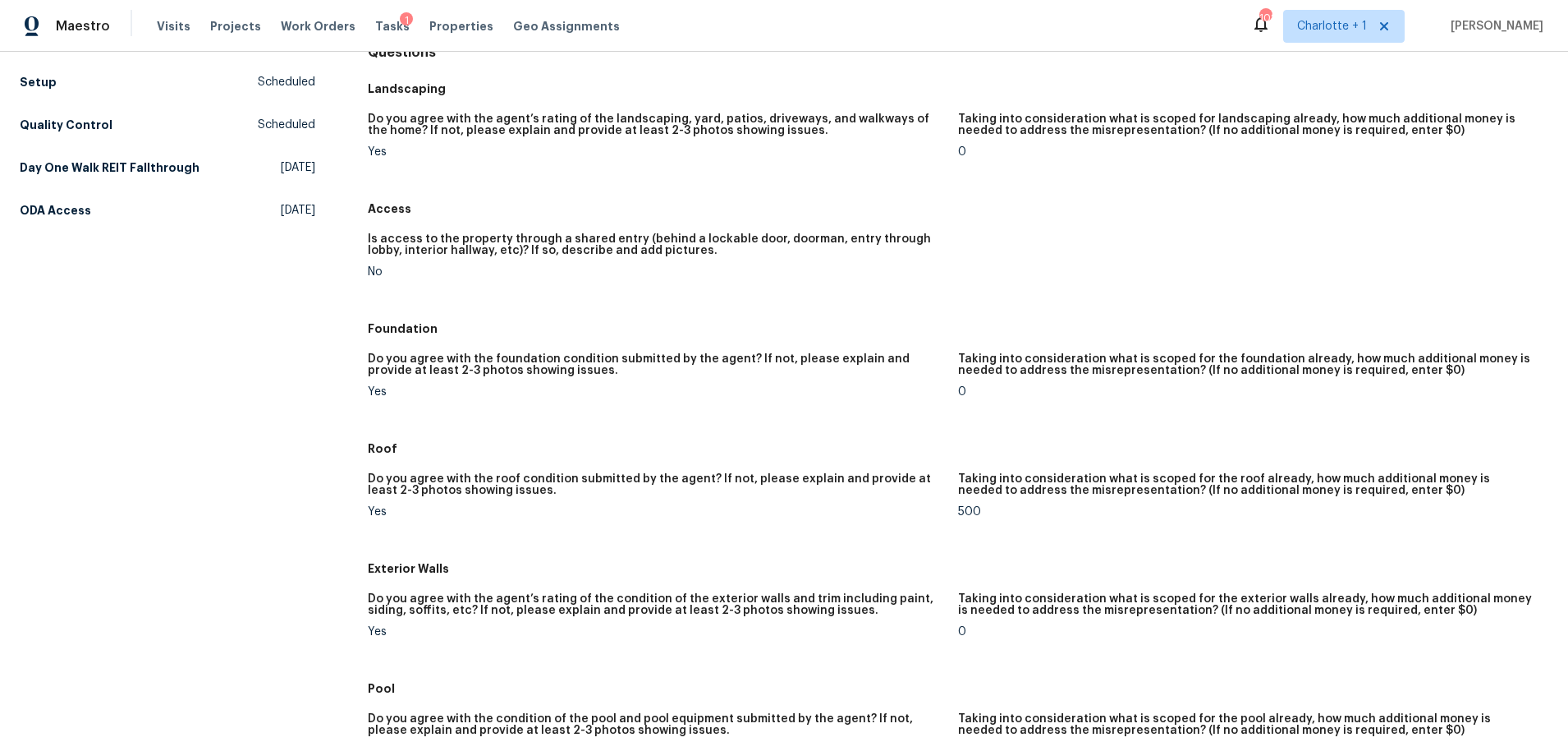
scroll to position [175, 0]
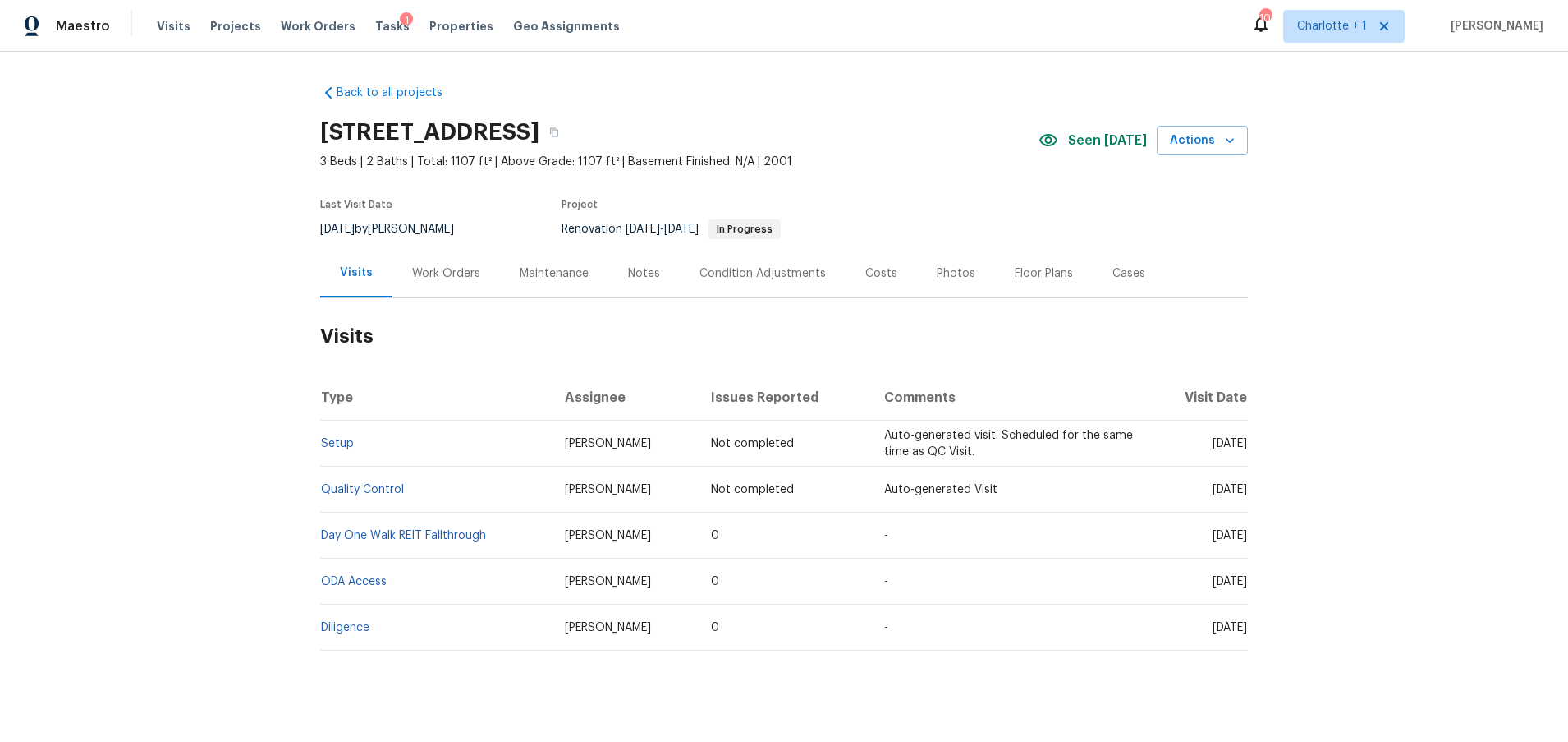
click at [246, 434] on div "Back to all projects [STREET_ADDRESS] 3 Beds | 2 Baths | Total: 1107 ft² | Abov…" at bounding box center [784, 396] width 1568 height 690
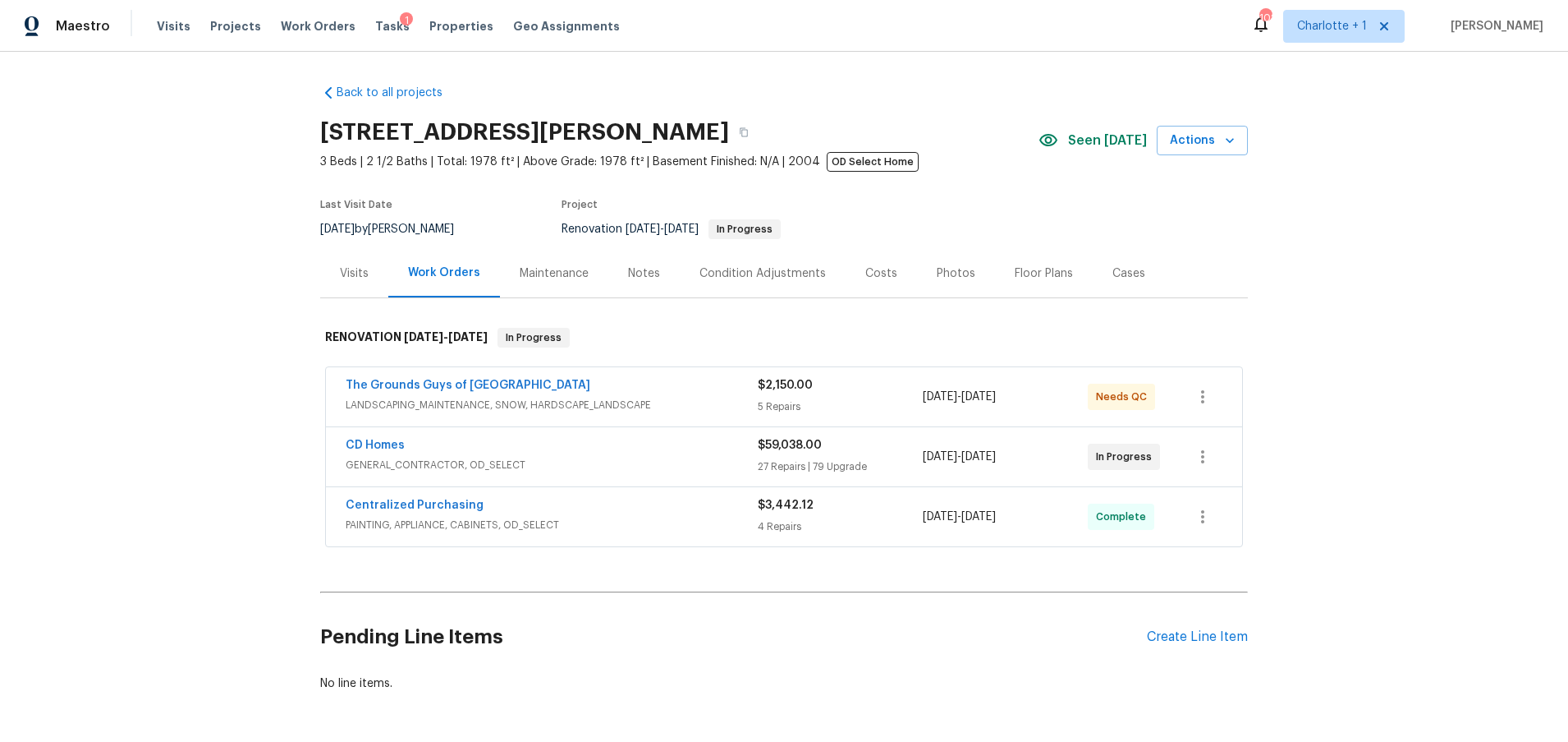
click at [1430, 299] on div "Back to all projects 1523 Callender Ln, Charlotte, NC 28269 3 Beds | 2 1/2 Bath…" at bounding box center [784, 396] width 1568 height 690
click at [886, 268] on div "Costs" at bounding box center [880, 273] width 71 height 48
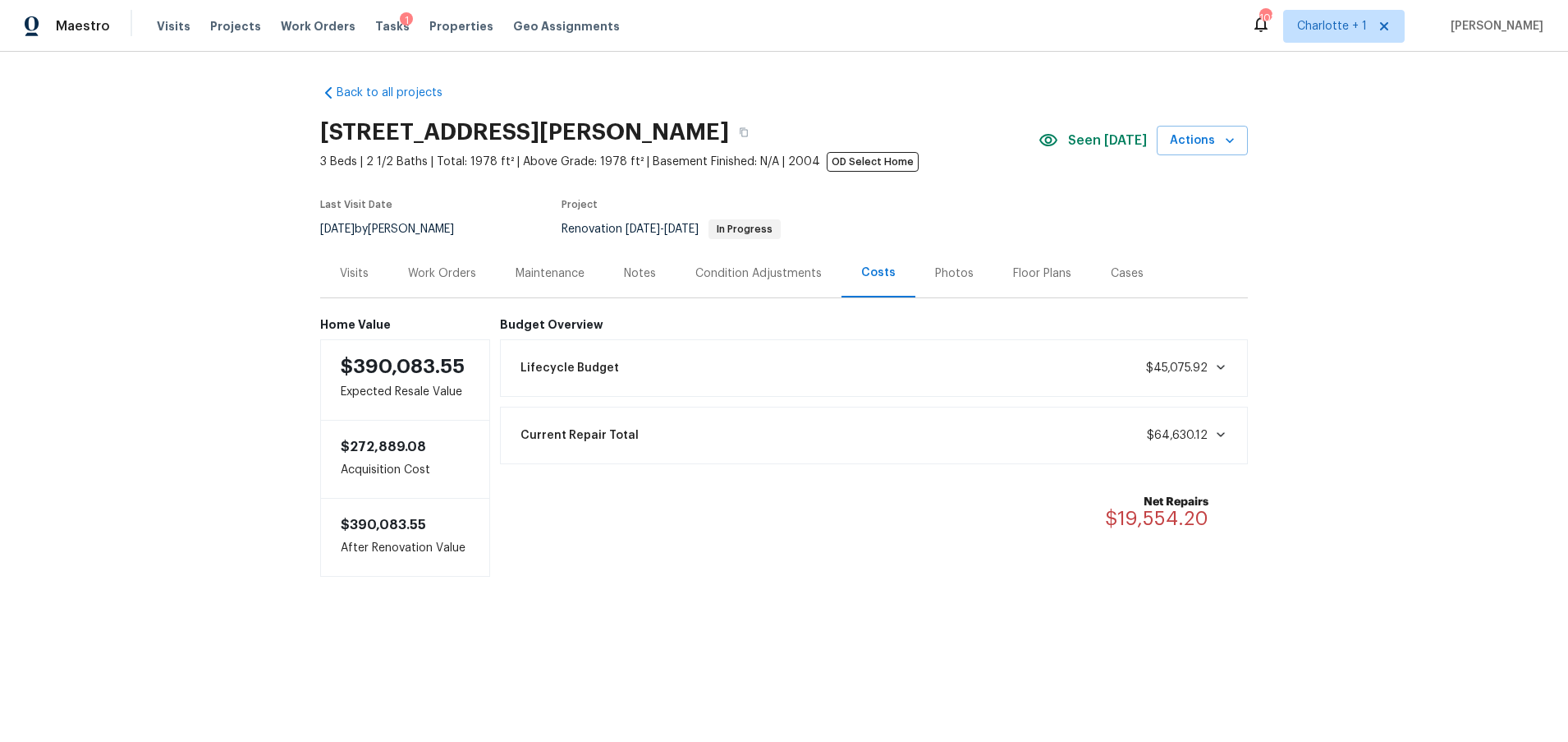
click at [175, 192] on div "Back to all projects 1523 Callender Ln, Charlotte, NC 28269 3 Beds | 2 1/2 Bath…" at bounding box center [784, 363] width 1568 height 624
click at [297, 115] on div "Back to all projects 1523 Callender Ln, Charlotte, NC 28269 3 Beds | 2 1/2 Bath…" at bounding box center [784, 363] width 1568 height 624
click at [381, 88] on link "Back to all projects" at bounding box center [399, 93] width 158 height 16
click at [196, 176] on div "Back to all projects 1523 Callender Ln, Charlotte, NC 28269 3 Beds | 2 1/2 Bath…" at bounding box center [784, 363] width 1568 height 624
click at [1457, 237] on div "Back to all projects 1523 Callender Ln, Charlotte, NC 28269 3 Beds | 2 1/2 Bath…" at bounding box center [784, 363] width 1568 height 624
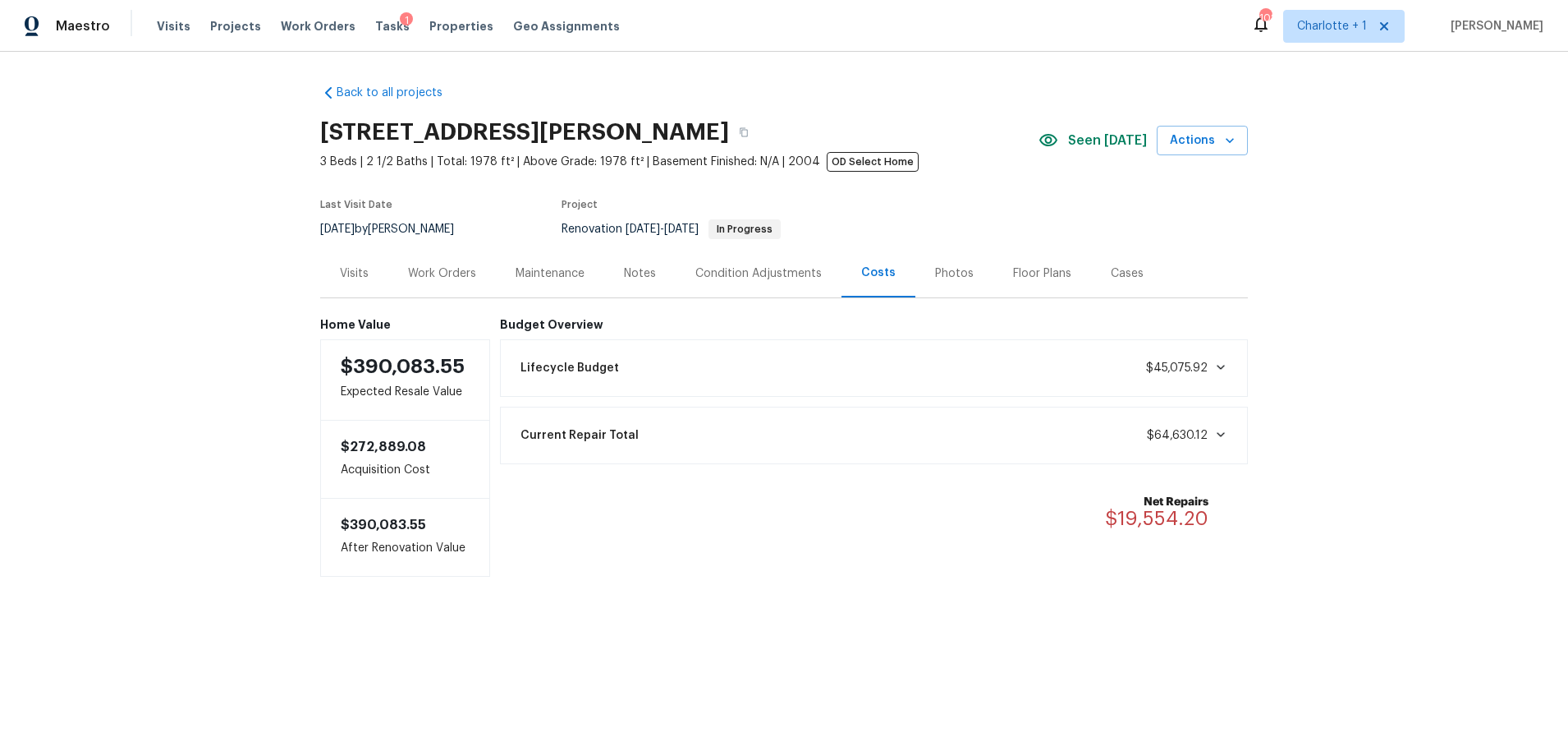
click at [451, 274] on div "Work Orders" at bounding box center [442, 273] width 68 height 16
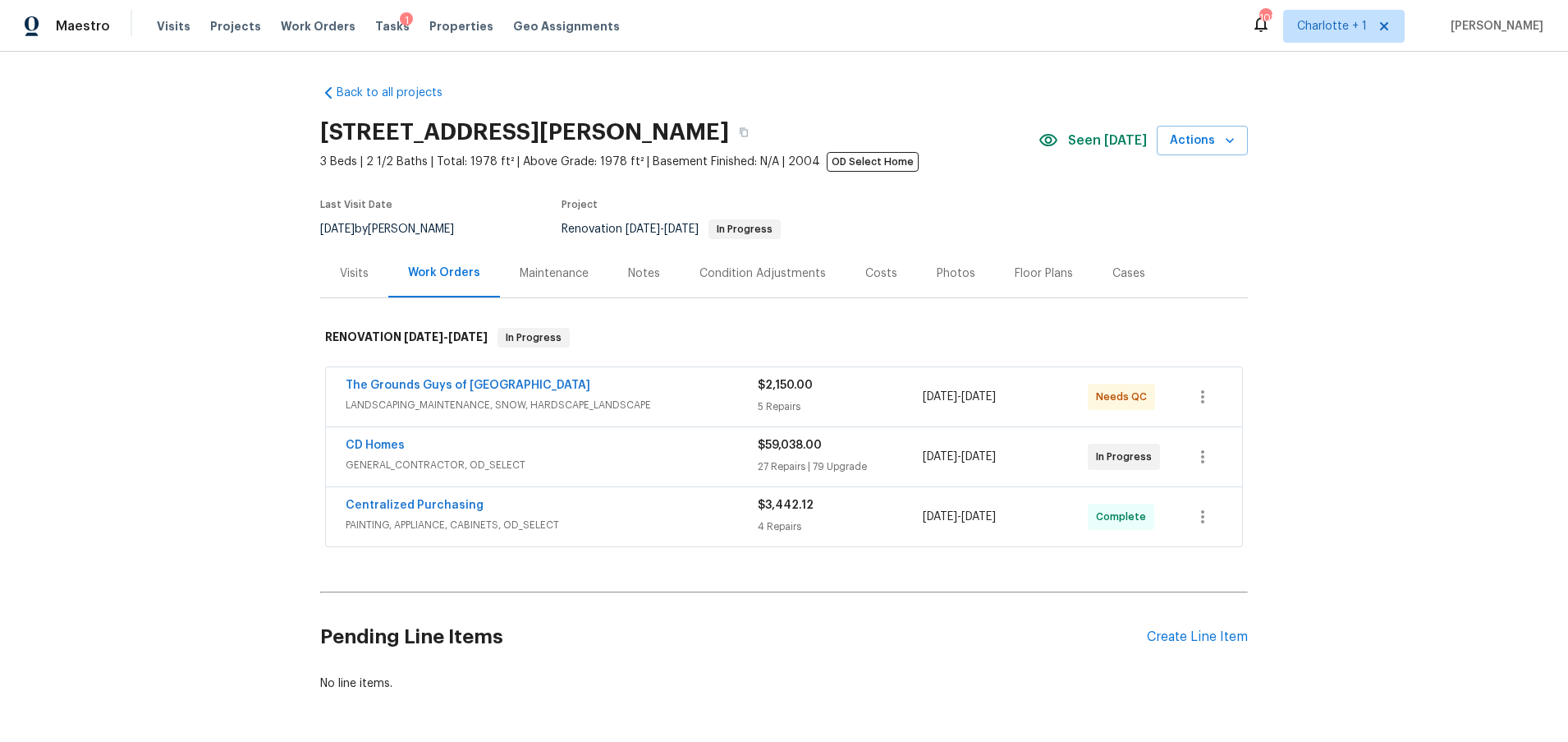
click at [566, 448] on div "CD Homes" at bounding box center [551, 446] width 412 height 20
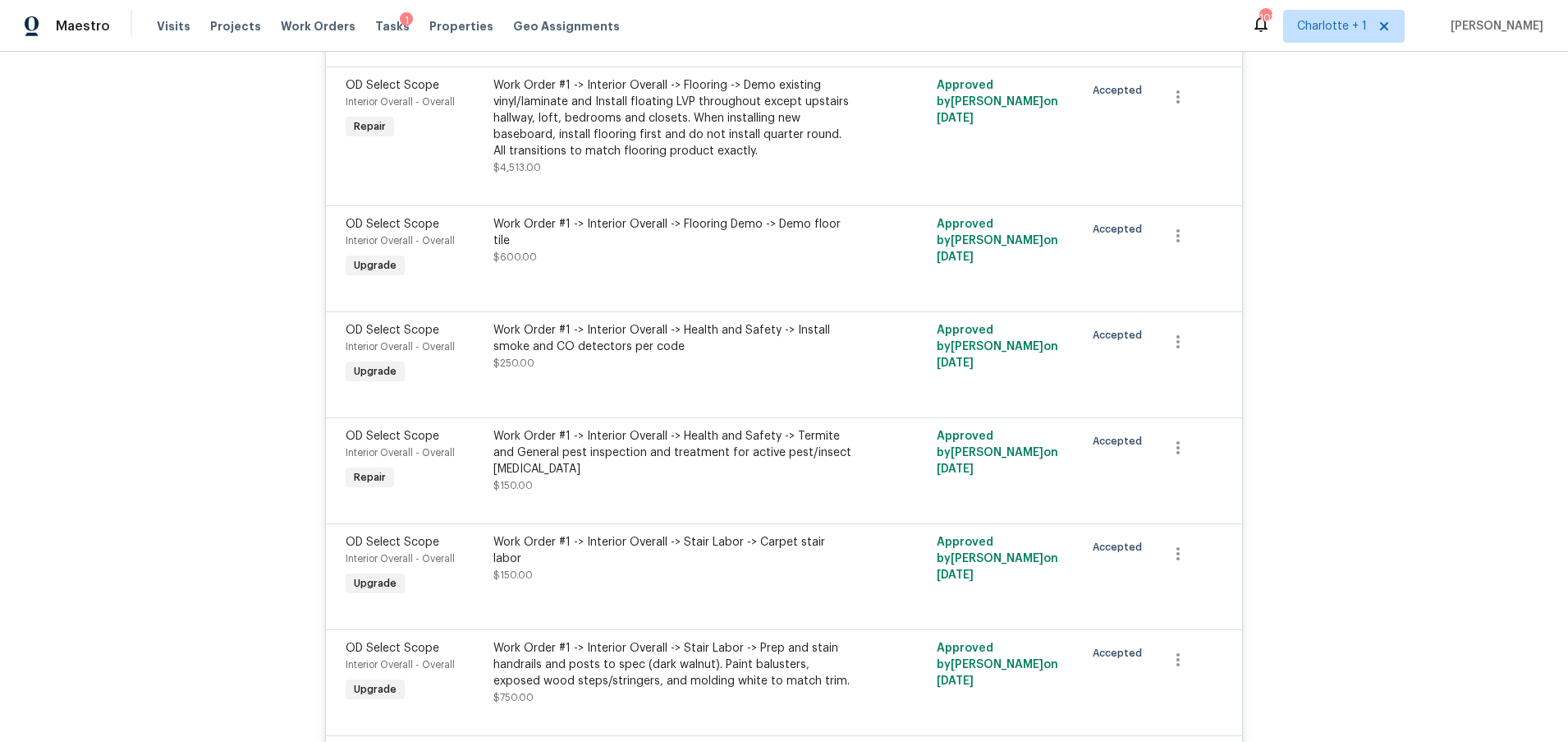
scroll to position [3713, 0]
